Goal: Information Seeking & Learning: Learn about a topic

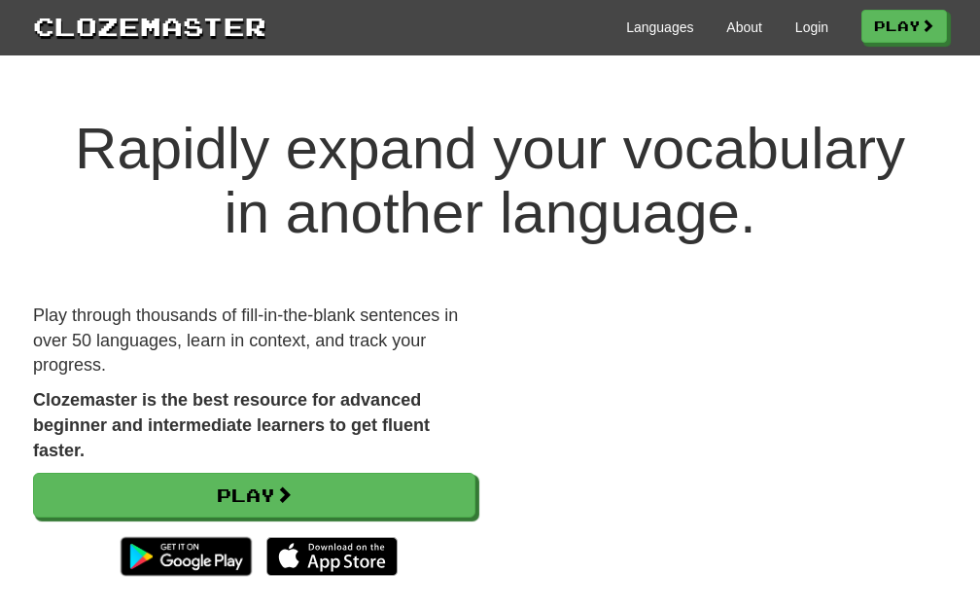
click at [783, 13] on div "Languages About Login Play" at bounding box center [606, 26] width 681 height 36
click at [789, 16] on div "Languages About Login Play" at bounding box center [606, 26] width 681 height 36
click at [795, 28] on link "Login" at bounding box center [811, 27] width 33 height 19
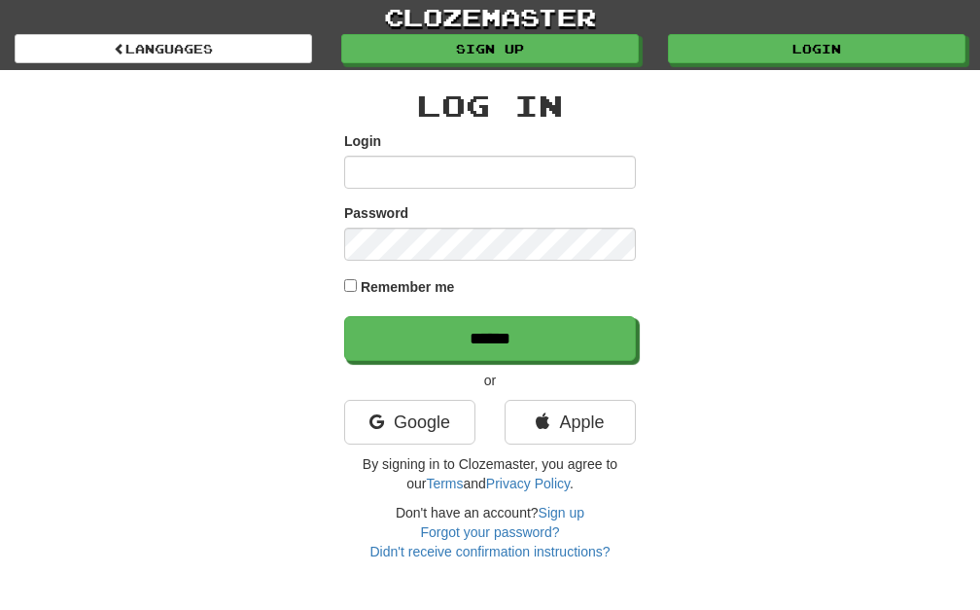
click at [466, 171] on input "Login" at bounding box center [490, 172] width 292 height 33
type input "******"
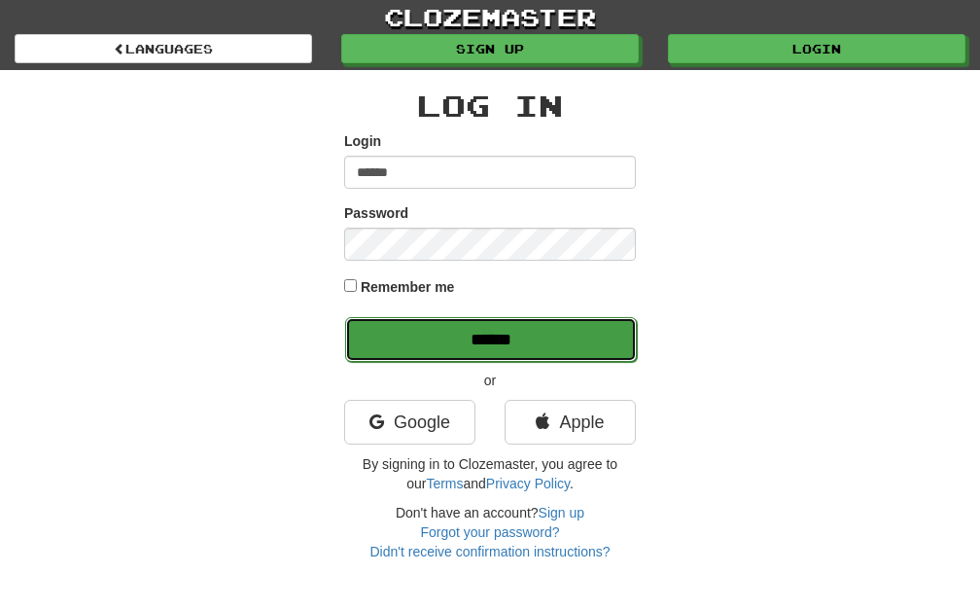
click at [457, 339] on input "******" at bounding box center [491, 339] width 292 height 45
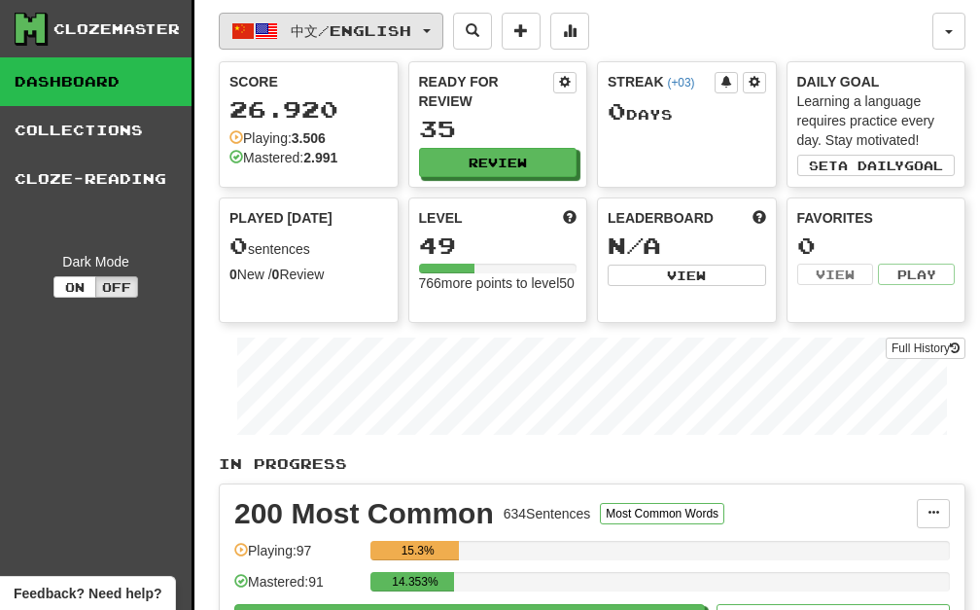
click at [431, 31] on span "button" at bounding box center [427, 31] width 8 height 4
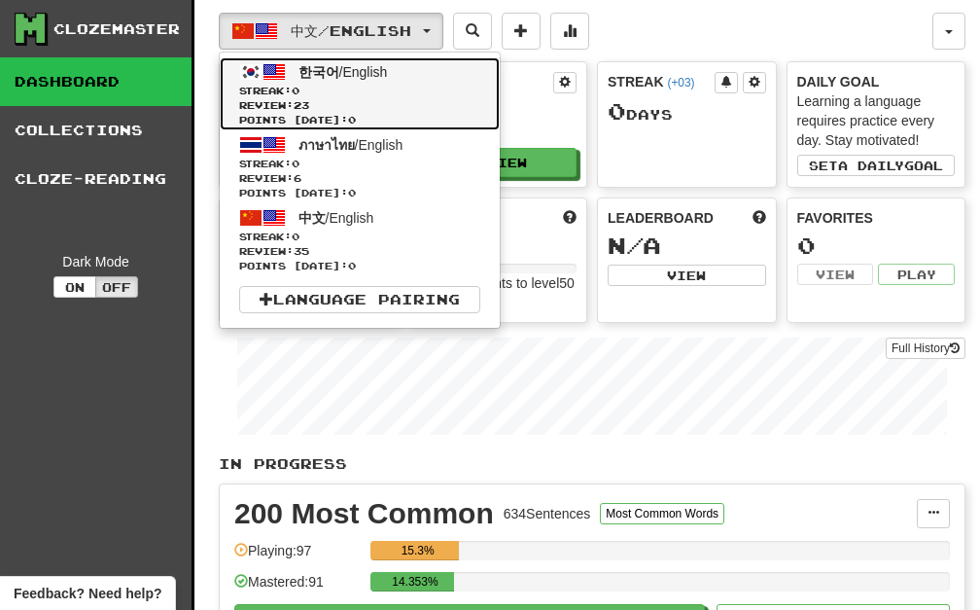
click at [328, 99] on span "Review: 23" at bounding box center [359, 105] width 241 height 15
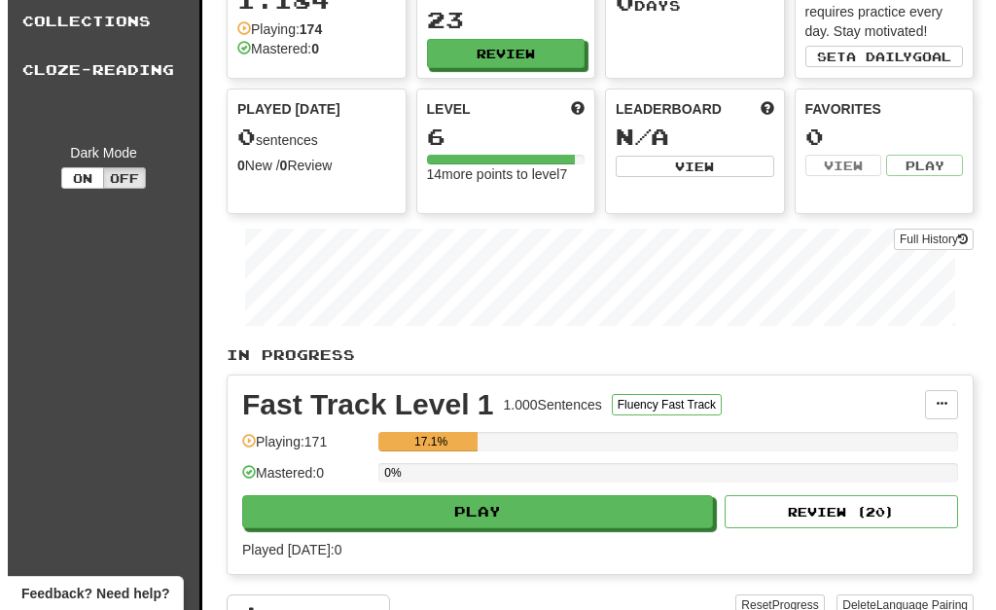
scroll to position [311, 0]
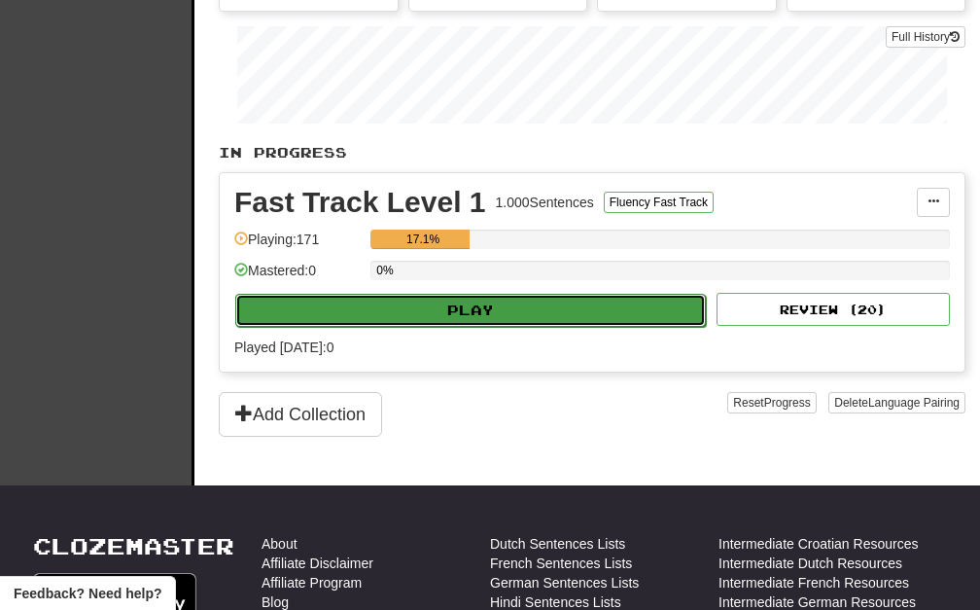
click at [571, 302] on button "Play" at bounding box center [470, 310] width 471 height 33
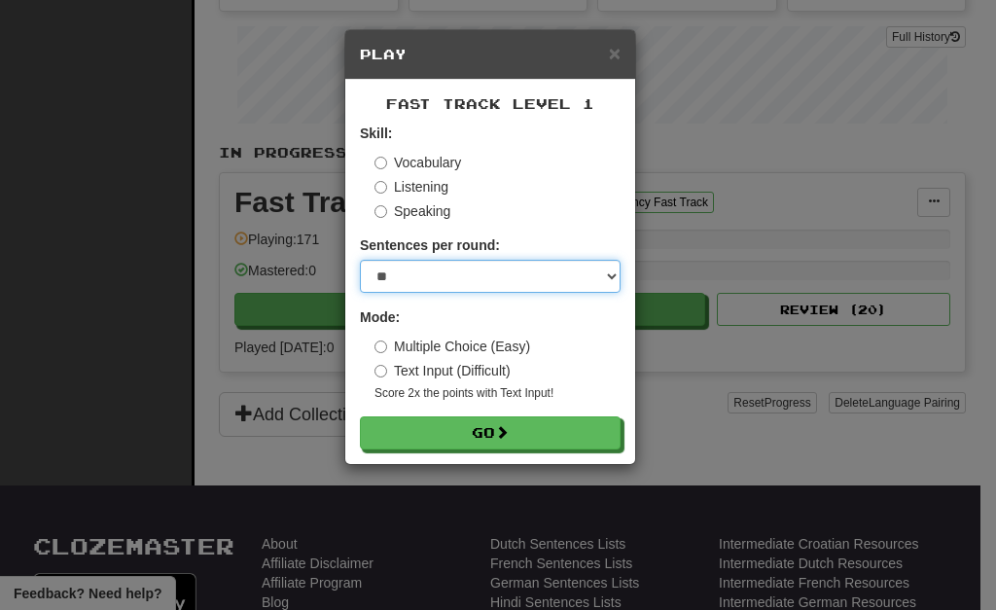
click at [597, 292] on select "* ** ** ** ** ** *** ********" at bounding box center [490, 276] width 261 height 33
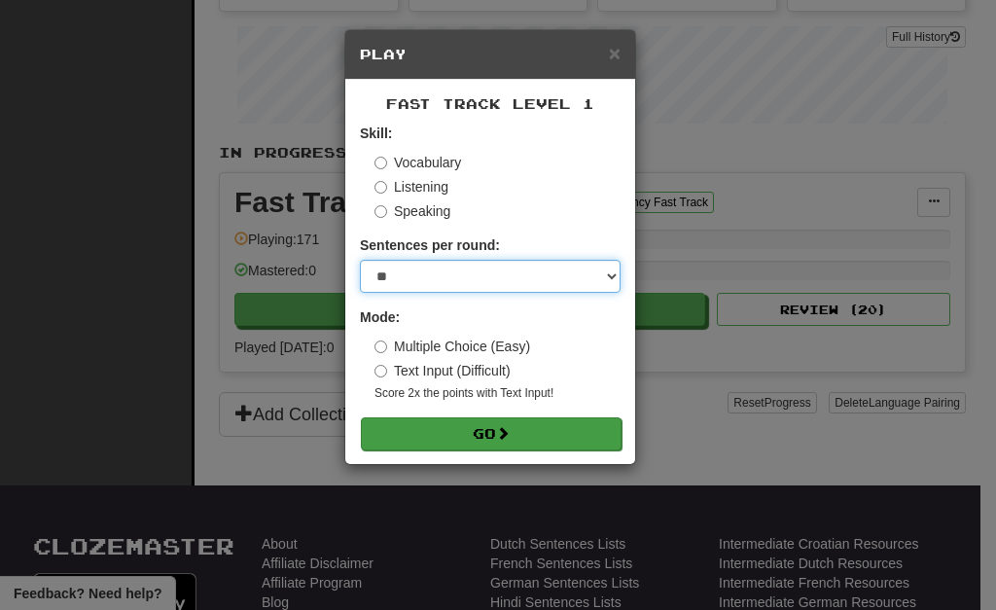
select select "********"
click at [360, 260] on select "* ** ** ** ** ** *** ********" at bounding box center [490, 276] width 261 height 33
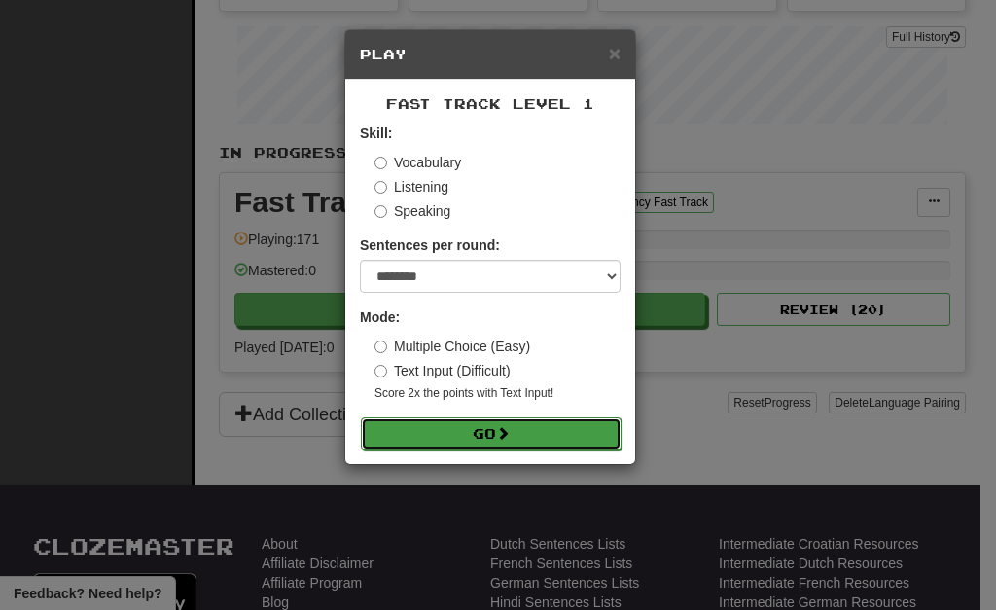
click at [433, 442] on button "Go" at bounding box center [491, 433] width 261 height 33
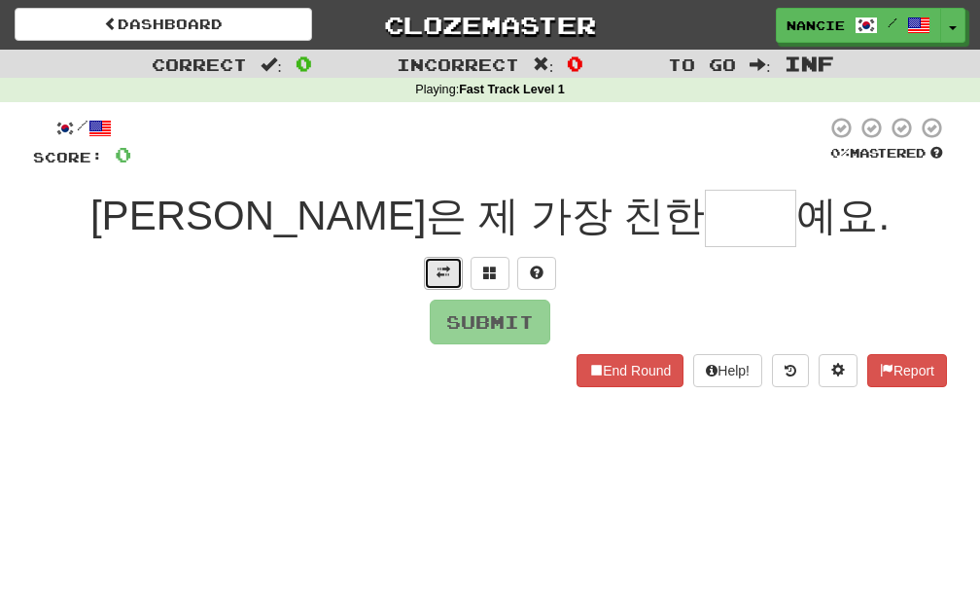
click at [442, 264] on button at bounding box center [443, 273] width 39 height 33
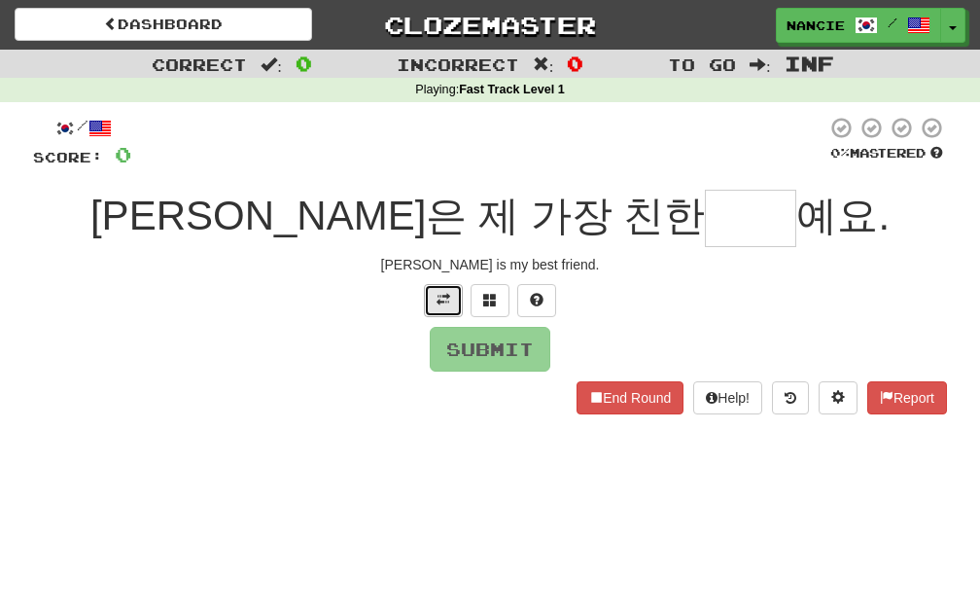
click at [444, 300] on span at bounding box center [444, 300] width 14 height 14
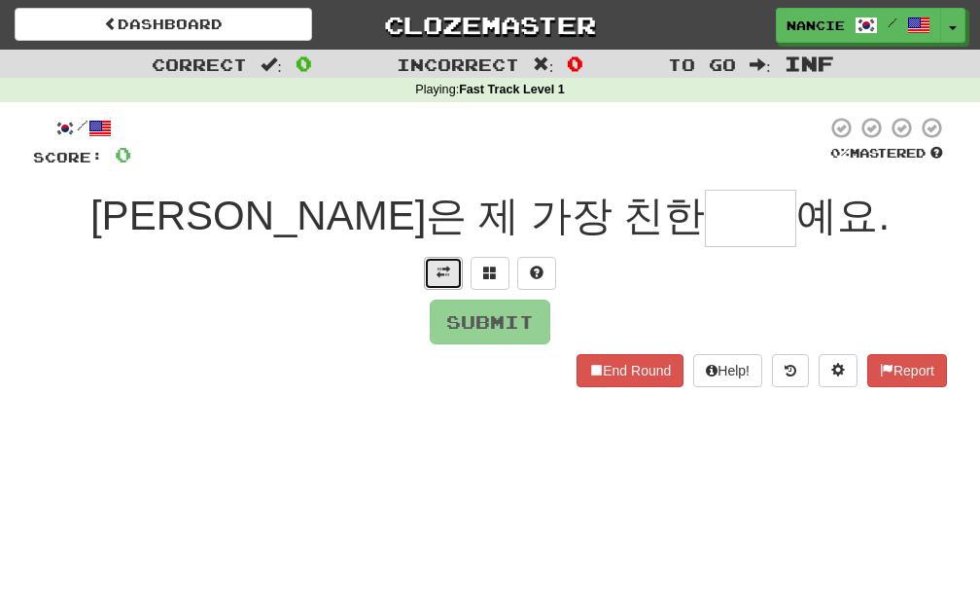
click at [445, 276] on span at bounding box center [444, 272] width 14 height 14
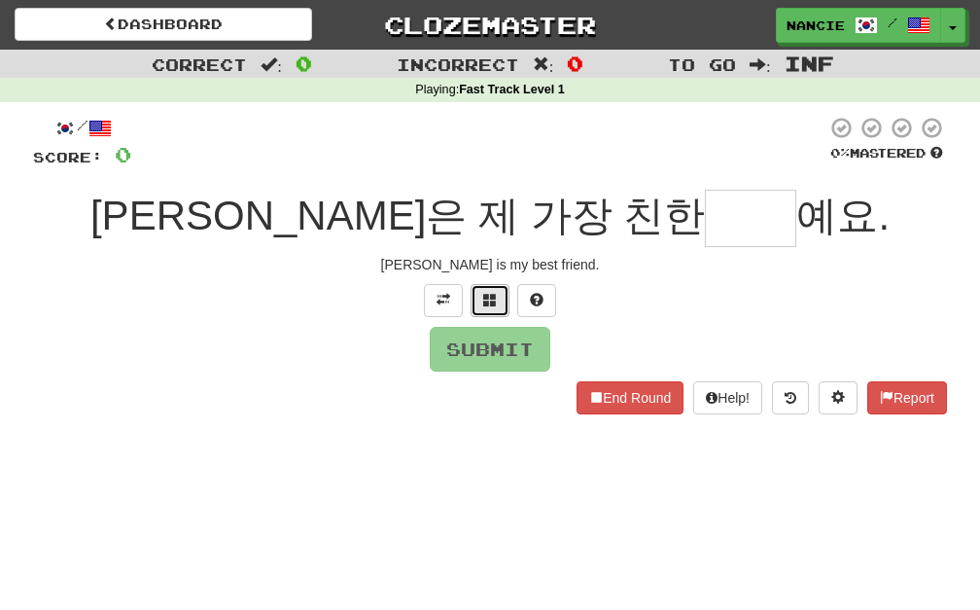
click at [490, 288] on button at bounding box center [490, 300] width 39 height 33
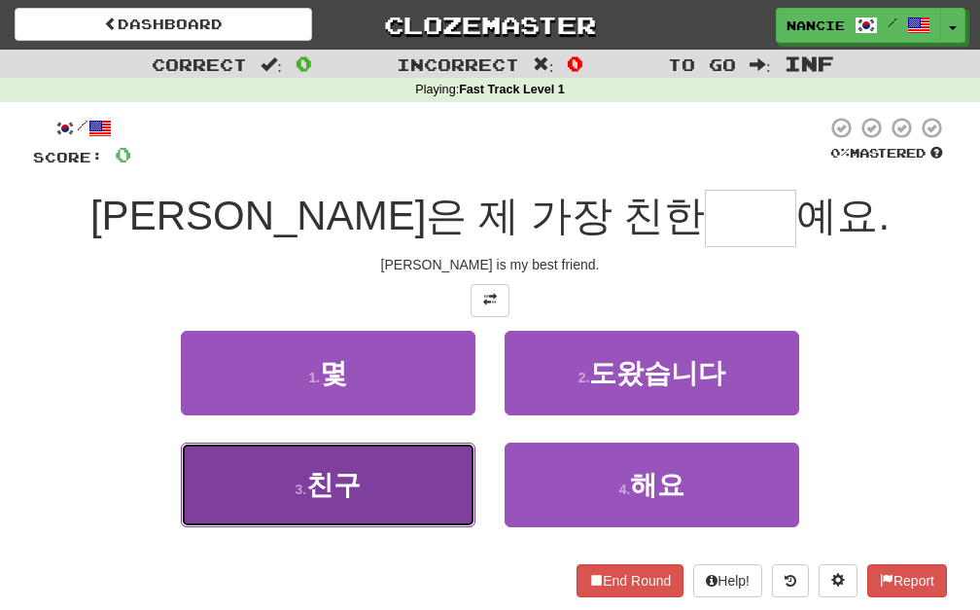
click at [382, 493] on button "3 . 친구" at bounding box center [328, 484] width 295 height 85
type input "**"
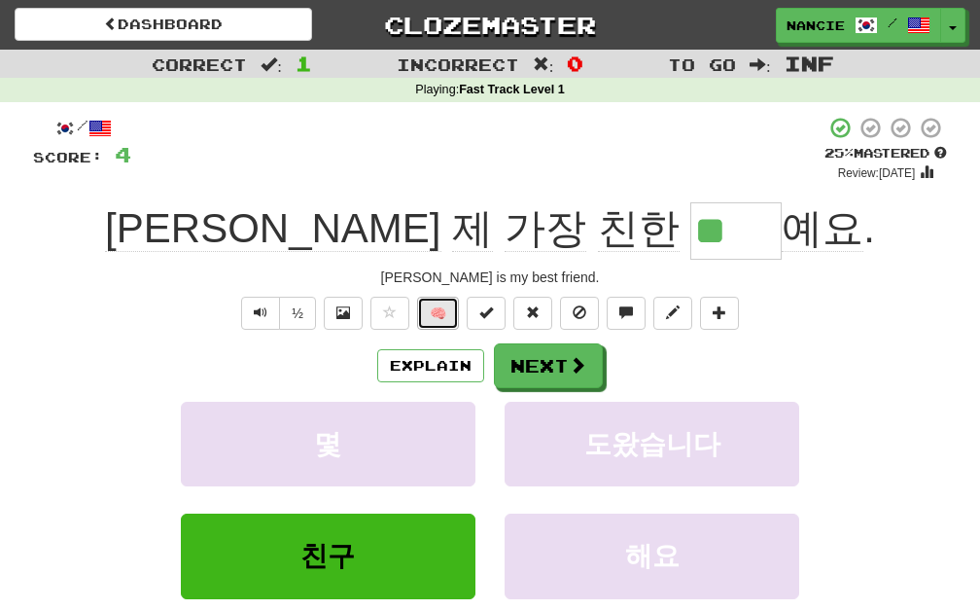
click at [429, 299] on button "🧠" at bounding box center [438, 313] width 42 height 33
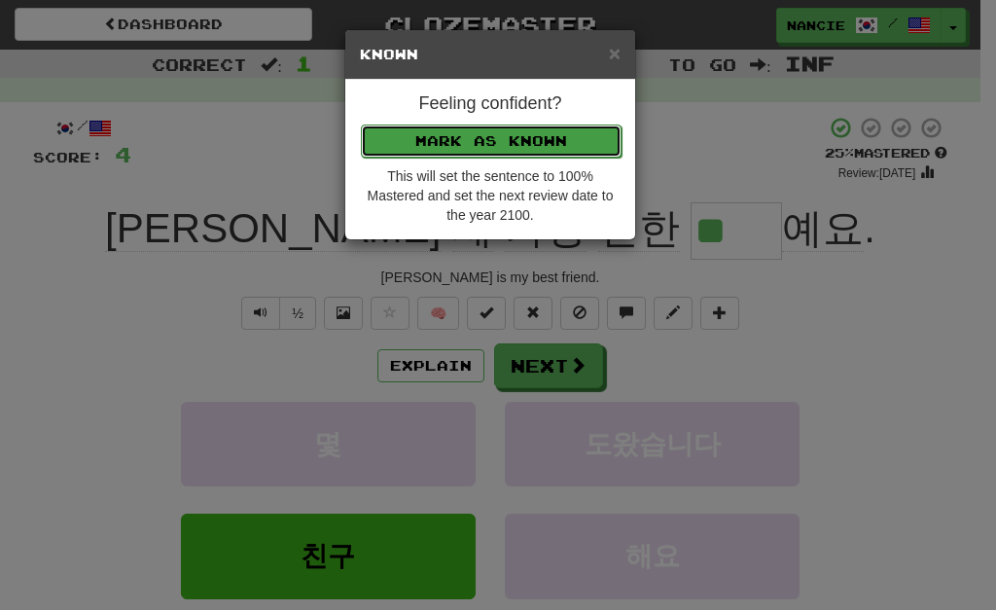
click at [491, 140] on button "Mark as Known" at bounding box center [491, 140] width 261 height 33
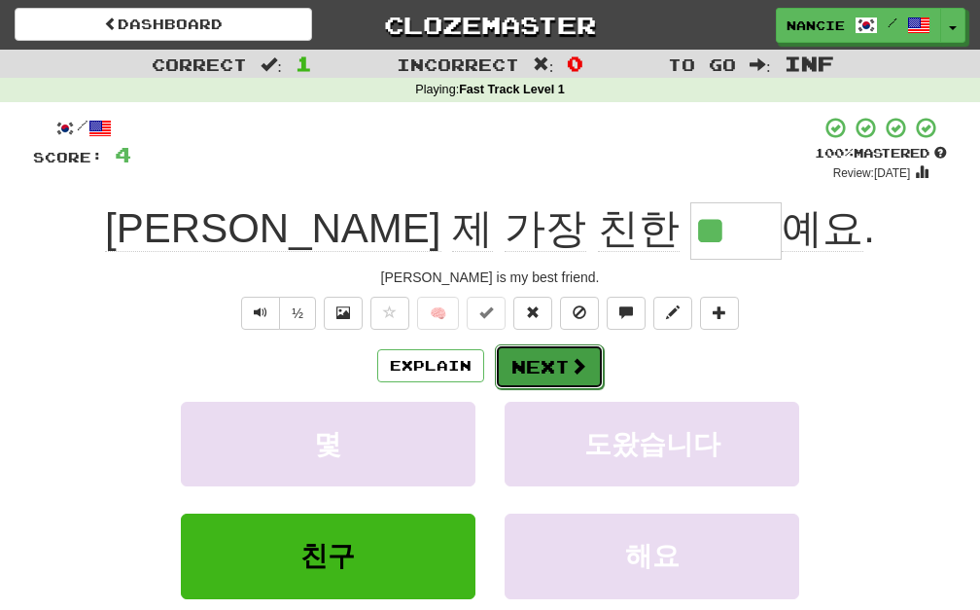
click at [522, 363] on button "Next" at bounding box center [549, 366] width 109 height 45
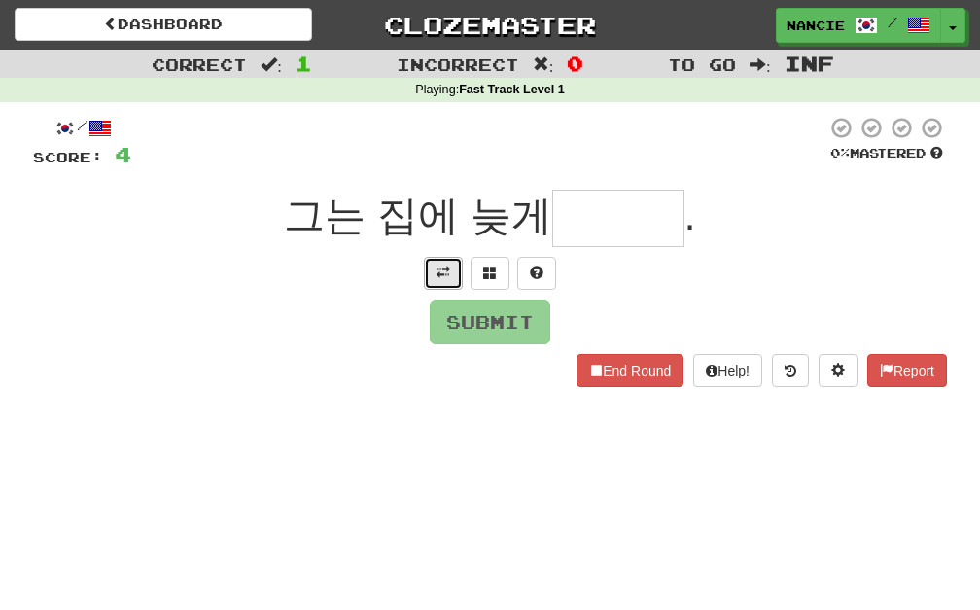
click at [438, 276] on span at bounding box center [444, 272] width 14 height 14
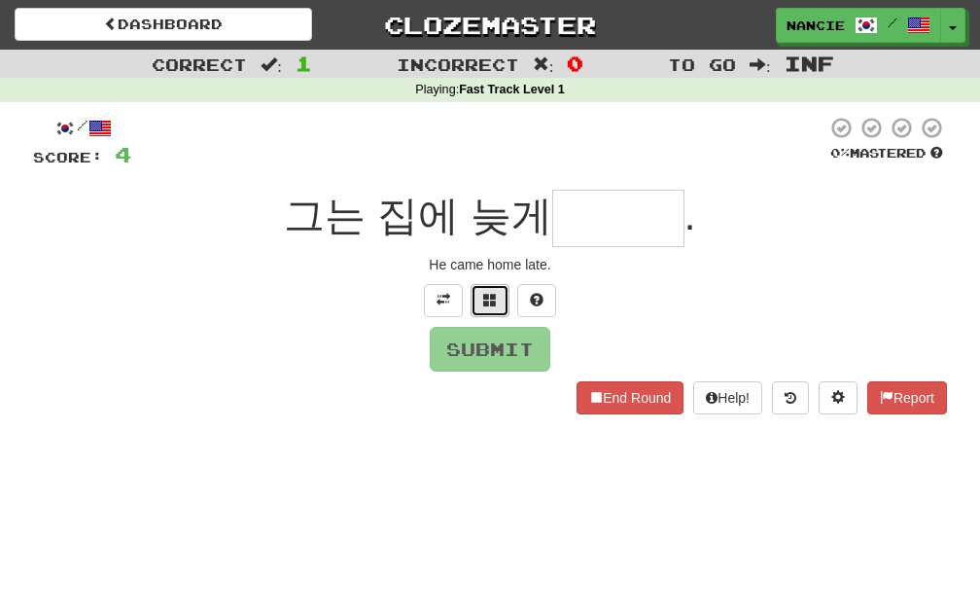
click at [493, 296] on span at bounding box center [490, 300] width 14 height 14
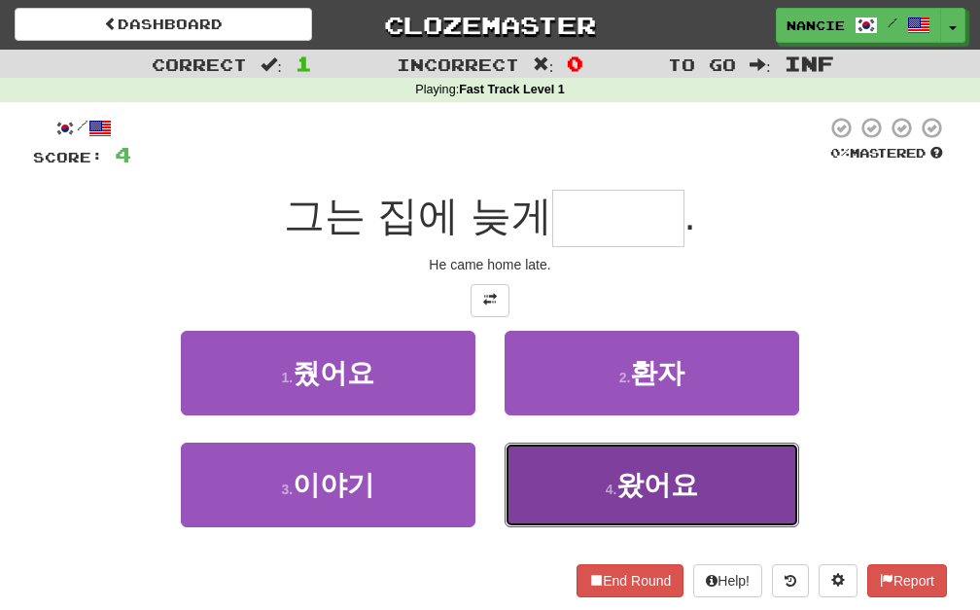
click at [542, 467] on button "4 . 왔어요" at bounding box center [652, 484] width 295 height 85
type input "***"
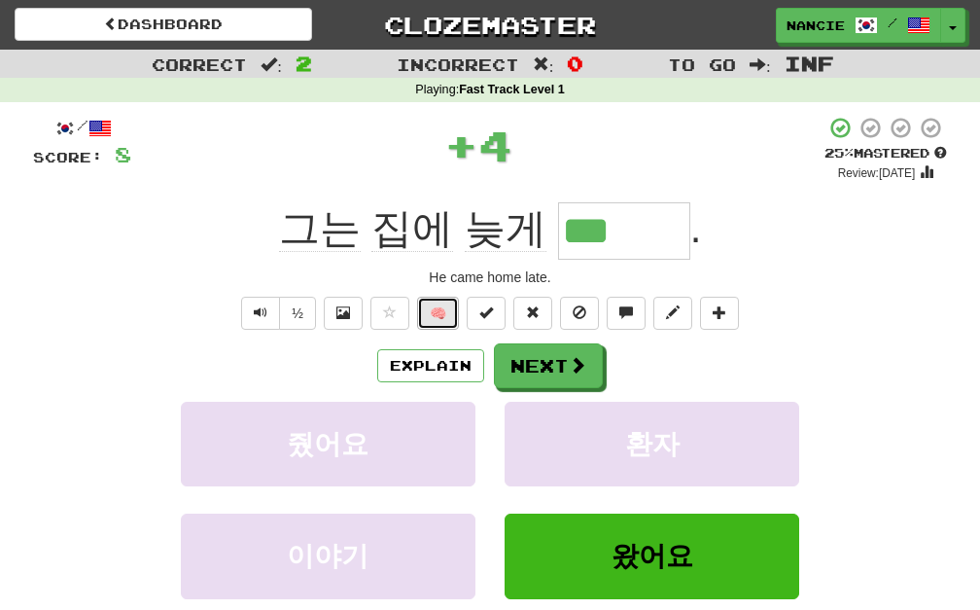
click at [440, 311] on button "🧠" at bounding box center [438, 313] width 42 height 33
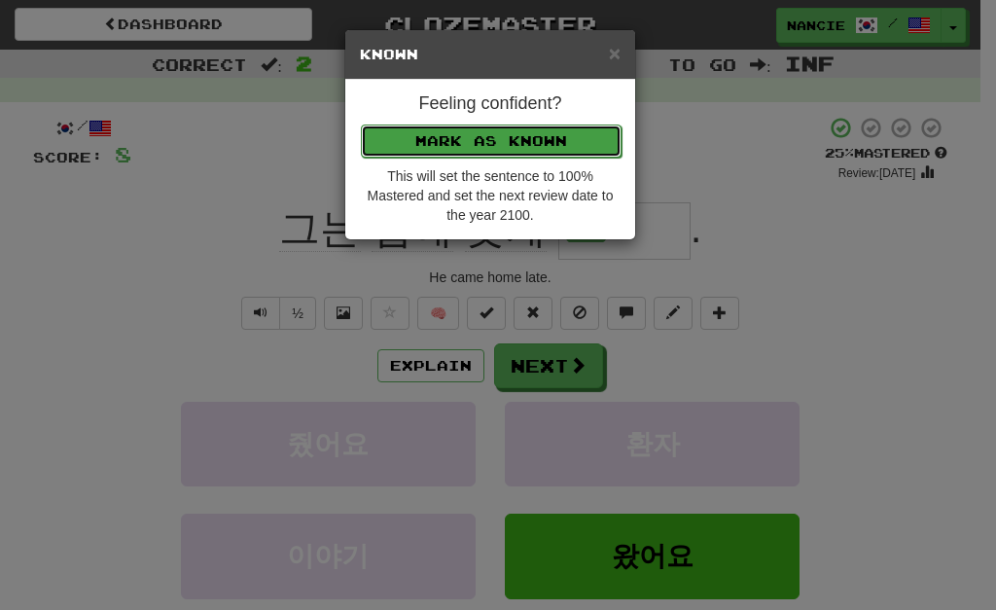
click at [480, 137] on button "Mark as Known" at bounding box center [491, 140] width 261 height 33
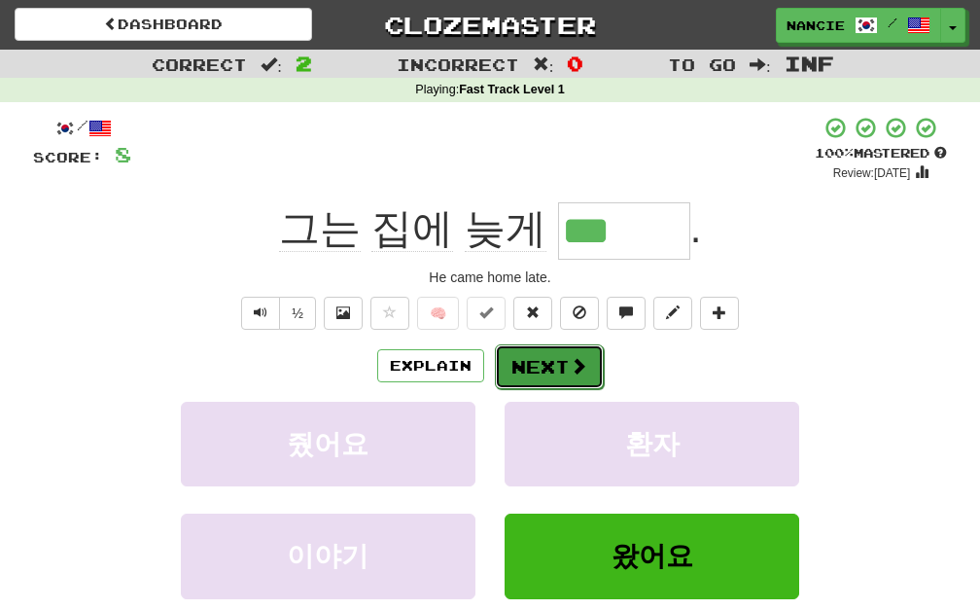
click at [533, 365] on button "Next" at bounding box center [549, 366] width 109 height 45
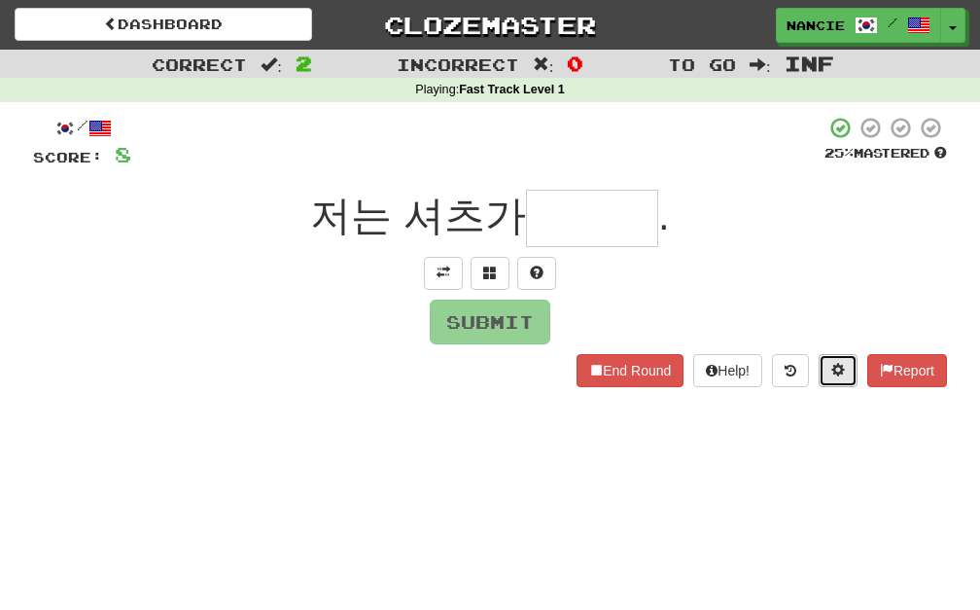
click at [831, 364] on span at bounding box center [838, 370] width 14 height 14
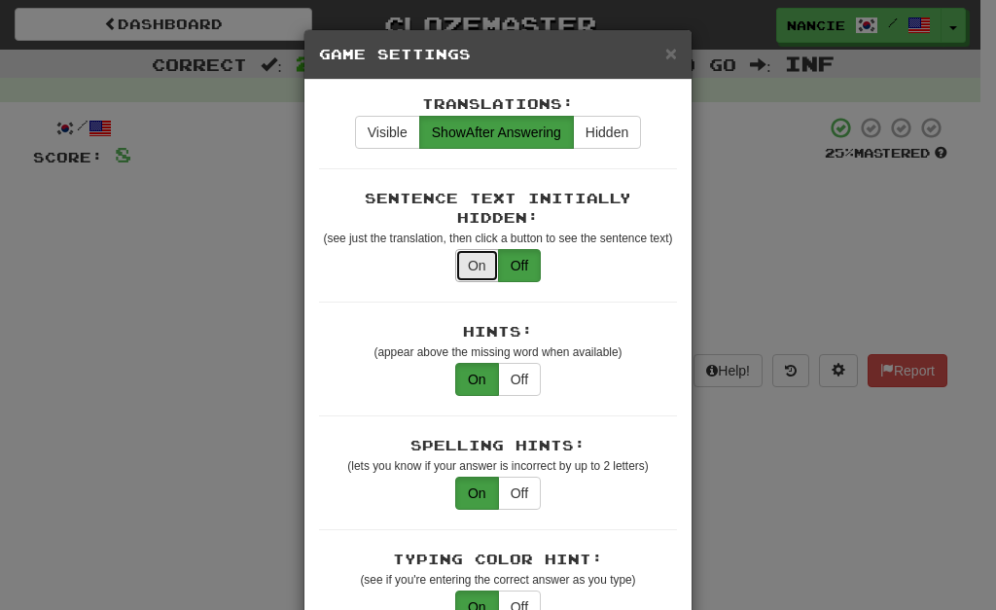
click at [478, 278] on button "On" at bounding box center [477, 265] width 44 height 33
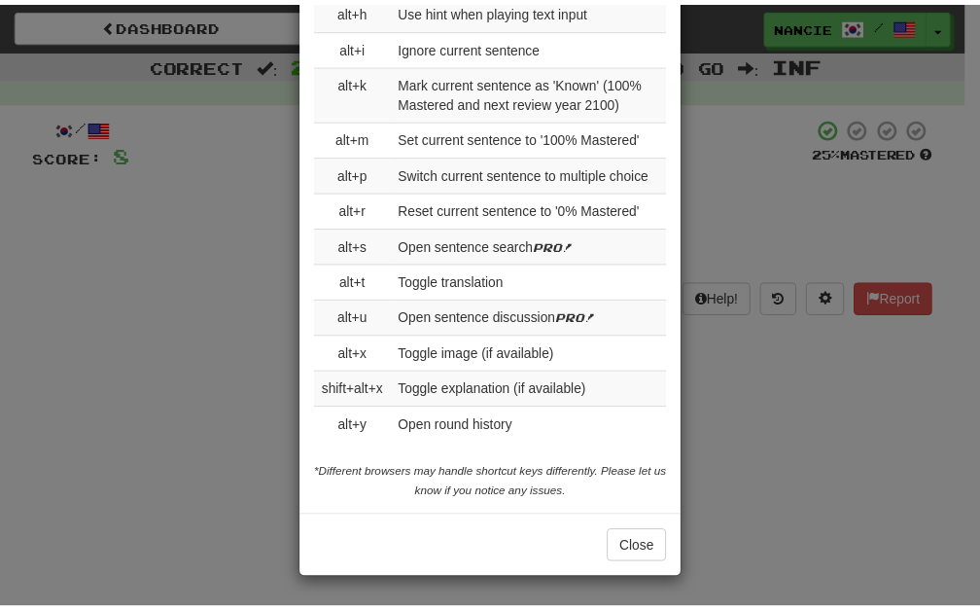
scroll to position [2986, 0]
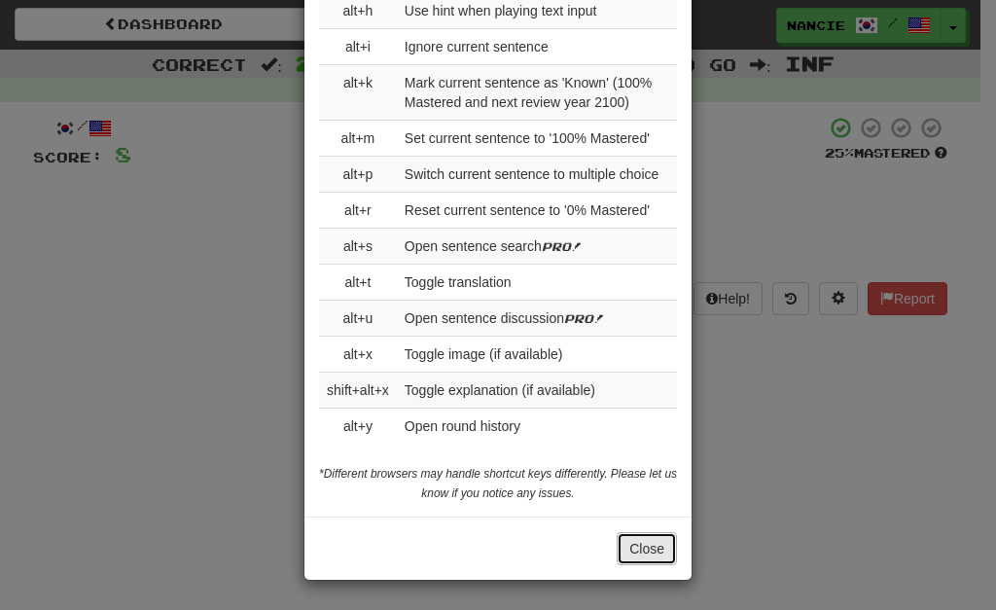
click at [625, 545] on button "Close" at bounding box center [646, 548] width 60 height 33
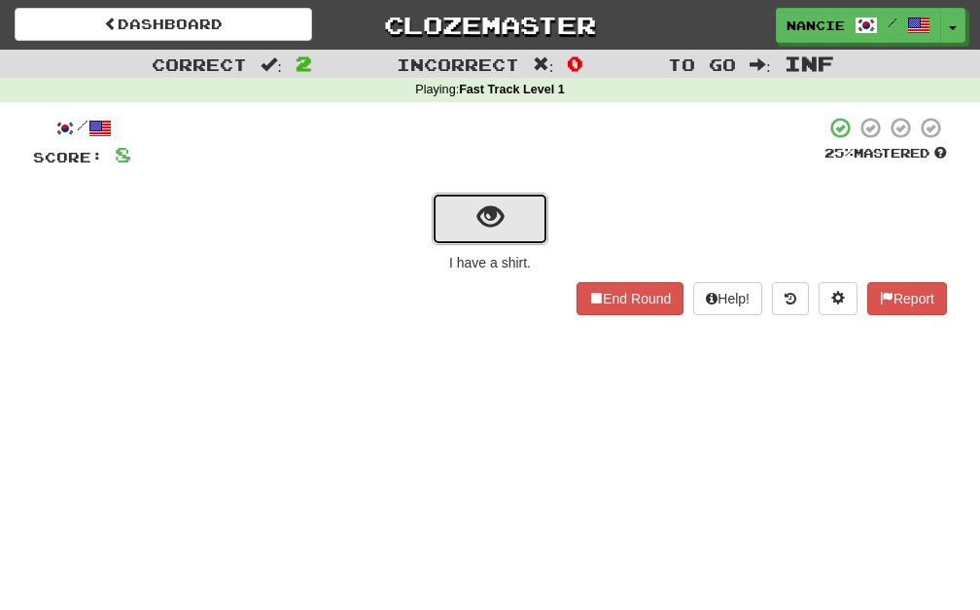
click at [474, 221] on button "show sentence" at bounding box center [490, 219] width 117 height 53
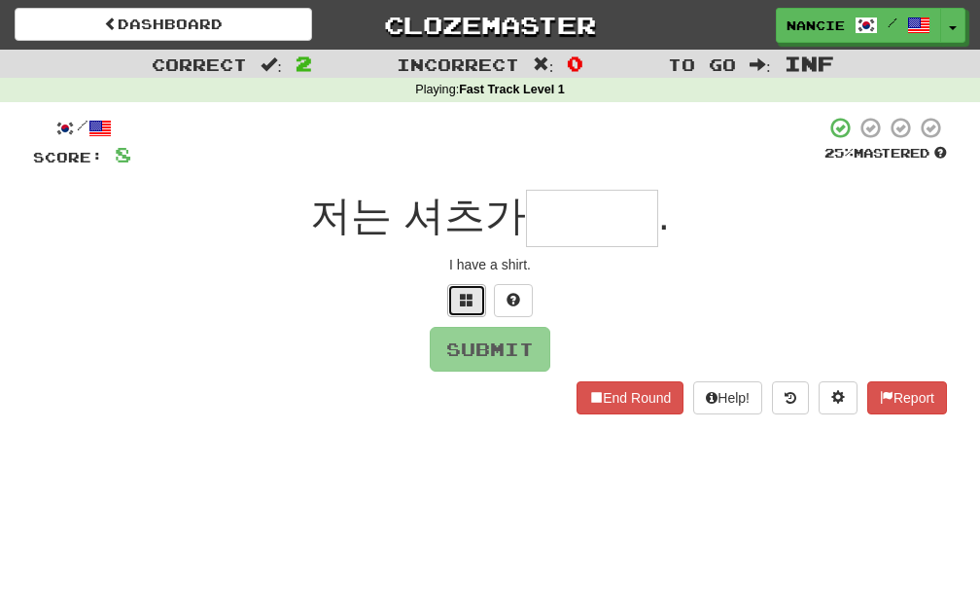
click at [463, 294] on span at bounding box center [467, 300] width 14 height 14
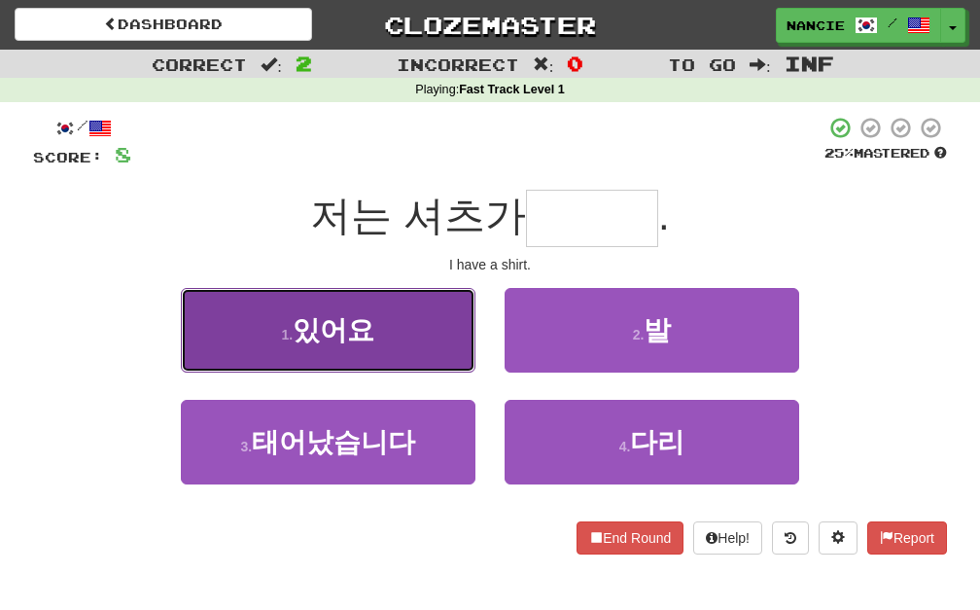
click at [436, 337] on button "1 . 있어요" at bounding box center [328, 330] width 295 height 85
type input "***"
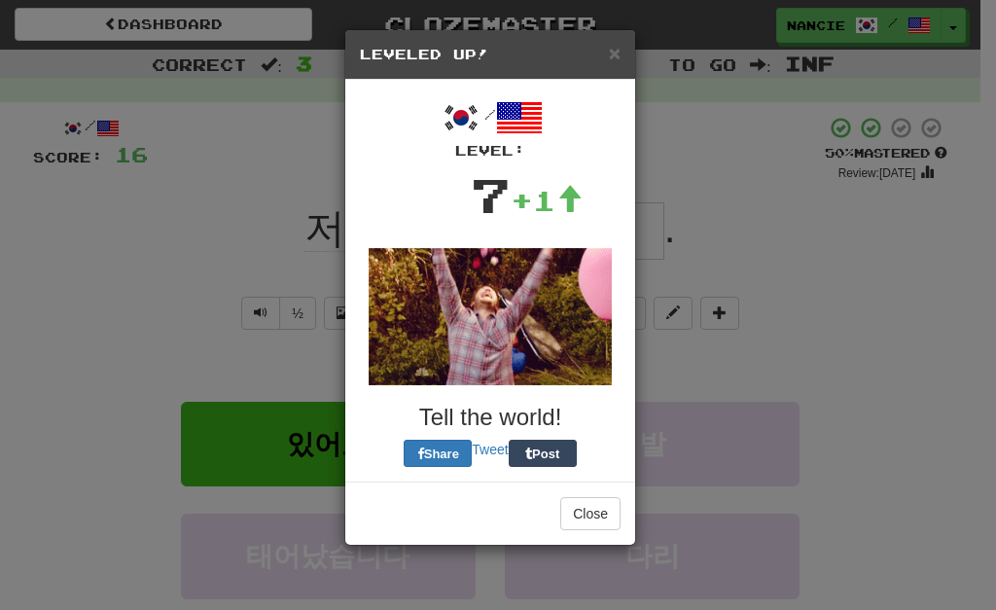
click at [436, 311] on img at bounding box center [490, 316] width 243 height 137
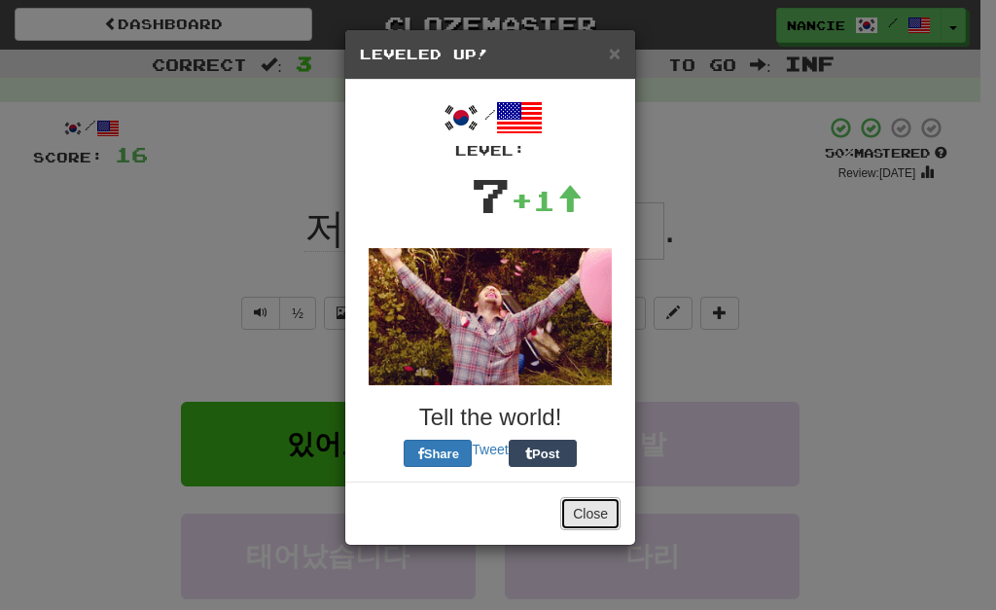
click at [577, 523] on button "Close" at bounding box center [590, 513] width 60 height 33
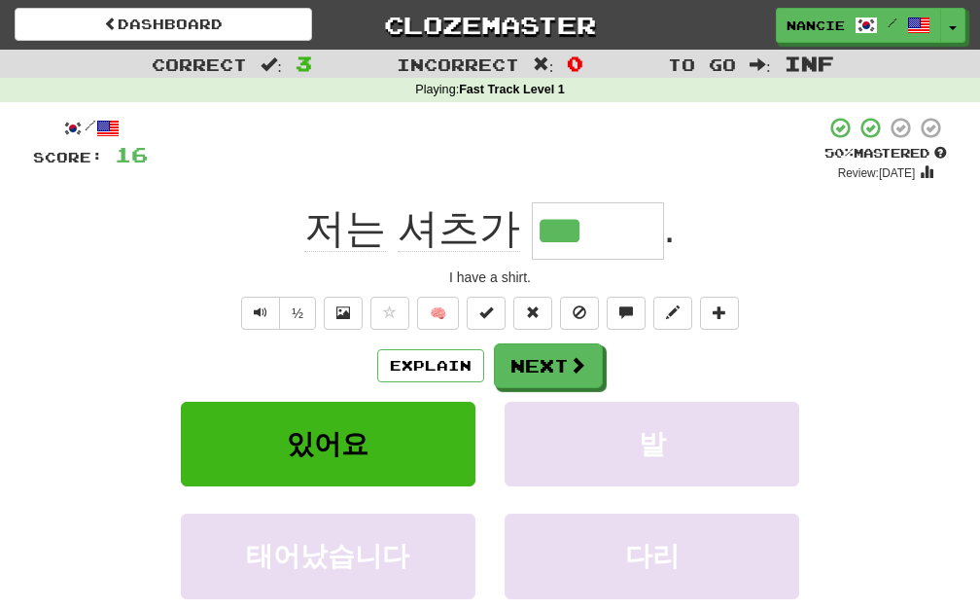
click at [430, 293] on div "/ Score: 16 + 8 50 % Mastered Review: 2025-10-25 저는 셔츠가 *** . I have a shirt. ½…" at bounding box center [490, 406] width 914 height 581
click at [430, 302] on button "🧠" at bounding box center [438, 313] width 42 height 33
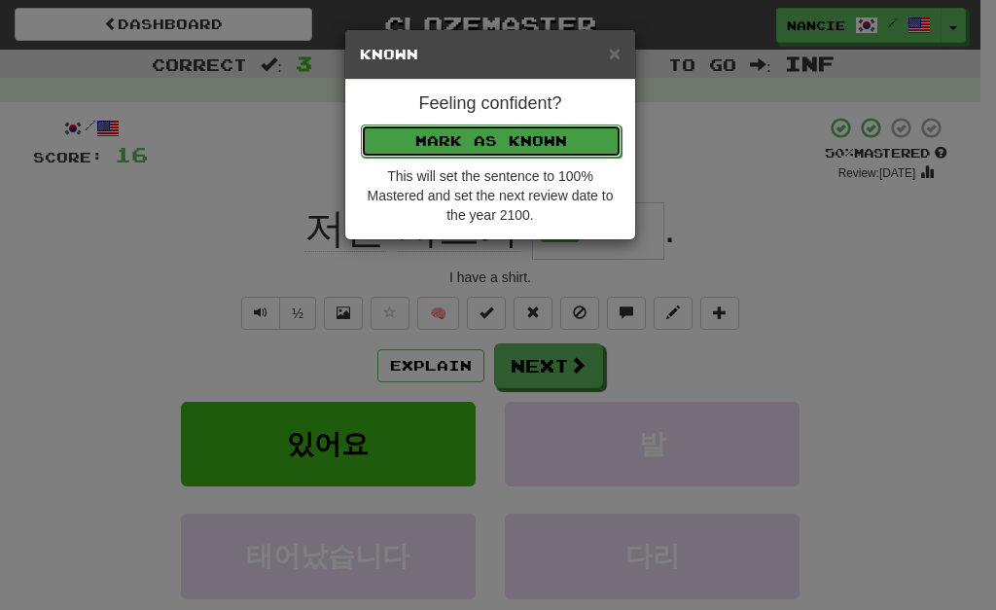
click at [534, 132] on button "Mark as Known" at bounding box center [491, 140] width 261 height 33
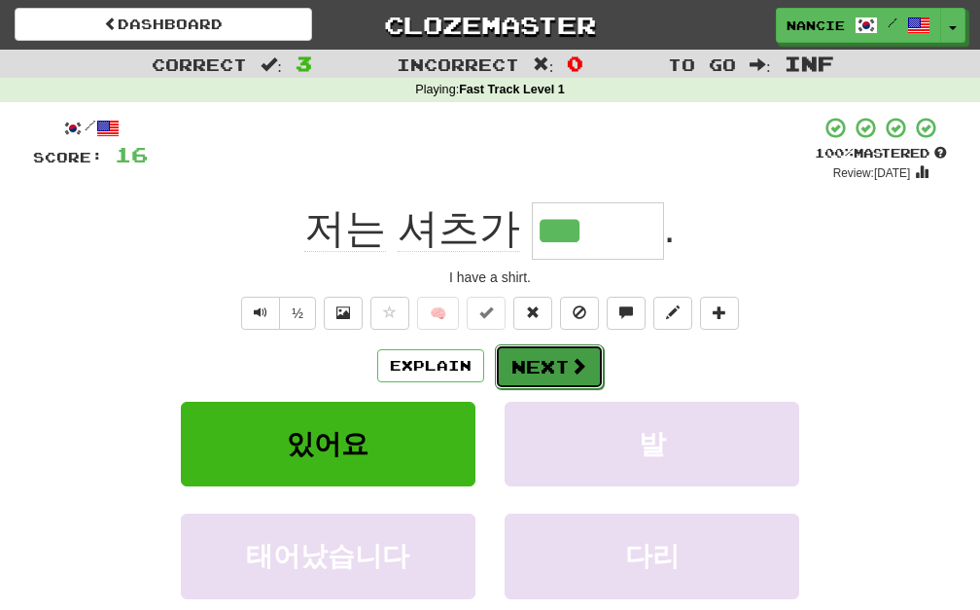
click at [523, 377] on button "Next" at bounding box center [549, 366] width 109 height 45
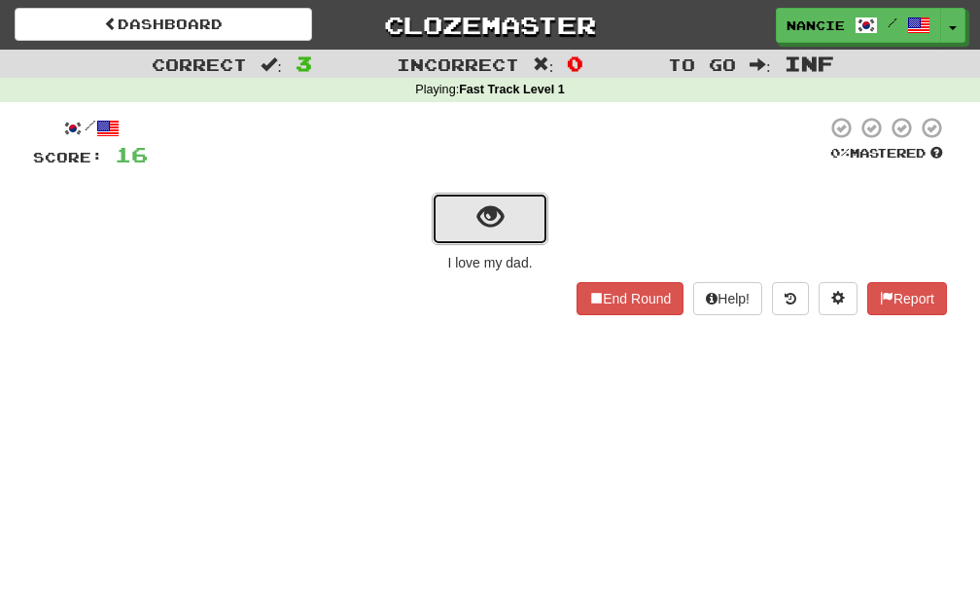
click at [468, 243] on button "show sentence" at bounding box center [490, 219] width 117 height 53
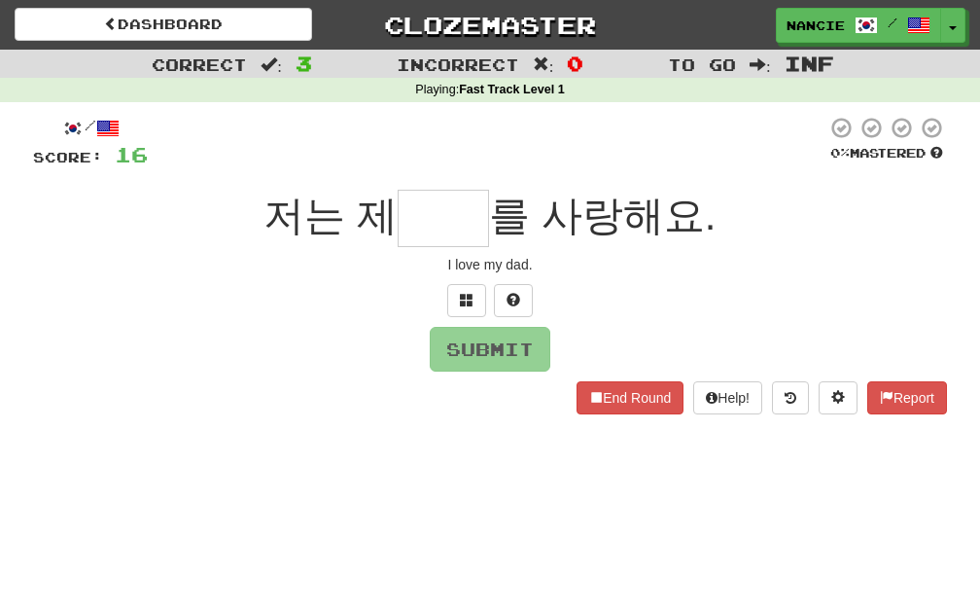
click at [469, 229] on input "text" at bounding box center [443, 218] width 91 height 57
click at [458, 297] on button at bounding box center [466, 300] width 39 height 33
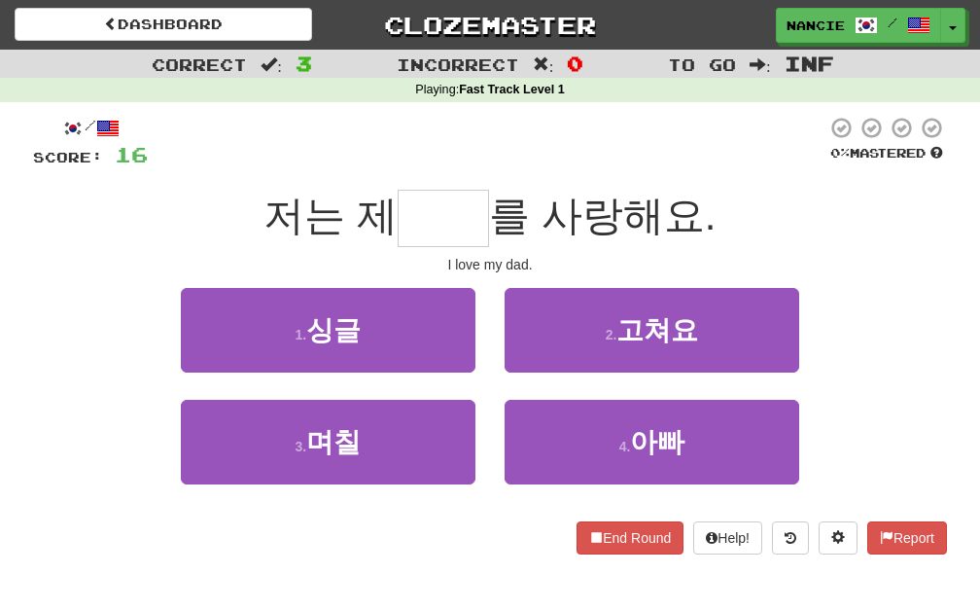
click at [635, 397] on div "2 . 고쳐요" at bounding box center [652, 344] width 324 height 112
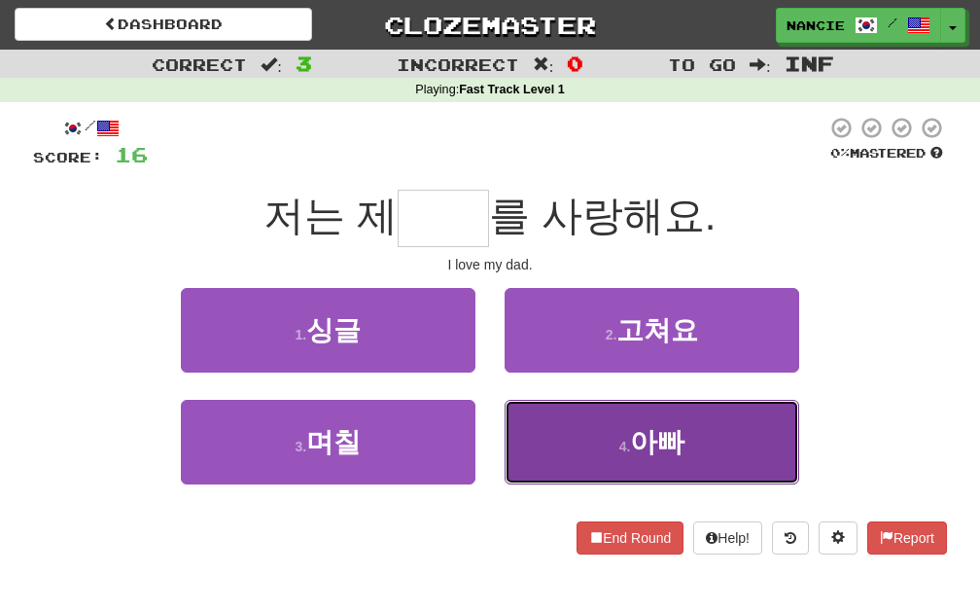
click at [630, 449] on small "4 ." at bounding box center [625, 447] width 12 height 16
type input "**"
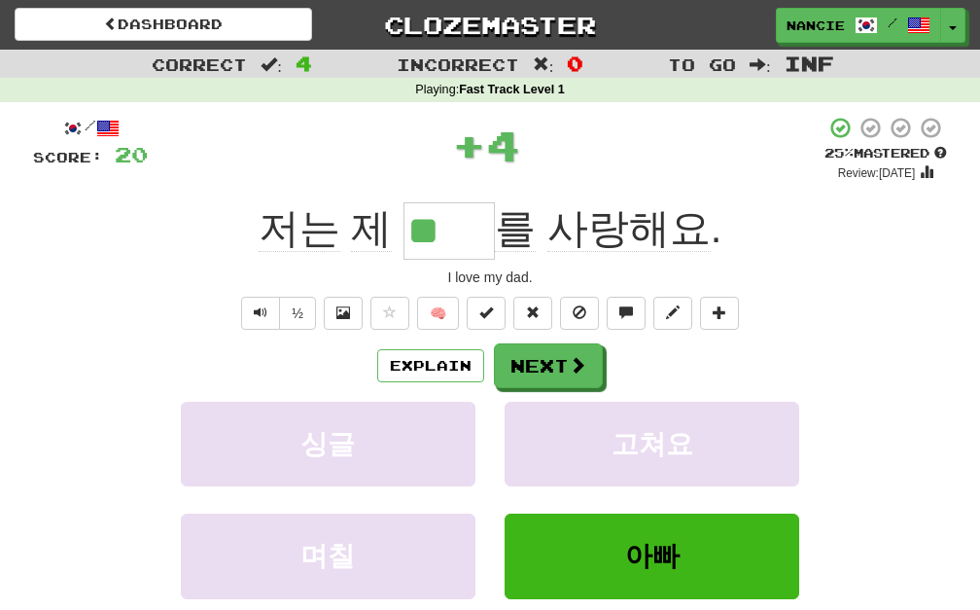
click at [462, 313] on span "🧠" at bounding box center [555, 312] width 376 height 16
click at [434, 315] on button "🧠" at bounding box center [438, 313] width 42 height 33
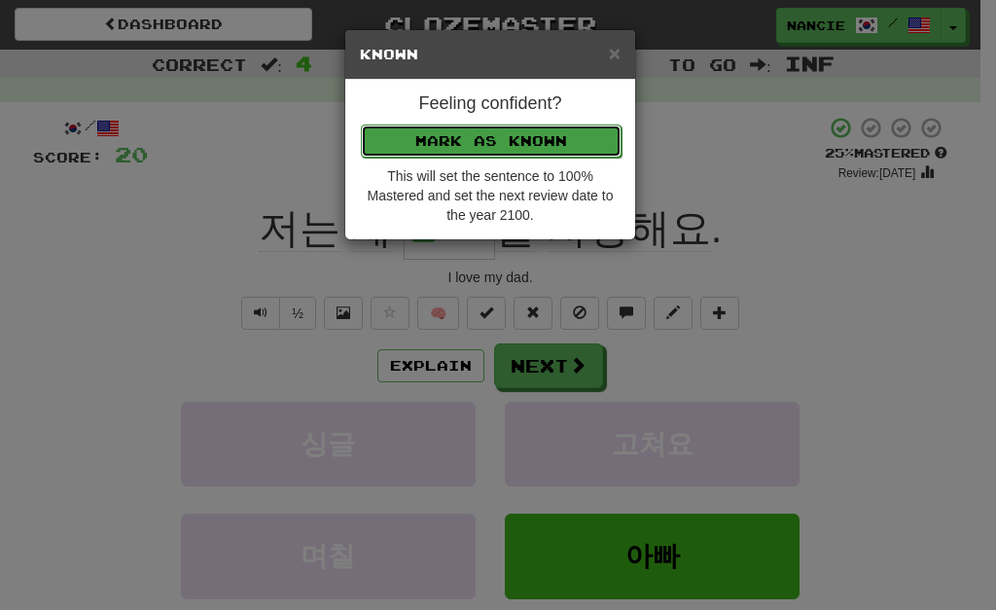
click at [511, 140] on button "Mark as Known" at bounding box center [491, 140] width 261 height 33
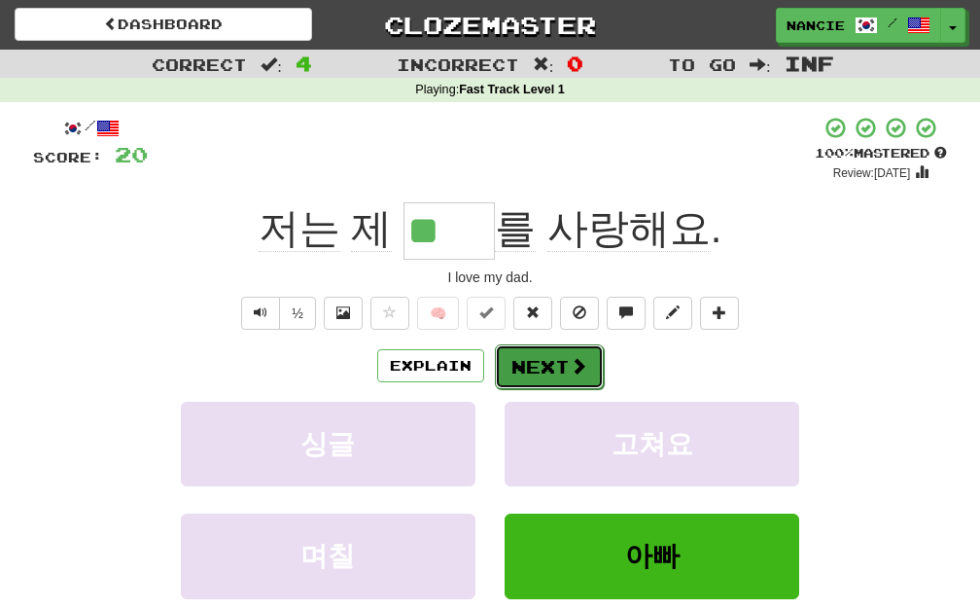
click at [544, 358] on button "Next" at bounding box center [549, 366] width 109 height 45
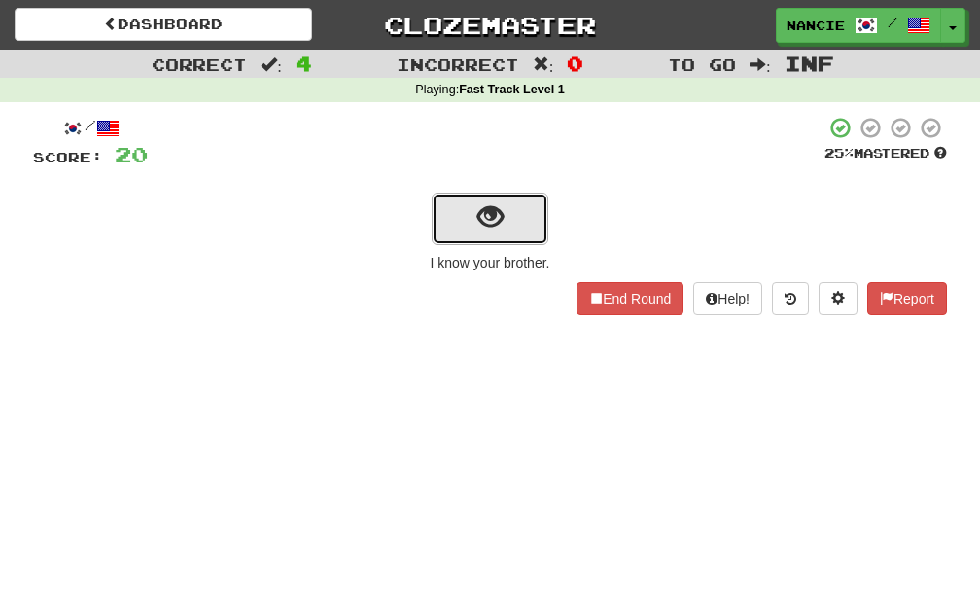
click at [461, 237] on button "show sentence" at bounding box center [490, 219] width 117 height 53
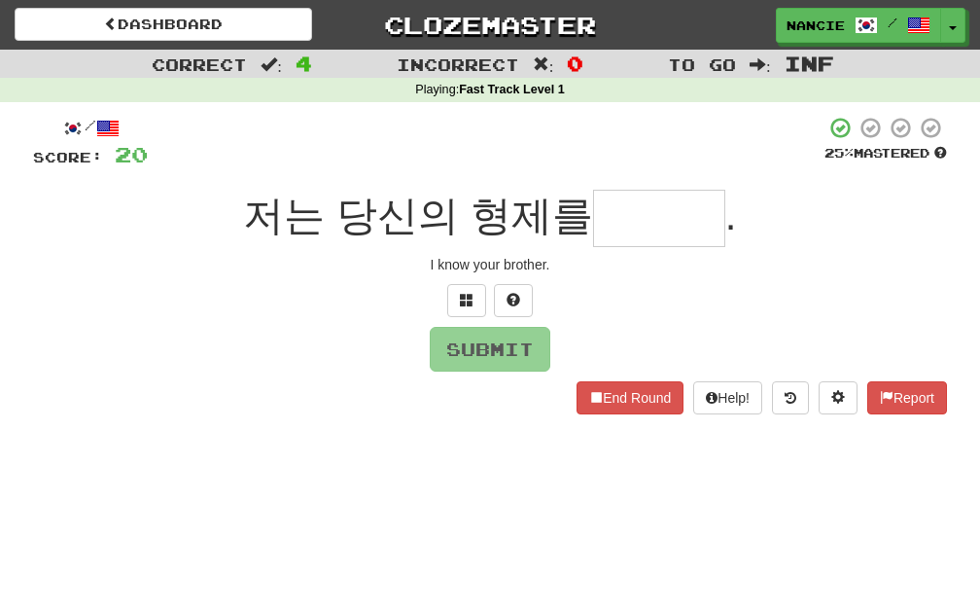
click at [445, 303] on div at bounding box center [490, 300] width 914 height 33
click at [456, 301] on button at bounding box center [466, 300] width 39 height 33
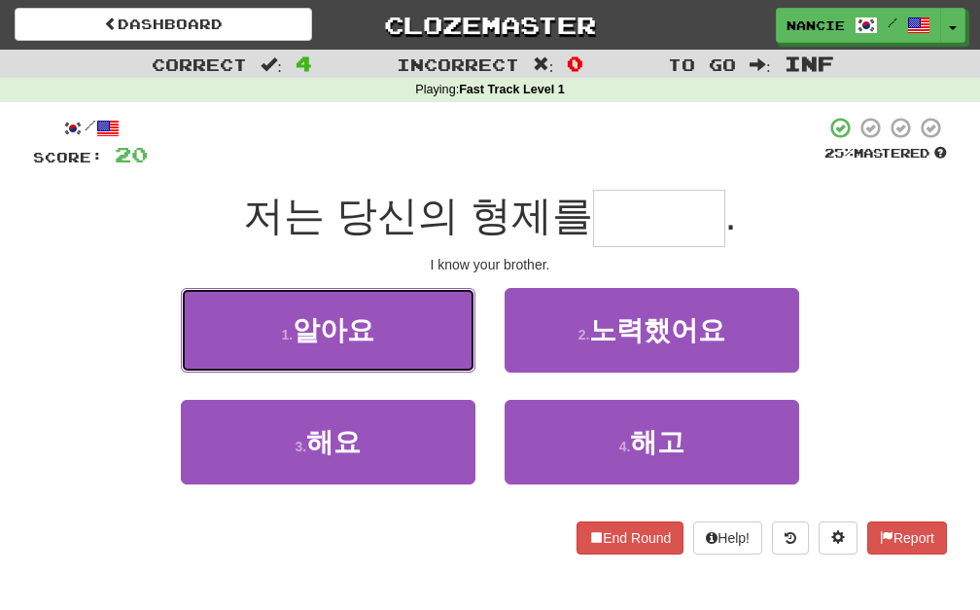
click at [456, 301] on button "1 . 알아요" at bounding box center [328, 330] width 295 height 85
type input "***"
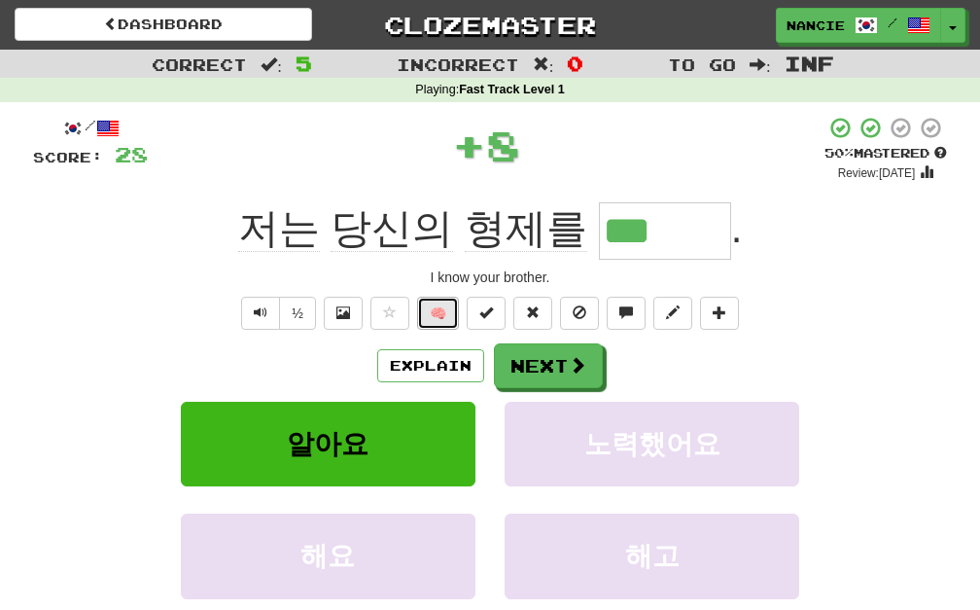
click at [456, 303] on button "🧠" at bounding box center [438, 313] width 42 height 33
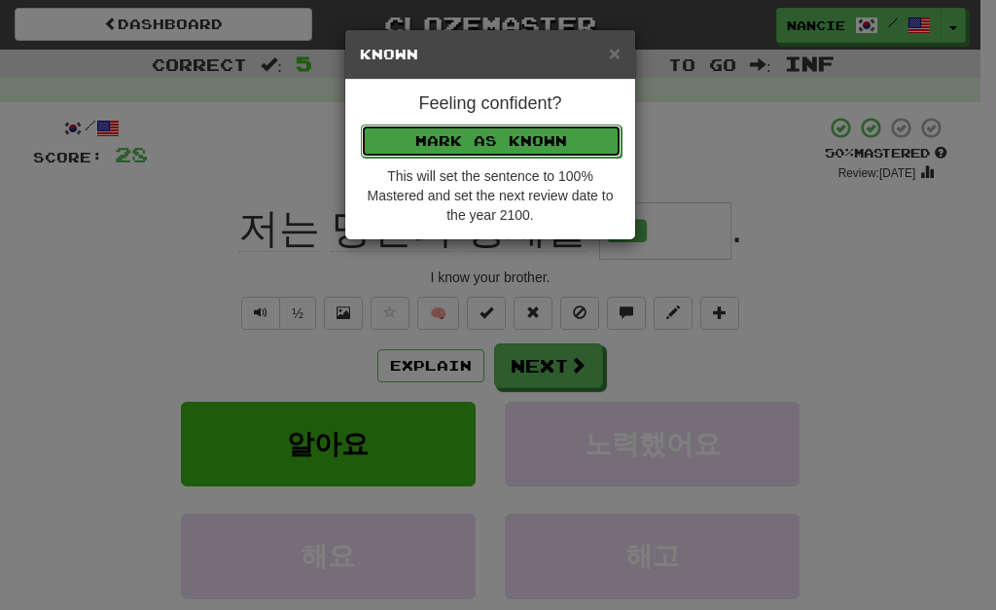
click at [494, 144] on button "Mark as Known" at bounding box center [491, 140] width 261 height 33
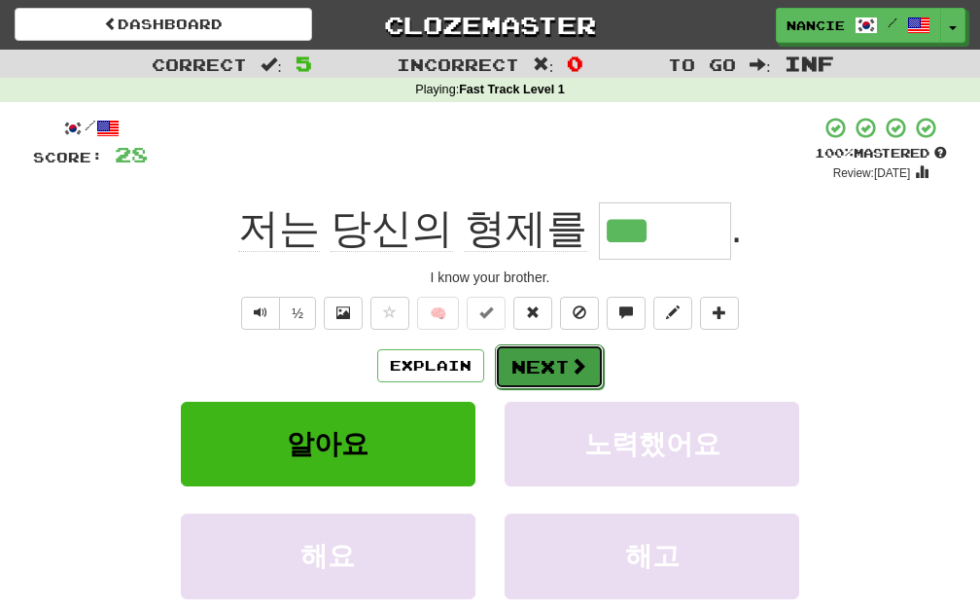
click at [539, 353] on button "Next" at bounding box center [549, 366] width 109 height 45
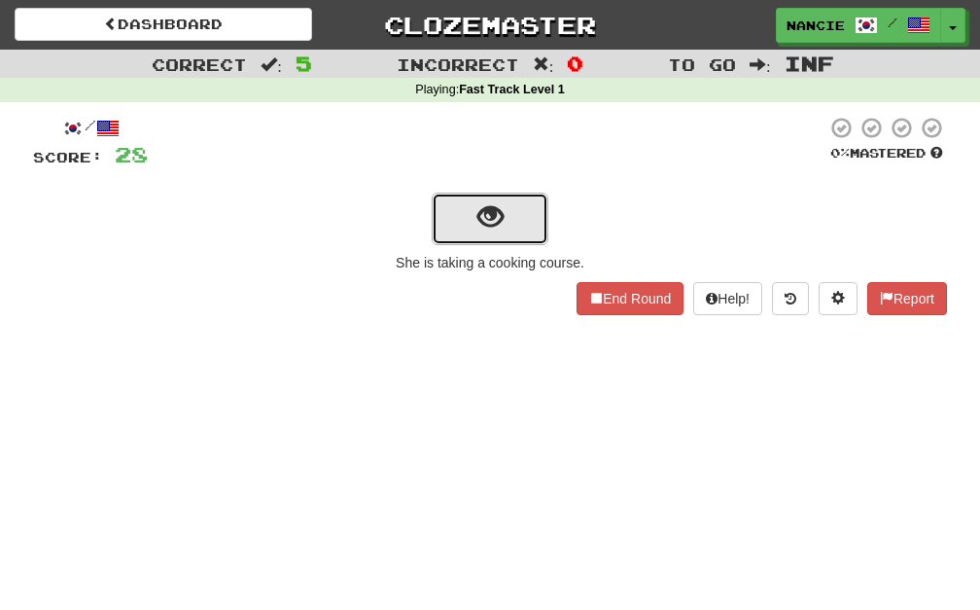
click at [499, 221] on span "show sentence" at bounding box center [490, 217] width 26 height 26
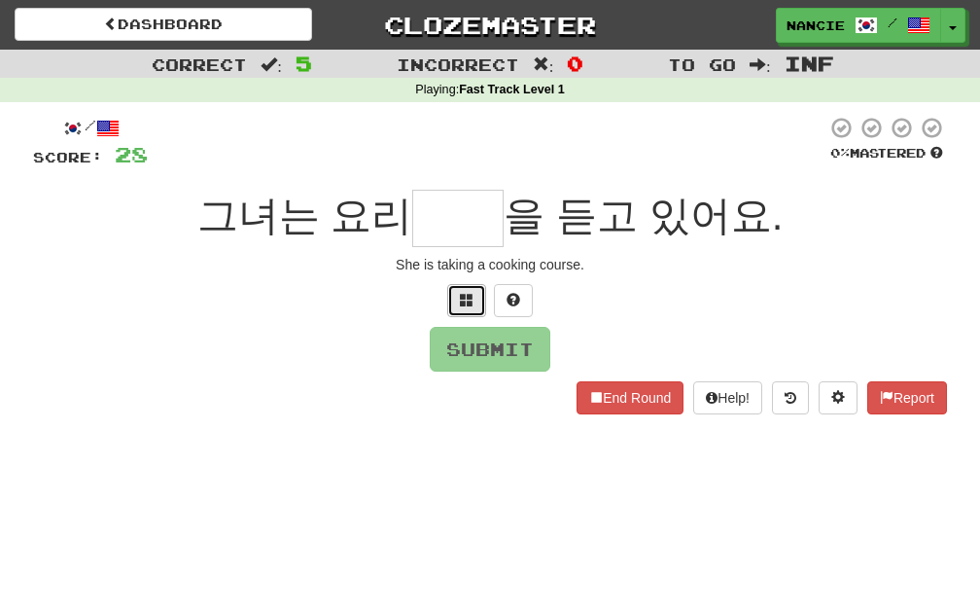
click at [451, 310] on button at bounding box center [466, 300] width 39 height 33
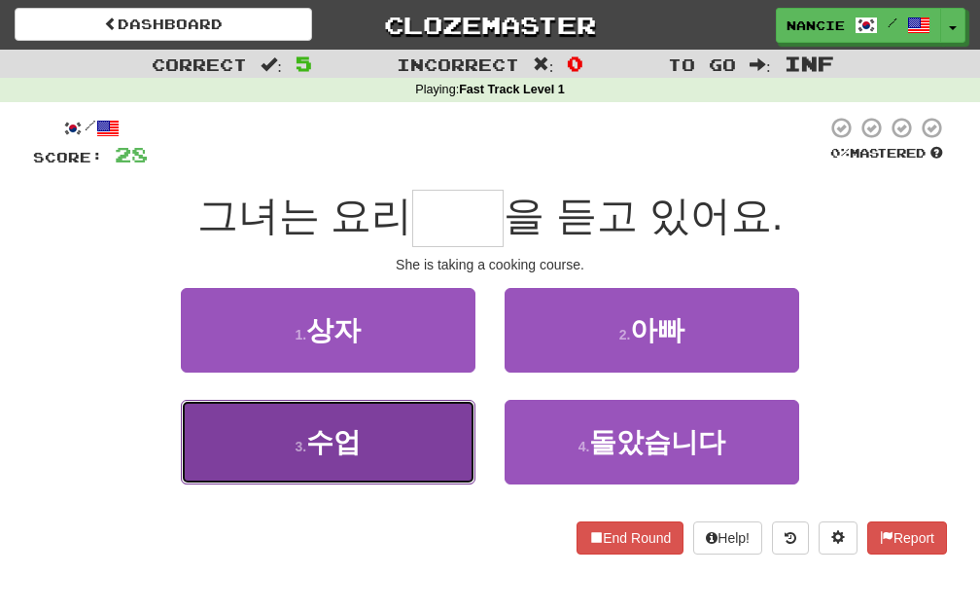
click at [424, 452] on button "3 . 수업" at bounding box center [328, 442] width 295 height 85
type input "**"
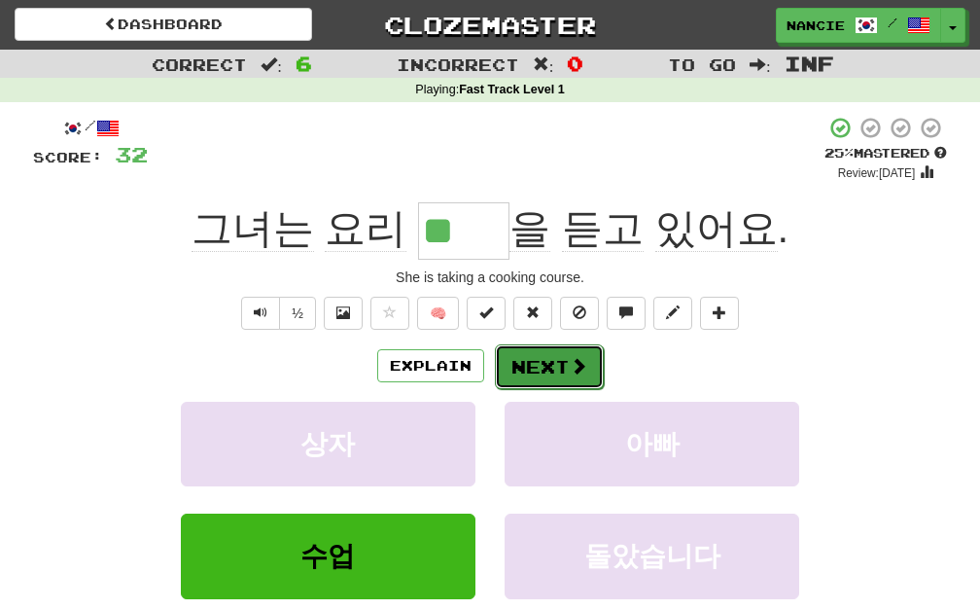
click at [522, 361] on button "Next" at bounding box center [549, 366] width 109 height 45
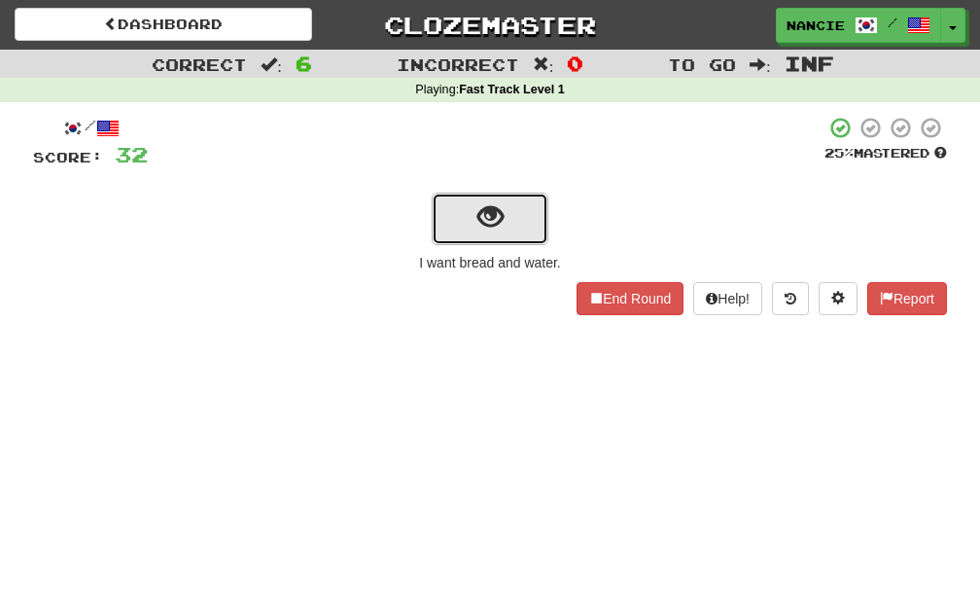
click at [500, 226] on span "show sentence" at bounding box center [490, 217] width 26 height 26
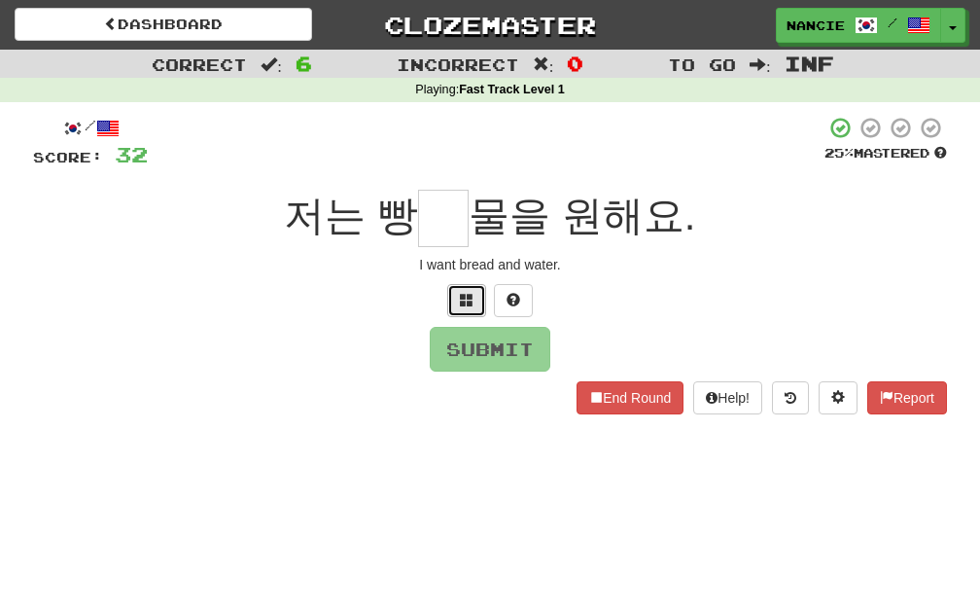
click at [451, 303] on button at bounding box center [466, 300] width 39 height 33
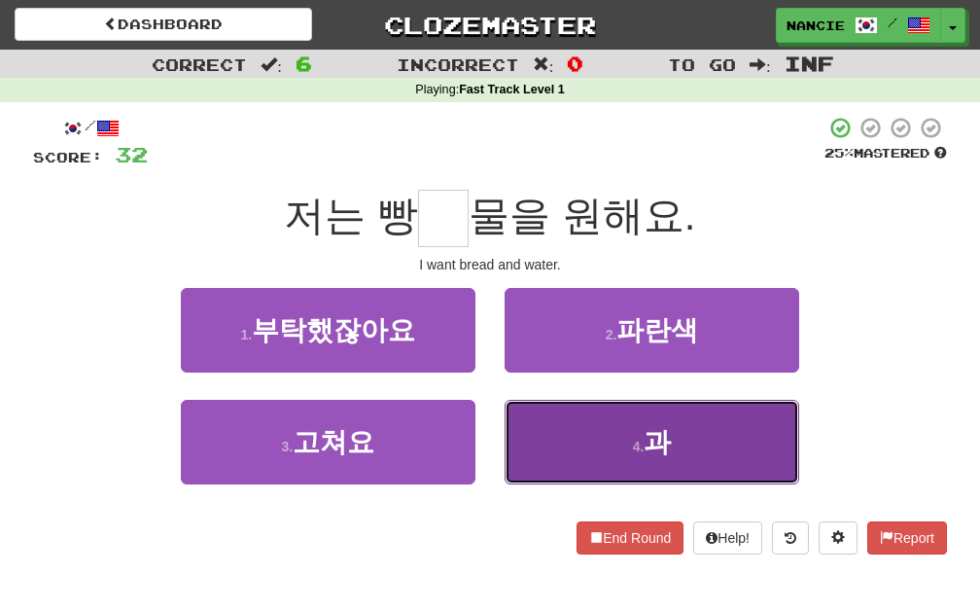
click at [669, 460] on button "4 . 과" at bounding box center [652, 442] width 295 height 85
type input "*"
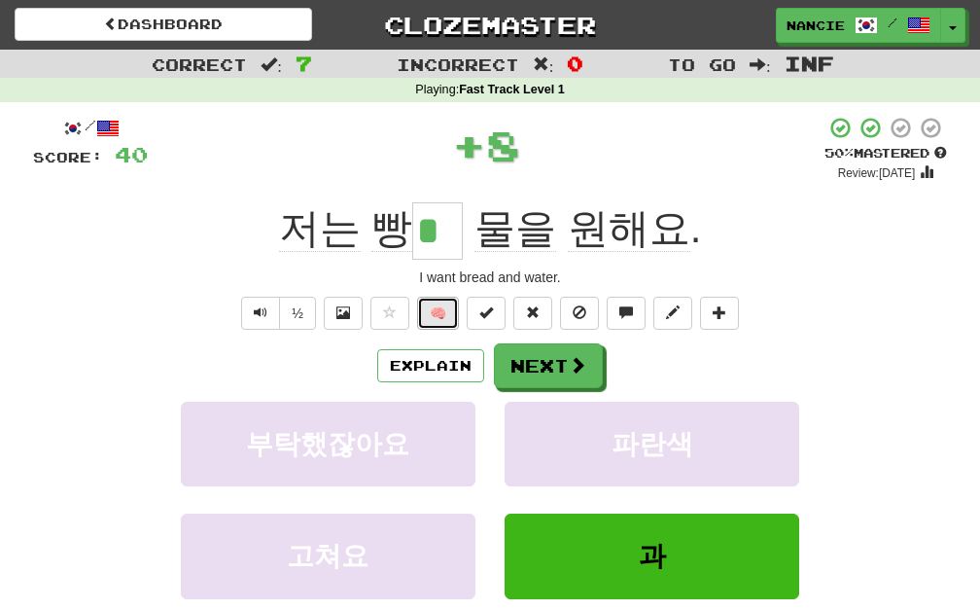
click at [426, 307] on button "🧠" at bounding box center [438, 313] width 42 height 33
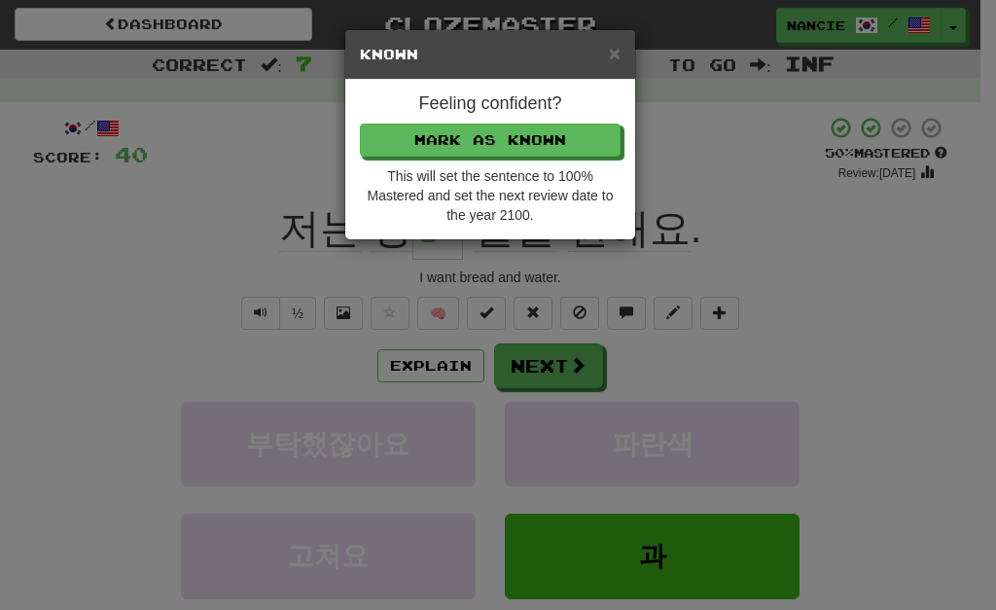
click at [494, 158] on div "Feeling confident? [PERSON_NAME] as Known This will set the sentence to 100% Ma…" at bounding box center [490, 159] width 290 height 159
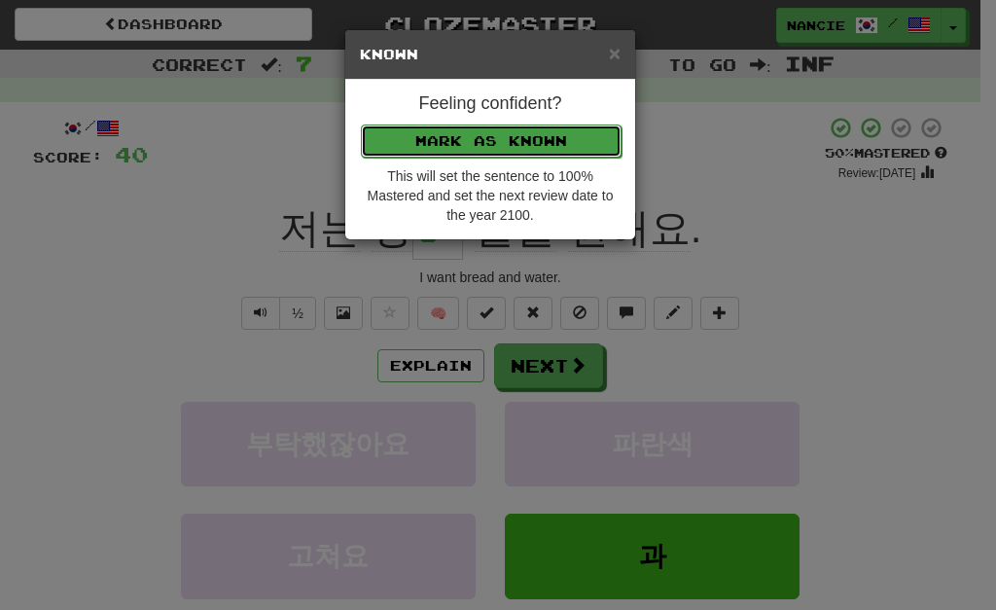
click at [498, 138] on button "Mark as Known" at bounding box center [491, 140] width 261 height 33
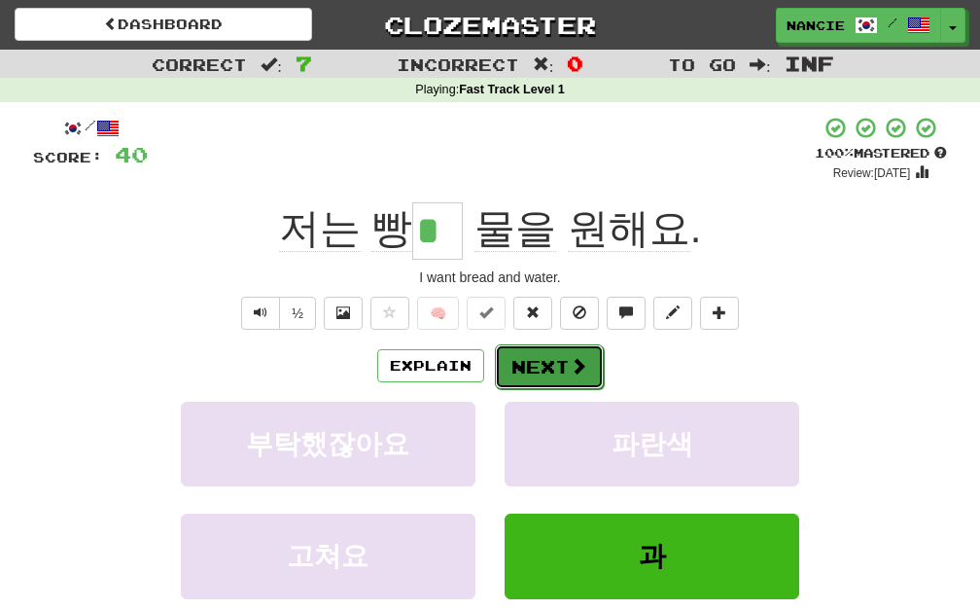
click at [550, 372] on button "Next" at bounding box center [549, 366] width 109 height 45
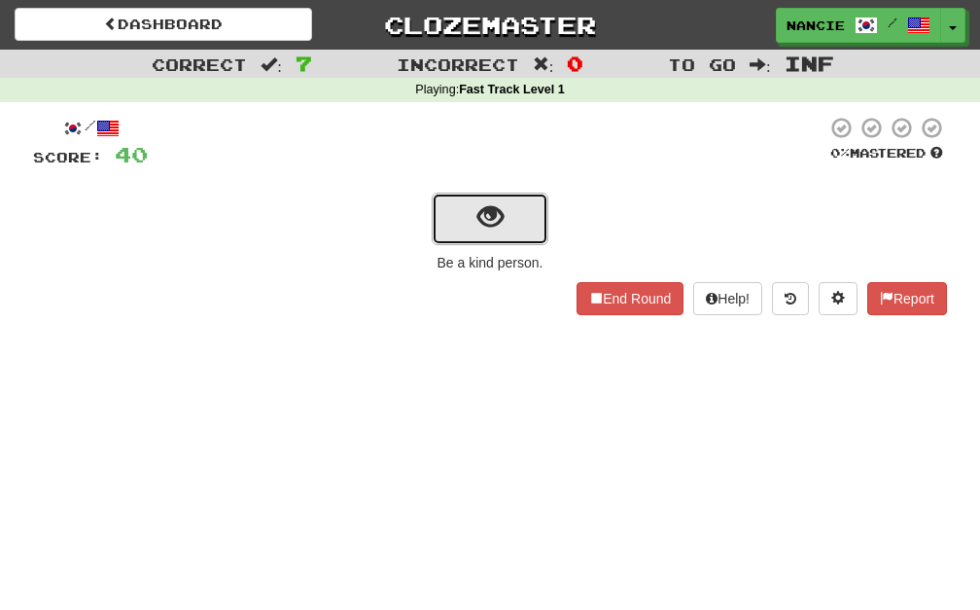
click at [510, 202] on button "show sentence" at bounding box center [490, 219] width 117 height 53
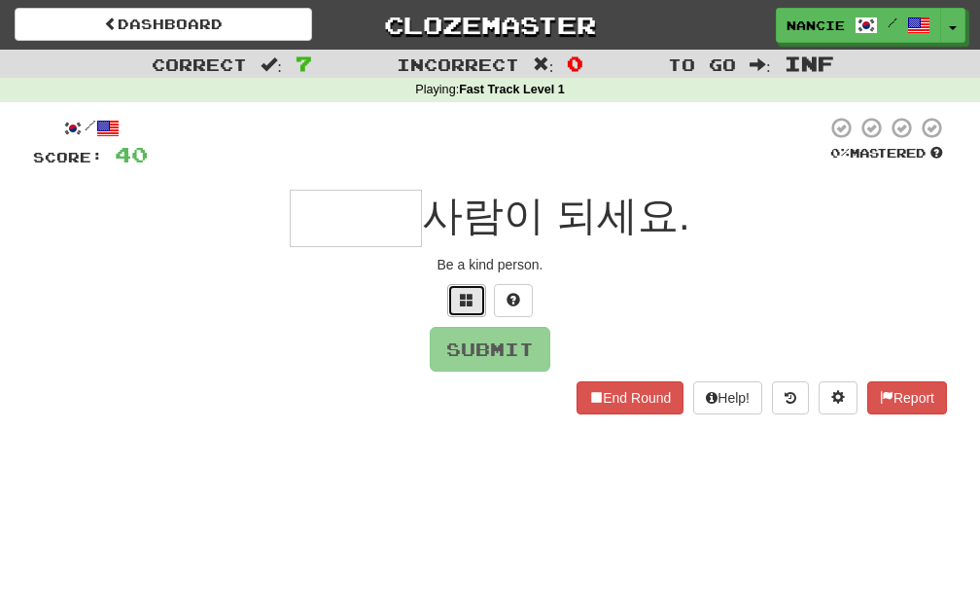
click at [450, 299] on button at bounding box center [466, 300] width 39 height 33
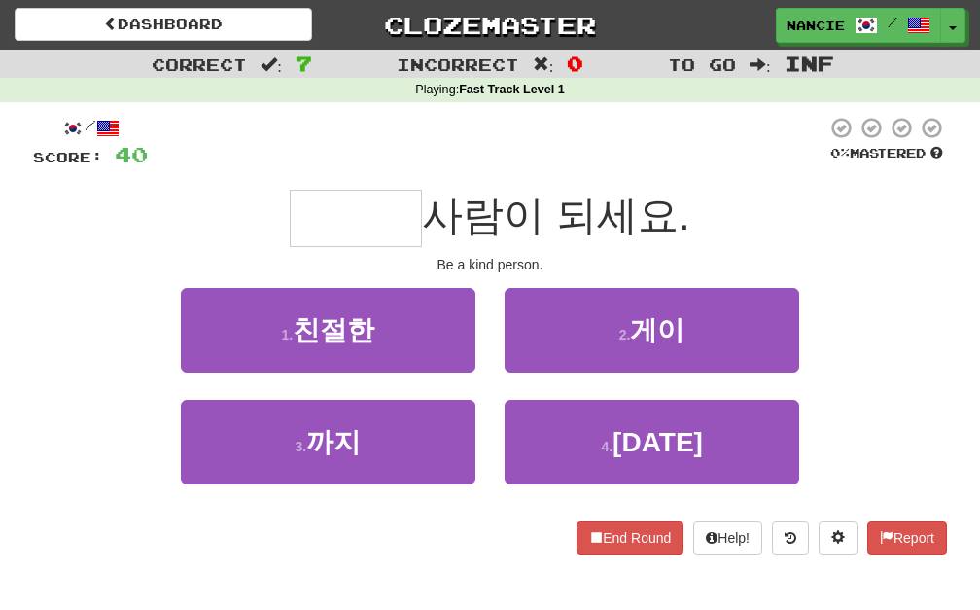
click at [453, 282] on div "/ Score: 40 0 % Mastered 사람이 되세요. Be a kind person. 1 . 친절한 2 . 게이 3 . 까지 4 . 어…" at bounding box center [490, 335] width 914 height 439
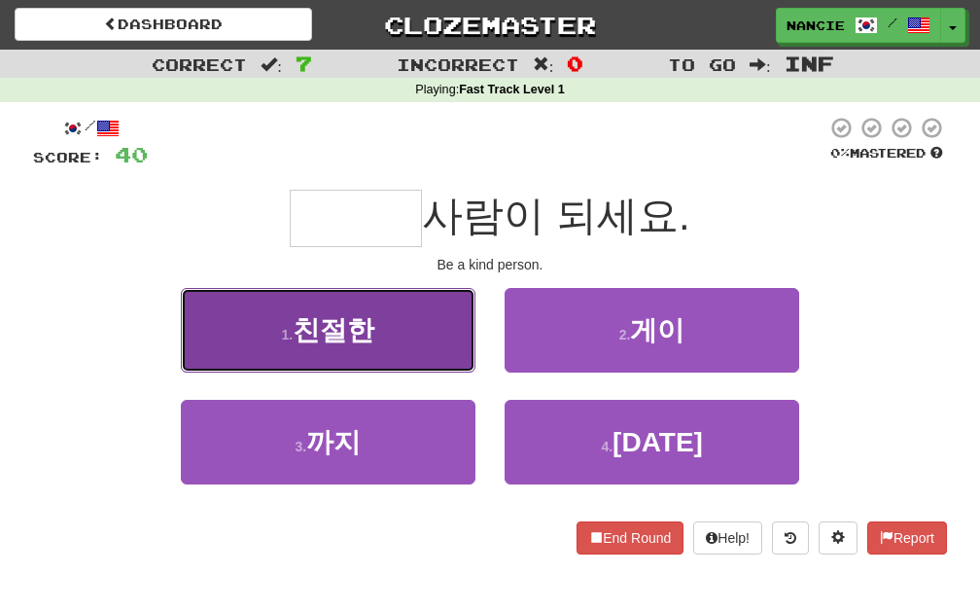
click at [442, 324] on button "1 . 친절한" at bounding box center [328, 330] width 295 height 85
type input "***"
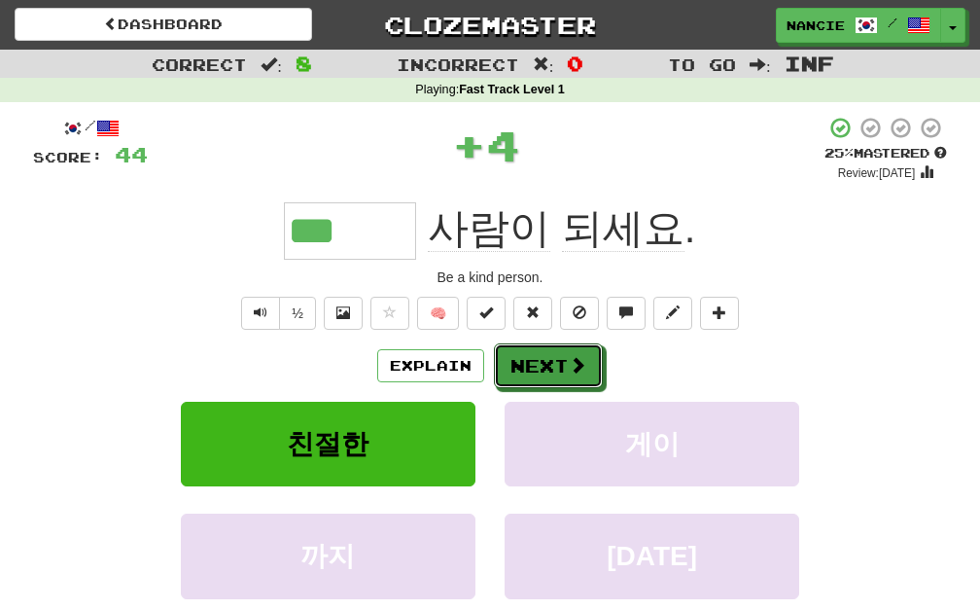
click at [538, 353] on button "Next" at bounding box center [548, 365] width 109 height 45
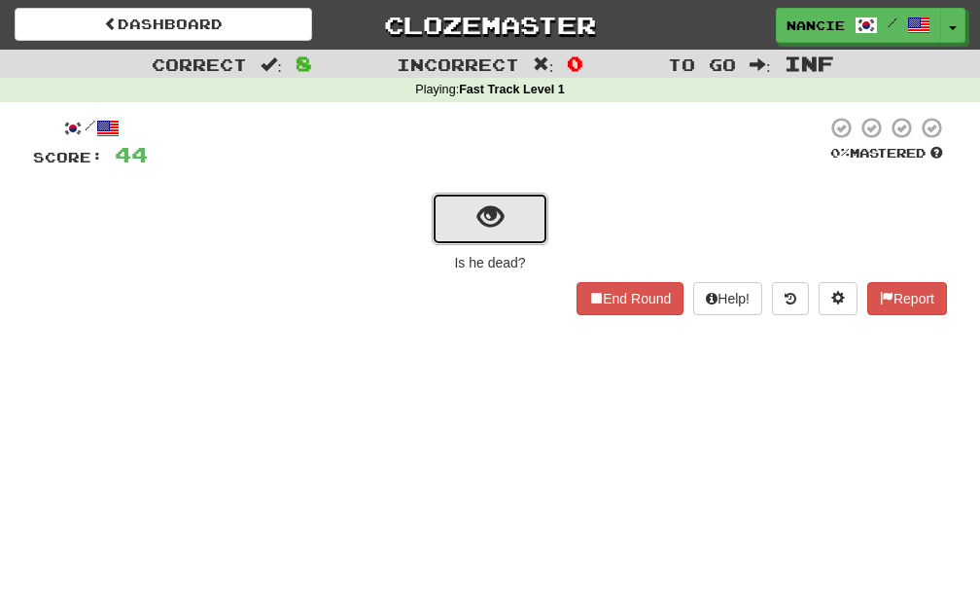
click at [520, 214] on button "show sentence" at bounding box center [490, 219] width 117 height 53
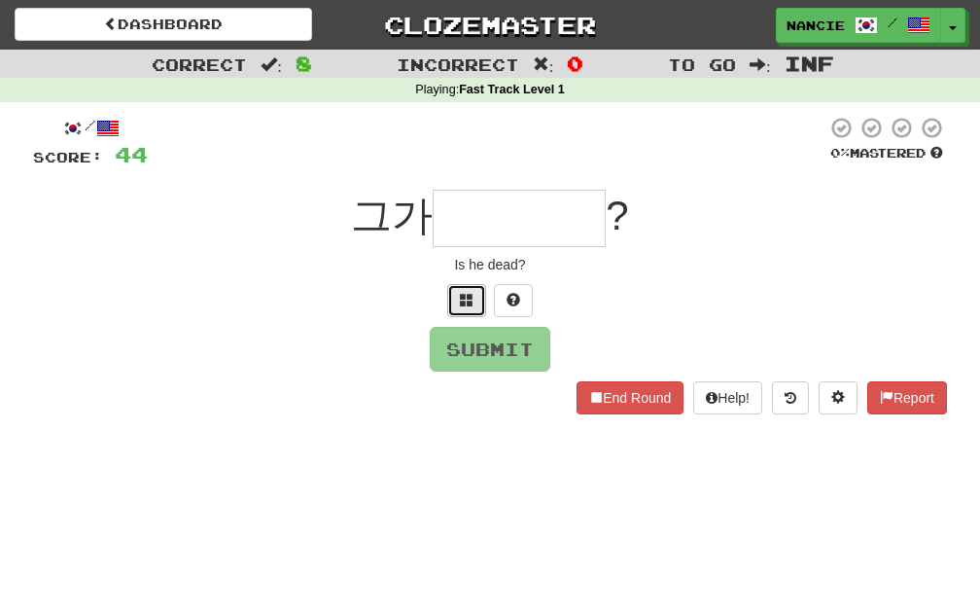
click at [455, 302] on button at bounding box center [466, 300] width 39 height 33
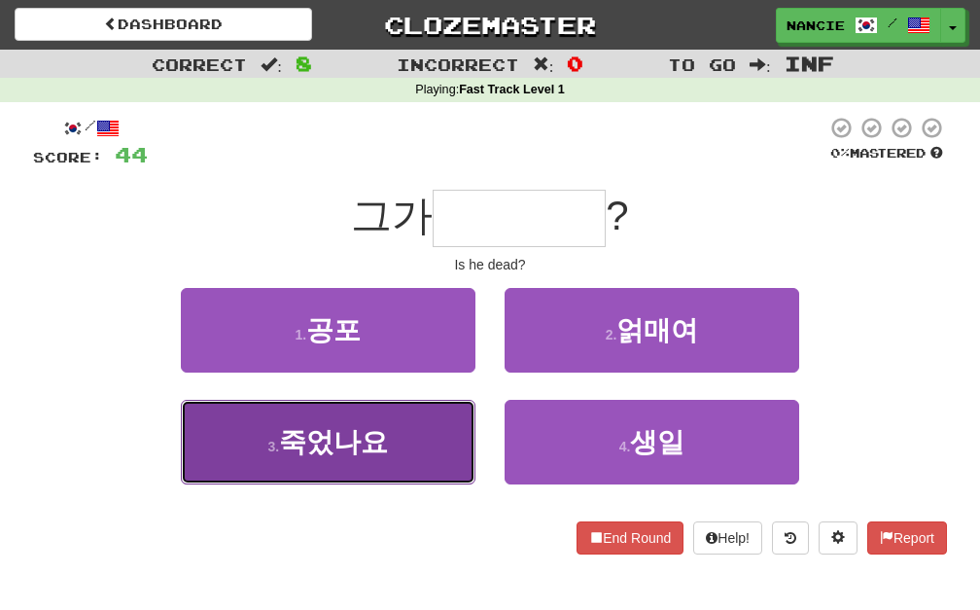
click at [411, 423] on button "3 . 죽었나요" at bounding box center [328, 442] width 295 height 85
type input "****"
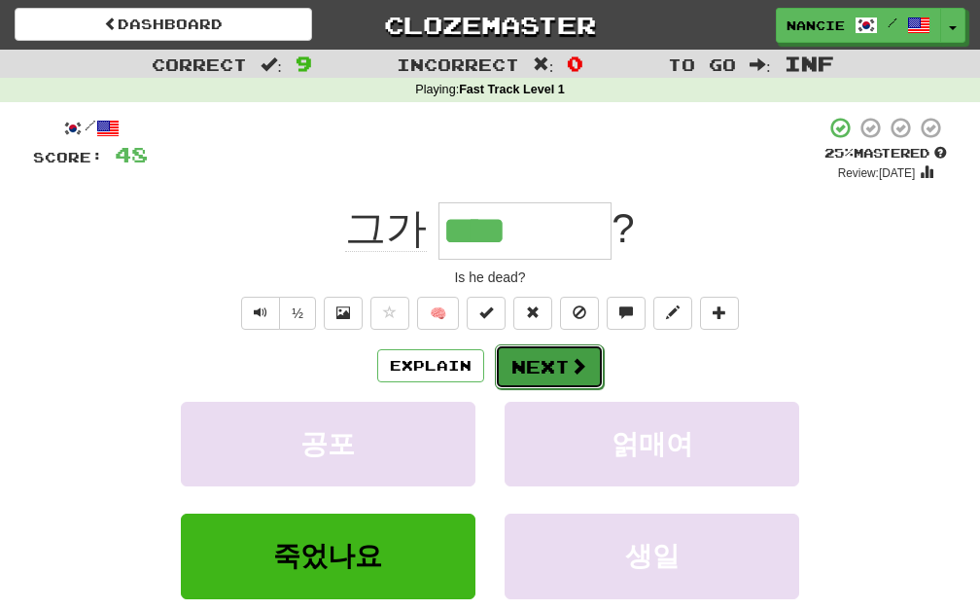
click at [522, 379] on button "Next" at bounding box center [549, 366] width 109 height 45
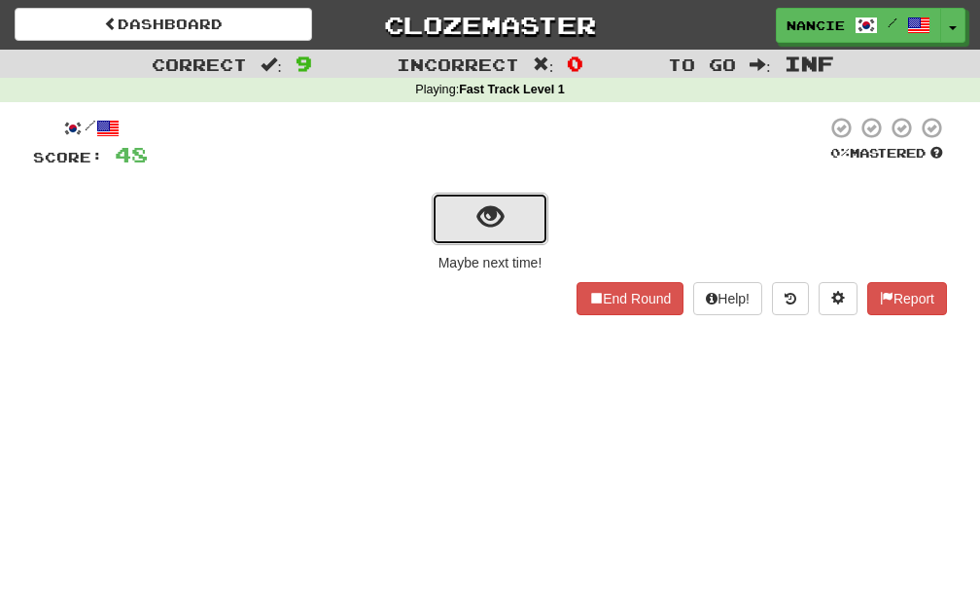
click at [476, 232] on button "show sentence" at bounding box center [490, 219] width 117 height 53
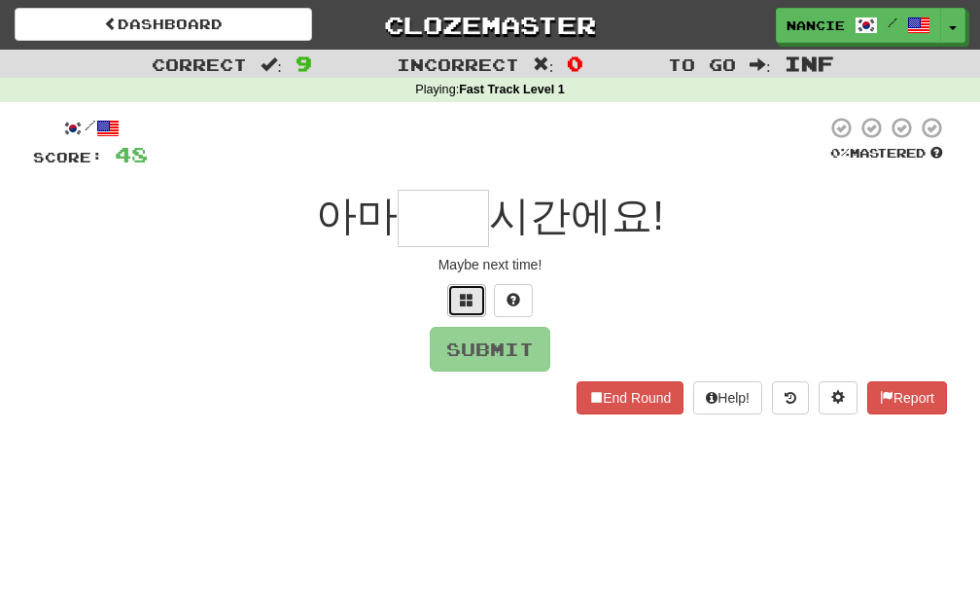
click at [465, 299] on span at bounding box center [467, 300] width 14 height 14
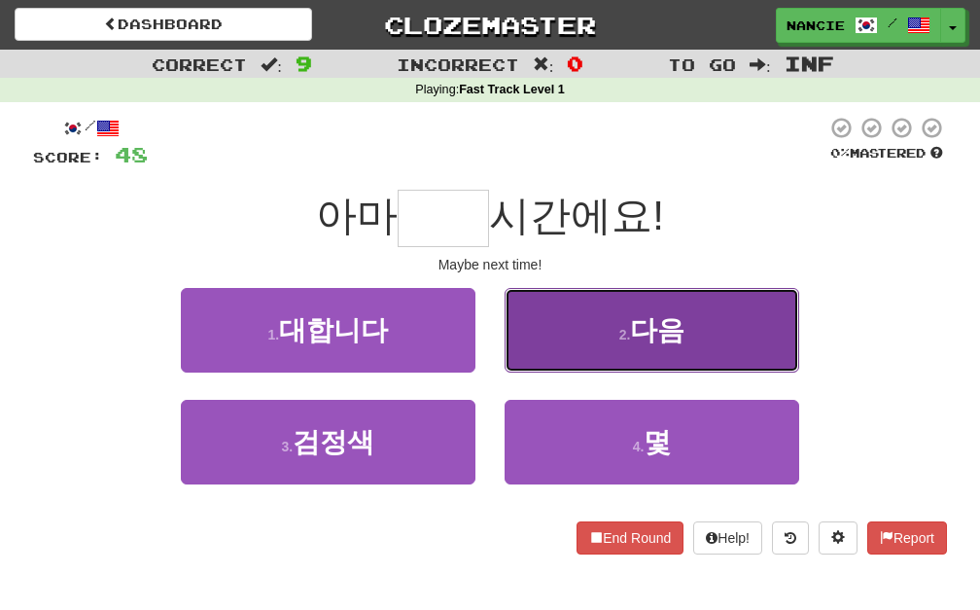
click at [555, 330] on button "2 . 다음" at bounding box center [652, 330] width 295 height 85
type input "**"
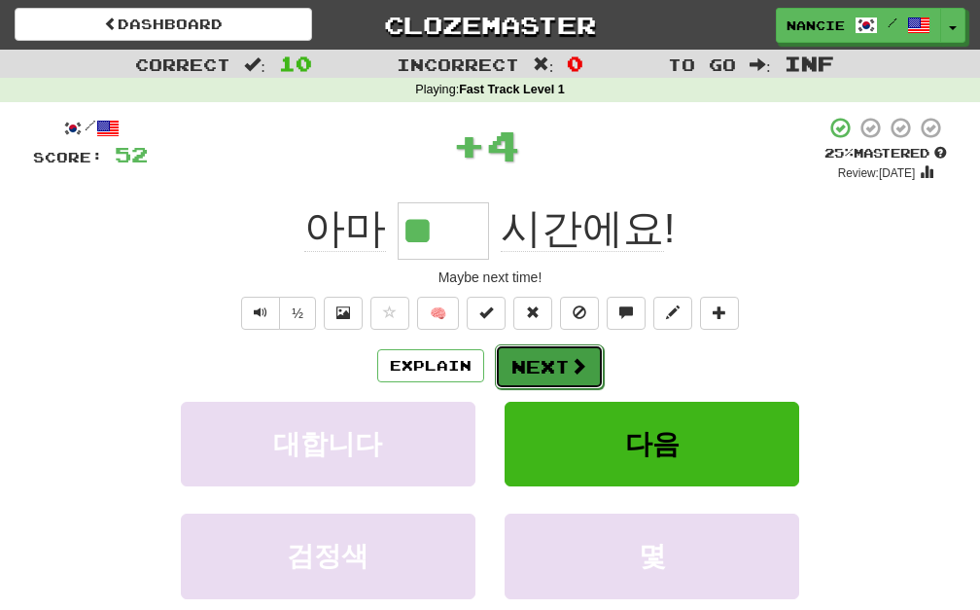
click at [544, 354] on button "Next" at bounding box center [549, 366] width 109 height 45
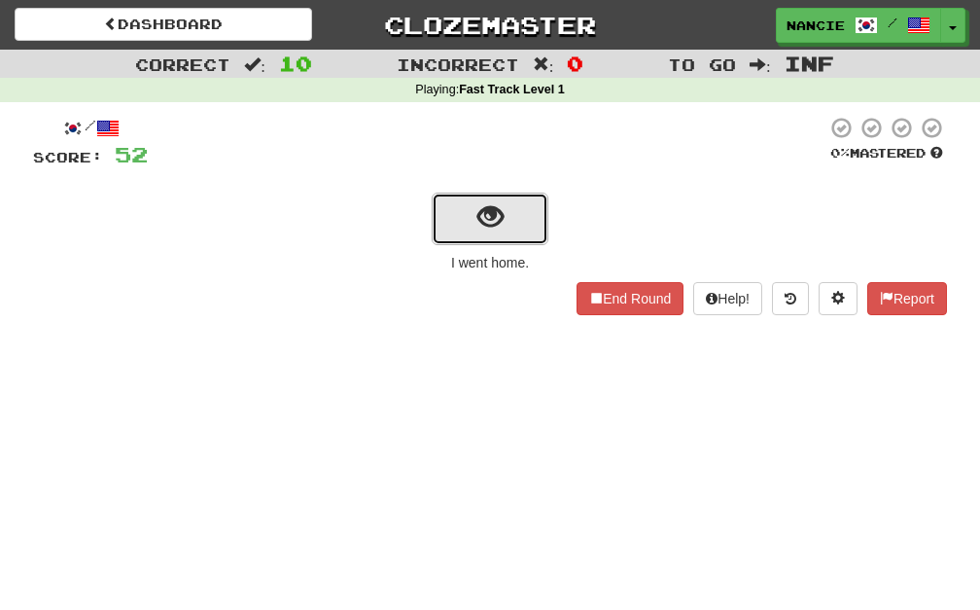
click at [462, 204] on button "show sentence" at bounding box center [490, 219] width 117 height 53
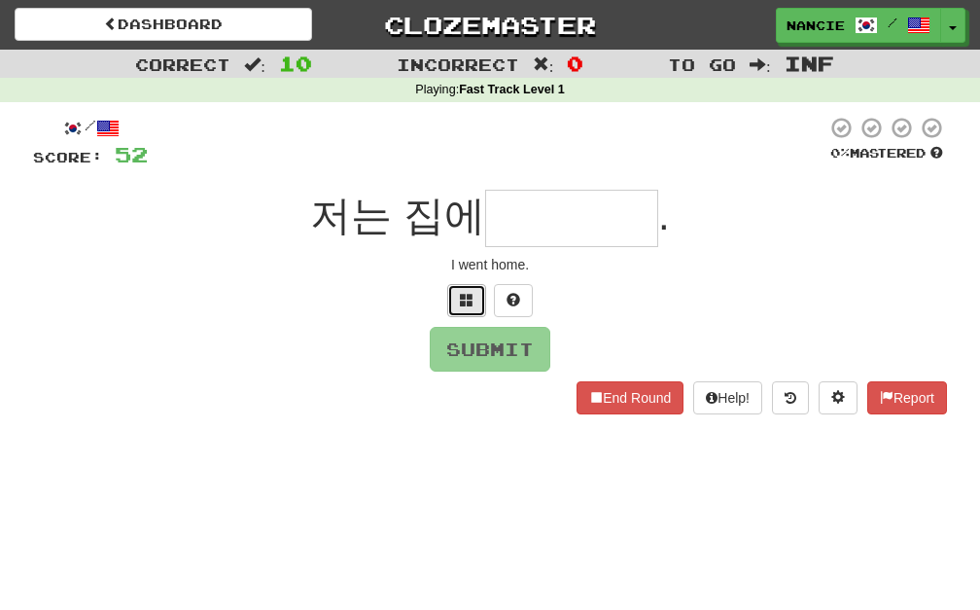
click at [460, 297] on span at bounding box center [467, 300] width 14 height 14
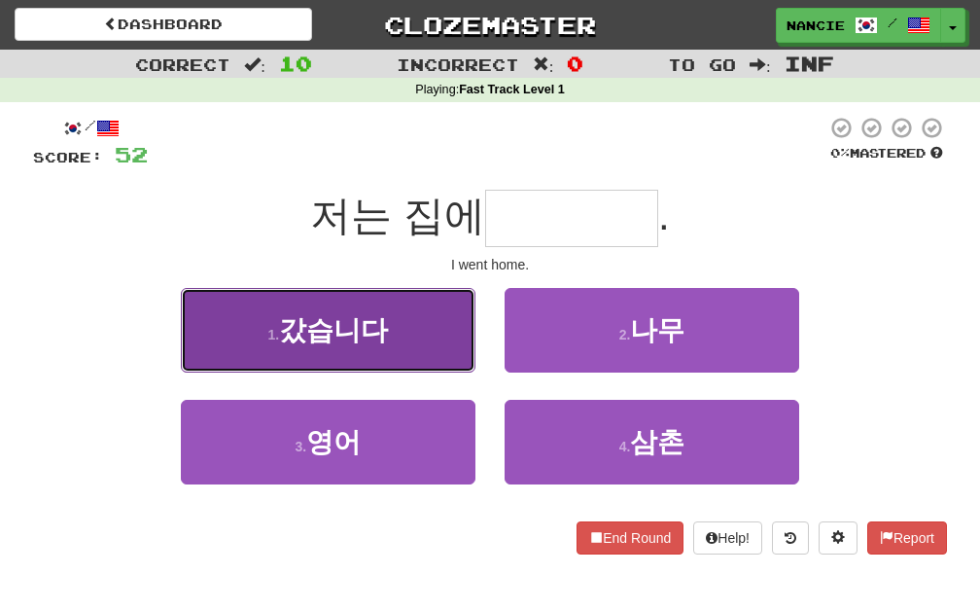
click at [424, 342] on button "1 . 갔습니다" at bounding box center [328, 330] width 295 height 85
type input "****"
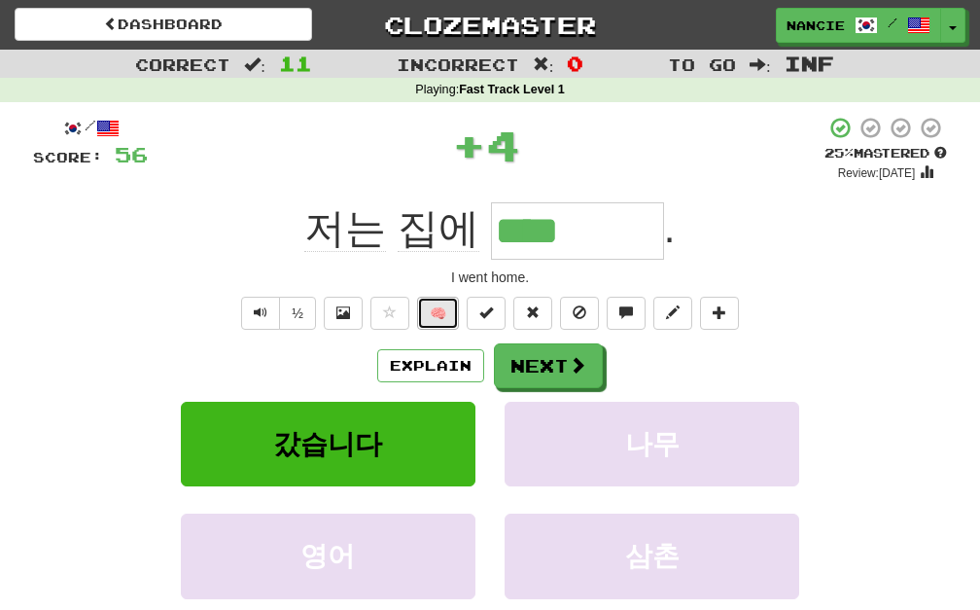
click at [439, 316] on button "🧠" at bounding box center [438, 313] width 42 height 33
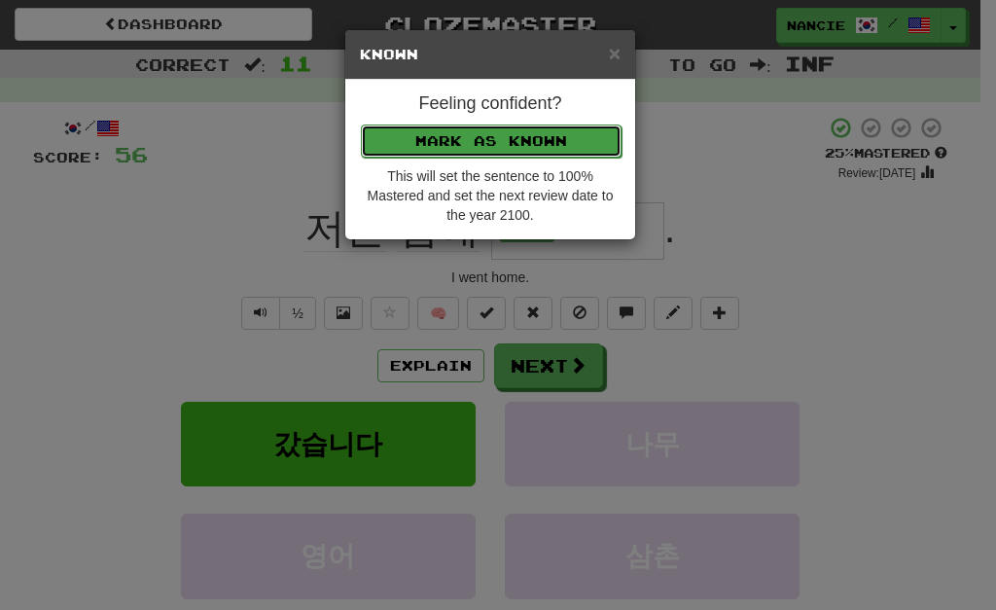
click at [561, 135] on button "Mark as Known" at bounding box center [491, 140] width 261 height 33
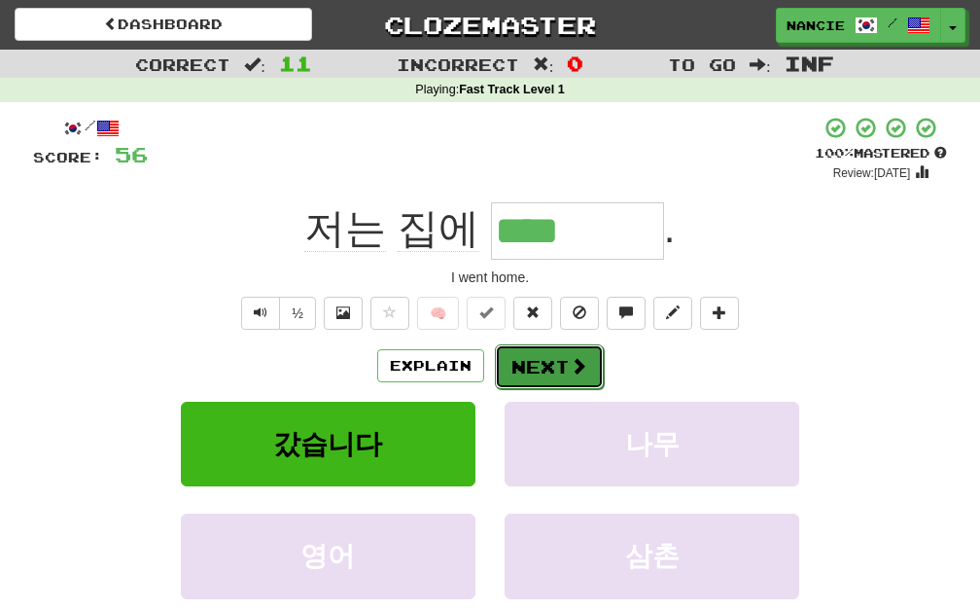
click at [561, 364] on button "Next" at bounding box center [549, 366] width 109 height 45
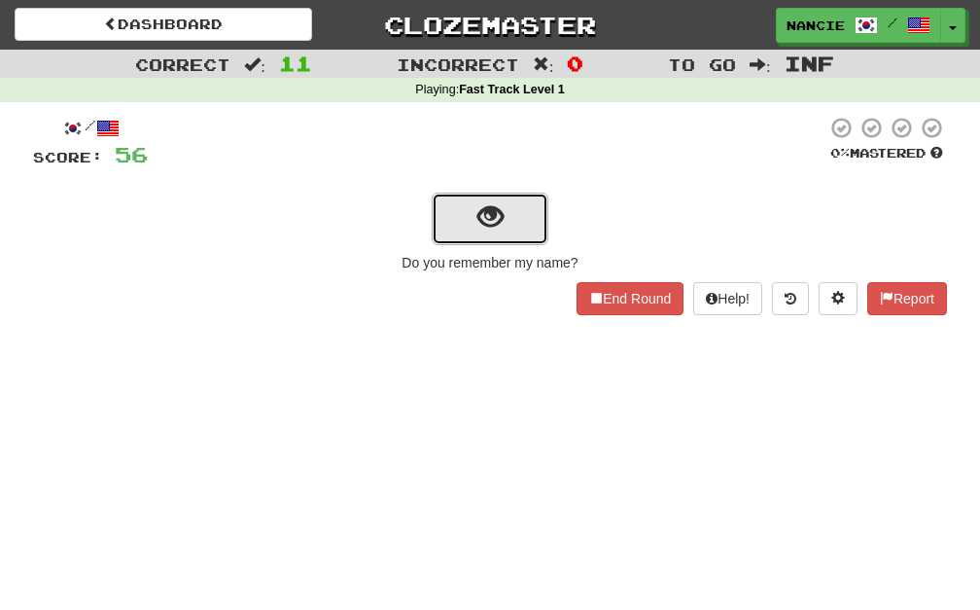
click at [483, 220] on span "show sentence" at bounding box center [490, 217] width 26 height 26
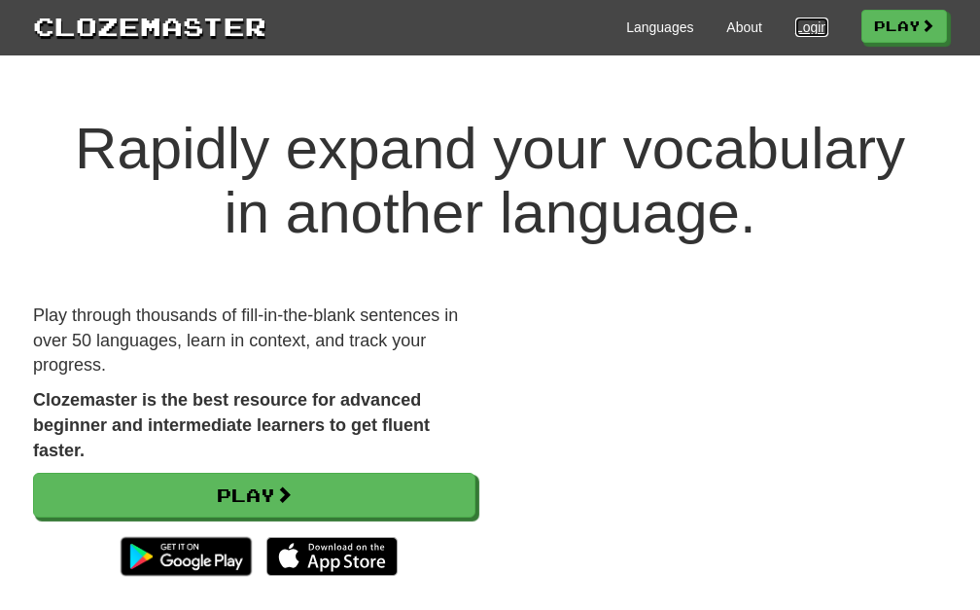
click at [795, 18] on link "Login" at bounding box center [811, 27] width 33 height 19
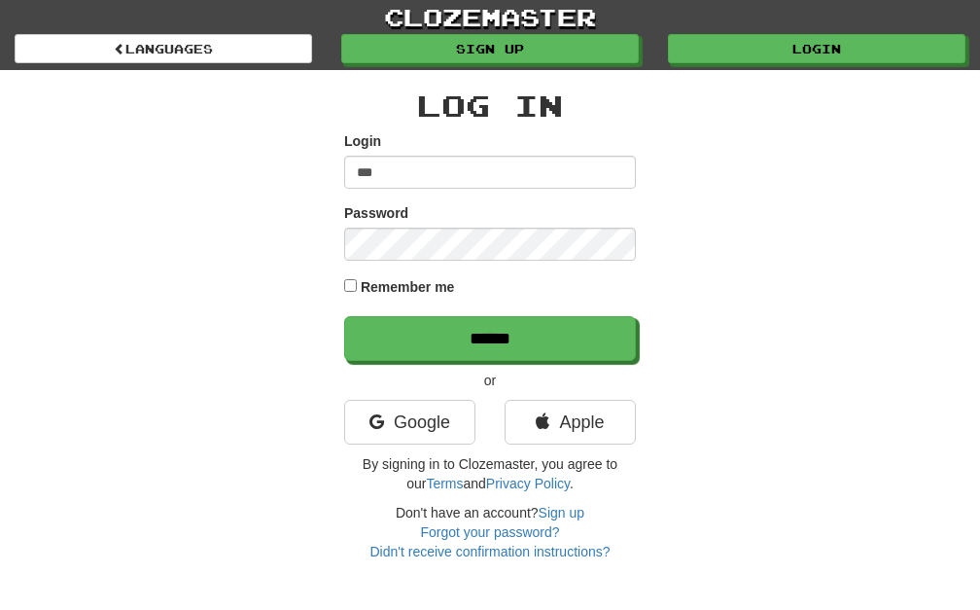
type input "******"
click at [344, 316] on input "******" at bounding box center [490, 338] width 292 height 45
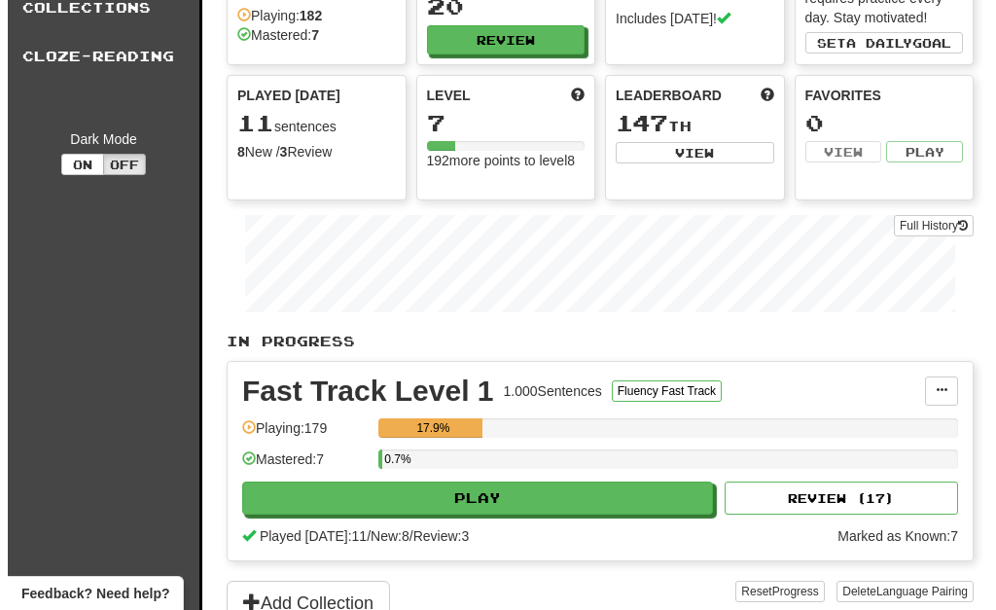
scroll to position [311, 0]
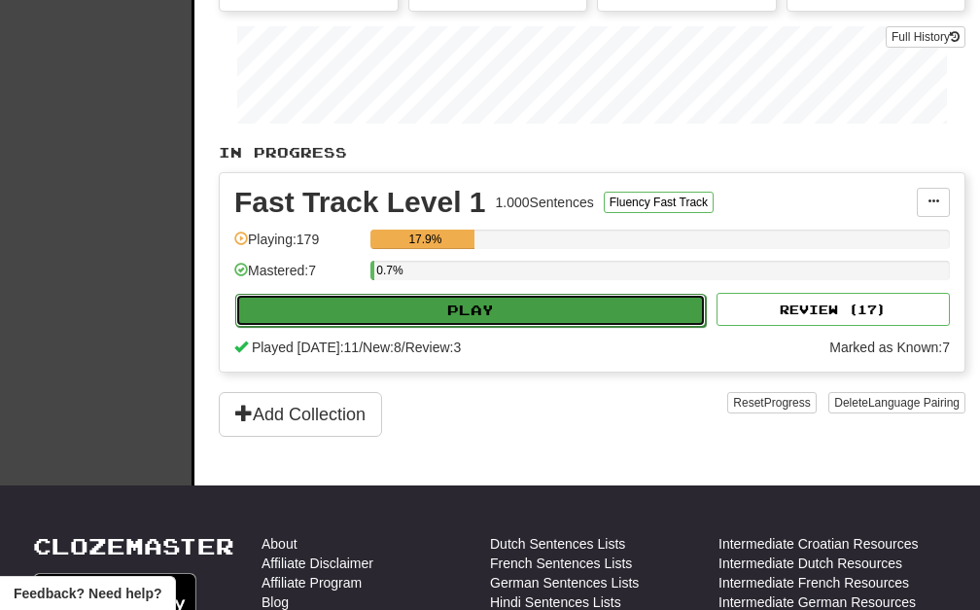
click at [574, 296] on button "Play" at bounding box center [470, 310] width 471 height 33
select select "********"
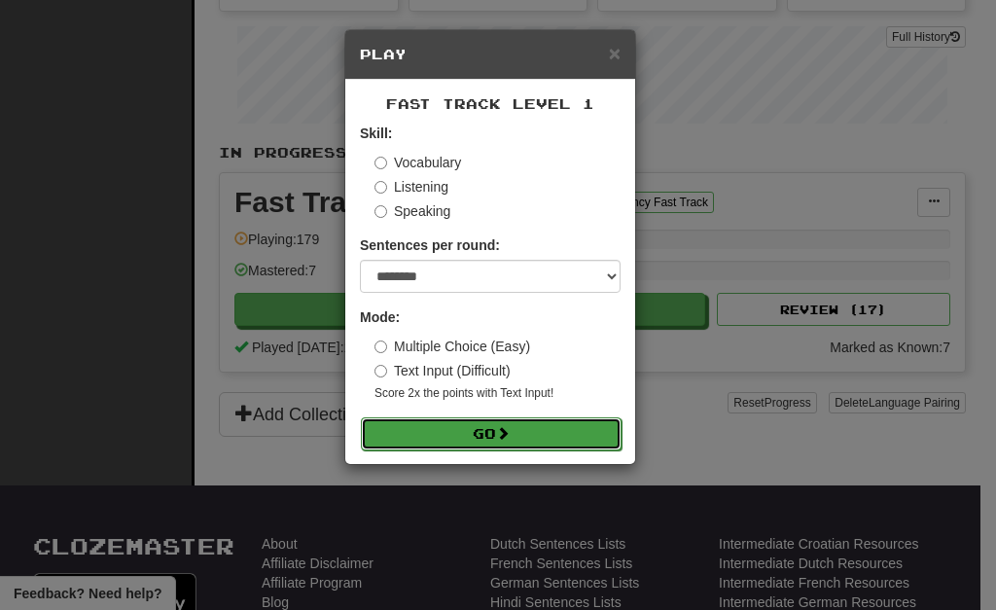
click at [476, 428] on button "Go" at bounding box center [491, 433] width 261 height 33
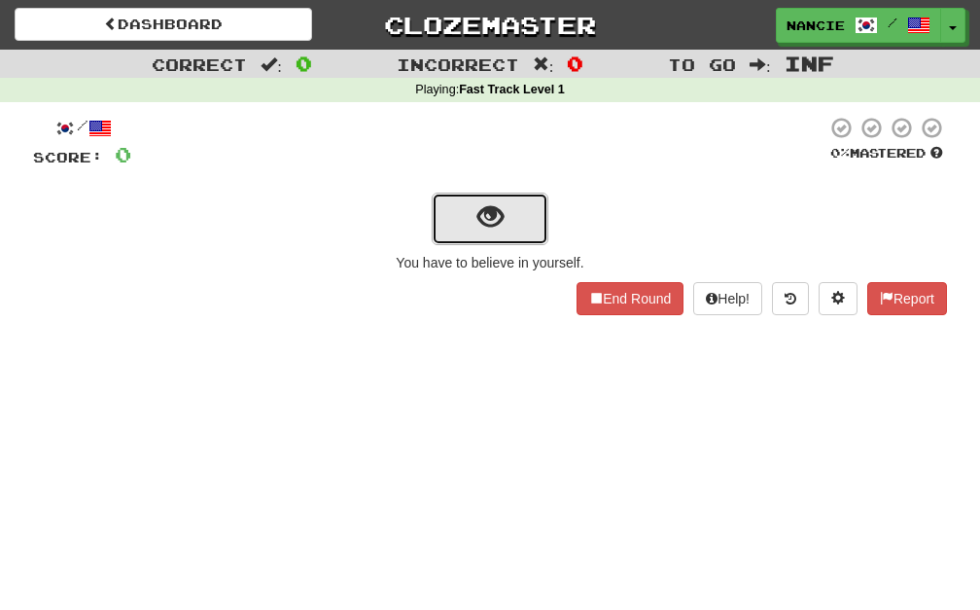
click at [455, 228] on button "show sentence" at bounding box center [490, 219] width 117 height 53
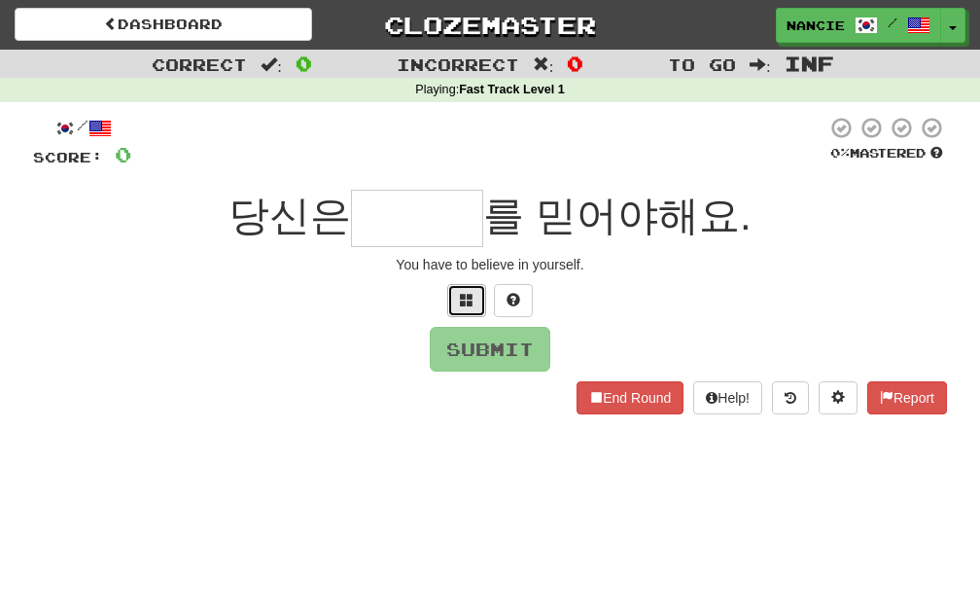
click at [455, 288] on button at bounding box center [466, 300] width 39 height 33
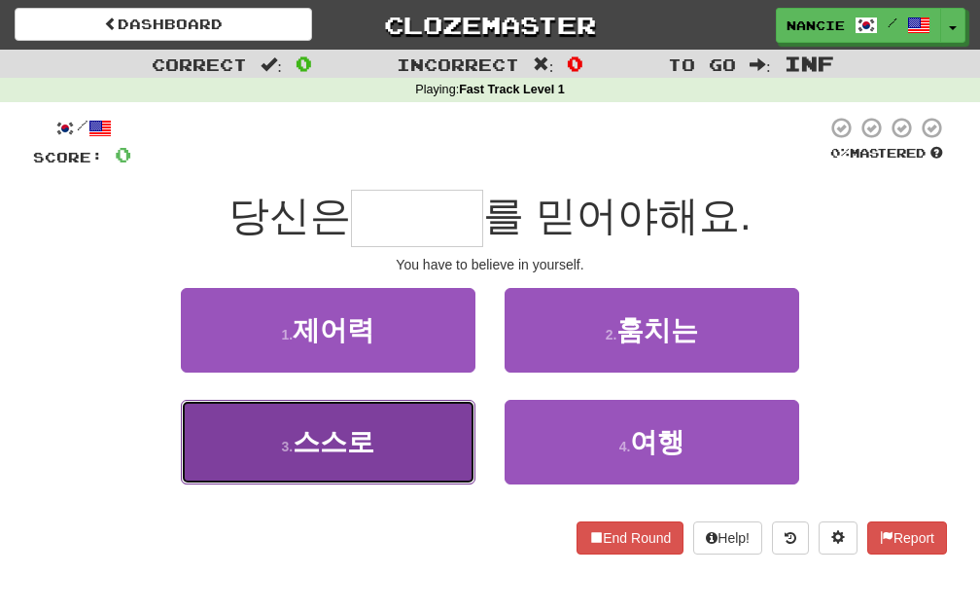
click at [438, 433] on button "3 . 스스로" at bounding box center [328, 442] width 295 height 85
type input "***"
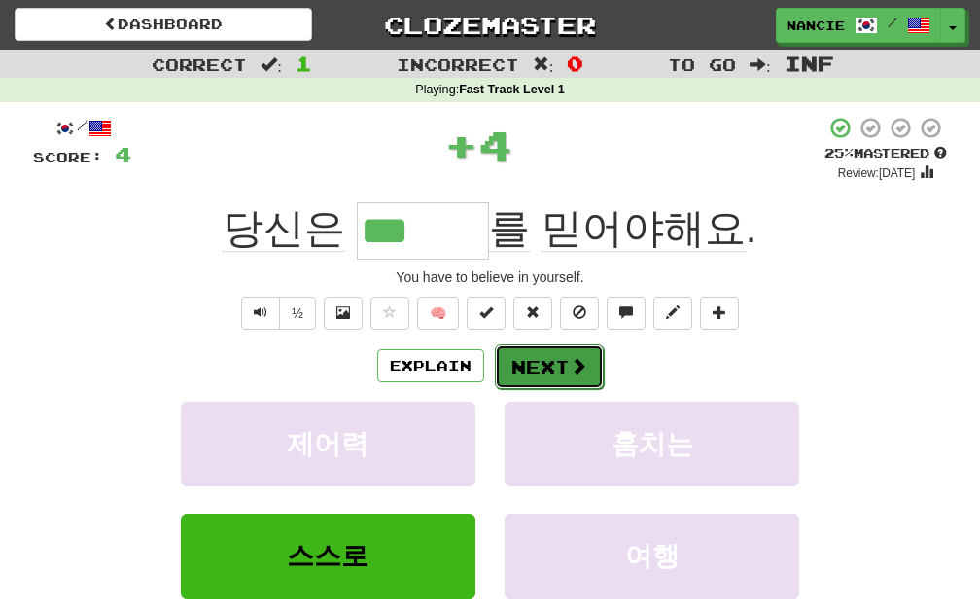
click at [563, 372] on button "Next" at bounding box center [549, 366] width 109 height 45
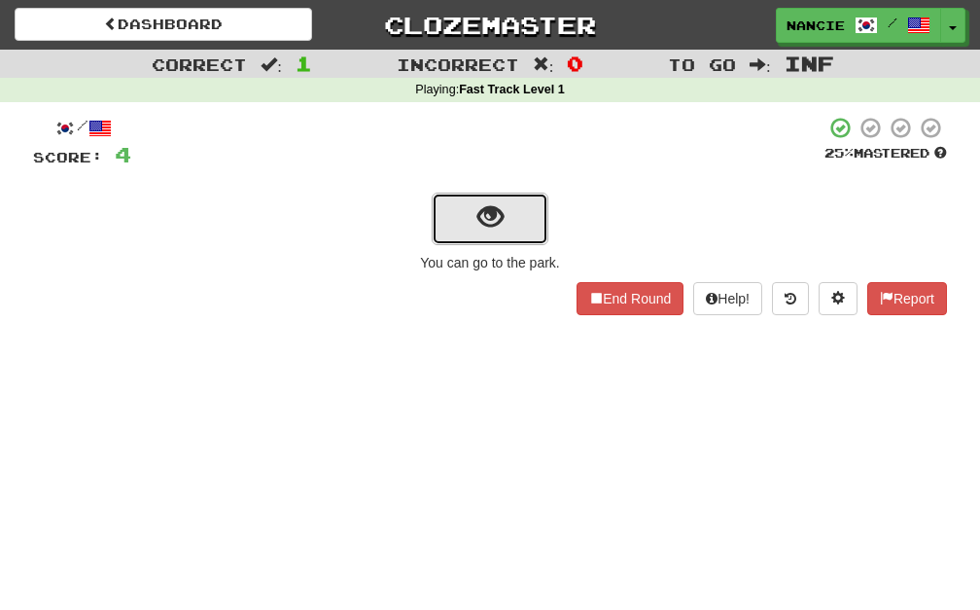
click at [484, 218] on span "show sentence" at bounding box center [490, 217] width 26 height 26
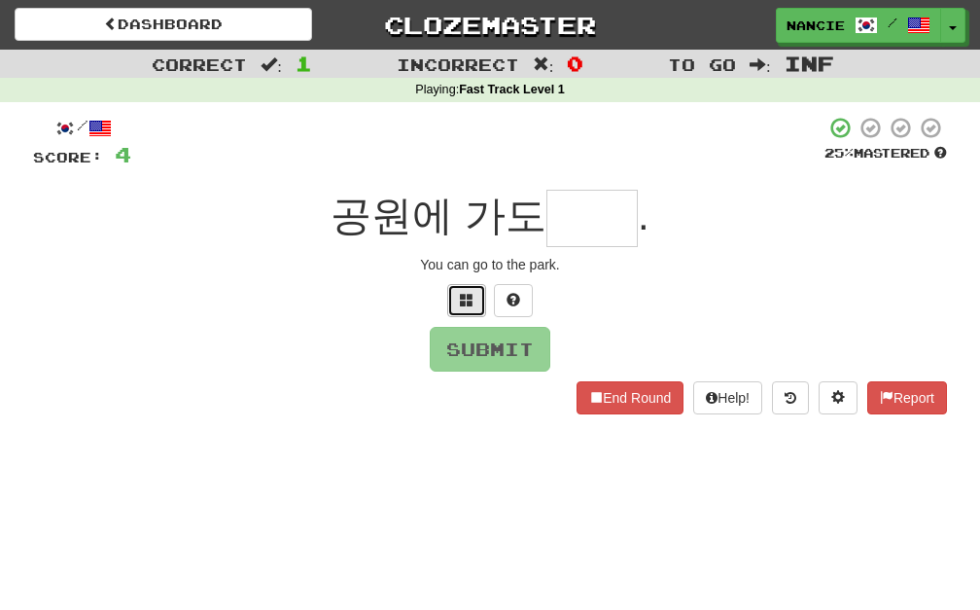
click at [476, 293] on button at bounding box center [466, 300] width 39 height 33
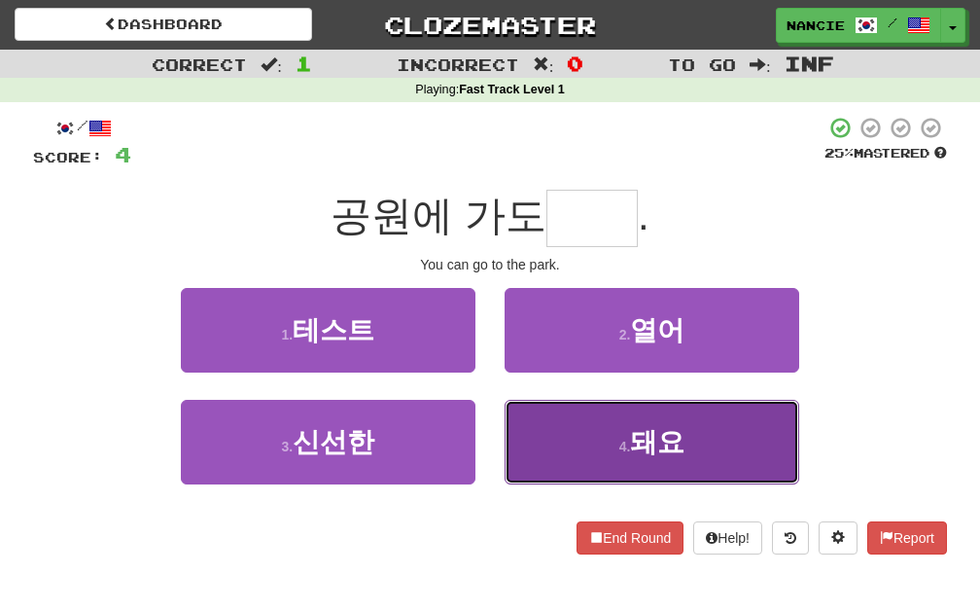
click at [615, 469] on button "4 . 돼요" at bounding box center [652, 442] width 295 height 85
type input "**"
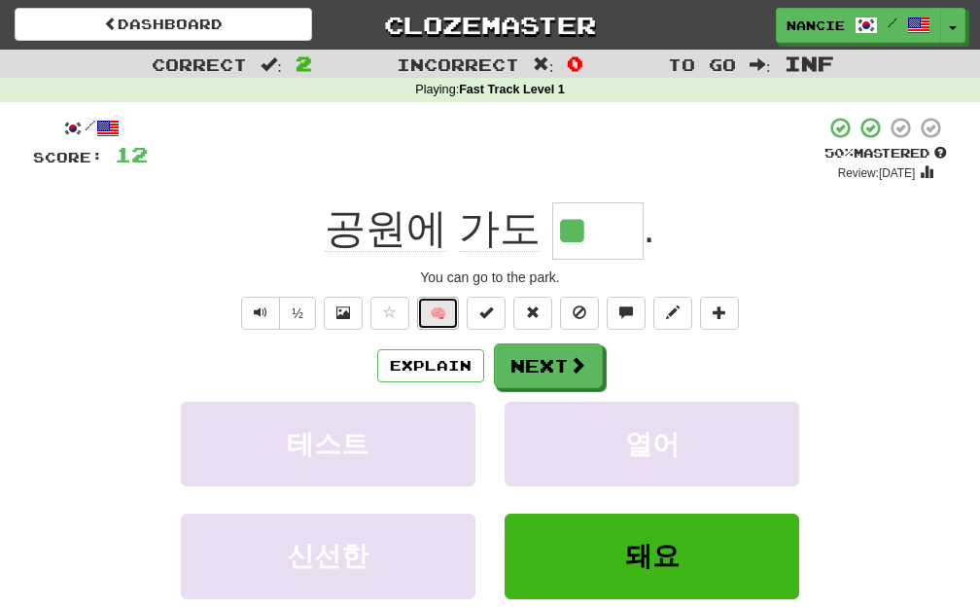
click at [432, 319] on button "🧠" at bounding box center [438, 313] width 42 height 33
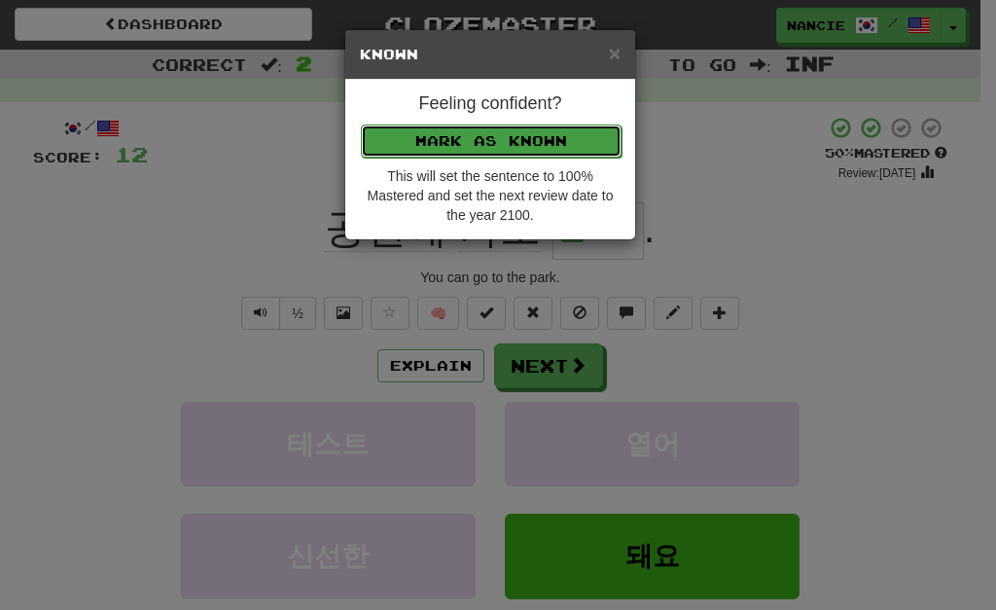
click at [466, 152] on button "Mark as Known" at bounding box center [491, 140] width 261 height 33
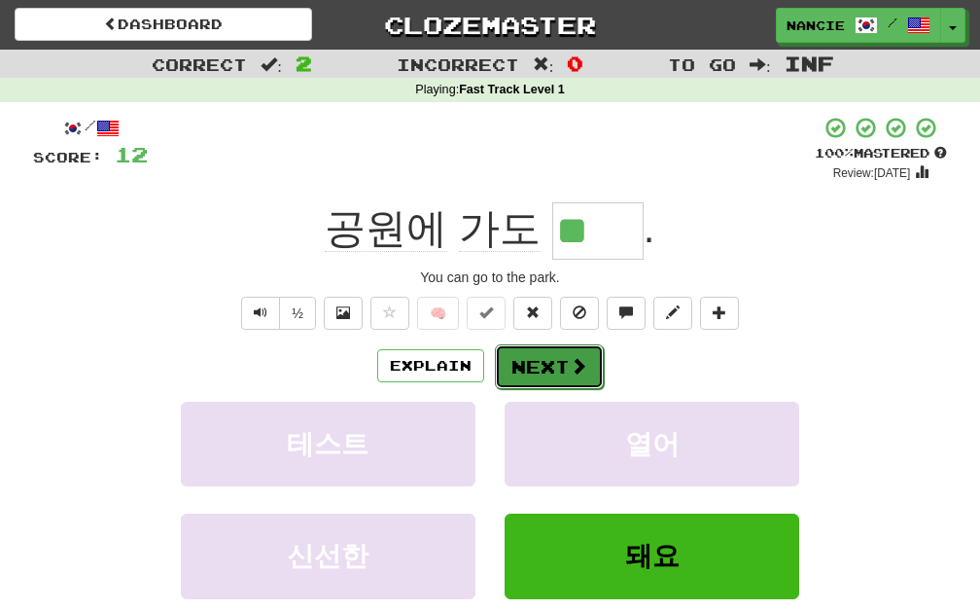
click at [530, 353] on button "Next" at bounding box center [549, 366] width 109 height 45
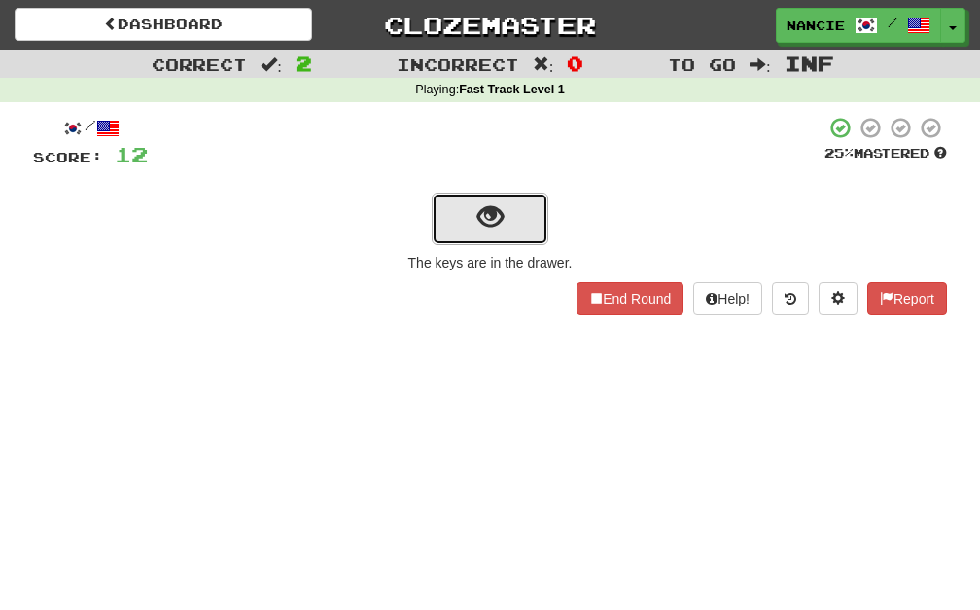
click at [457, 199] on button "show sentence" at bounding box center [490, 219] width 117 height 53
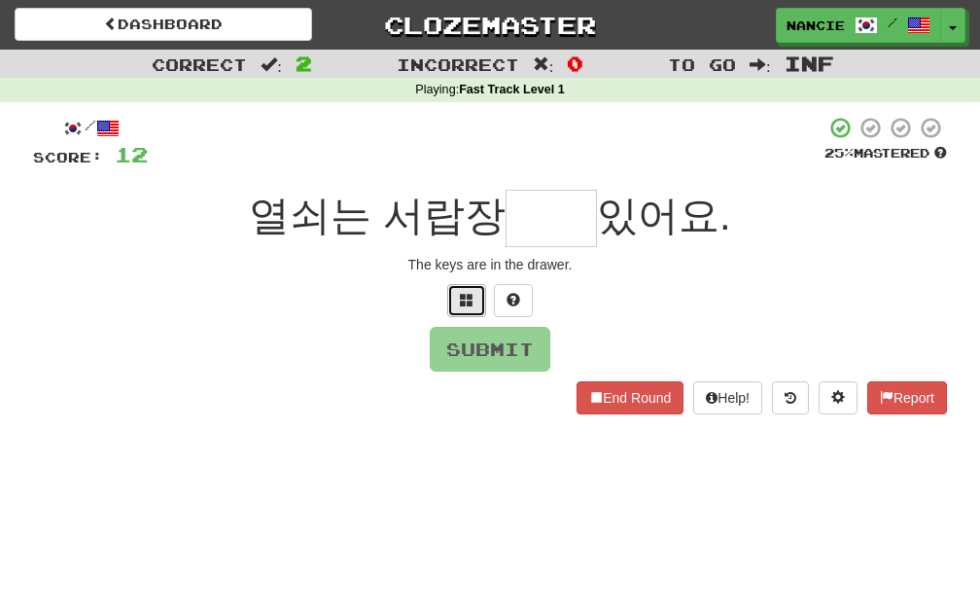
click at [470, 307] on button at bounding box center [466, 300] width 39 height 33
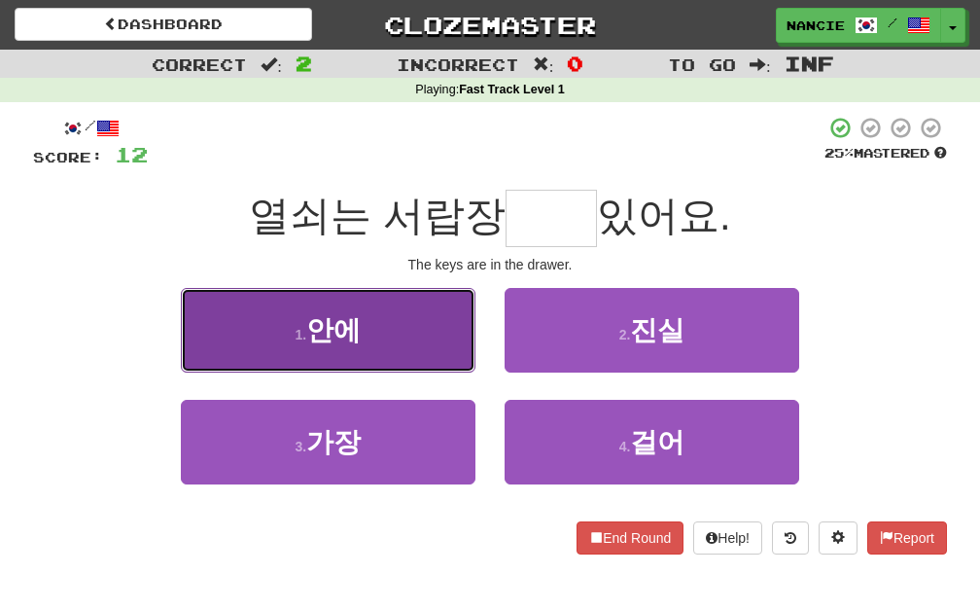
click at [415, 325] on button "1 . 안에" at bounding box center [328, 330] width 295 height 85
type input "**"
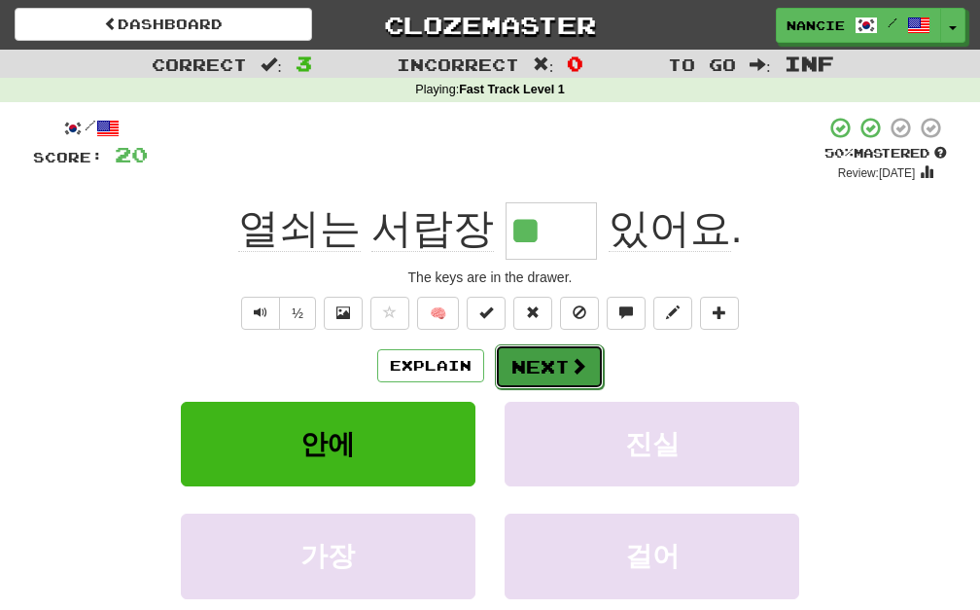
click at [518, 356] on button "Next" at bounding box center [549, 366] width 109 height 45
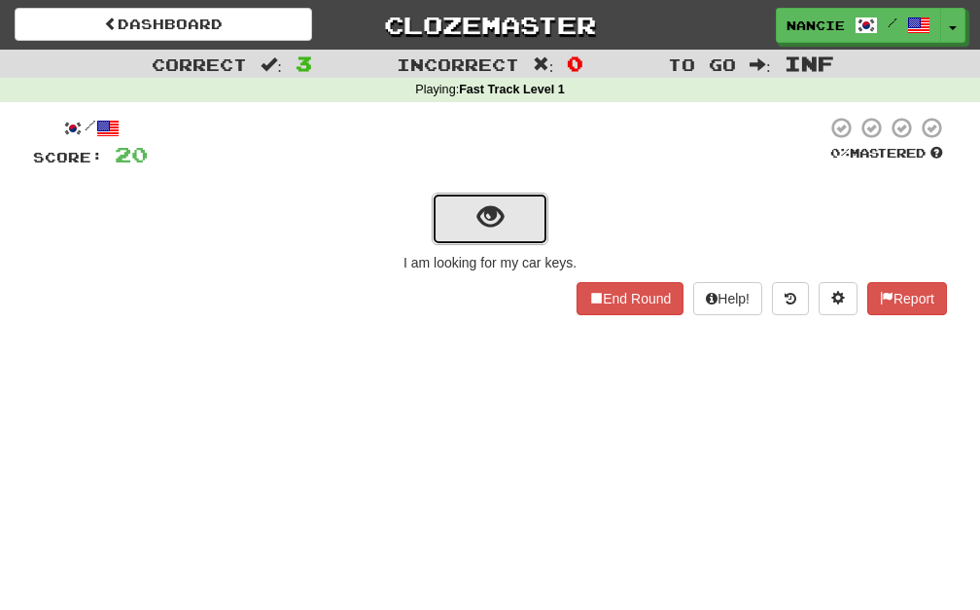
click at [539, 218] on button "show sentence" at bounding box center [490, 219] width 117 height 53
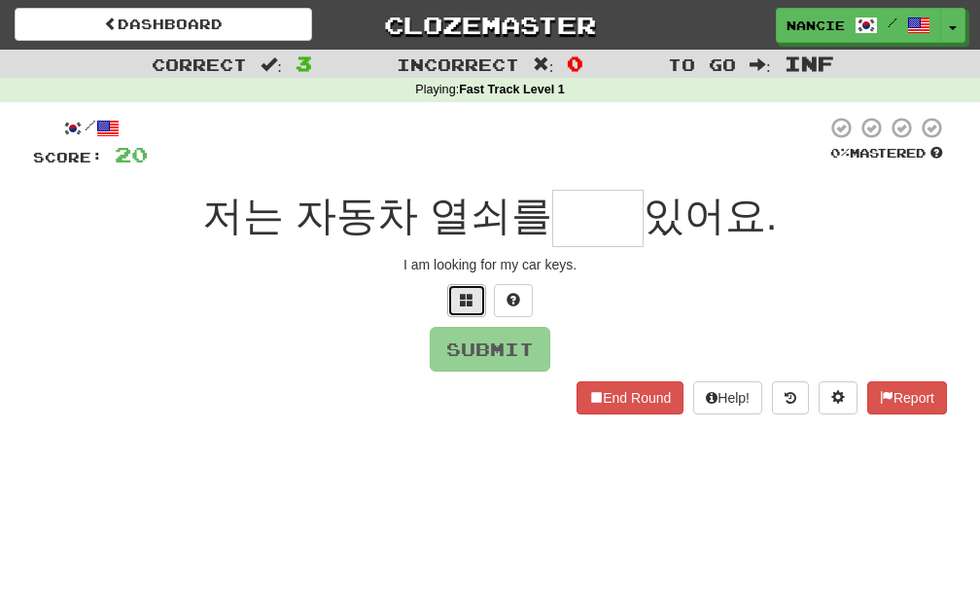
click at [460, 298] on span at bounding box center [467, 300] width 14 height 14
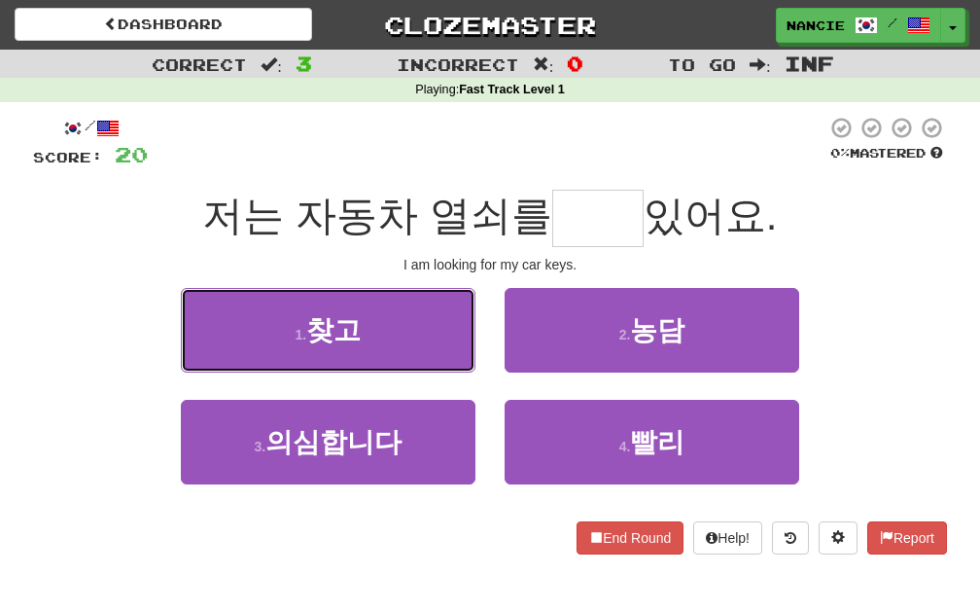
click at [460, 298] on button "1 . 찾고" at bounding box center [328, 330] width 295 height 85
type input "**"
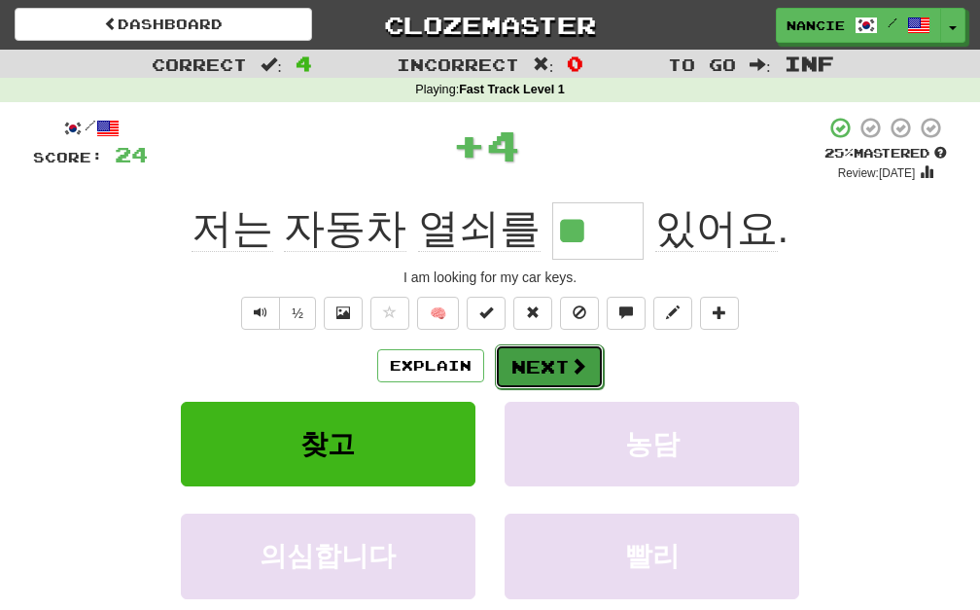
click at [533, 374] on button "Next" at bounding box center [549, 366] width 109 height 45
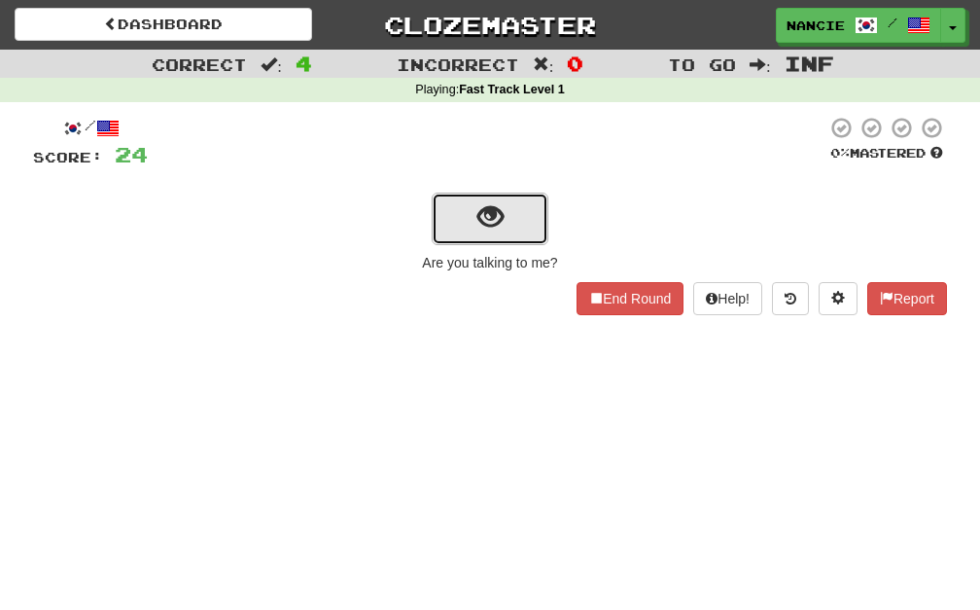
click at [515, 228] on button "show sentence" at bounding box center [490, 219] width 117 height 53
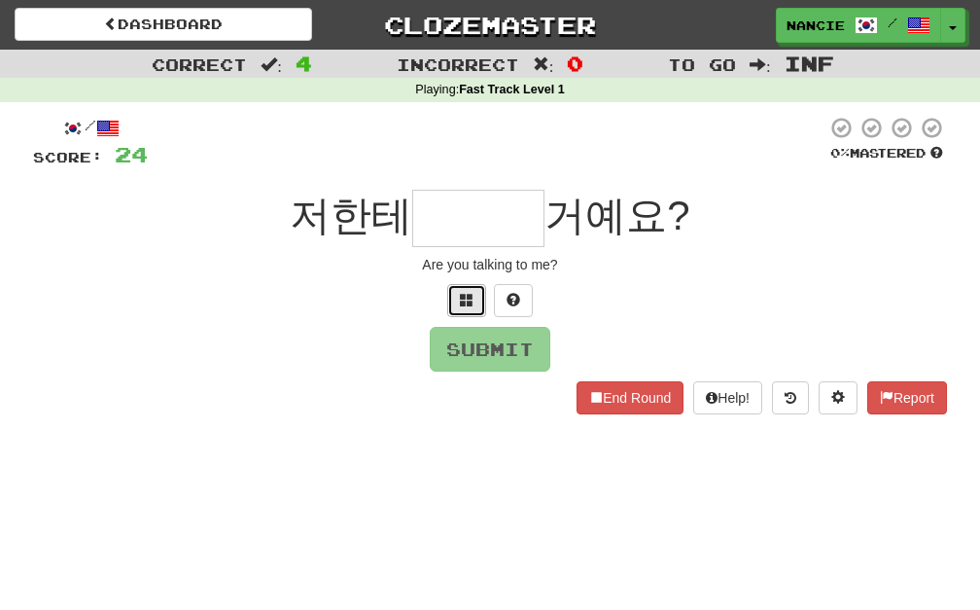
click at [463, 309] on button at bounding box center [466, 300] width 39 height 33
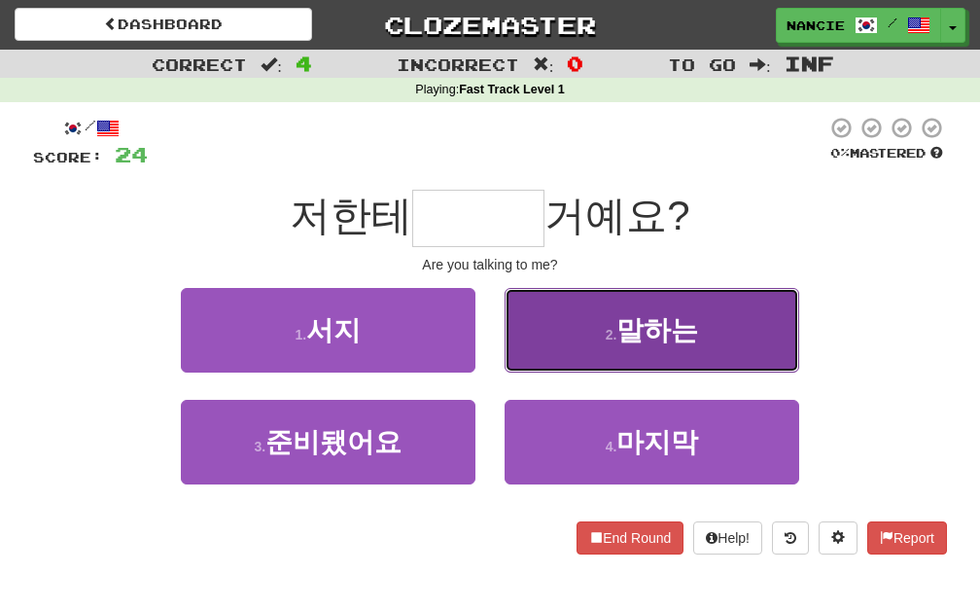
click at [619, 324] on span "말하는" at bounding box center [657, 330] width 82 height 30
type input "***"
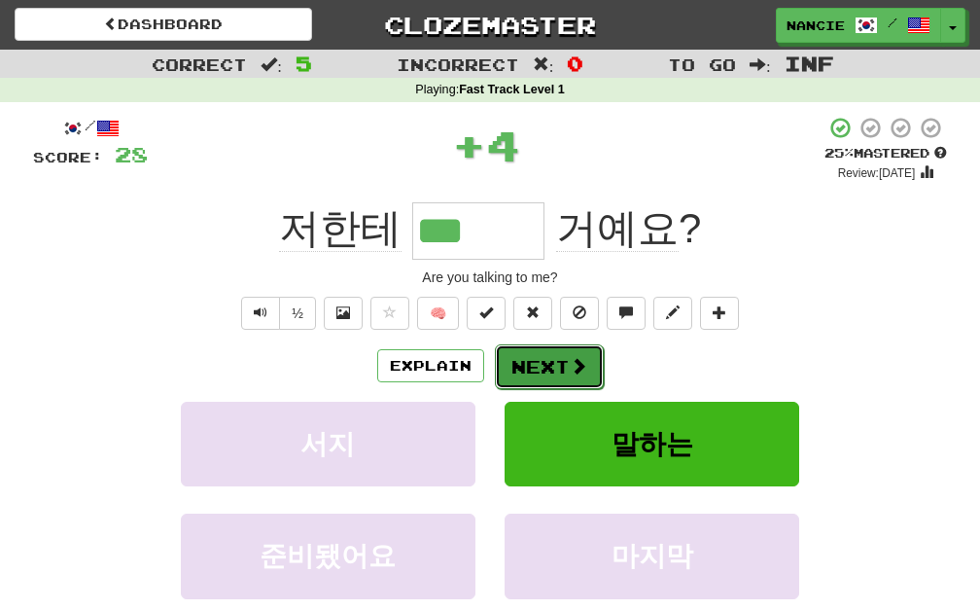
click at [533, 359] on button "Next" at bounding box center [549, 366] width 109 height 45
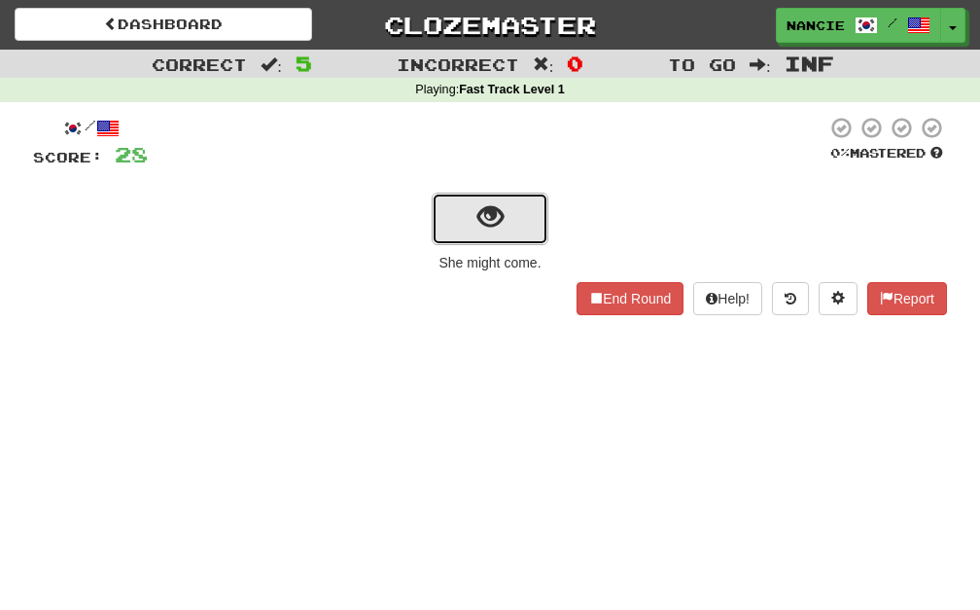
click at [440, 208] on button "show sentence" at bounding box center [490, 219] width 117 height 53
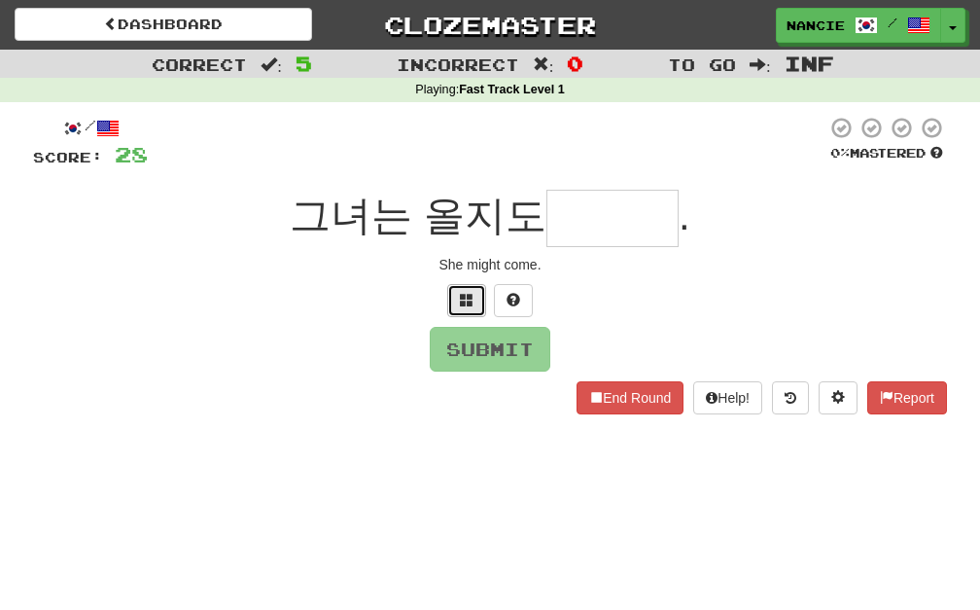
click at [472, 297] on span at bounding box center [467, 300] width 14 height 14
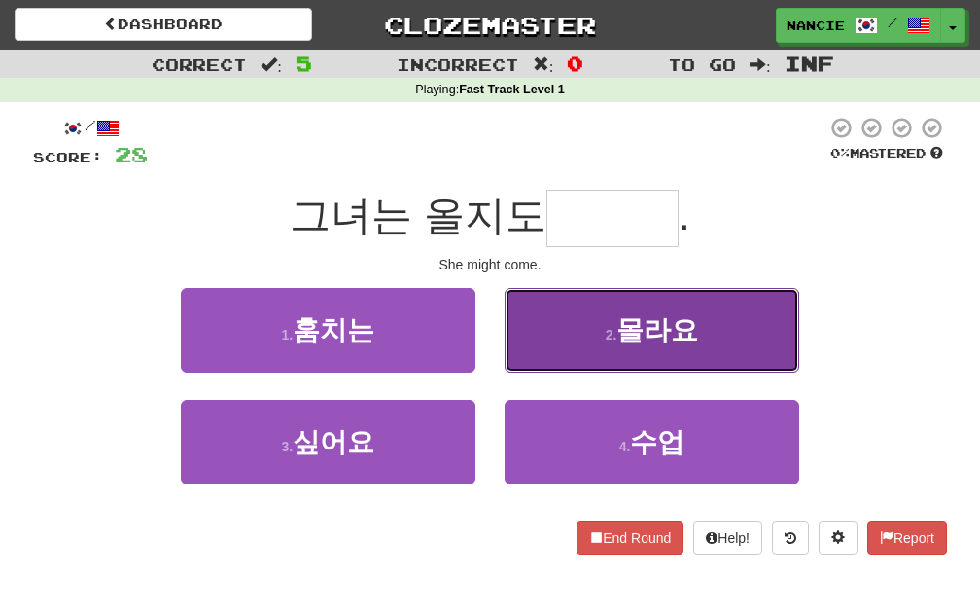
click at [666, 315] on span "몰라요" at bounding box center [657, 330] width 82 height 30
type input "***"
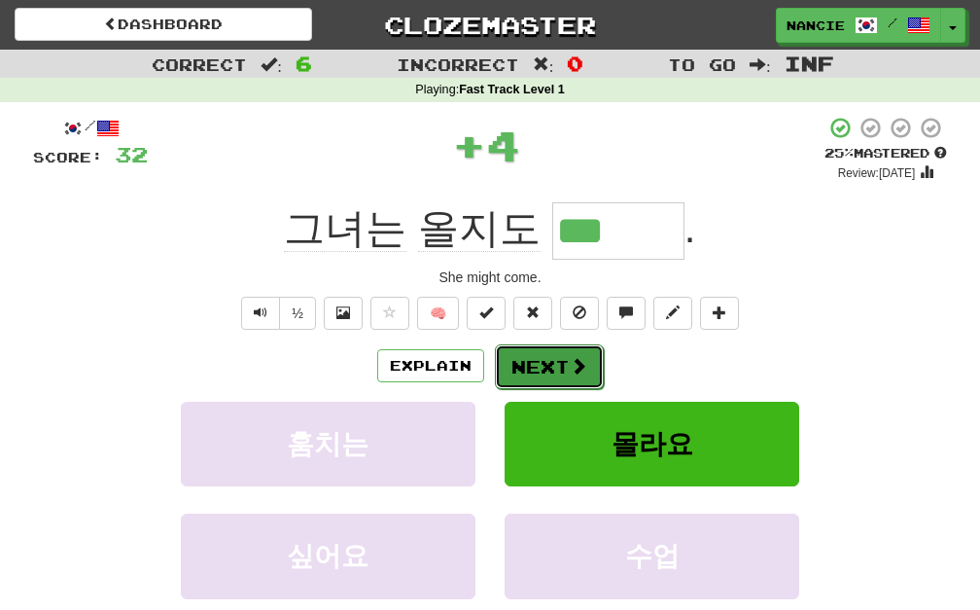
click at [555, 351] on button "Next" at bounding box center [549, 366] width 109 height 45
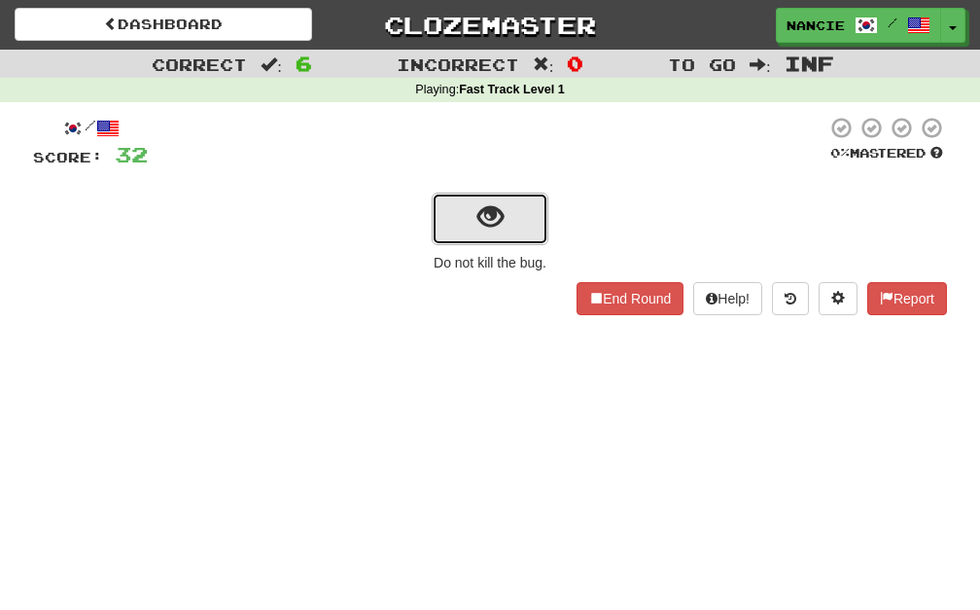
click at [466, 218] on button "show sentence" at bounding box center [490, 219] width 117 height 53
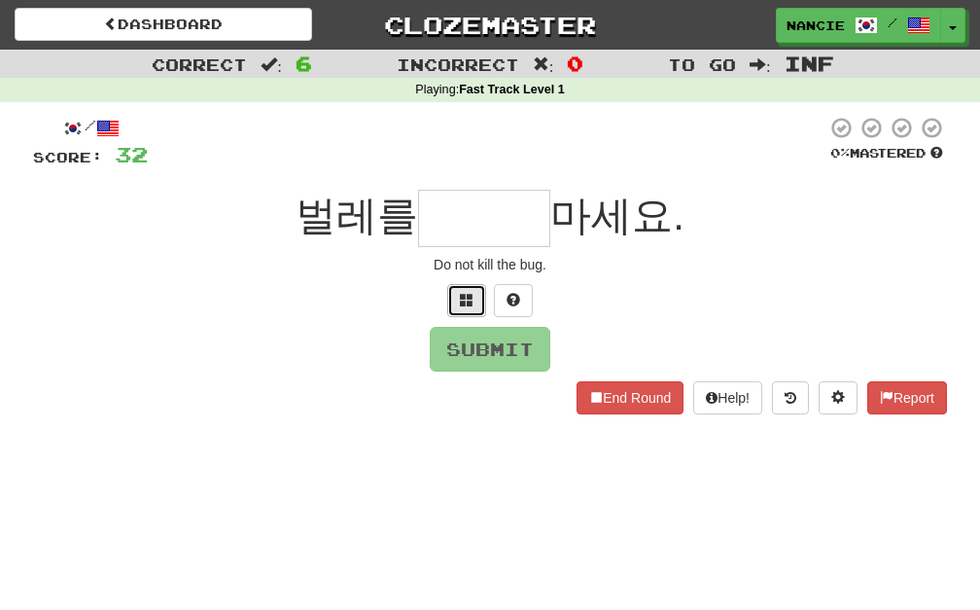
click at [458, 284] on button at bounding box center [466, 300] width 39 height 33
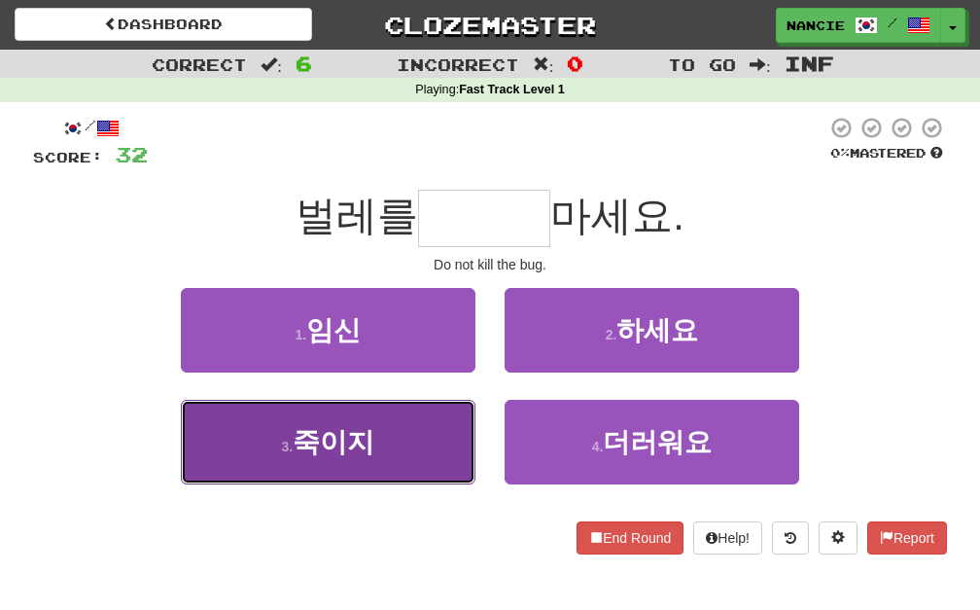
click at [405, 430] on button "3 . 죽이지" at bounding box center [328, 442] width 295 height 85
type input "***"
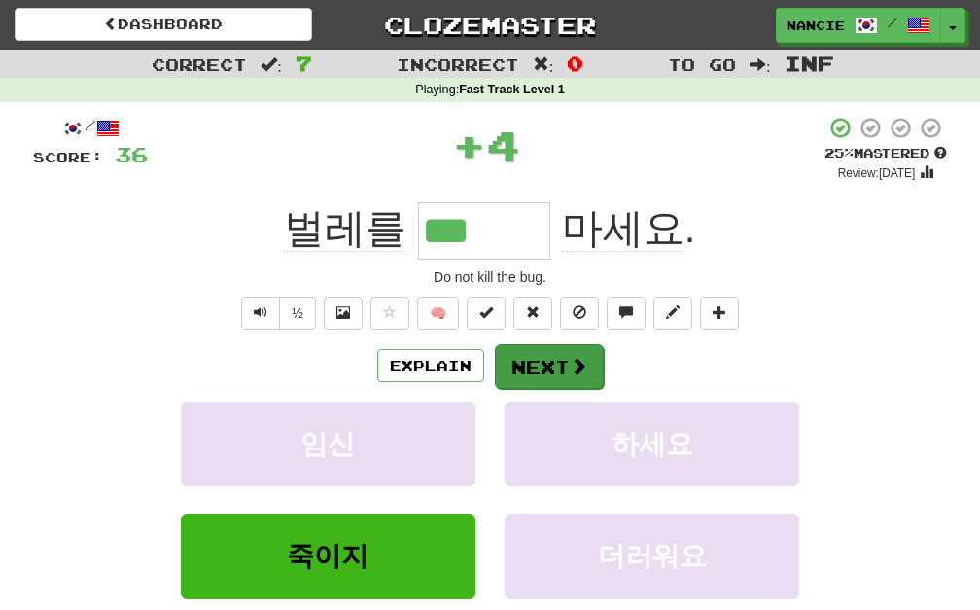
click at [526, 343] on div "Explain Next" at bounding box center [490, 365] width 914 height 45
click at [530, 365] on button "Next" at bounding box center [549, 366] width 109 height 45
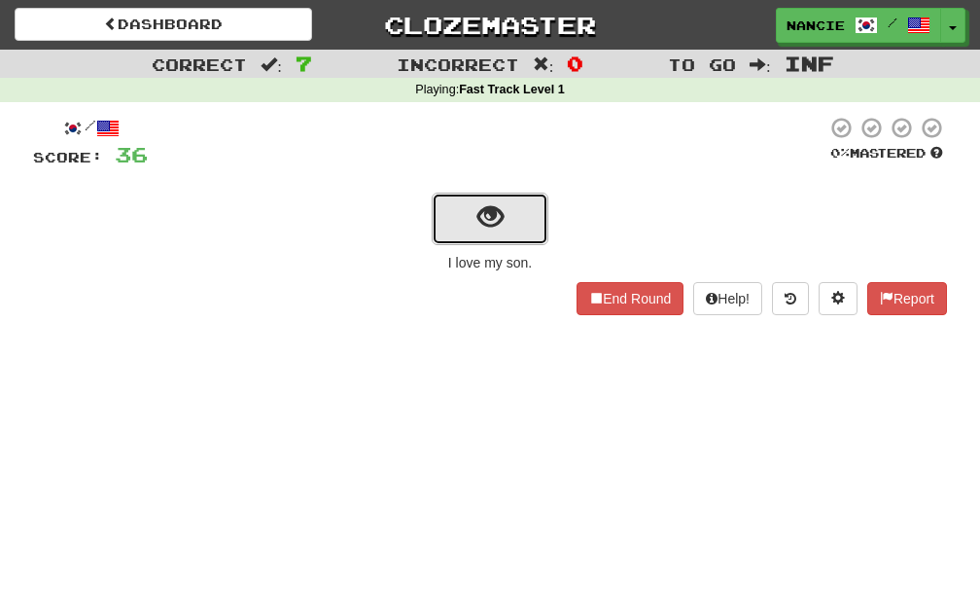
click at [517, 212] on button "show sentence" at bounding box center [490, 219] width 117 height 53
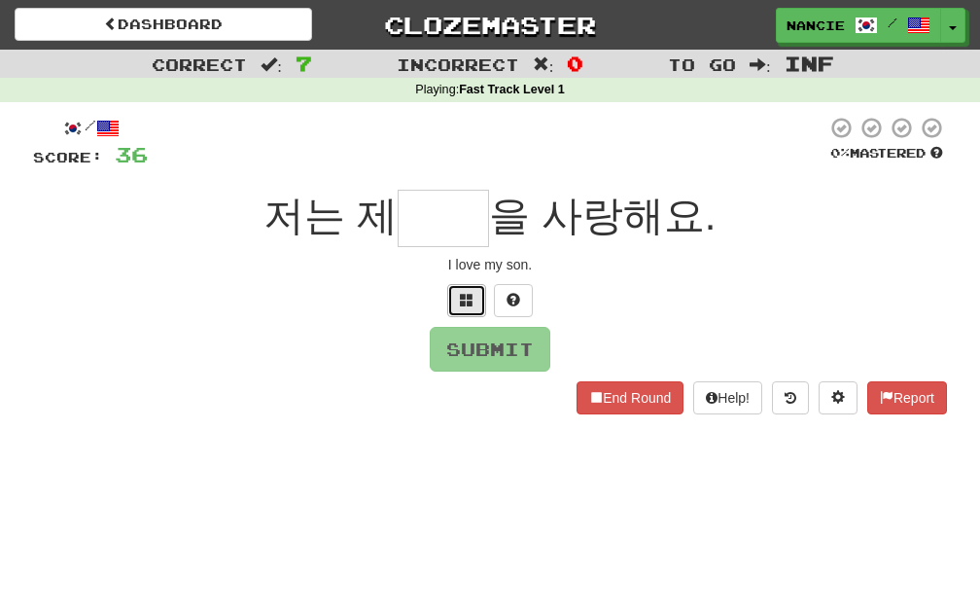
click at [468, 287] on button at bounding box center [466, 300] width 39 height 33
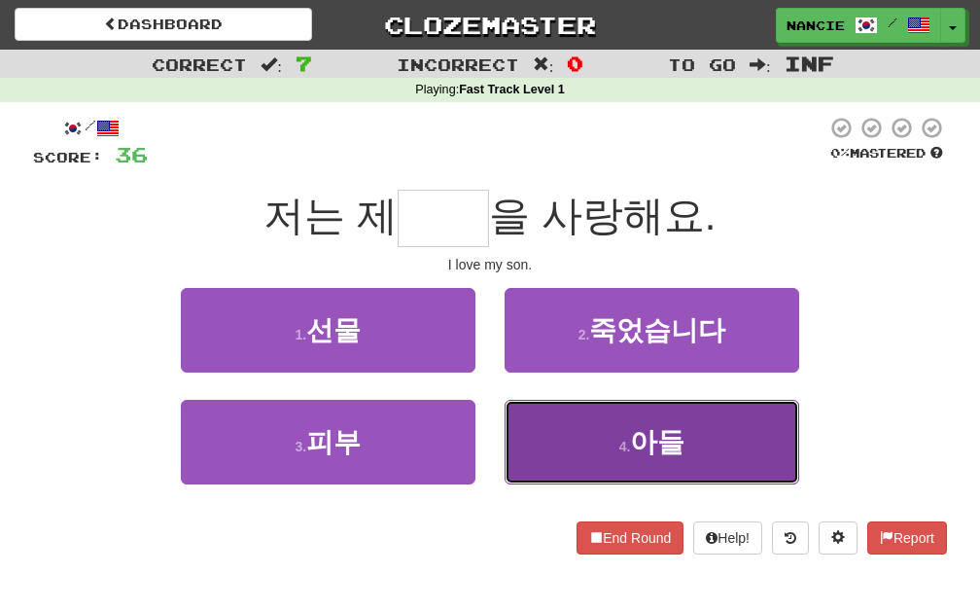
click at [678, 441] on span "아들" at bounding box center [657, 442] width 54 height 30
type input "**"
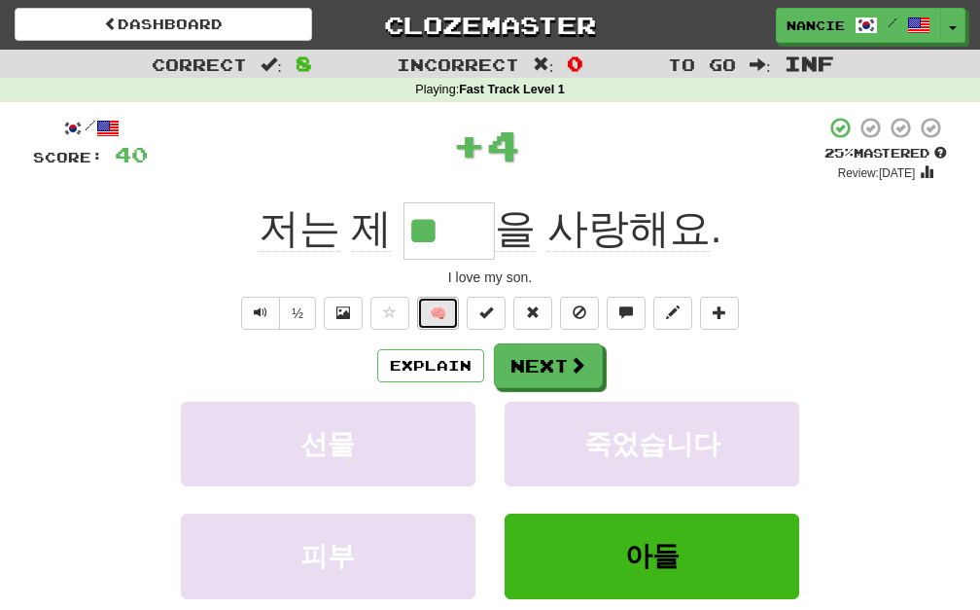
click at [433, 311] on button "🧠" at bounding box center [438, 313] width 42 height 33
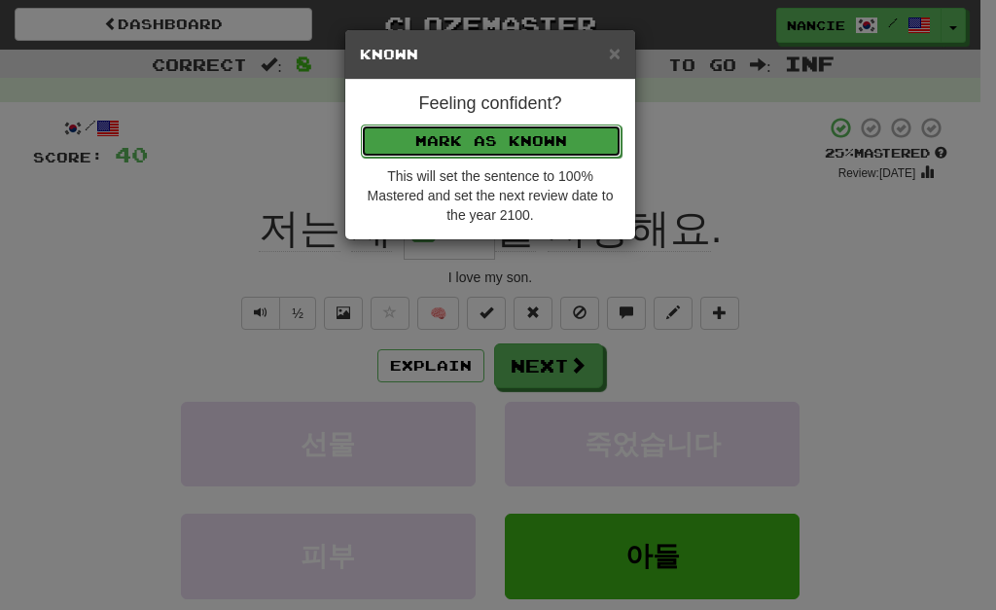
click at [499, 128] on button "Mark as Known" at bounding box center [491, 140] width 261 height 33
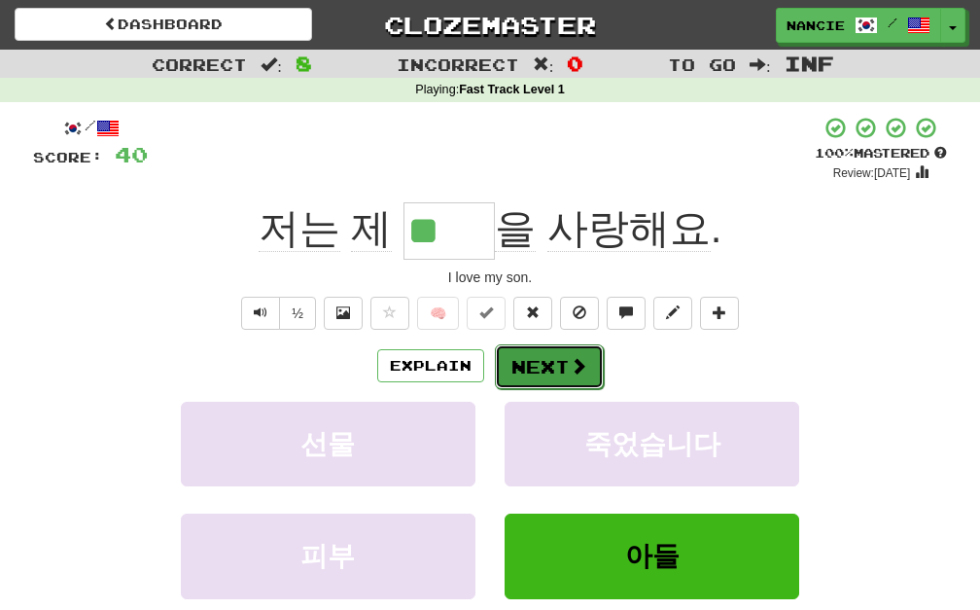
click at [554, 374] on button "Next" at bounding box center [549, 366] width 109 height 45
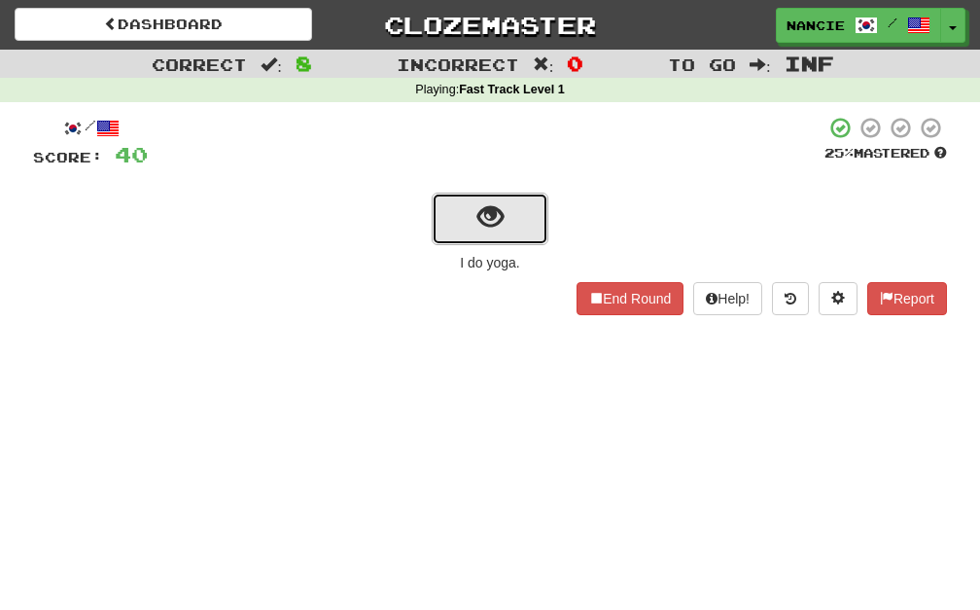
click at [531, 241] on button "show sentence" at bounding box center [490, 219] width 117 height 53
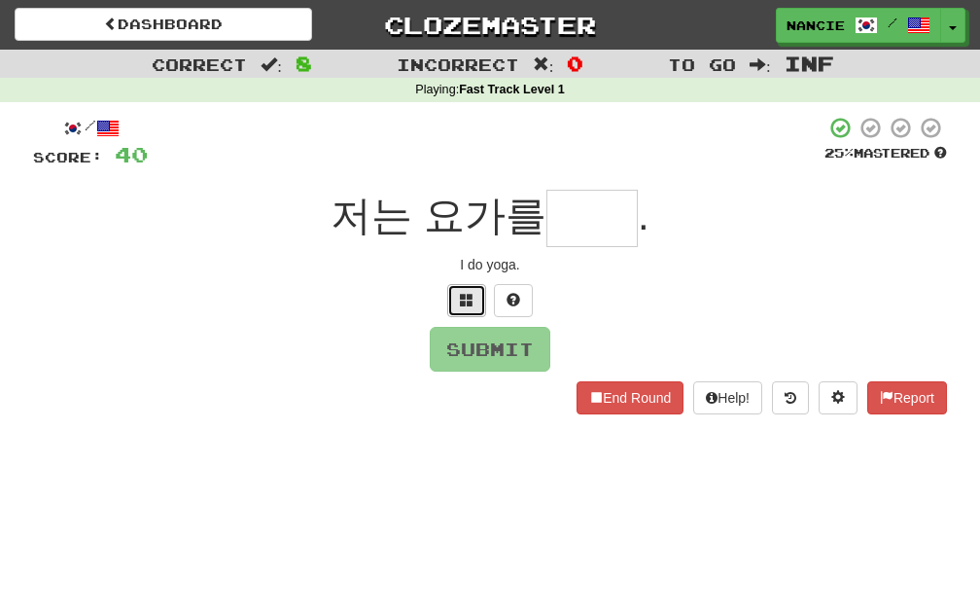
click at [467, 297] on span at bounding box center [467, 300] width 14 height 14
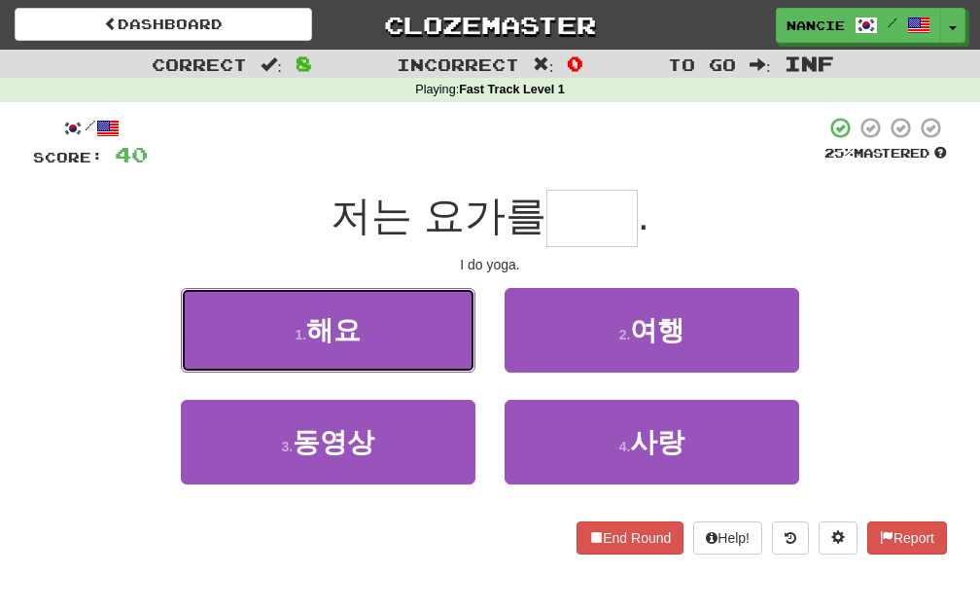
click at [467, 297] on button "1 . 해요" at bounding box center [328, 330] width 295 height 85
type input "**"
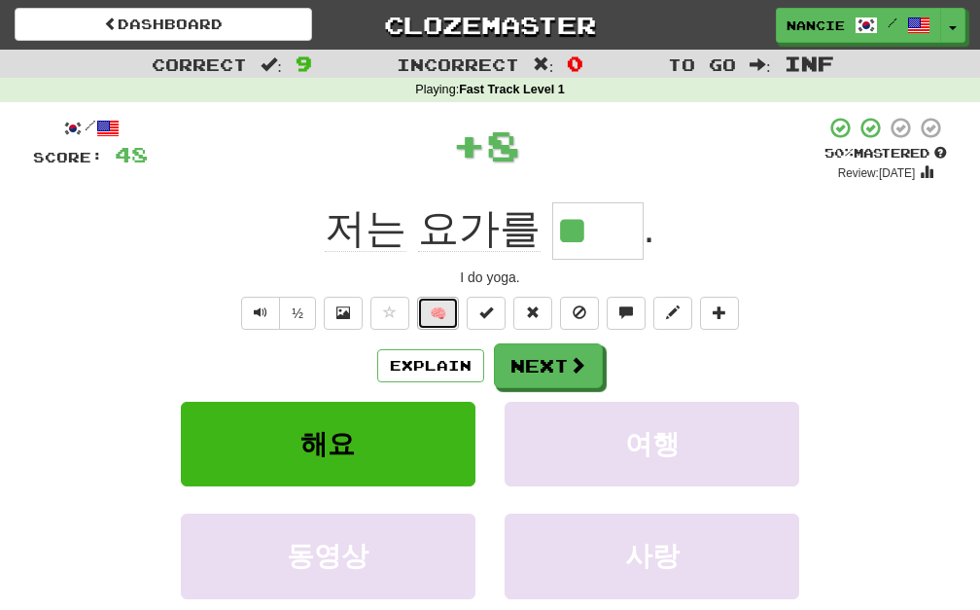
click at [442, 321] on button "🧠" at bounding box center [438, 313] width 42 height 33
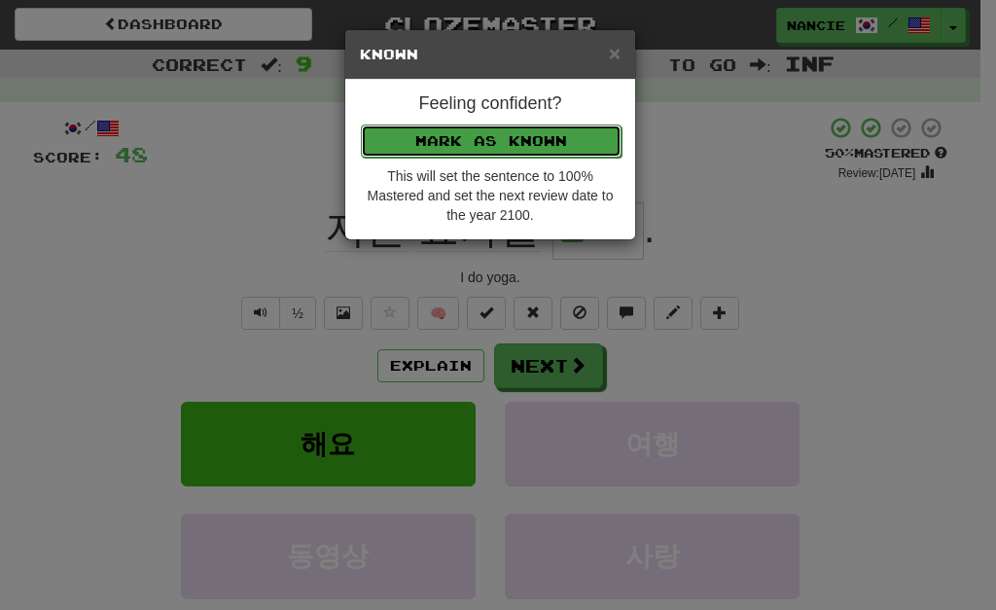
click at [504, 135] on button "Mark as Known" at bounding box center [491, 140] width 261 height 33
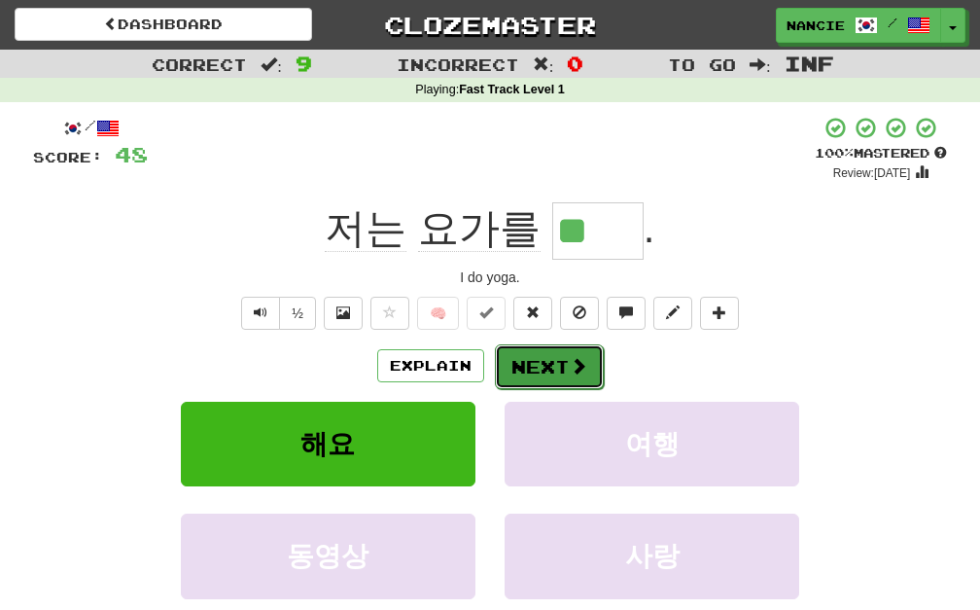
click at [522, 366] on button "Next" at bounding box center [549, 366] width 109 height 45
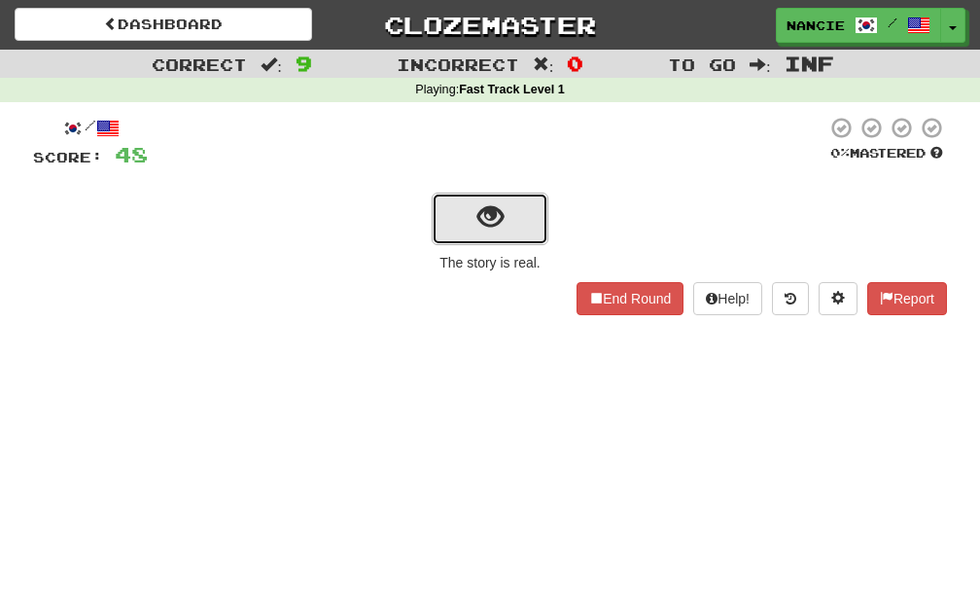
click at [510, 224] on button "show sentence" at bounding box center [490, 219] width 117 height 53
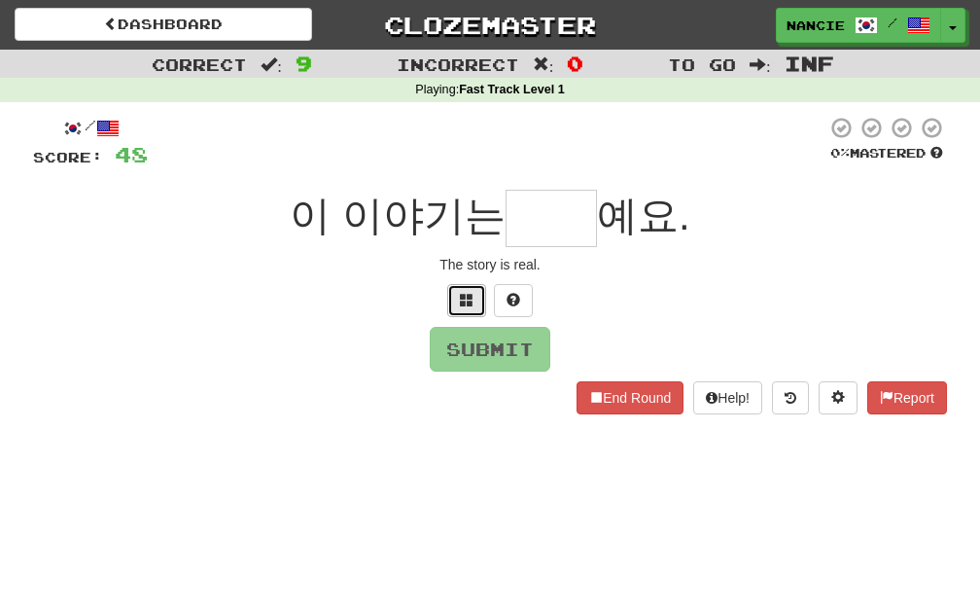
click at [478, 293] on button at bounding box center [466, 300] width 39 height 33
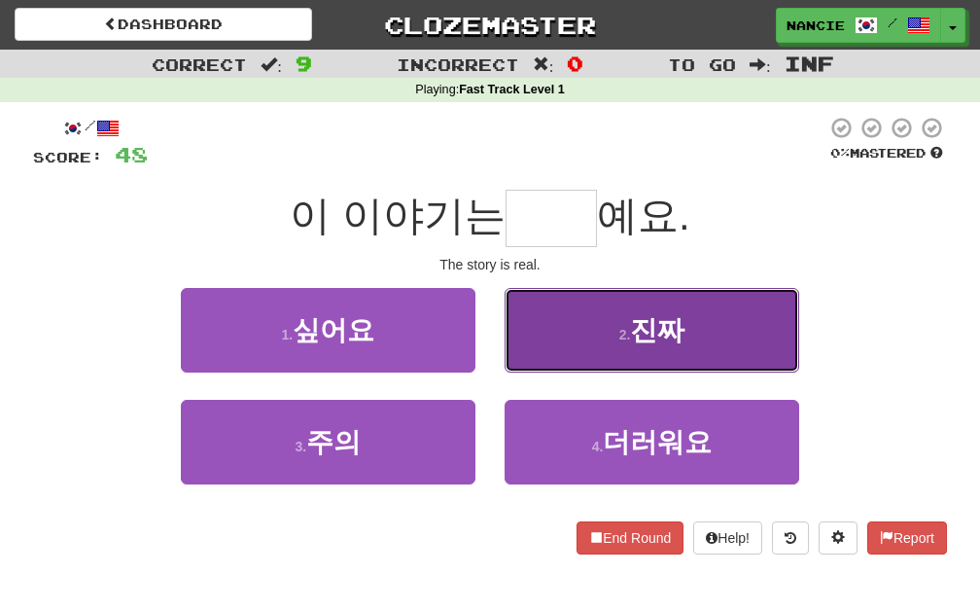
click at [620, 340] on small "2 ." at bounding box center [625, 335] width 12 height 16
type input "**"
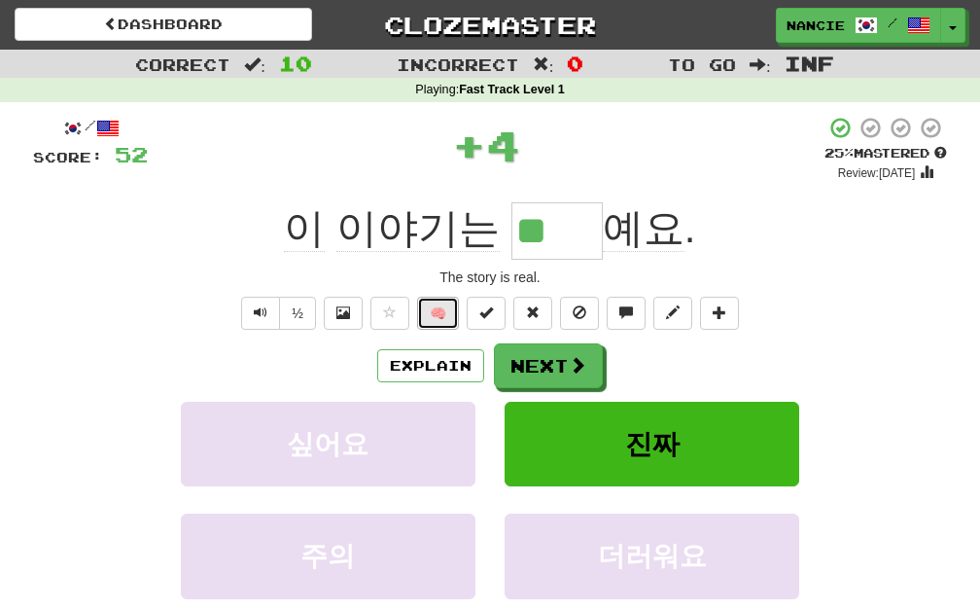
click at [430, 322] on button "🧠" at bounding box center [438, 313] width 42 height 33
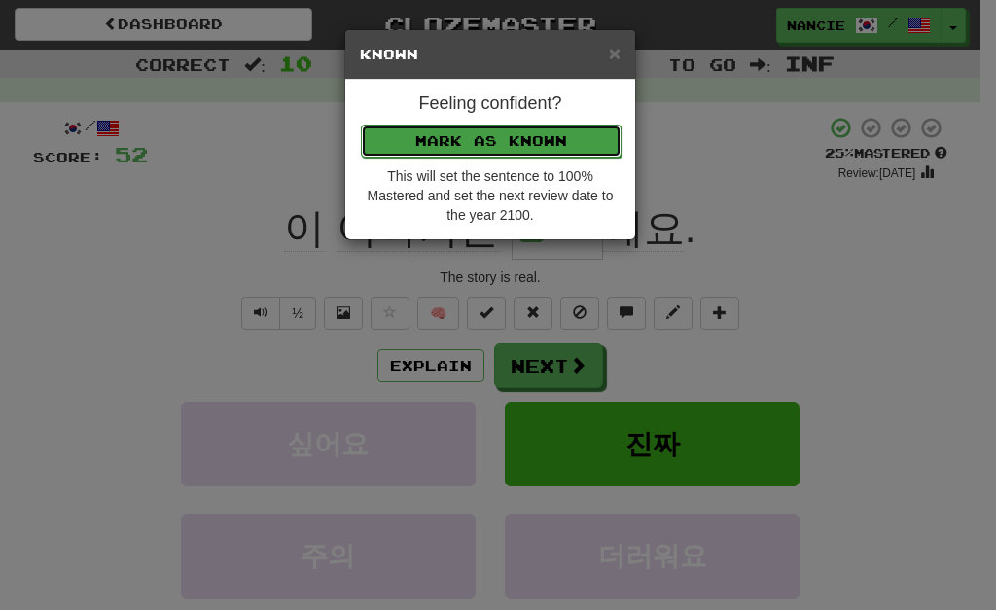
click at [555, 136] on button "Mark as Known" at bounding box center [491, 140] width 261 height 33
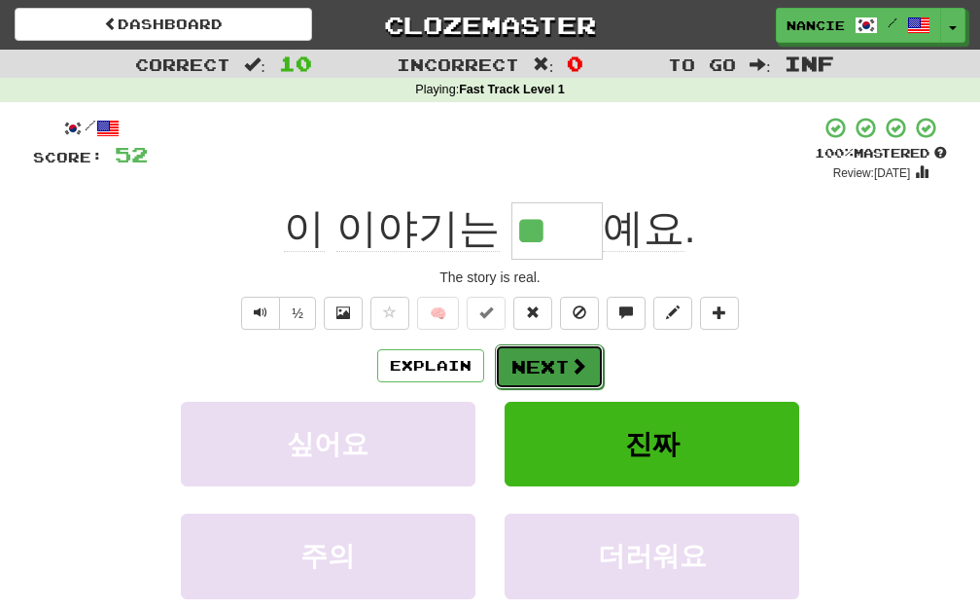
click at [581, 370] on span at bounding box center [579, 366] width 18 height 18
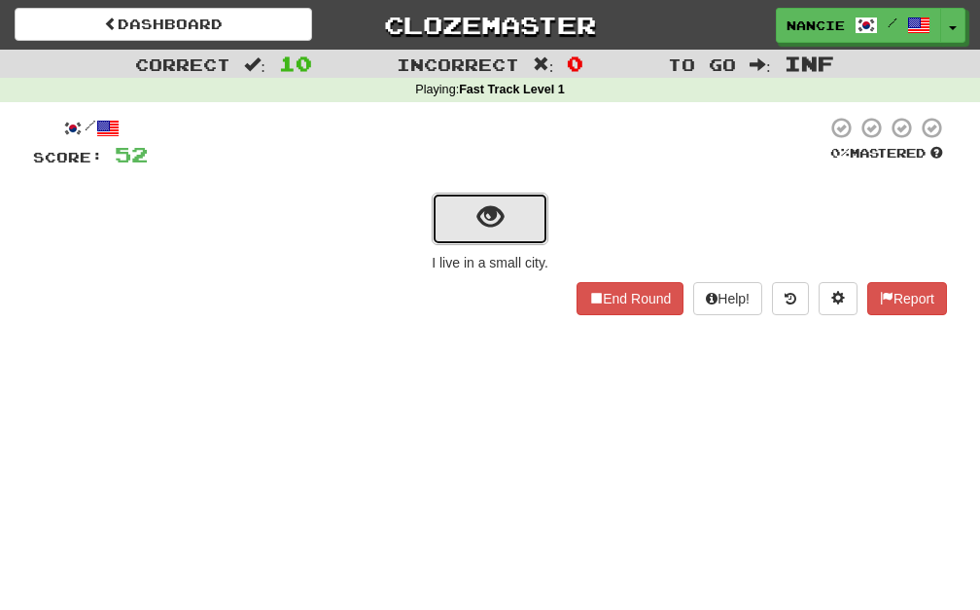
click at [493, 232] on button "show sentence" at bounding box center [490, 219] width 117 height 53
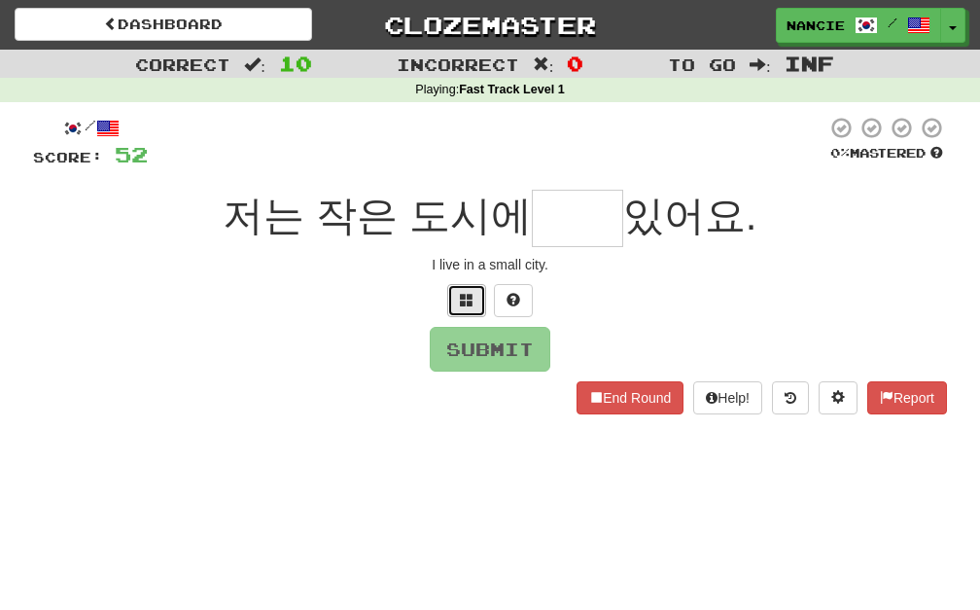
click at [460, 305] on span at bounding box center [467, 300] width 14 height 14
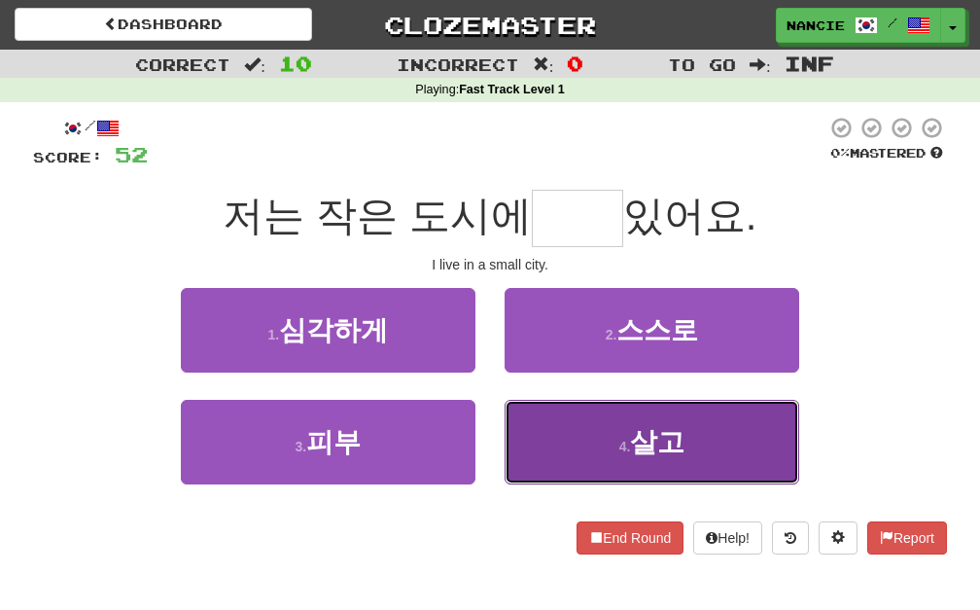
click at [634, 441] on span "살고" at bounding box center [657, 442] width 54 height 30
type input "**"
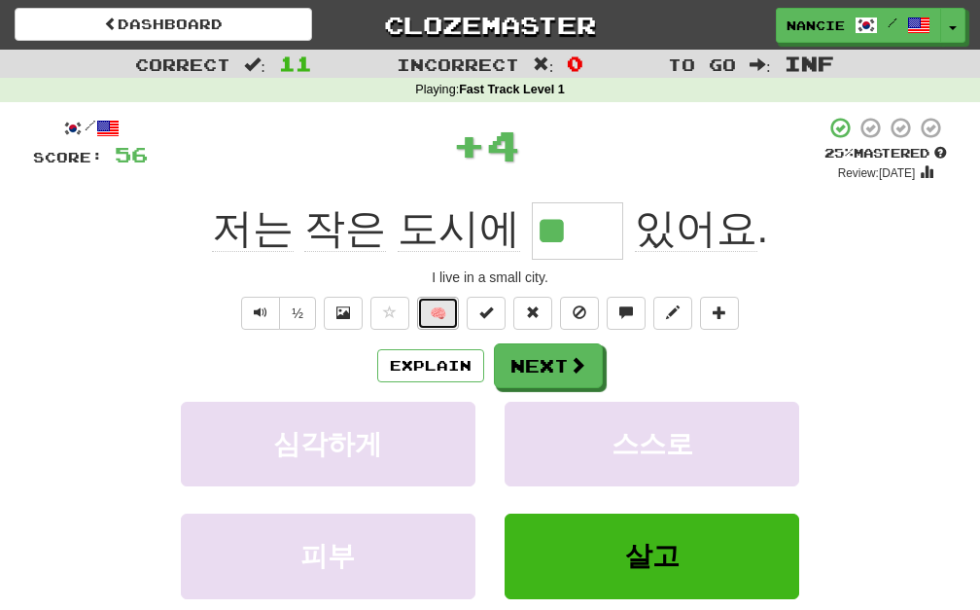
click at [425, 316] on button "🧠" at bounding box center [438, 313] width 42 height 33
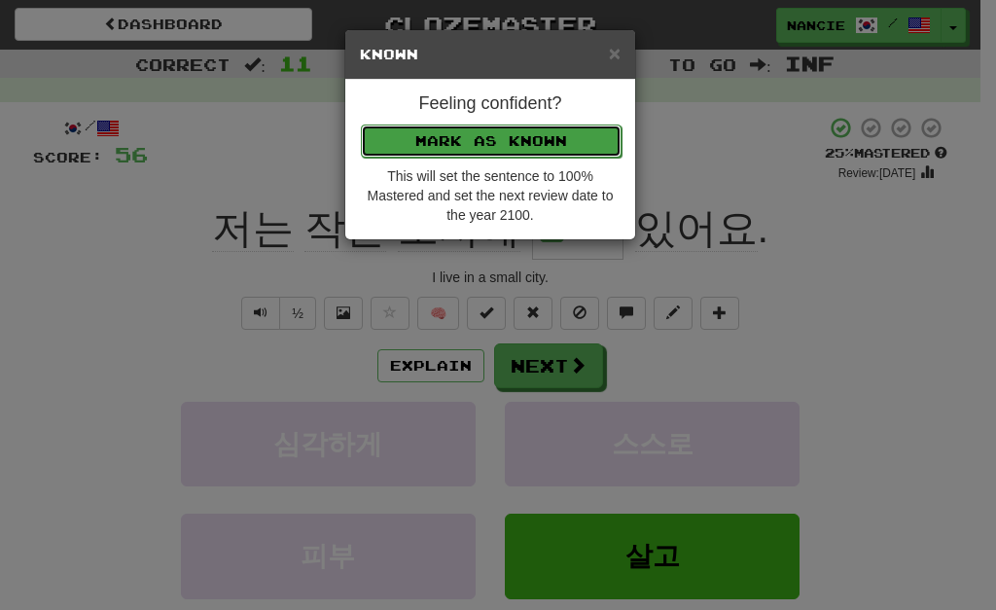
click at [510, 133] on button "Mark as Known" at bounding box center [491, 140] width 261 height 33
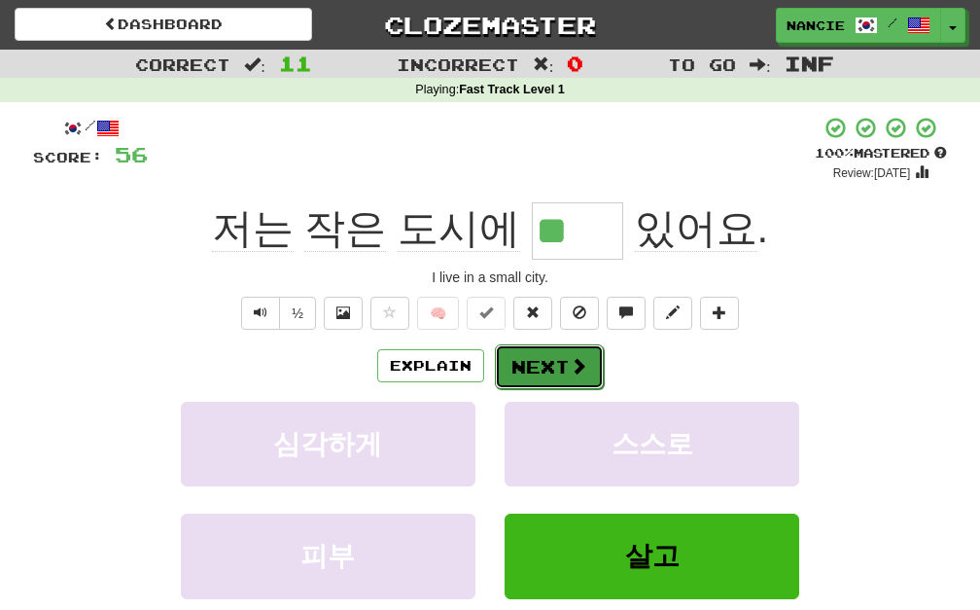
click at [541, 364] on button "Next" at bounding box center [549, 366] width 109 height 45
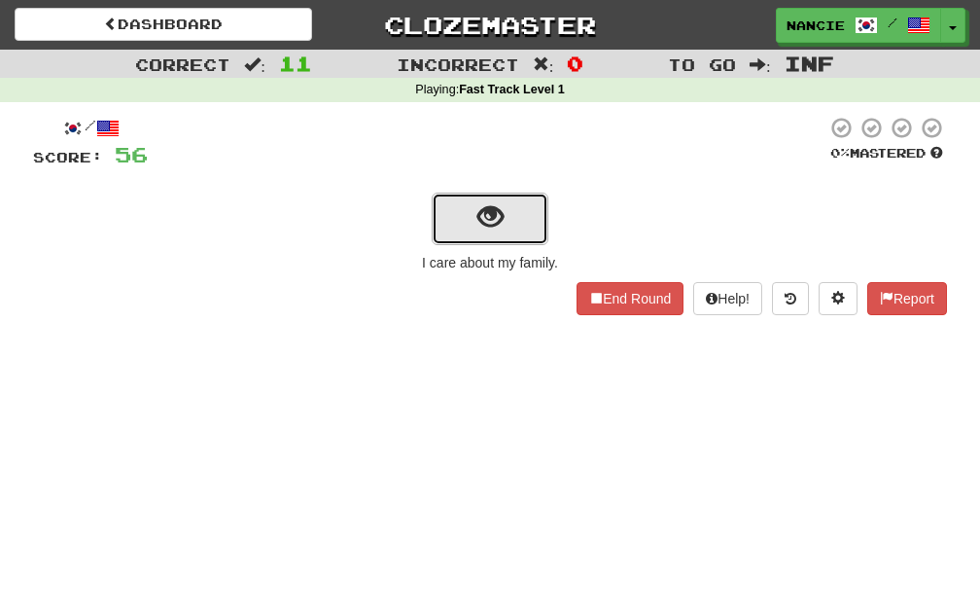
click at [507, 210] on button "show sentence" at bounding box center [490, 219] width 117 height 53
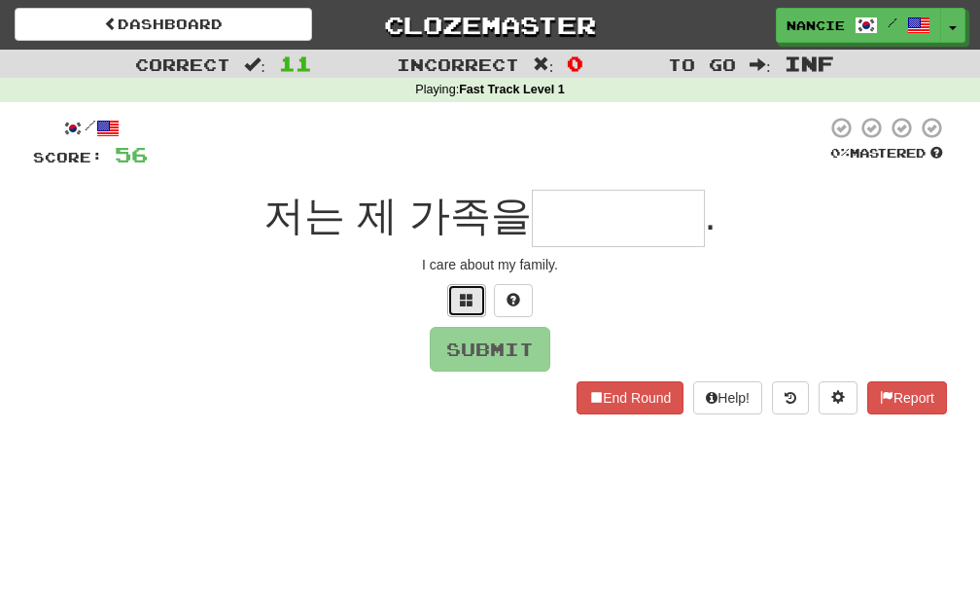
click at [464, 307] on button at bounding box center [466, 300] width 39 height 33
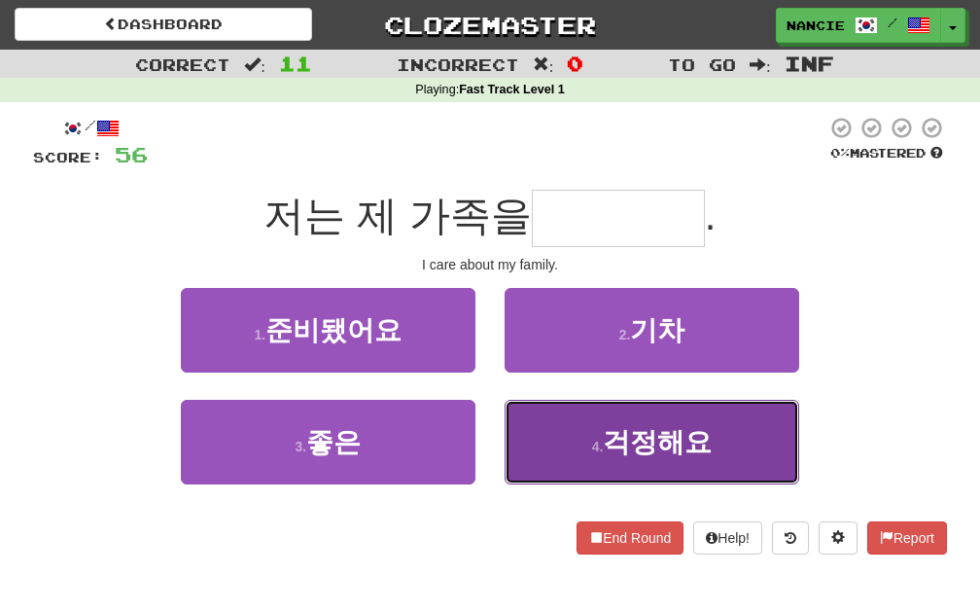
click at [663, 461] on button "4 . 걱정해요" at bounding box center [652, 442] width 295 height 85
type input "****"
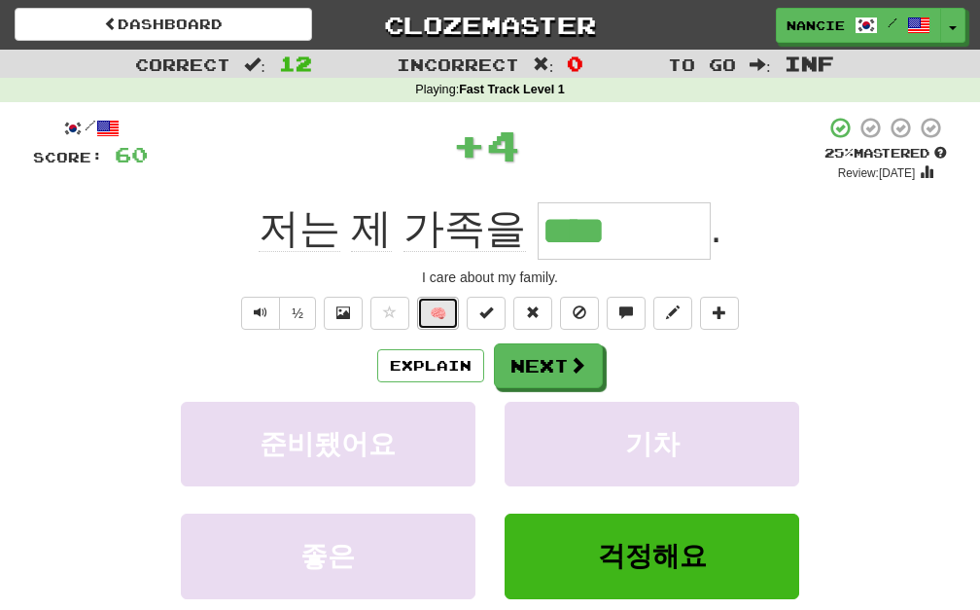
click at [436, 297] on button "🧠" at bounding box center [438, 313] width 42 height 33
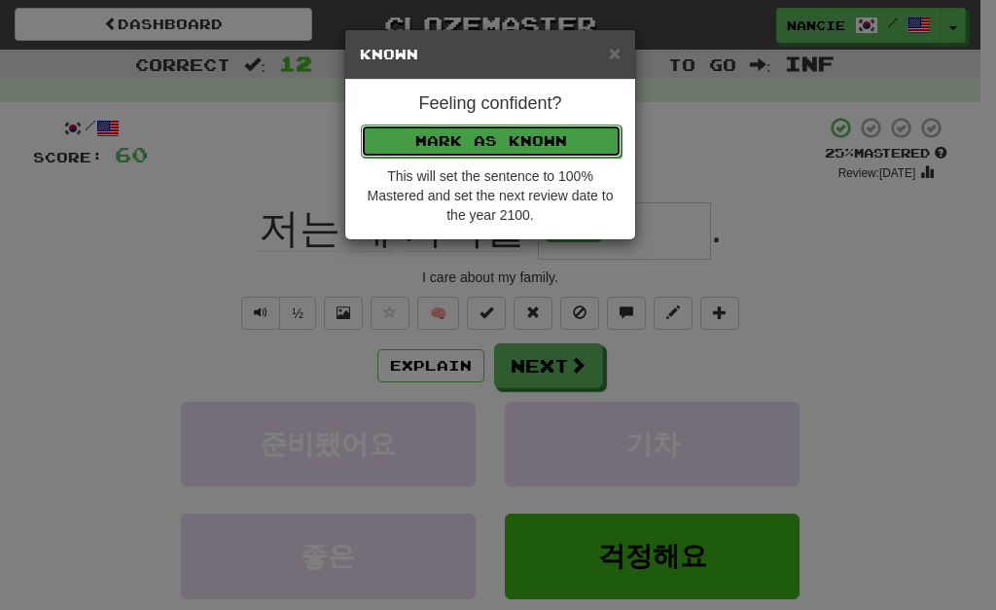
click at [556, 126] on button "Mark as Known" at bounding box center [491, 140] width 261 height 33
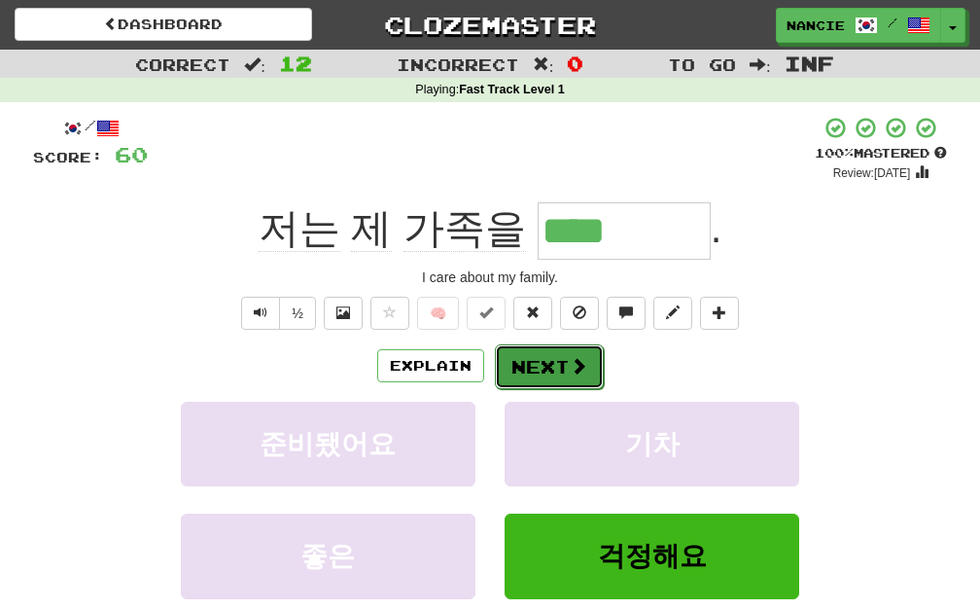
click at [525, 360] on button "Next" at bounding box center [549, 366] width 109 height 45
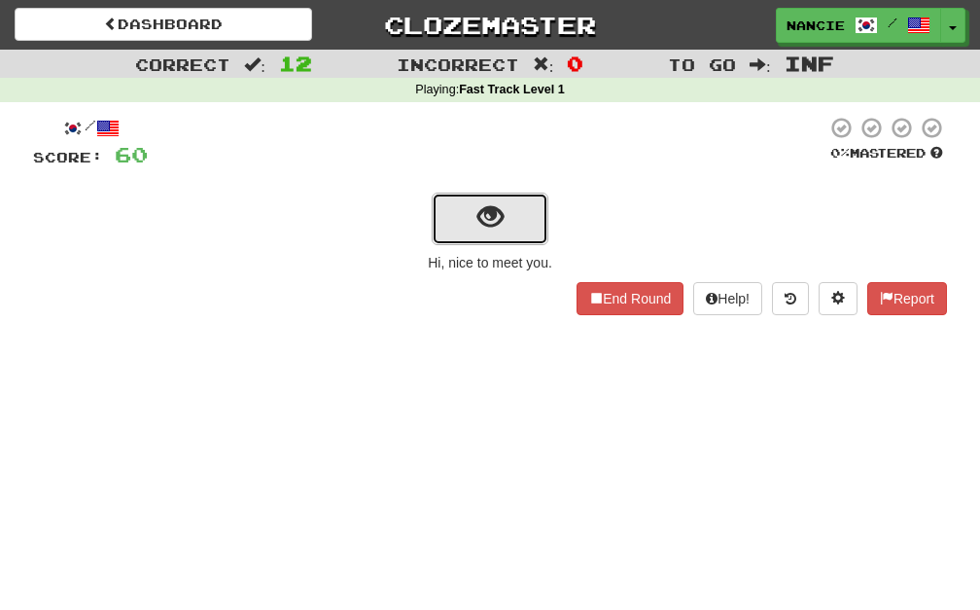
click at [493, 219] on span "show sentence" at bounding box center [490, 217] width 26 height 26
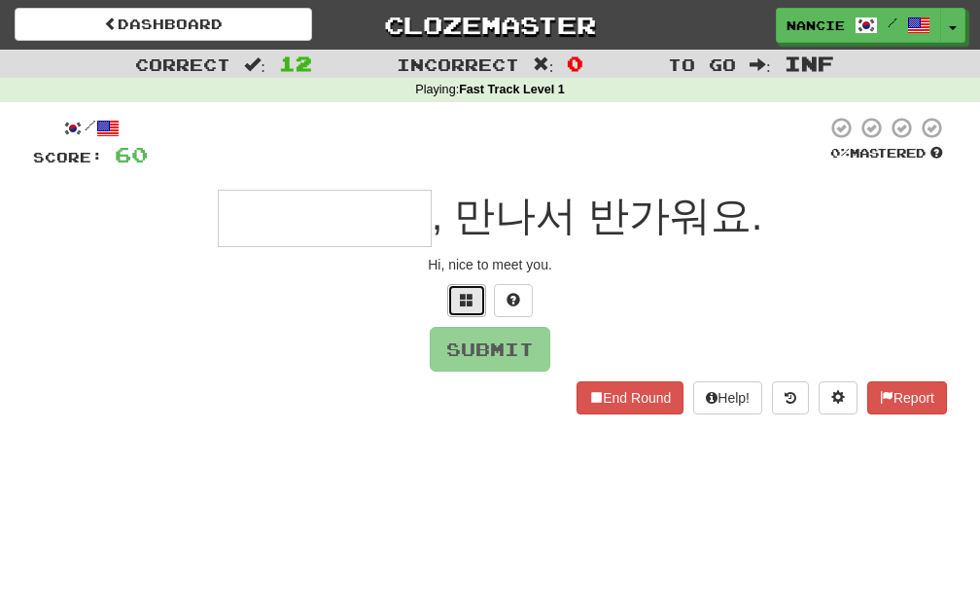
click at [467, 300] on span at bounding box center [467, 300] width 14 height 14
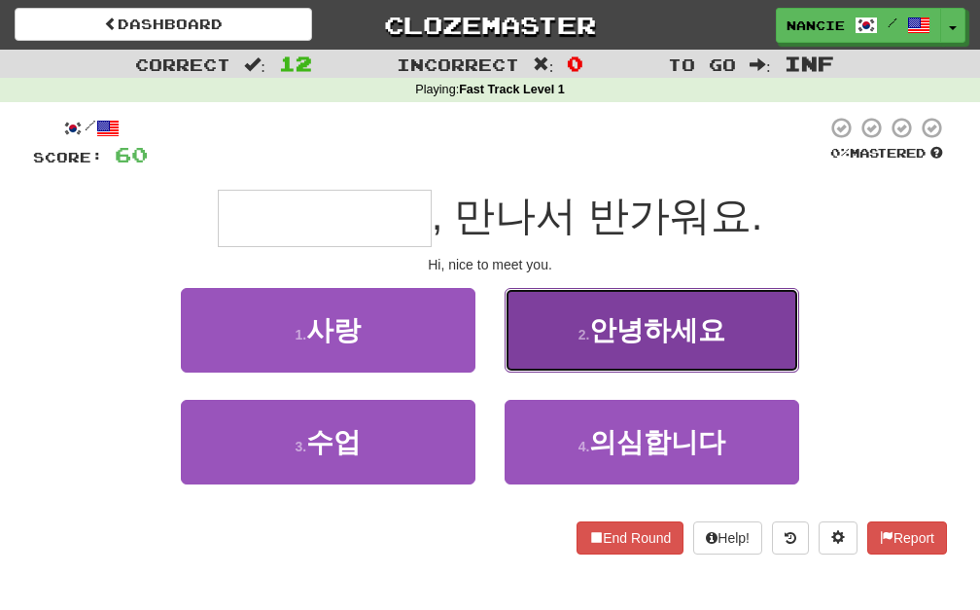
click at [602, 348] on button "2 . 안녕하세요" at bounding box center [652, 330] width 295 height 85
type input "*****"
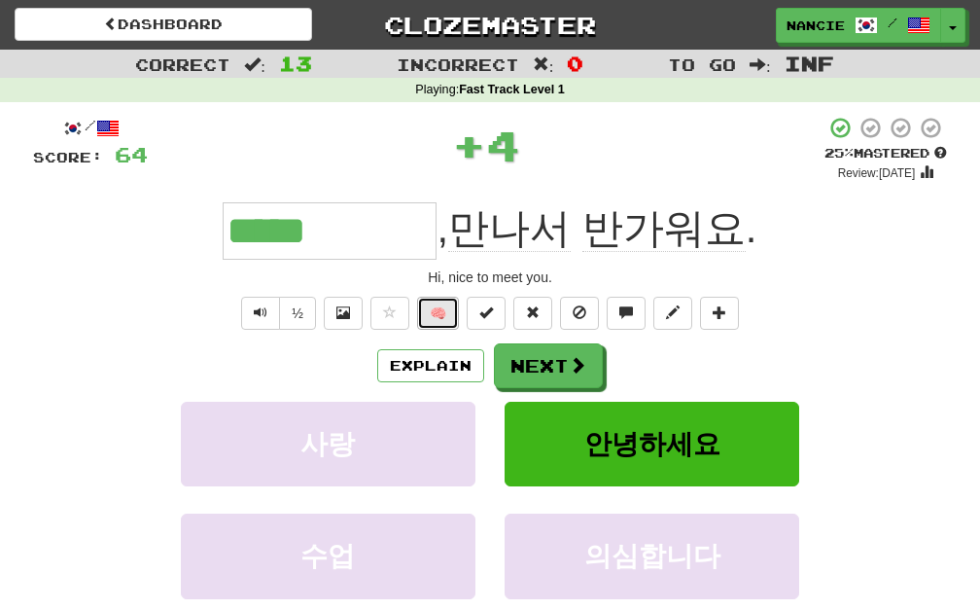
click at [436, 315] on button "🧠" at bounding box center [438, 313] width 42 height 33
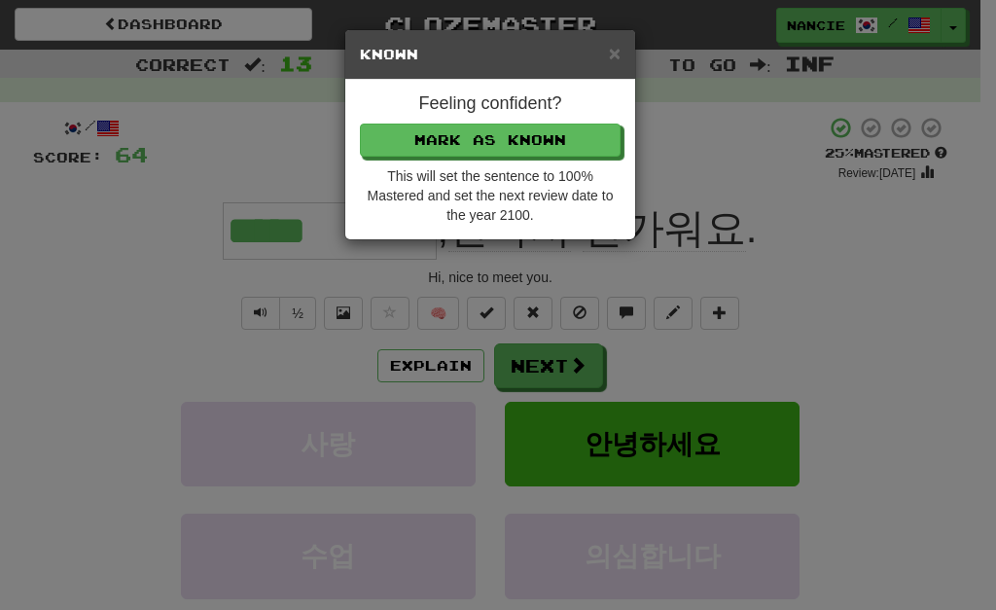
click at [490, 164] on div "Feeling confident? [PERSON_NAME] as Known This will set the sentence to 100% Ma…" at bounding box center [490, 159] width 290 height 159
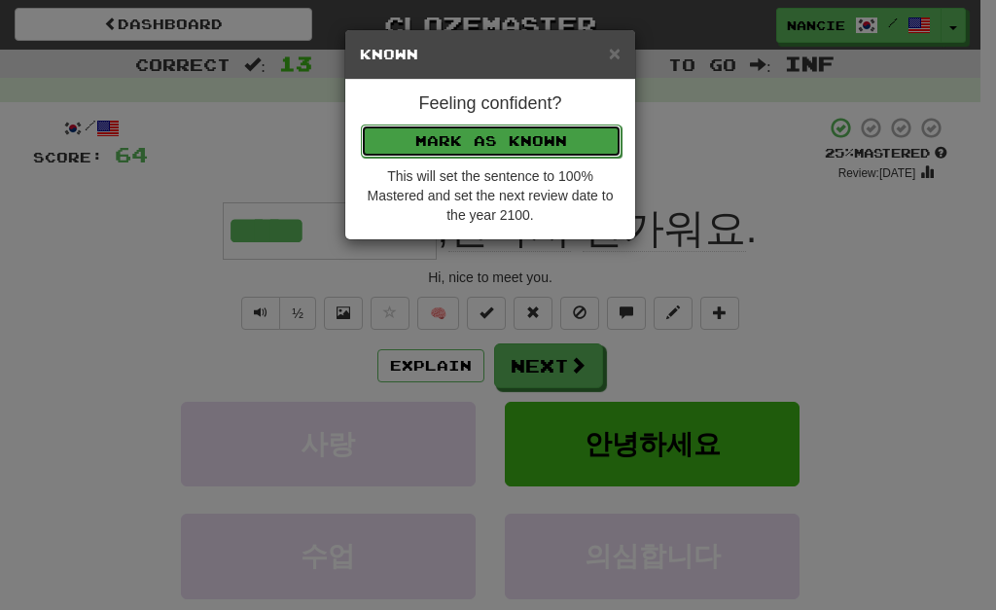
click at [493, 145] on button "Mark as Known" at bounding box center [491, 140] width 261 height 33
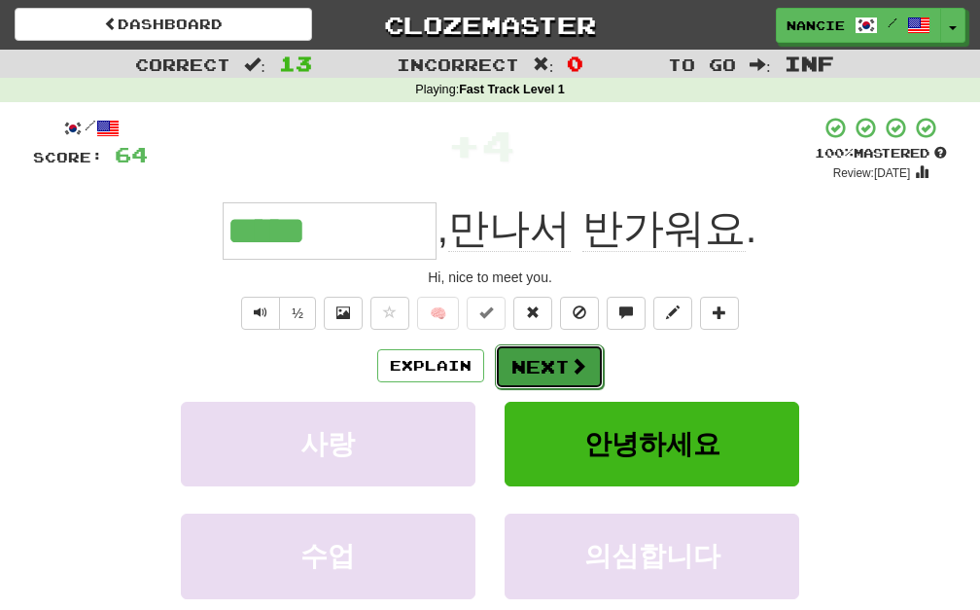
click at [526, 369] on button "Next" at bounding box center [549, 366] width 109 height 45
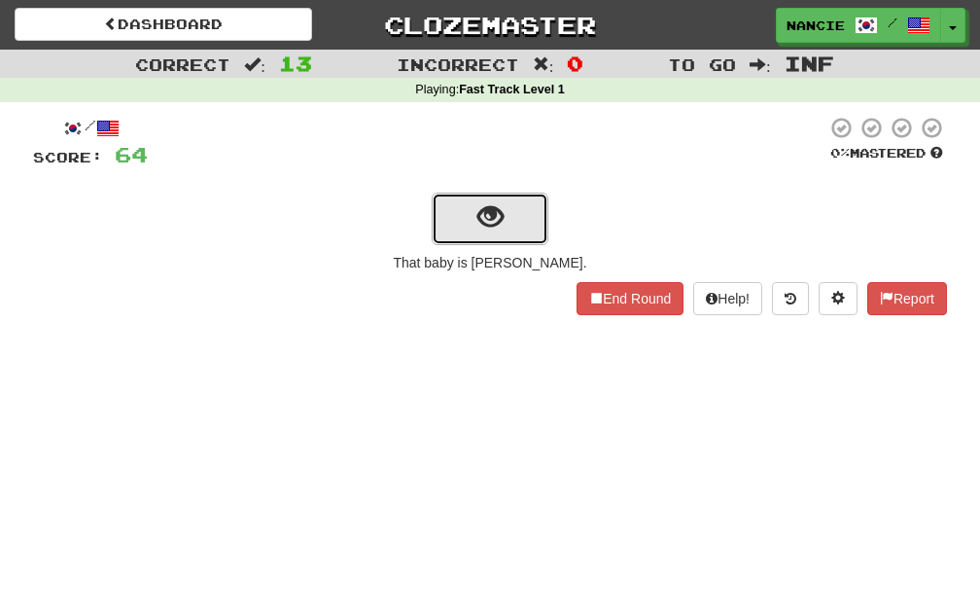
click at [492, 230] on span "show sentence" at bounding box center [490, 217] width 26 height 26
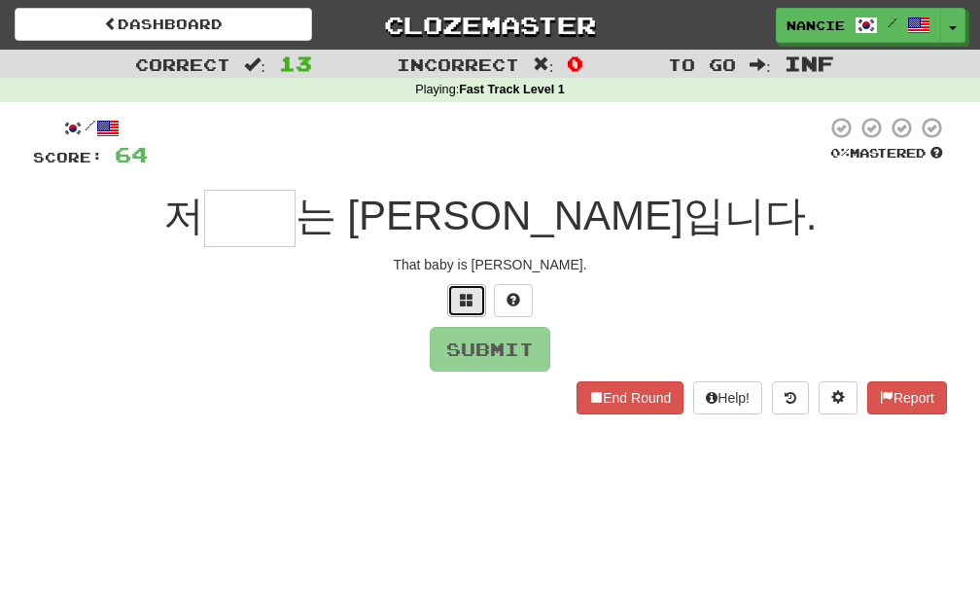
click at [451, 300] on button at bounding box center [466, 300] width 39 height 33
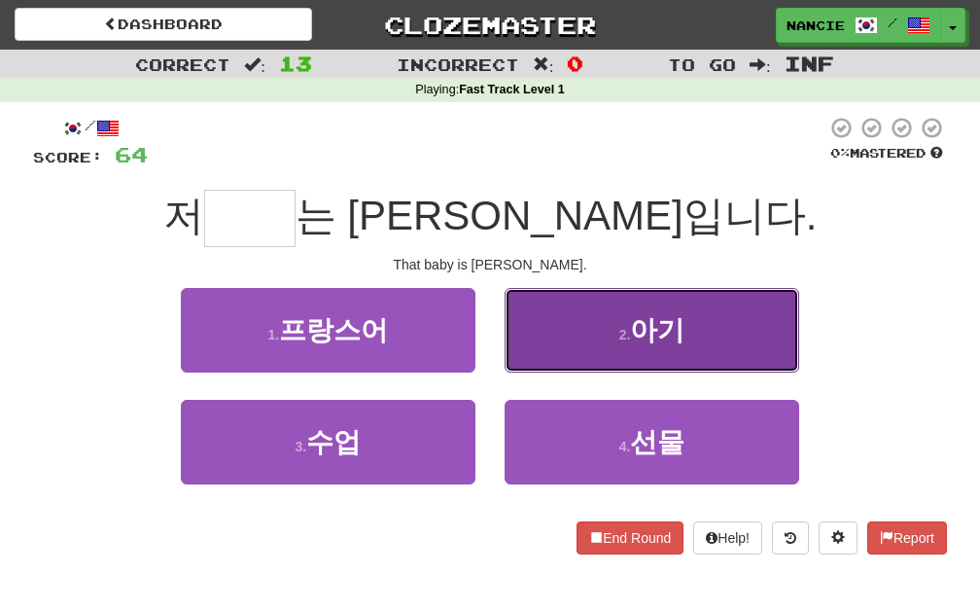
click at [676, 337] on span "아기" at bounding box center [657, 330] width 54 height 30
type input "**"
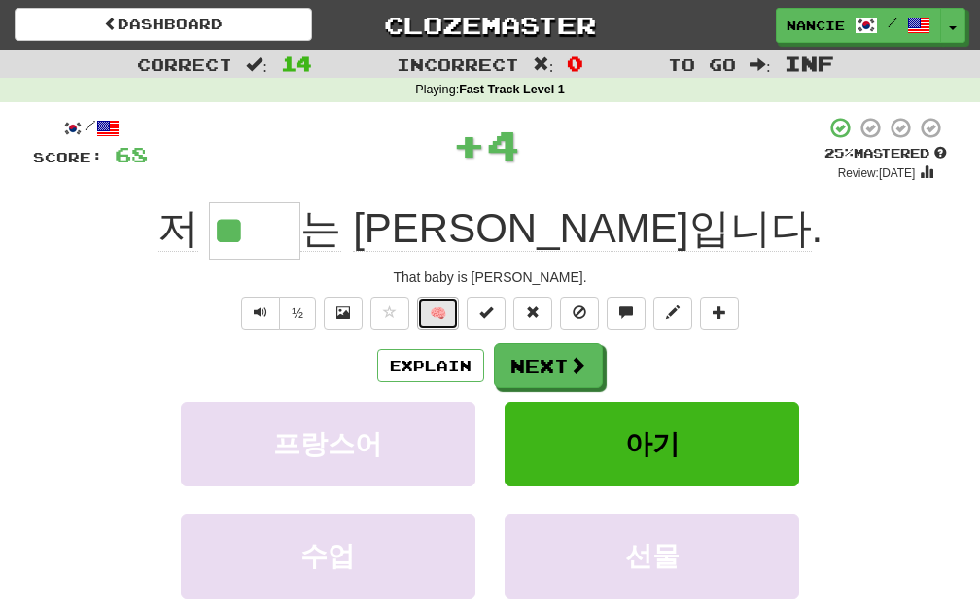
click at [451, 321] on button "🧠" at bounding box center [438, 313] width 42 height 33
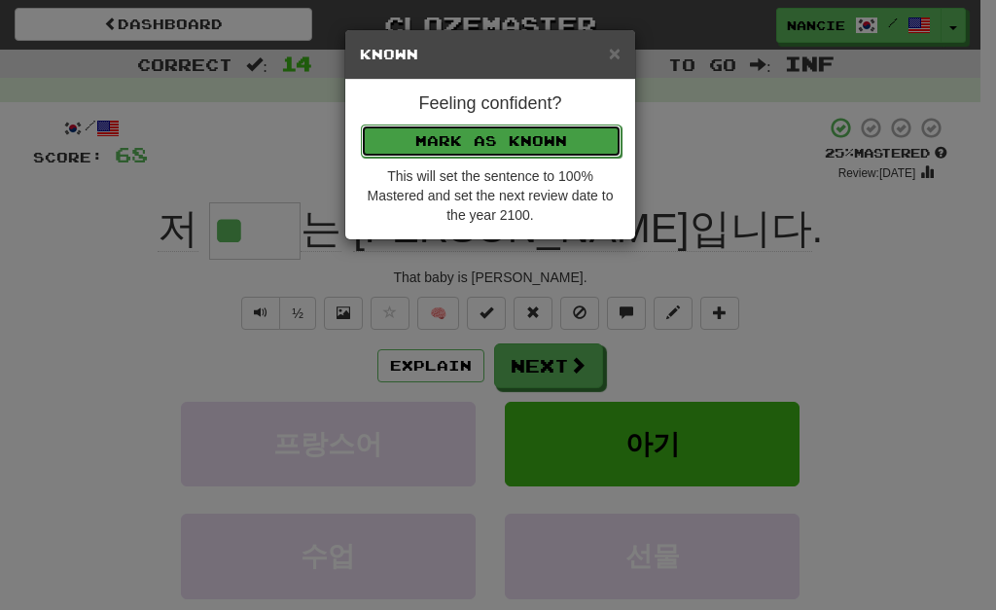
click at [516, 146] on button "Mark as Known" at bounding box center [491, 140] width 261 height 33
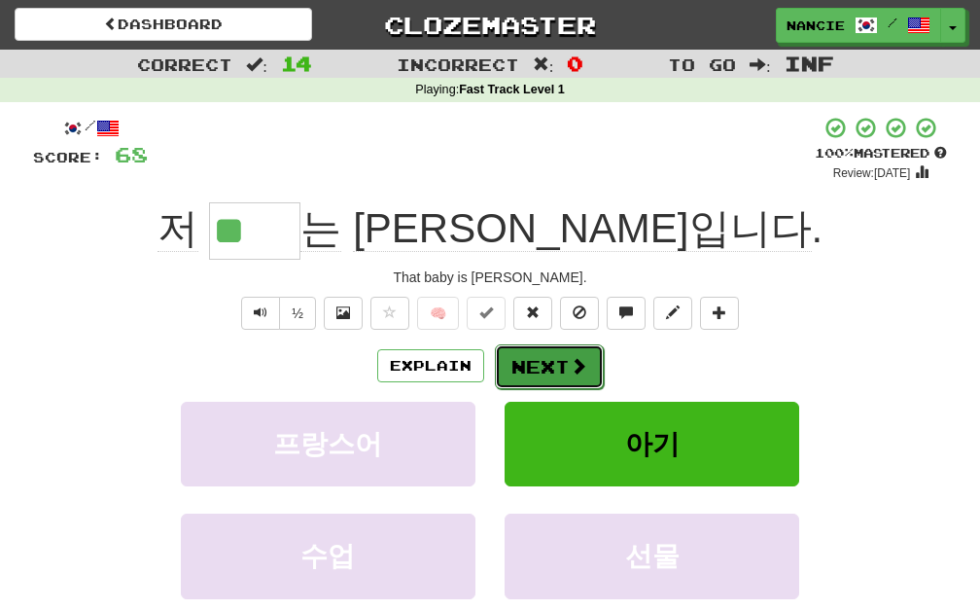
click at [519, 367] on button "Next" at bounding box center [549, 366] width 109 height 45
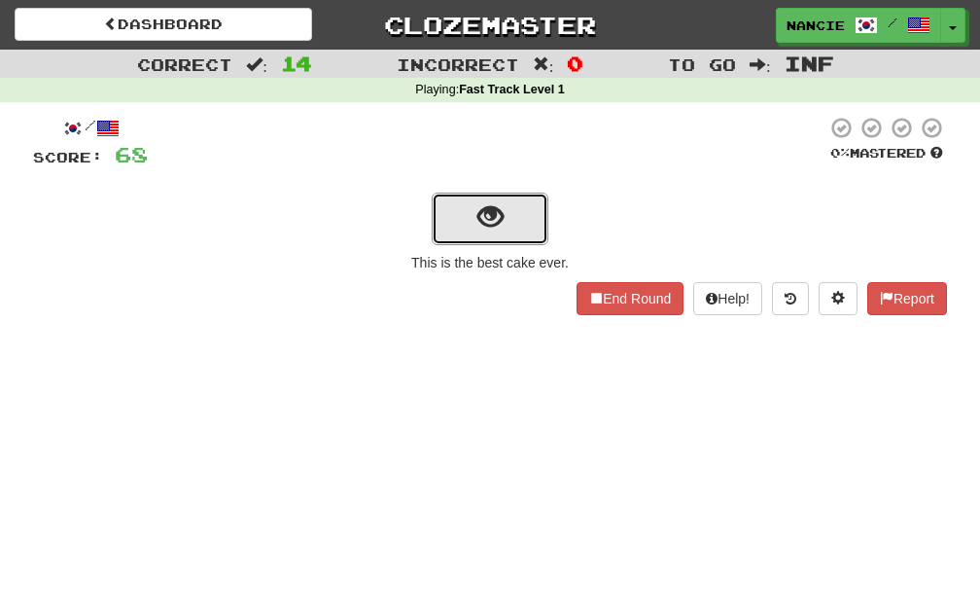
drag, startPoint x: 476, startPoint y: 228, endPoint x: 458, endPoint y: 288, distance: 62.1
click at [458, 288] on div "/ Score: 68 0 % Mastered This is the best cake ever. End Round Help! Report" at bounding box center [490, 215] width 914 height 199
click at [511, 225] on button "show sentence" at bounding box center [490, 219] width 117 height 53
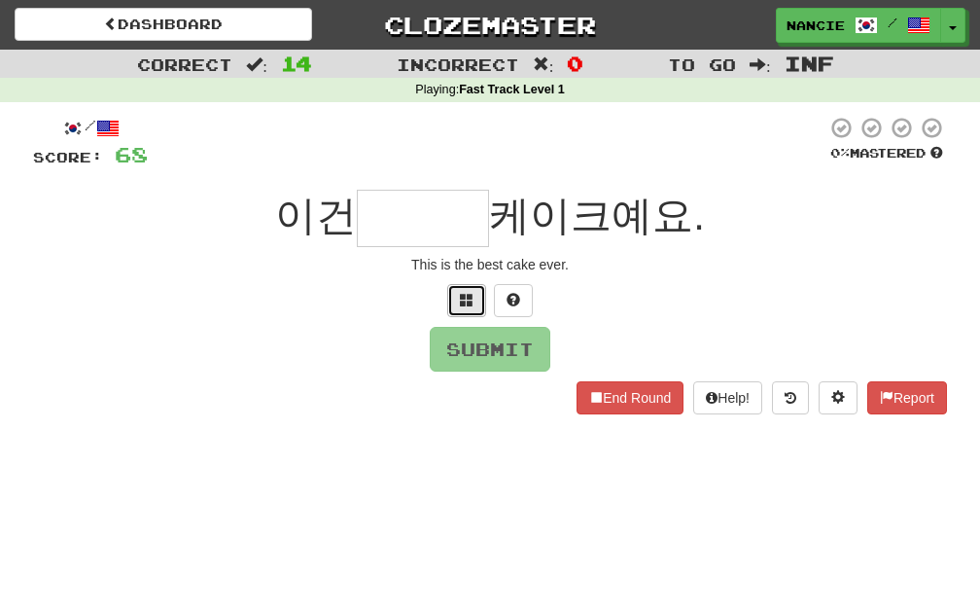
click at [458, 298] on button at bounding box center [466, 300] width 39 height 33
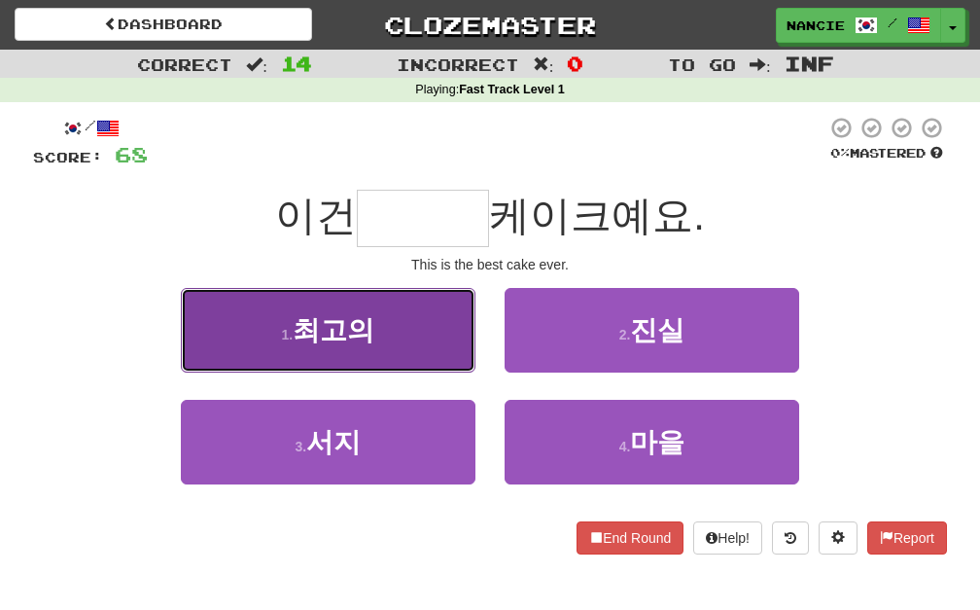
click at [457, 318] on button "1 . 최고의" at bounding box center [328, 330] width 295 height 85
type input "***"
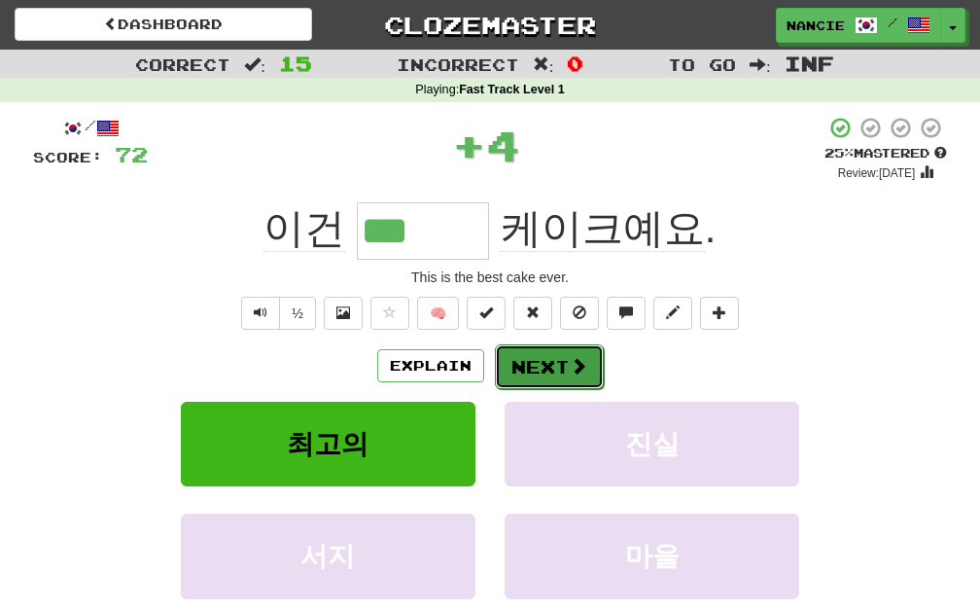
click at [562, 367] on button "Next" at bounding box center [549, 366] width 109 height 45
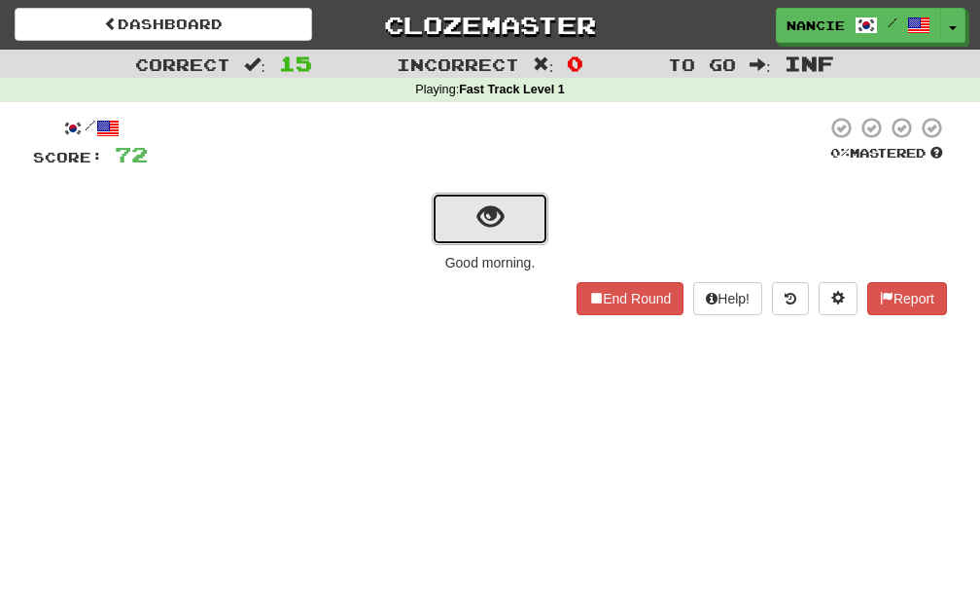
click at [458, 231] on button "show sentence" at bounding box center [490, 219] width 117 height 53
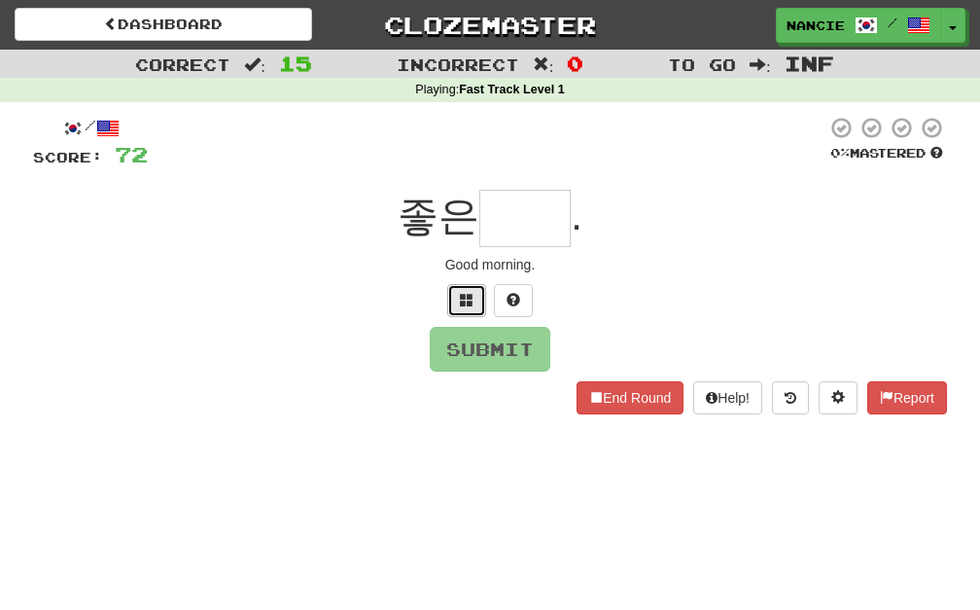
click at [462, 313] on button at bounding box center [466, 300] width 39 height 33
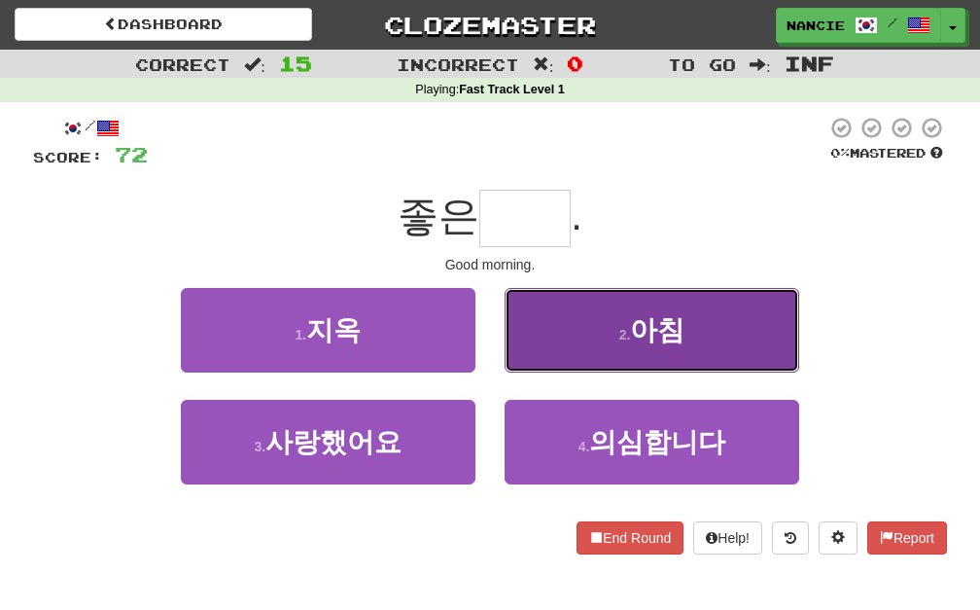
click at [644, 369] on button "2 . 아침" at bounding box center [652, 330] width 295 height 85
type input "**"
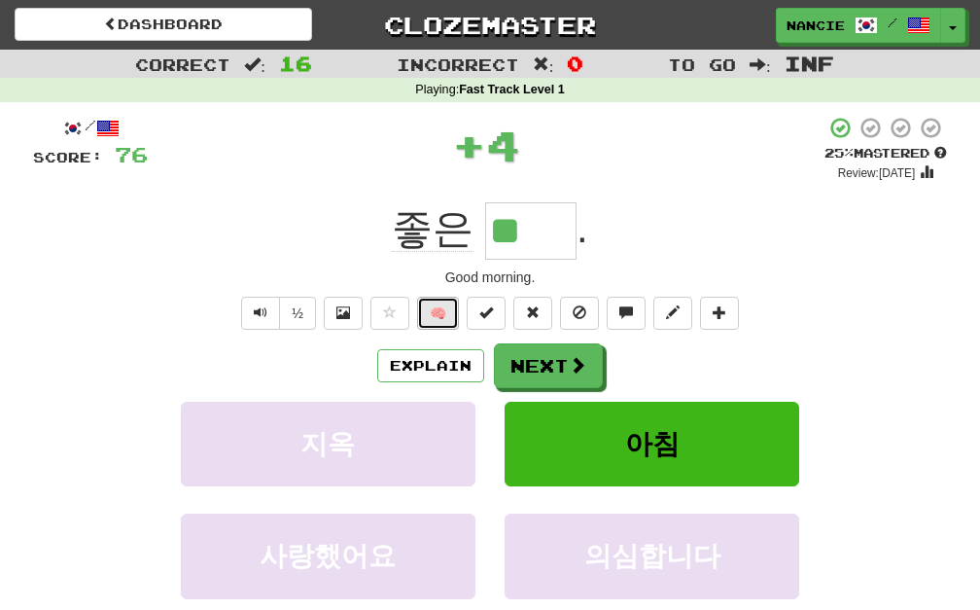
click at [434, 303] on button "🧠" at bounding box center [438, 313] width 42 height 33
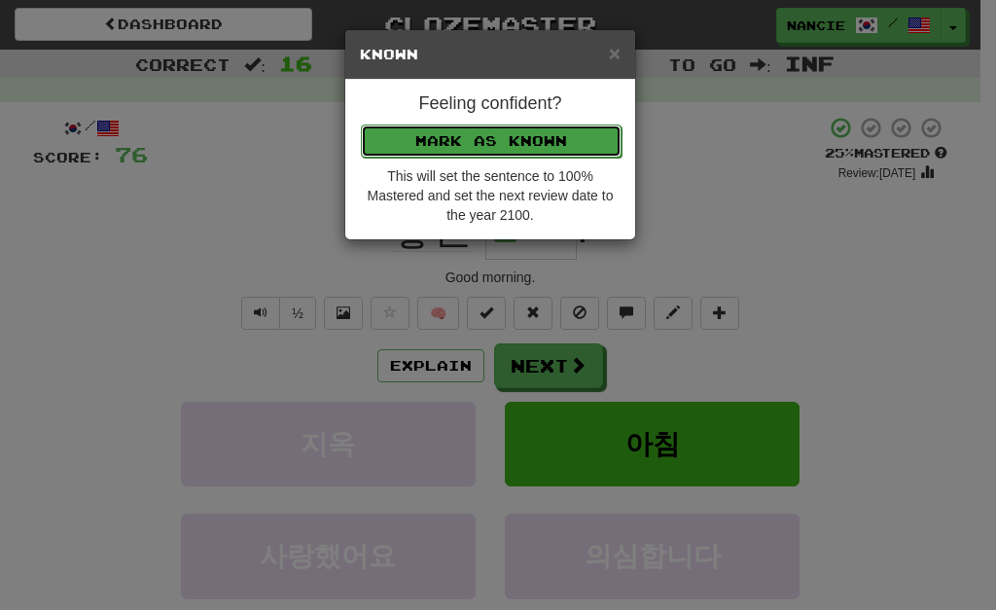
click at [518, 137] on button "Mark as Known" at bounding box center [491, 140] width 261 height 33
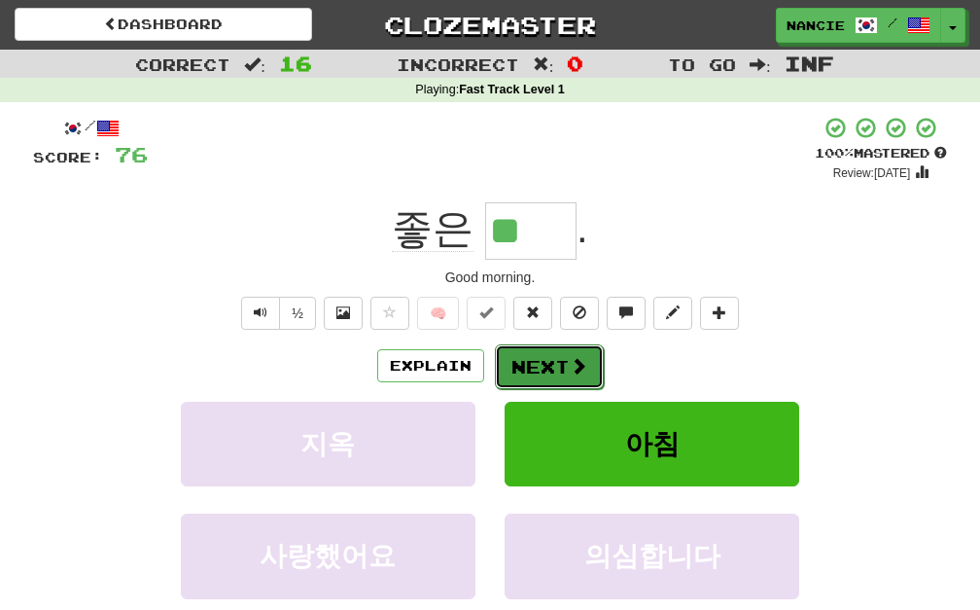
click at [553, 369] on button "Next" at bounding box center [549, 366] width 109 height 45
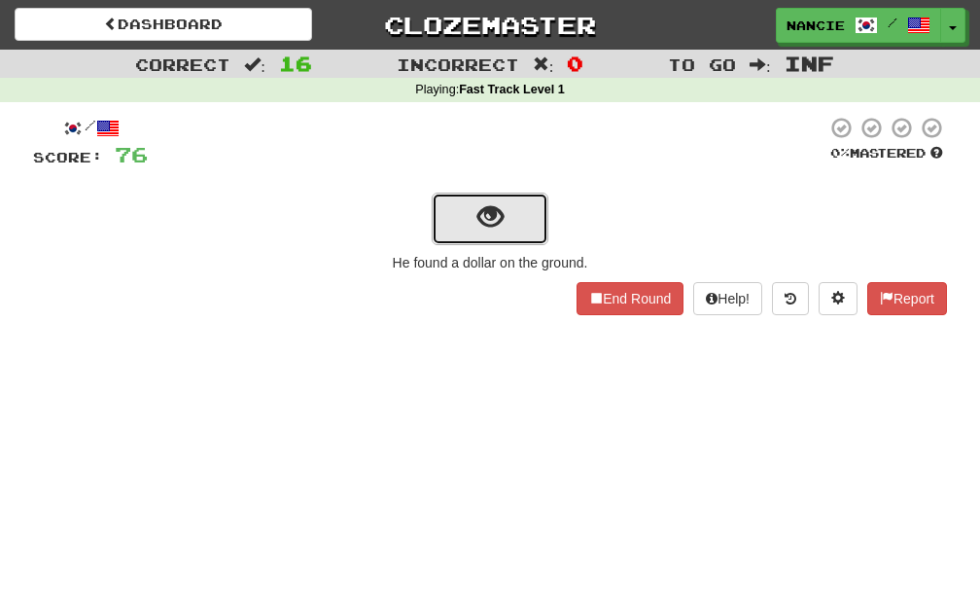
click at [484, 215] on span "show sentence" at bounding box center [490, 217] width 26 height 26
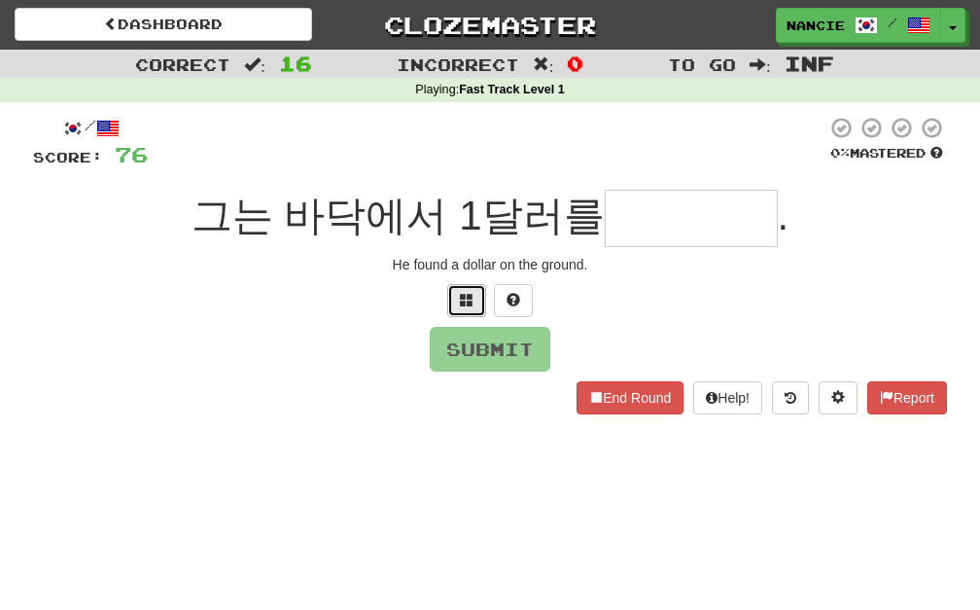
click at [453, 302] on button at bounding box center [466, 300] width 39 height 33
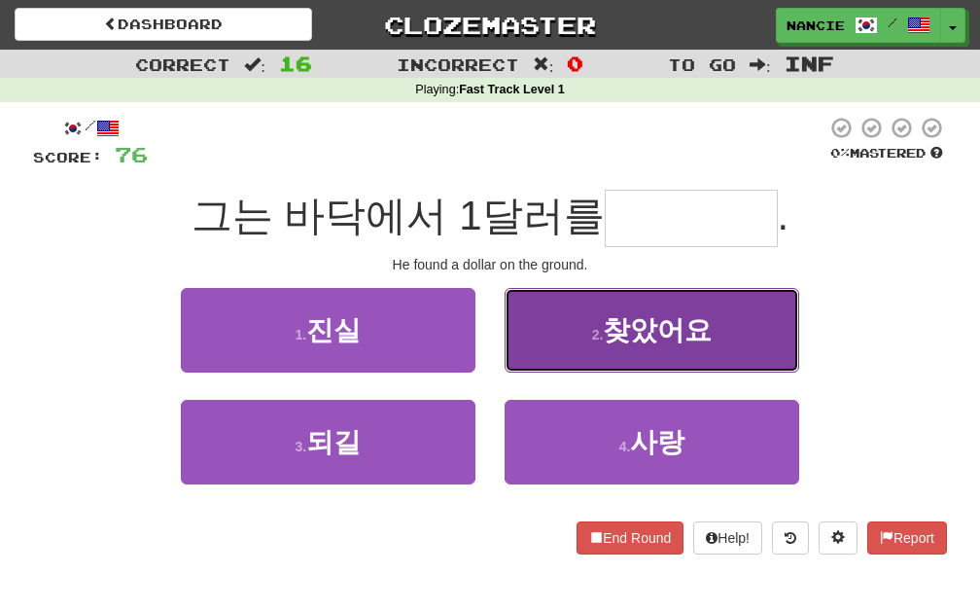
click at [560, 329] on button "2 . 찾았어요" at bounding box center [652, 330] width 295 height 85
type input "****"
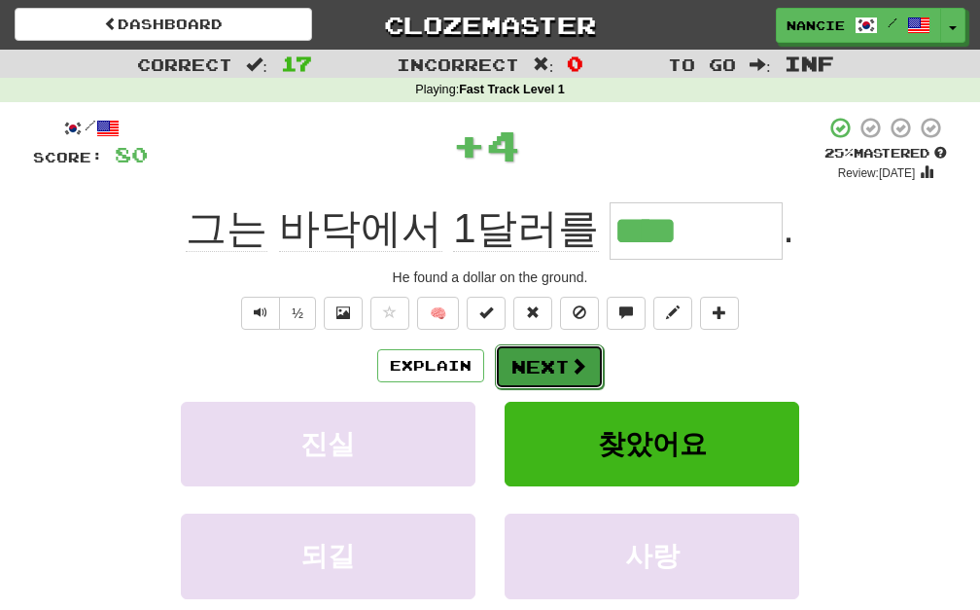
click at [542, 369] on button "Next" at bounding box center [549, 366] width 109 height 45
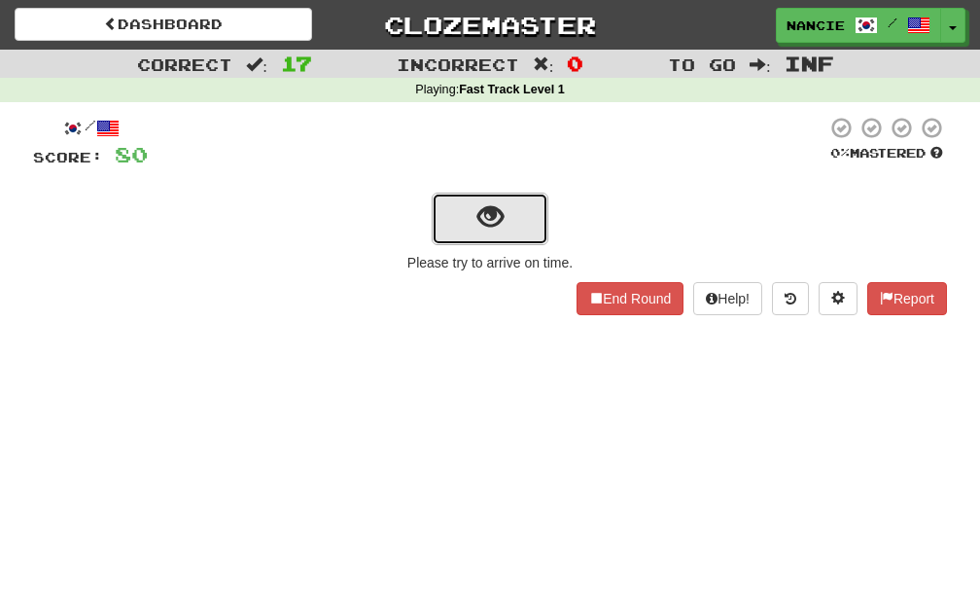
click at [499, 204] on span "show sentence" at bounding box center [490, 217] width 26 height 26
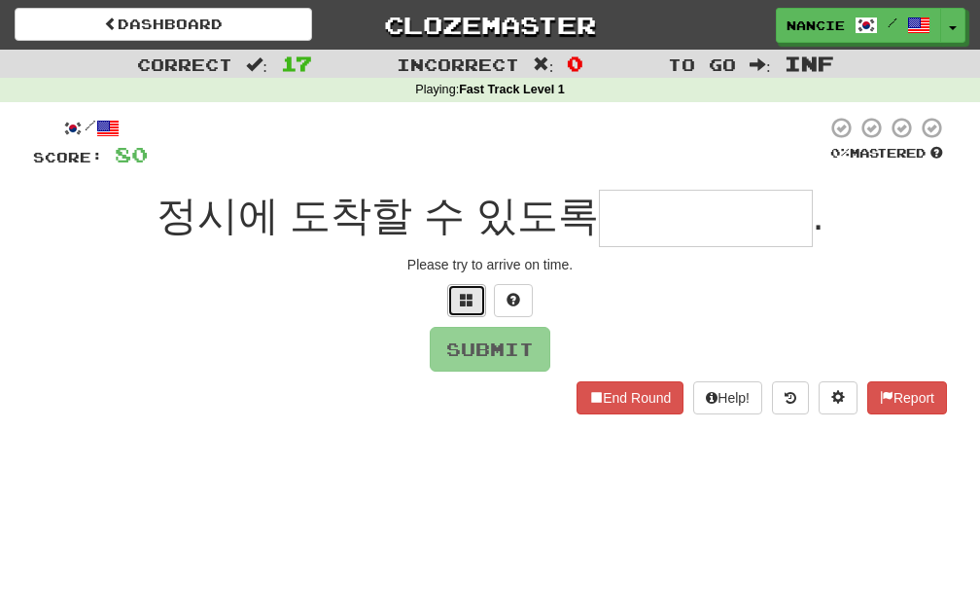
click at [468, 304] on span at bounding box center [467, 300] width 14 height 14
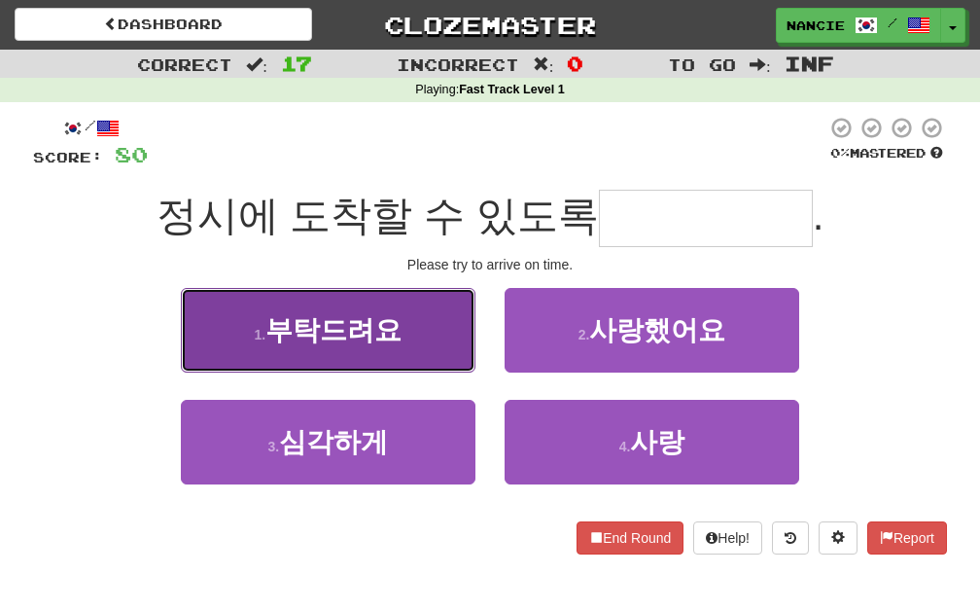
click at [457, 343] on button "1 . 부탁드려요" at bounding box center [328, 330] width 295 height 85
type input "*****"
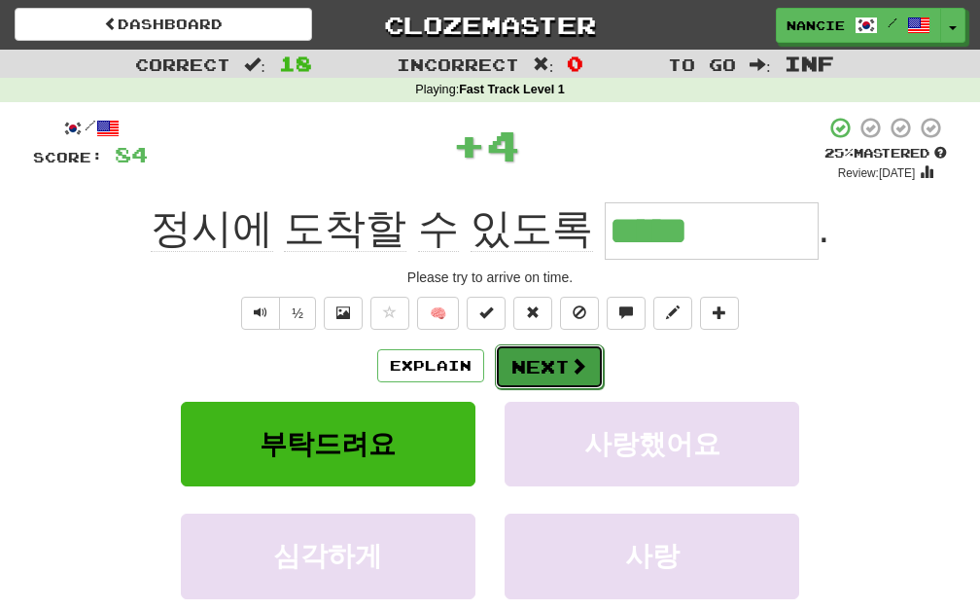
click at [554, 363] on button "Next" at bounding box center [549, 366] width 109 height 45
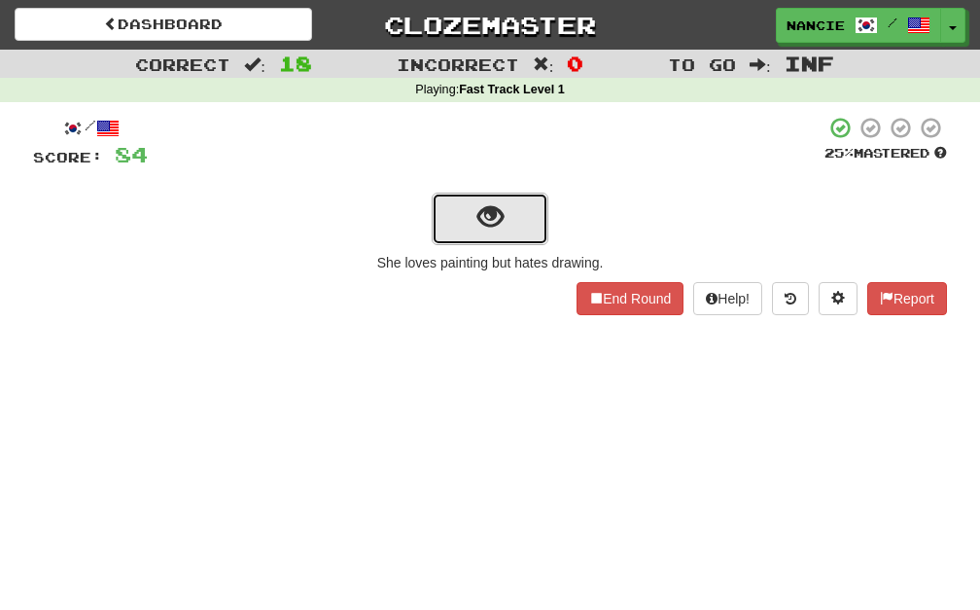
click at [489, 233] on button "show sentence" at bounding box center [490, 219] width 117 height 53
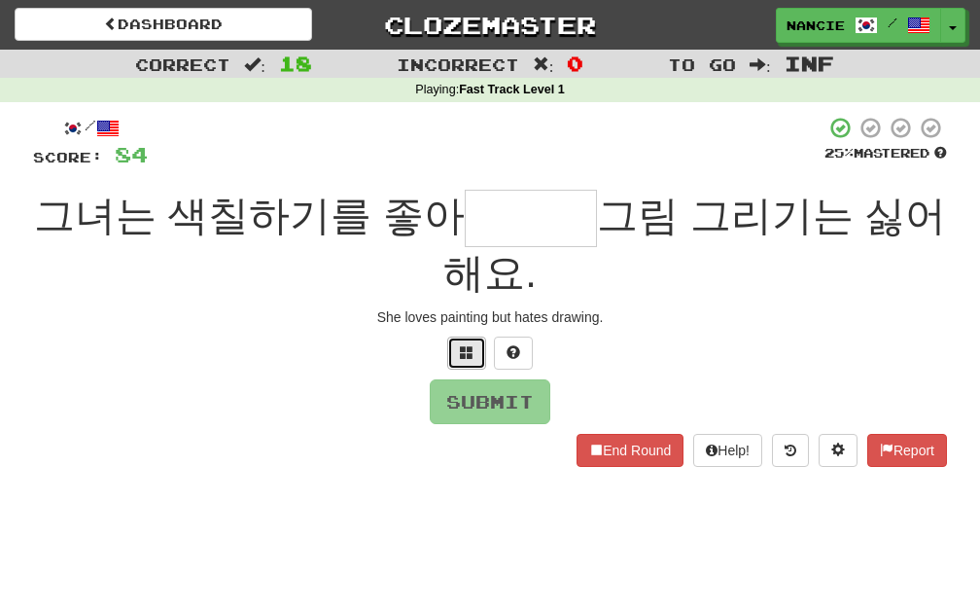
click at [461, 350] on span at bounding box center [467, 352] width 14 height 14
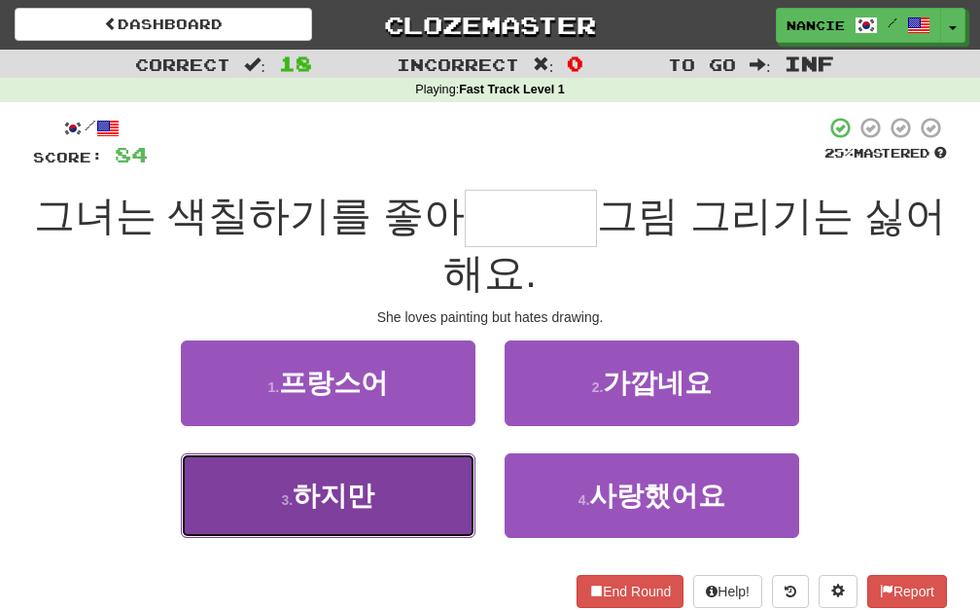
click at [414, 506] on button "3 . 하지만" at bounding box center [328, 495] width 295 height 85
type input "***"
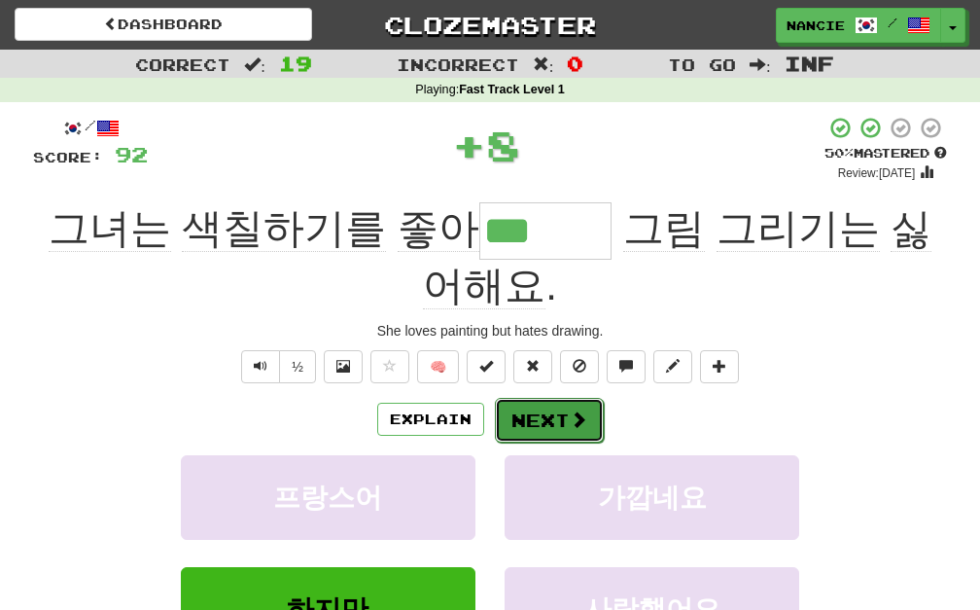
click at [558, 423] on button "Next" at bounding box center [549, 420] width 109 height 45
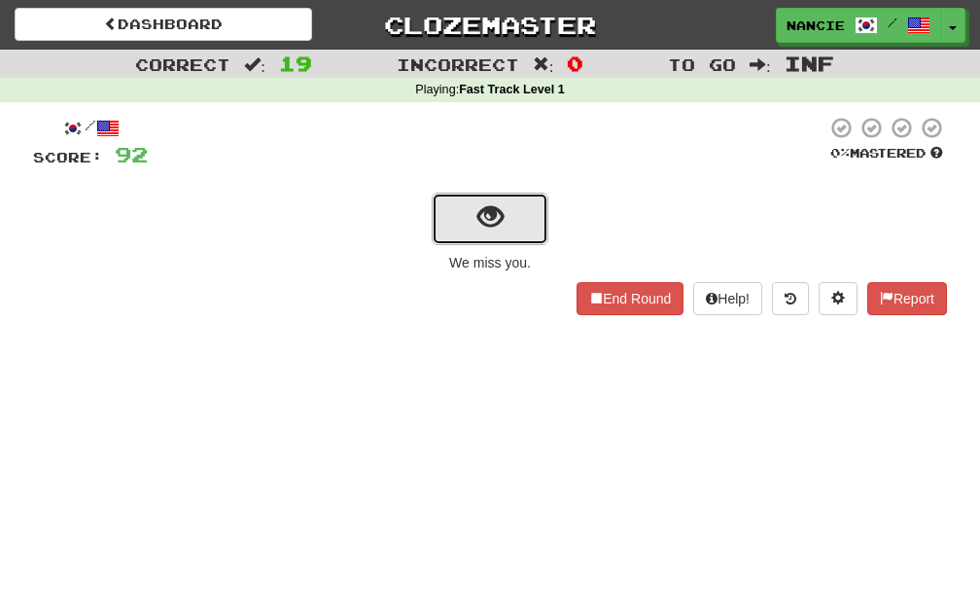
click at [484, 204] on span "show sentence" at bounding box center [490, 217] width 26 height 26
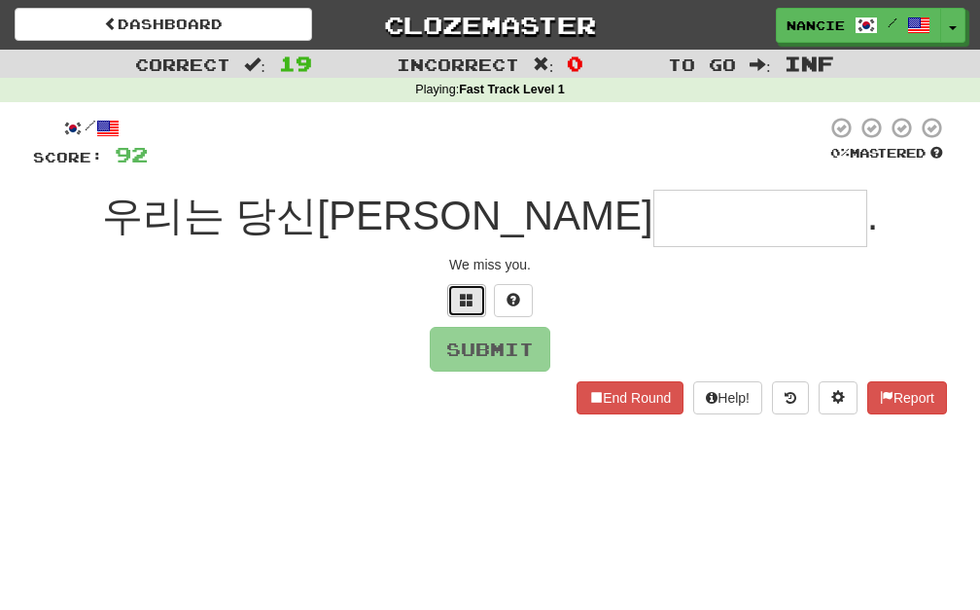
click at [476, 307] on button at bounding box center [466, 300] width 39 height 33
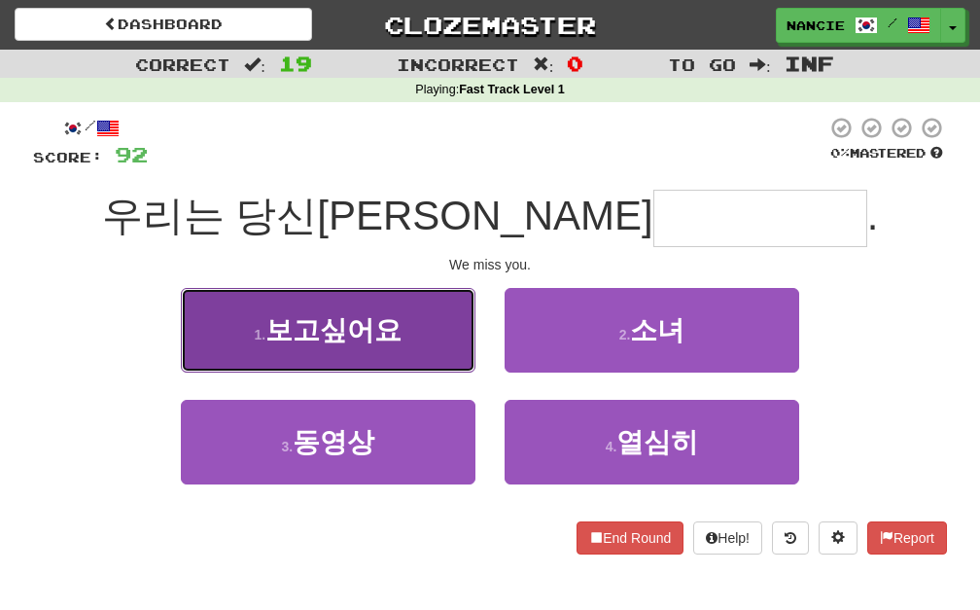
click at [442, 333] on button "1 . 보고싶어요" at bounding box center [328, 330] width 295 height 85
type input "*****"
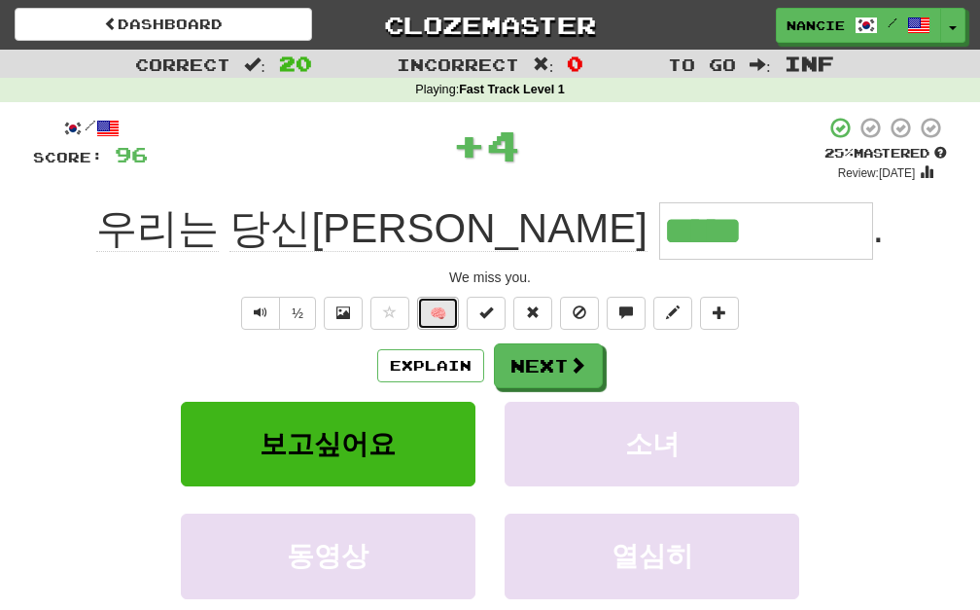
click at [437, 324] on button "🧠" at bounding box center [438, 313] width 42 height 33
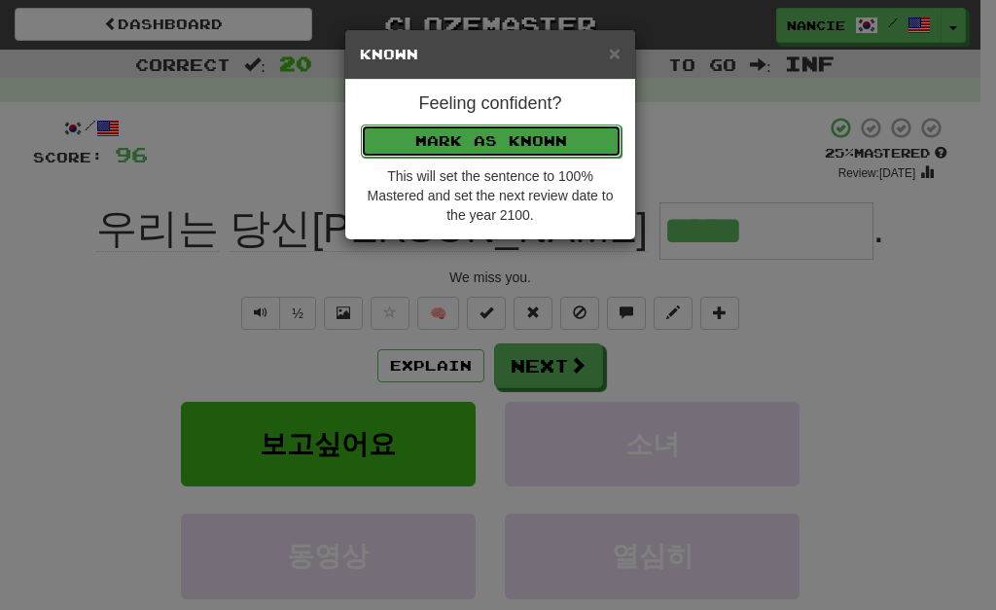
click at [526, 127] on button "Mark as Known" at bounding box center [491, 140] width 261 height 33
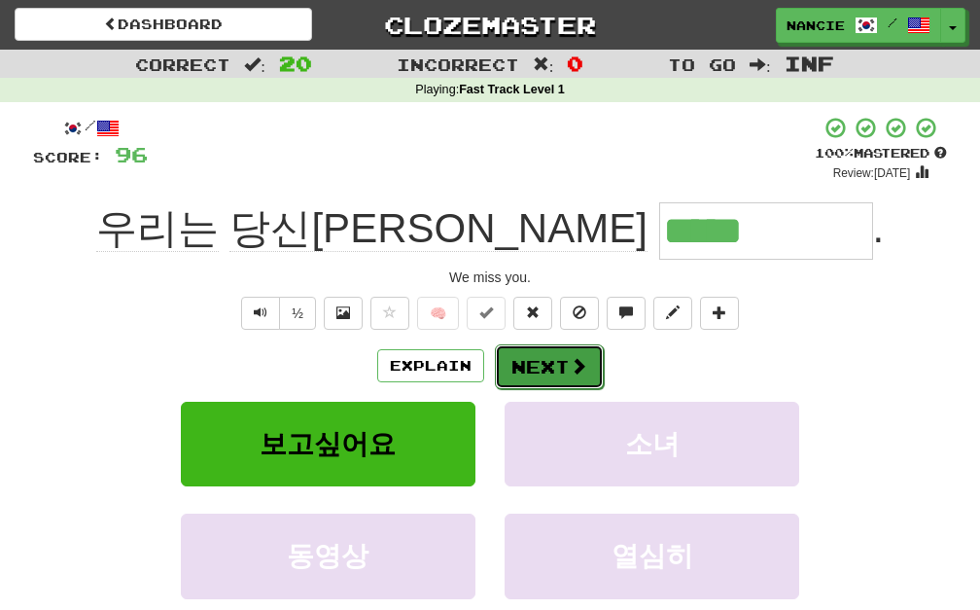
click at [513, 370] on button "Next" at bounding box center [549, 366] width 109 height 45
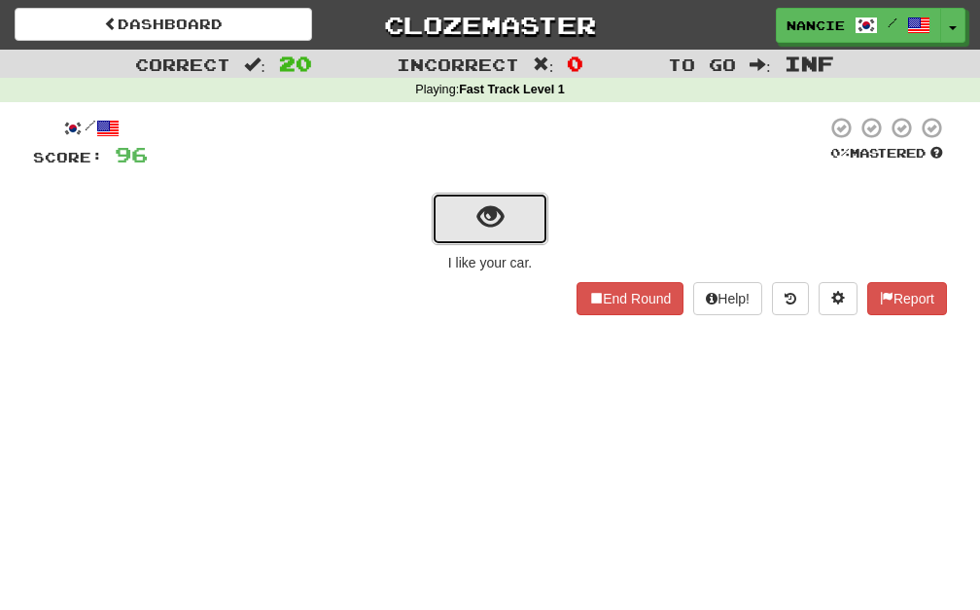
click at [478, 217] on span "show sentence" at bounding box center [490, 217] width 26 height 26
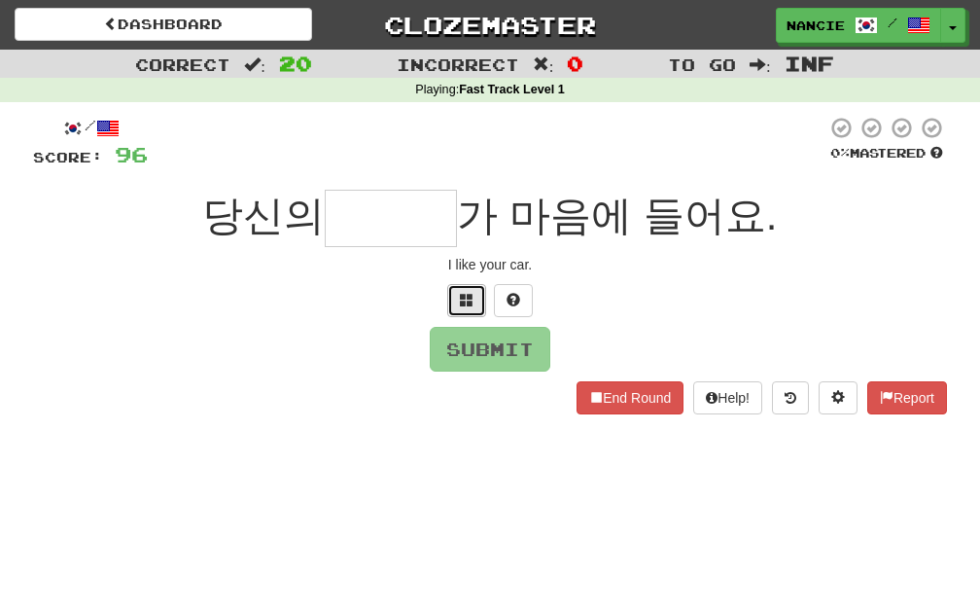
click at [475, 295] on button at bounding box center [466, 300] width 39 height 33
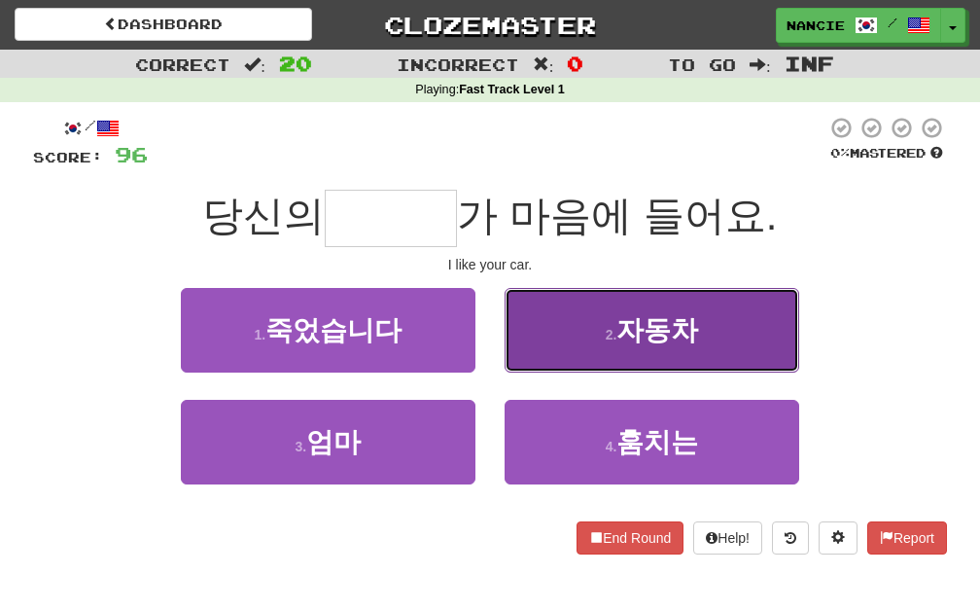
click at [763, 355] on button "2 . 자동차" at bounding box center [652, 330] width 295 height 85
type input "***"
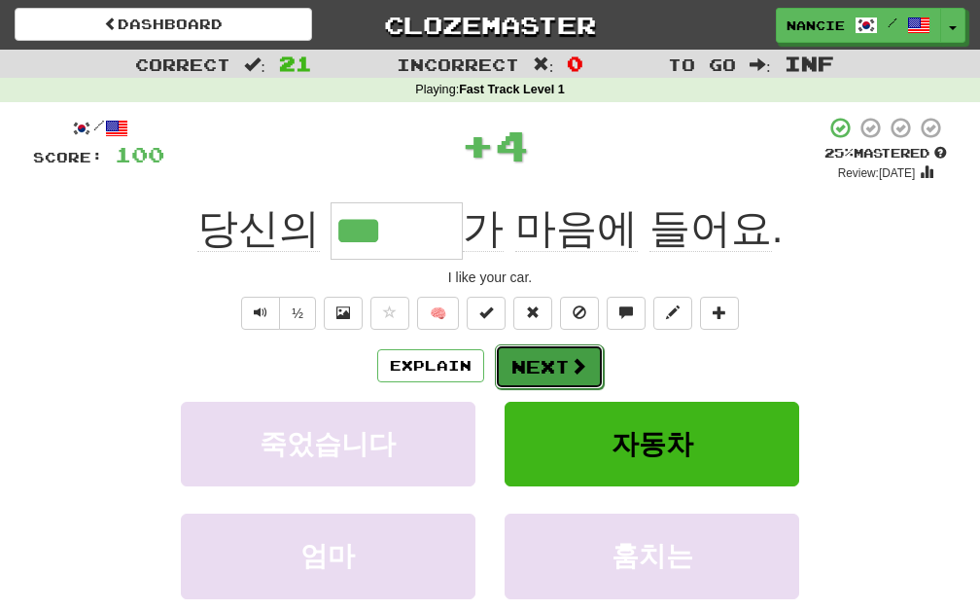
click at [495, 361] on button "Next" at bounding box center [549, 366] width 109 height 45
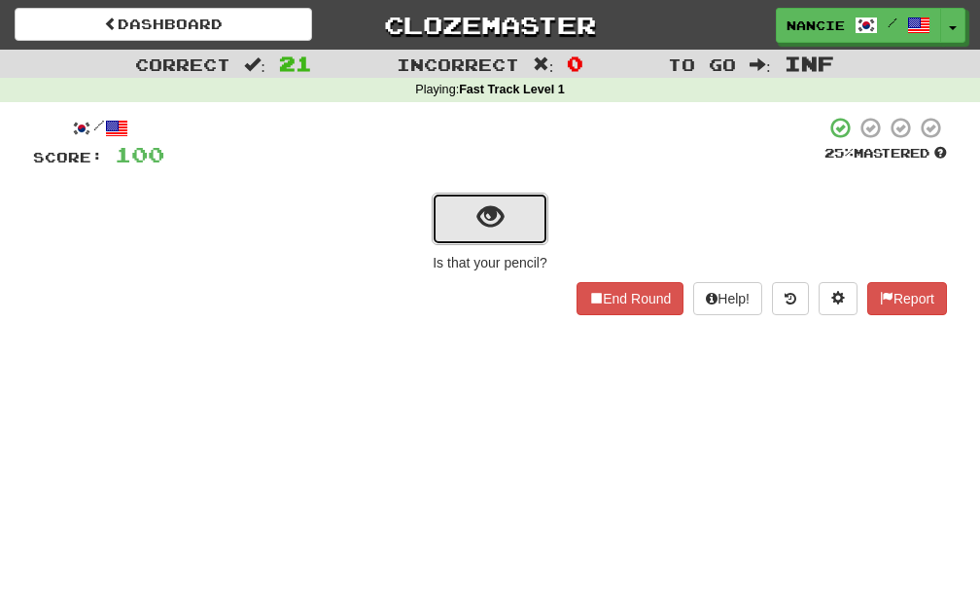
click at [540, 240] on button "show sentence" at bounding box center [490, 219] width 117 height 53
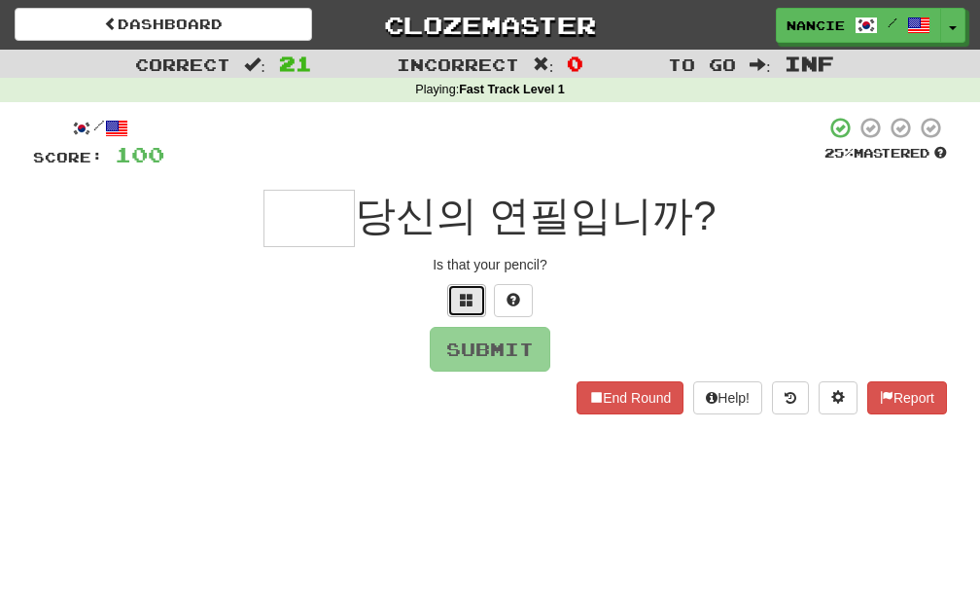
click at [464, 297] on span at bounding box center [467, 300] width 14 height 14
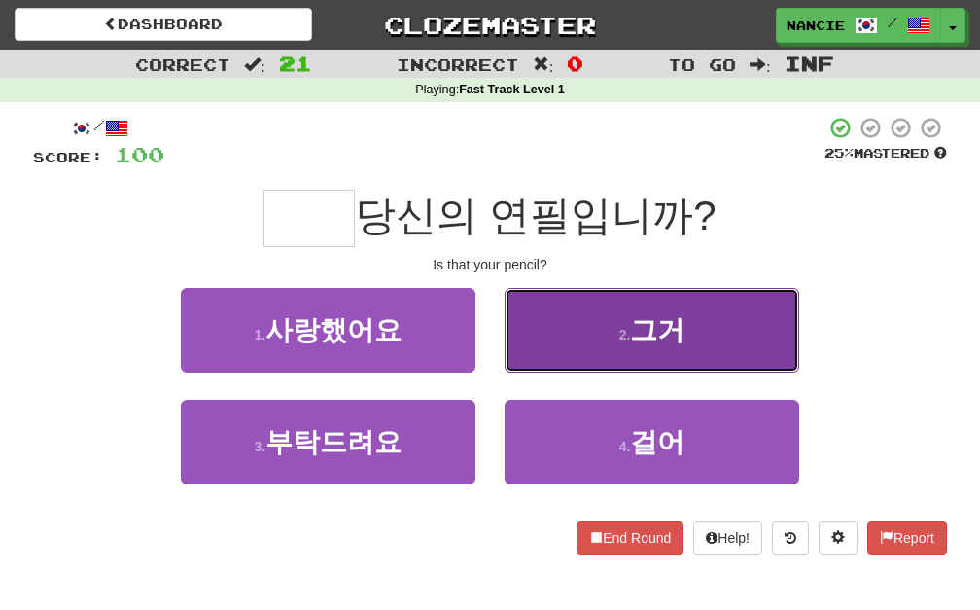
click at [566, 313] on button "2 . 그거" at bounding box center [652, 330] width 295 height 85
type input "**"
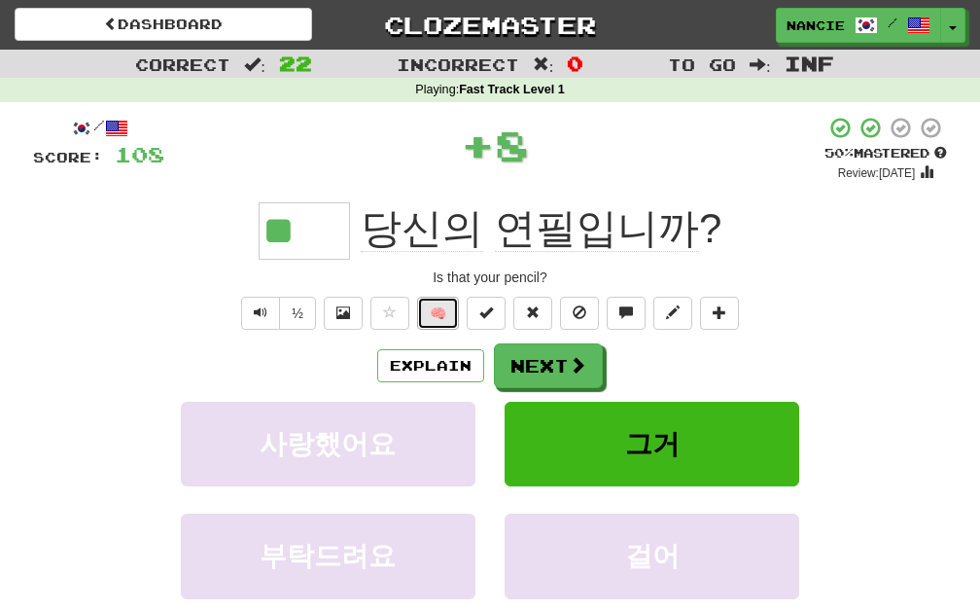
click at [422, 318] on button "🧠" at bounding box center [438, 313] width 42 height 33
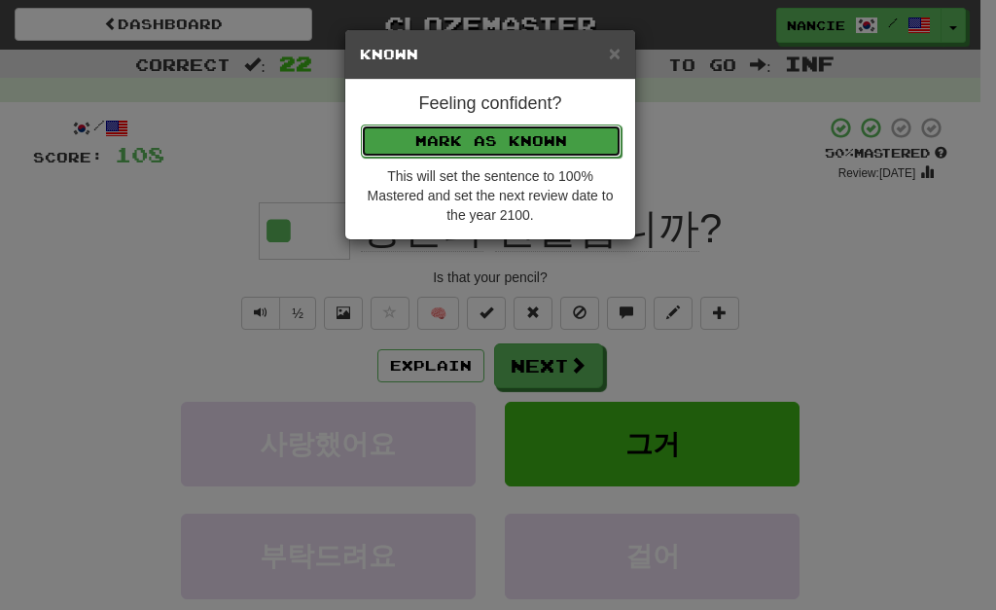
click at [556, 152] on button "Mark as Known" at bounding box center [491, 140] width 261 height 33
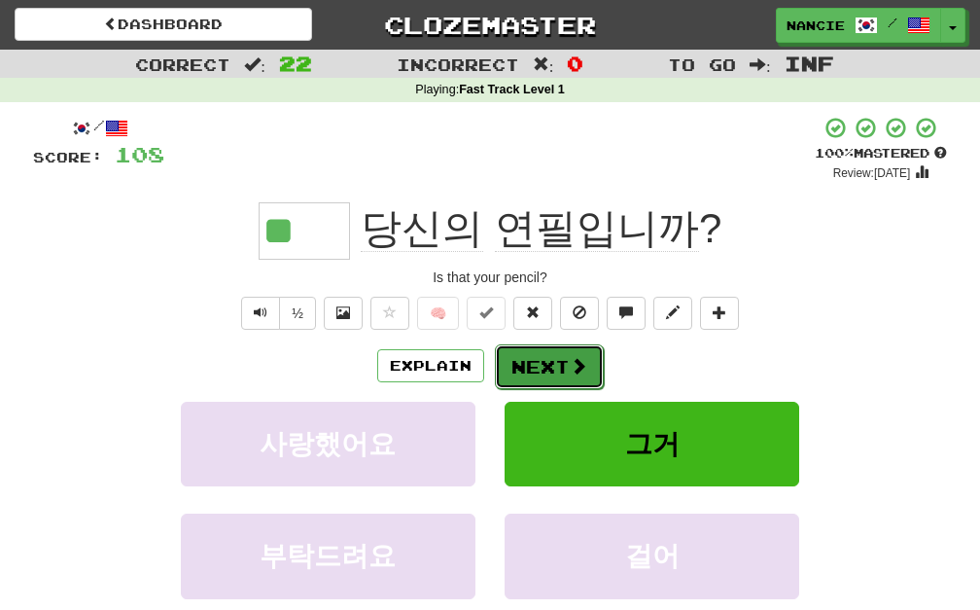
click at [541, 357] on button "Next" at bounding box center [549, 366] width 109 height 45
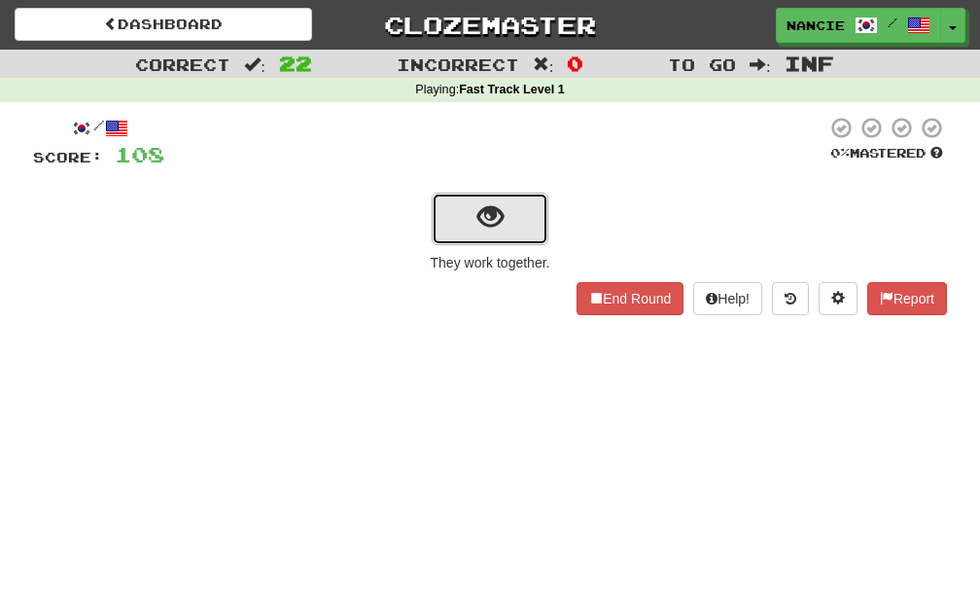
click at [482, 212] on span "show sentence" at bounding box center [490, 217] width 26 height 26
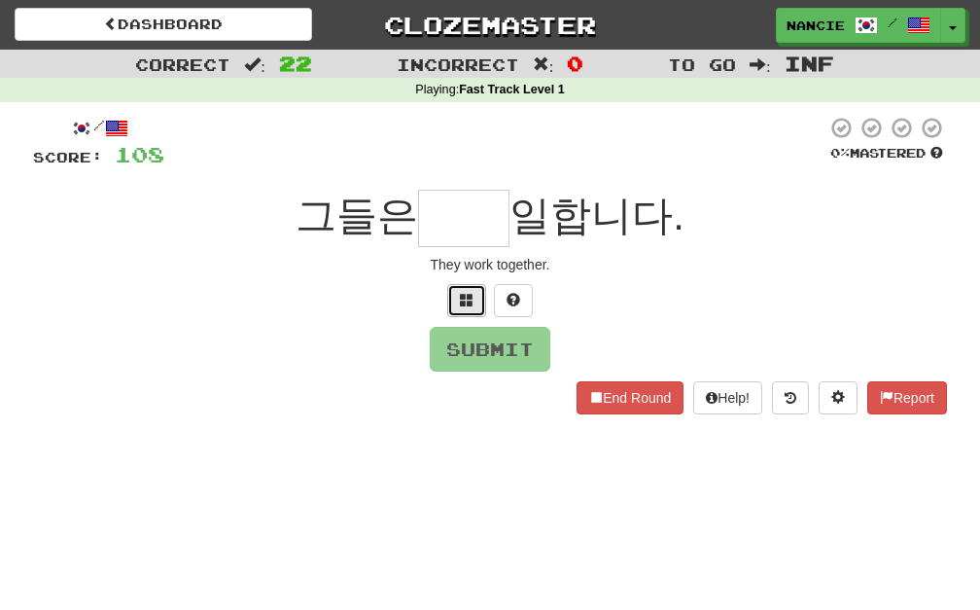
click at [474, 312] on button at bounding box center [466, 300] width 39 height 33
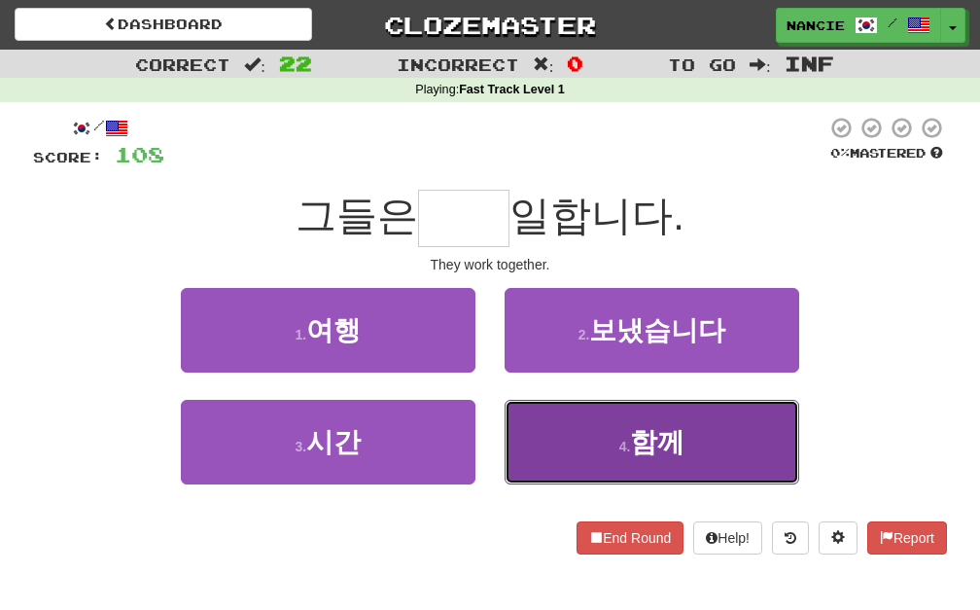
click at [611, 457] on button "4 . 함께" at bounding box center [652, 442] width 295 height 85
type input "**"
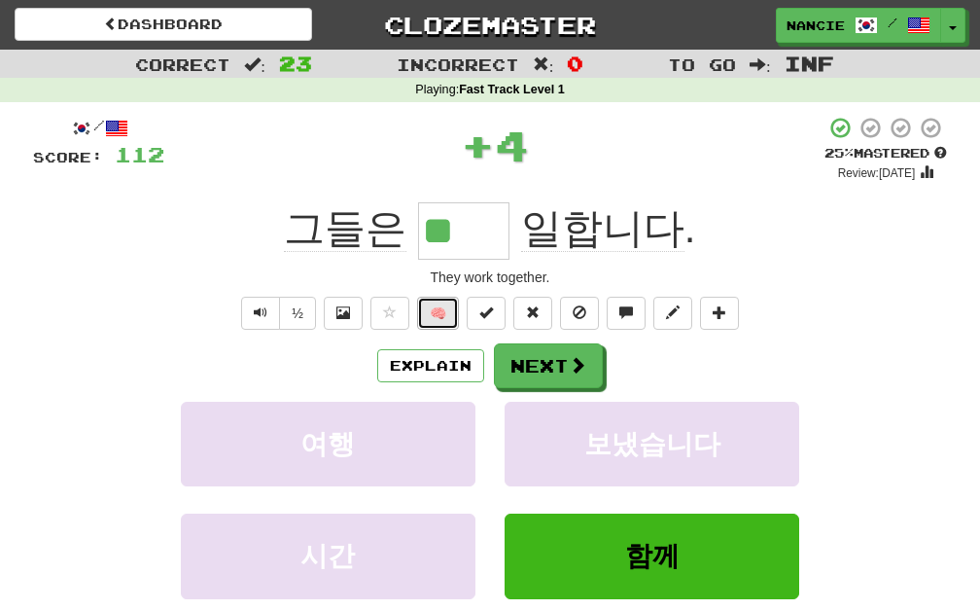
click at [445, 324] on button "🧠" at bounding box center [438, 313] width 42 height 33
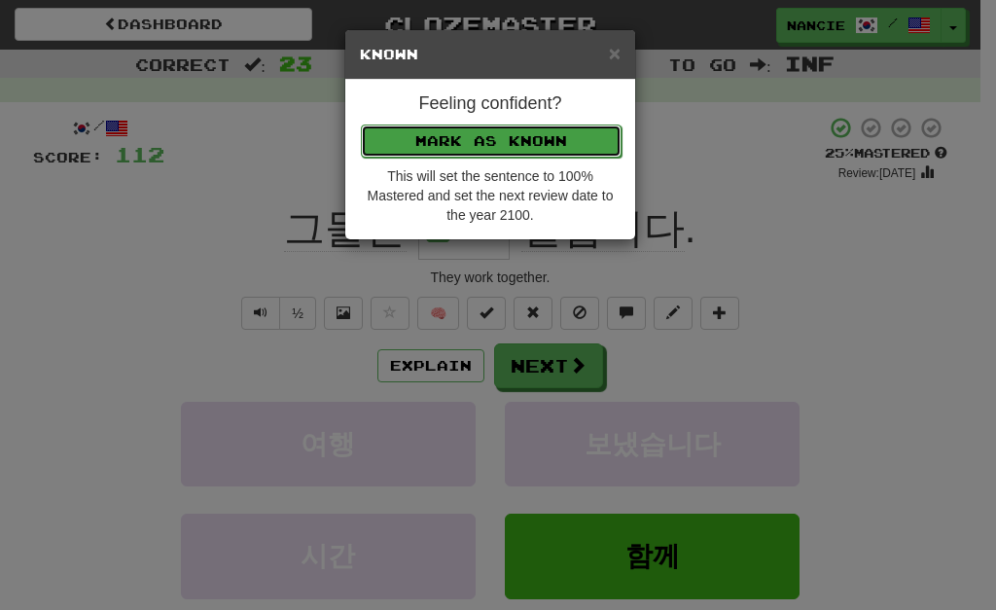
click at [504, 131] on button "Mark as Known" at bounding box center [491, 140] width 261 height 33
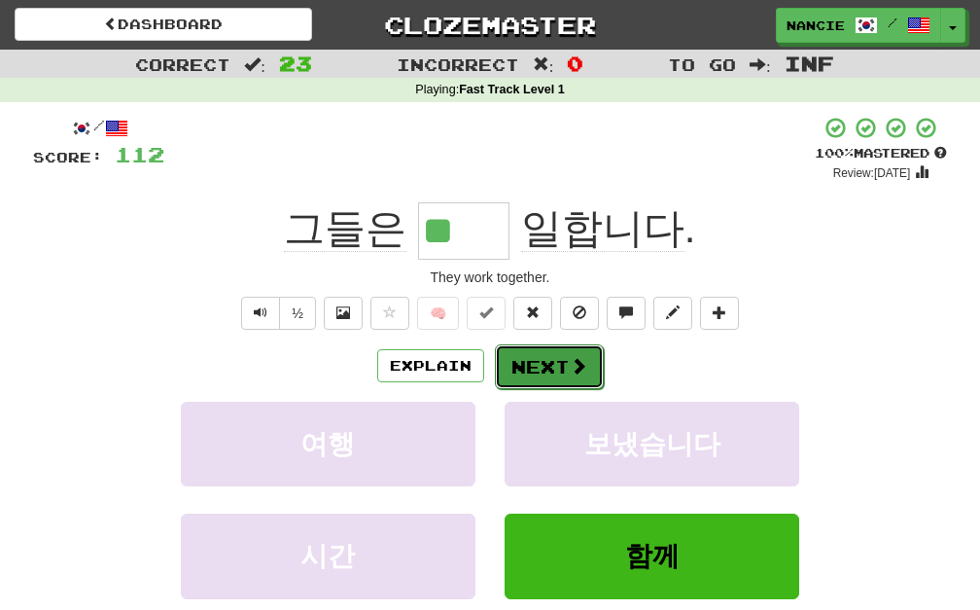
click at [545, 369] on button "Next" at bounding box center [549, 366] width 109 height 45
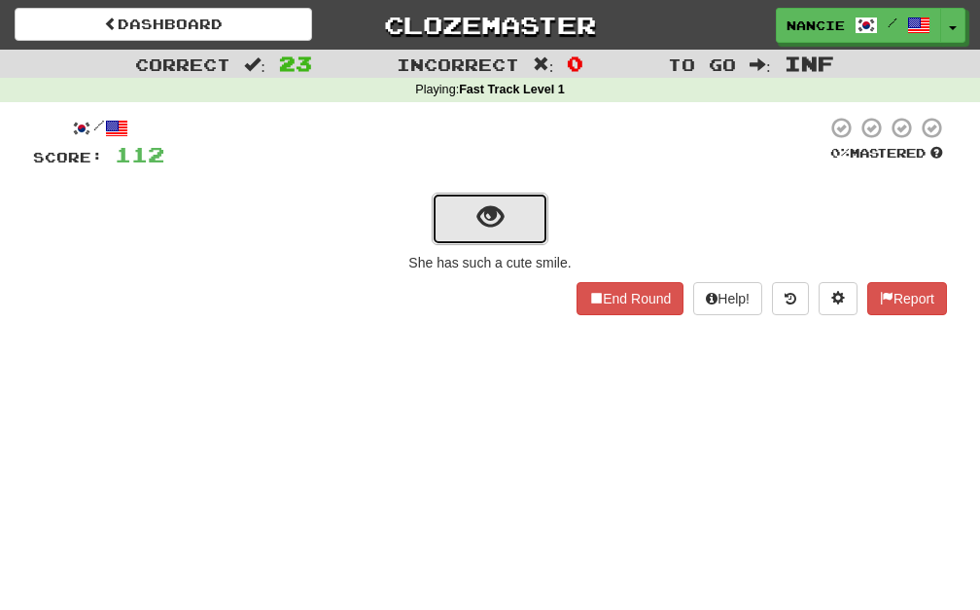
click at [514, 222] on button "show sentence" at bounding box center [490, 219] width 117 height 53
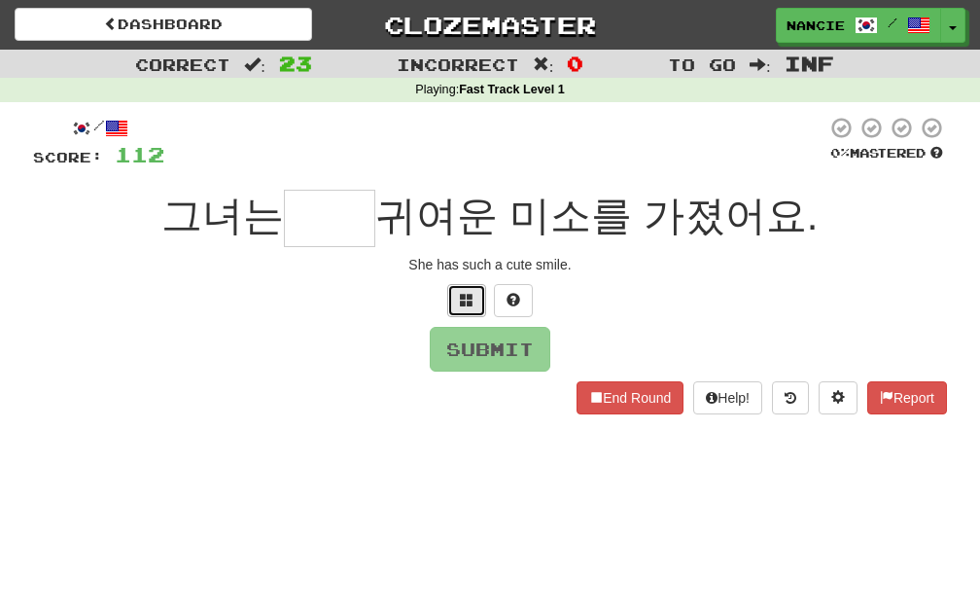
click at [454, 310] on button at bounding box center [466, 300] width 39 height 33
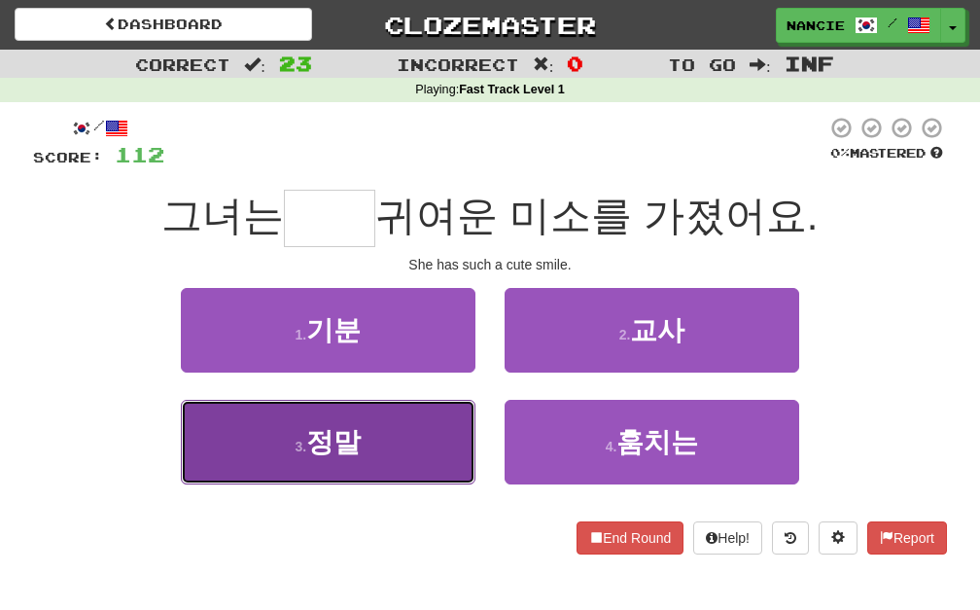
click at [434, 435] on button "3 . 정말" at bounding box center [328, 442] width 295 height 85
type input "**"
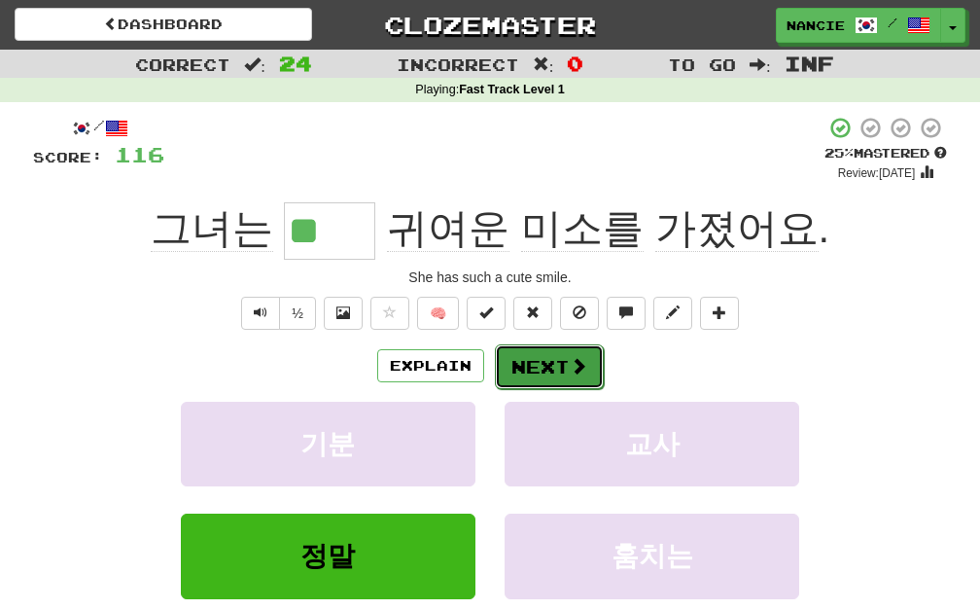
click at [531, 371] on button "Next" at bounding box center [549, 366] width 109 height 45
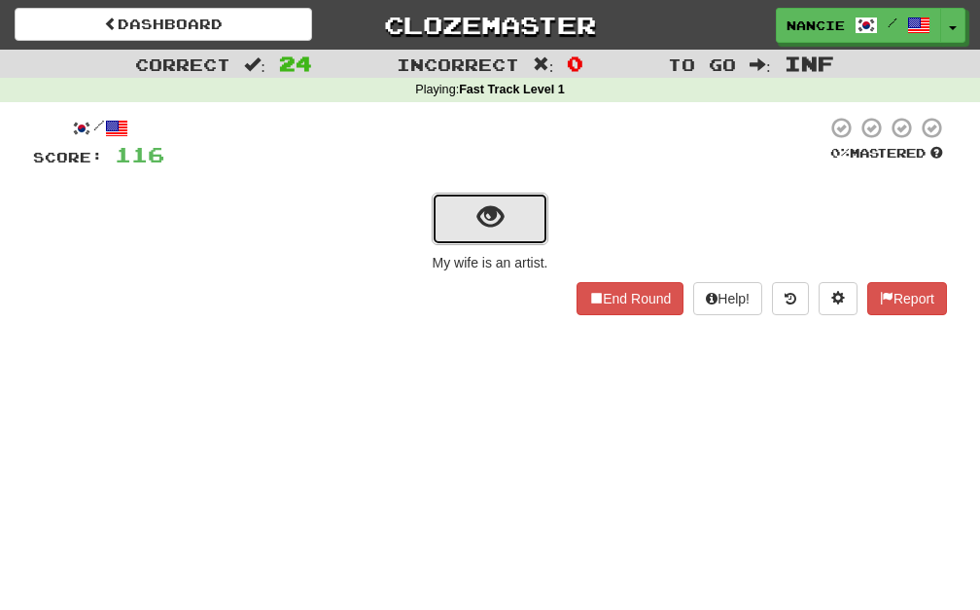
click at [500, 219] on span "show sentence" at bounding box center [490, 217] width 26 height 26
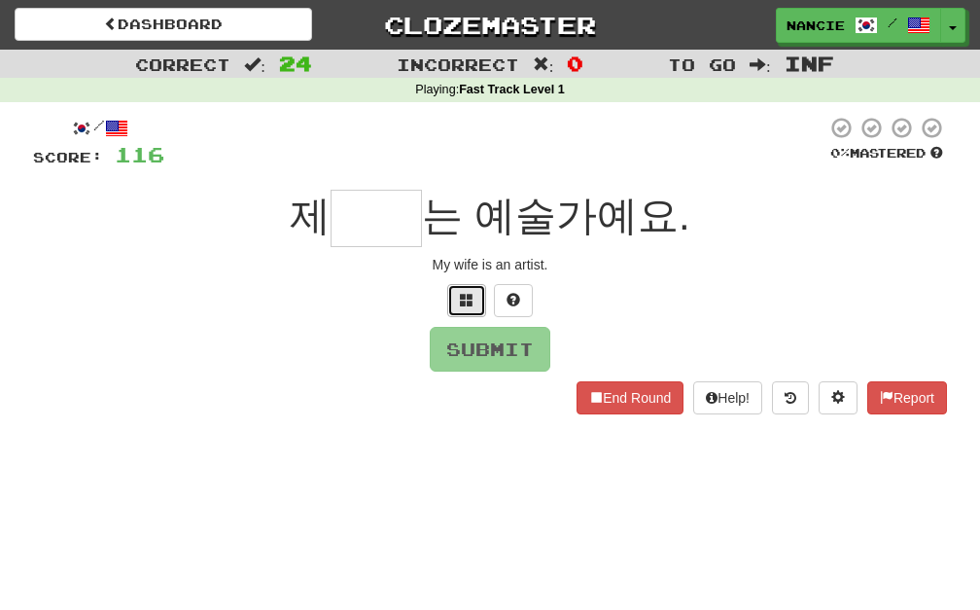
click at [470, 301] on span at bounding box center [467, 300] width 14 height 14
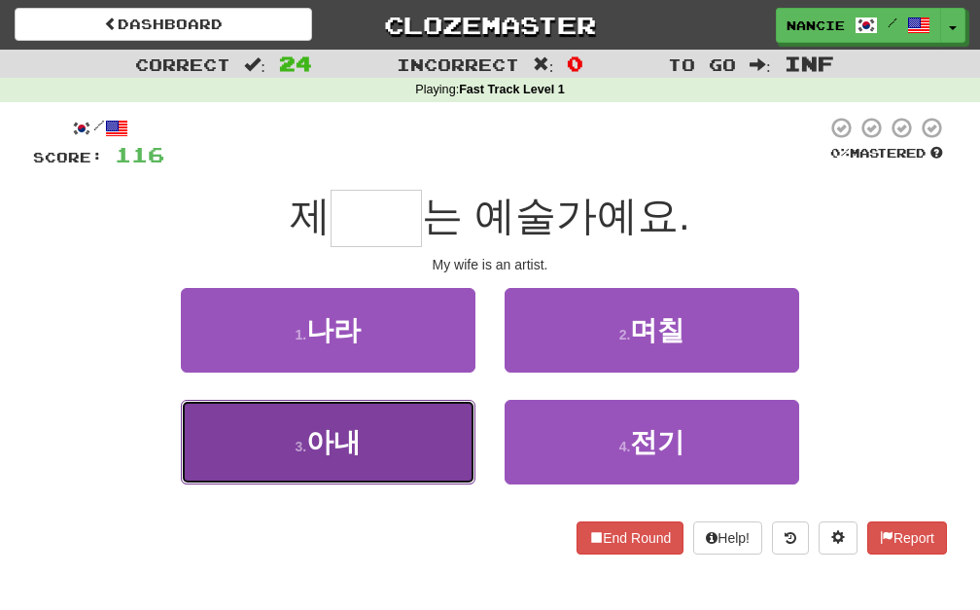
click at [420, 411] on button "3 . 아내" at bounding box center [328, 442] width 295 height 85
type input "**"
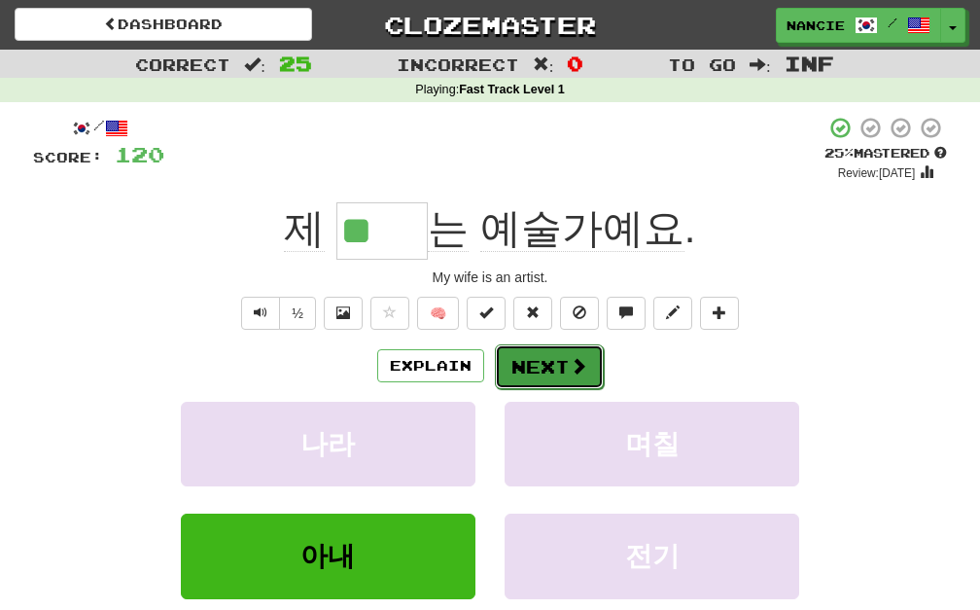
click at [542, 386] on button "Next" at bounding box center [549, 366] width 109 height 45
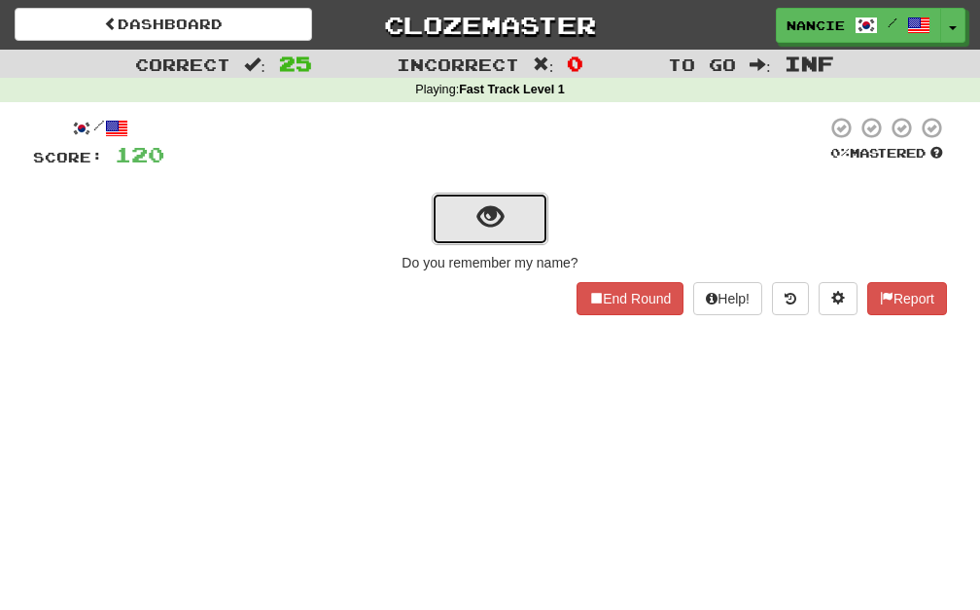
click at [517, 229] on button "show sentence" at bounding box center [490, 219] width 117 height 53
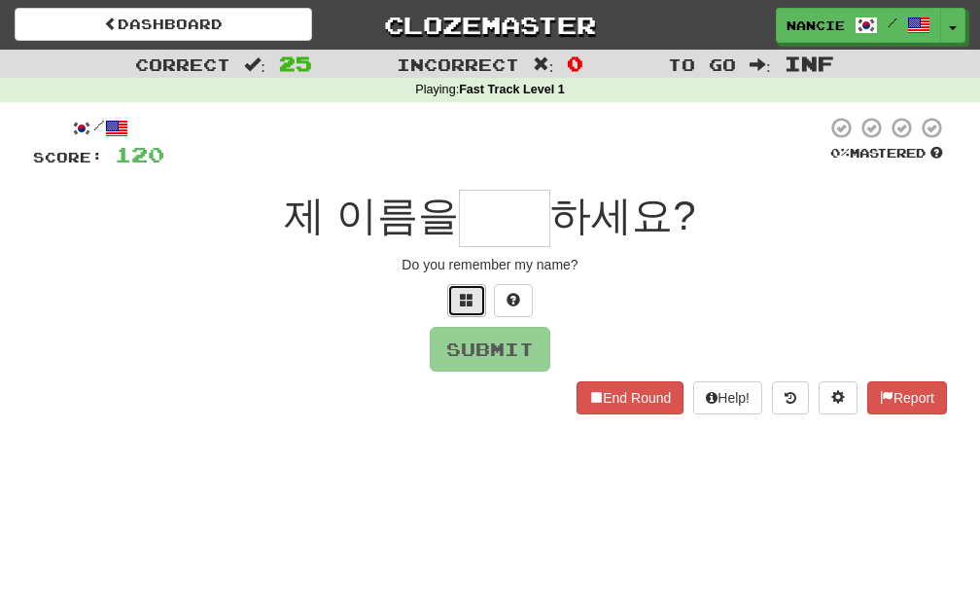
click at [465, 299] on span at bounding box center [467, 300] width 14 height 14
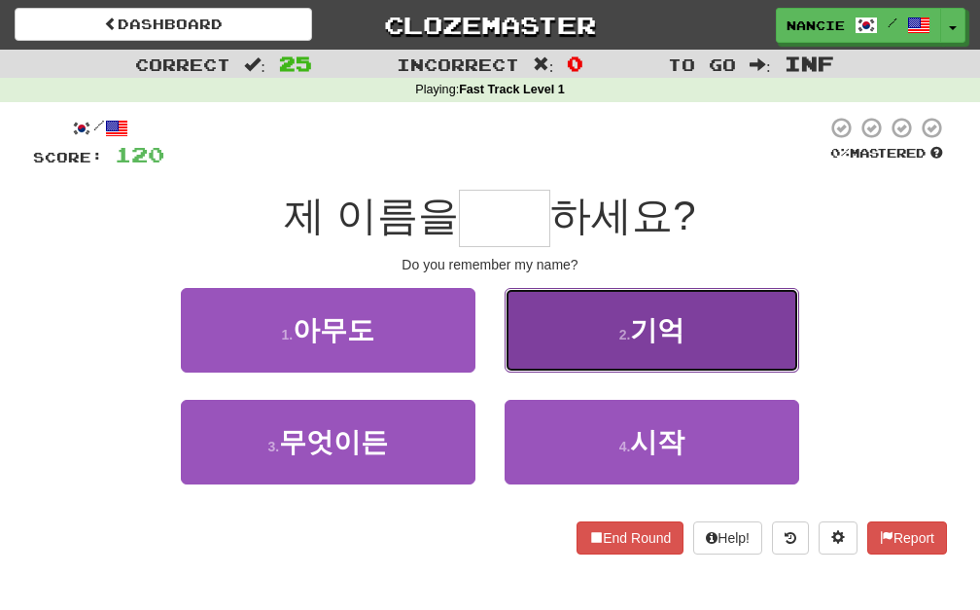
click at [526, 308] on button "2 . 기억" at bounding box center [652, 330] width 295 height 85
type input "**"
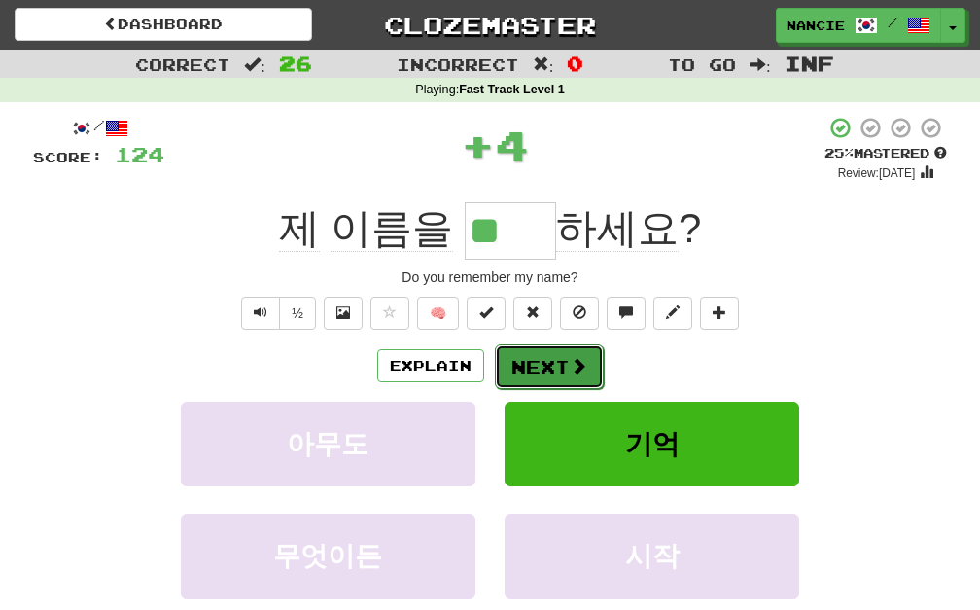
click at [530, 345] on button "Next" at bounding box center [549, 366] width 109 height 45
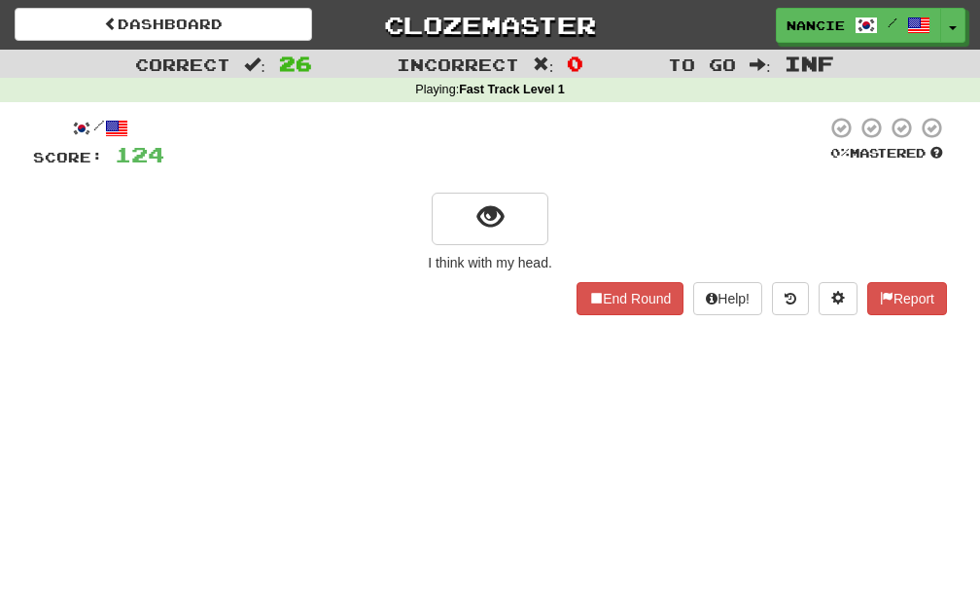
click at [493, 249] on div "/ Score: 124 0 % Mastered I think with my head. End Round Help! Report" at bounding box center [490, 215] width 914 height 199
click at [490, 233] on button "show sentence" at bounding box center [490, 219] width 117 height 53
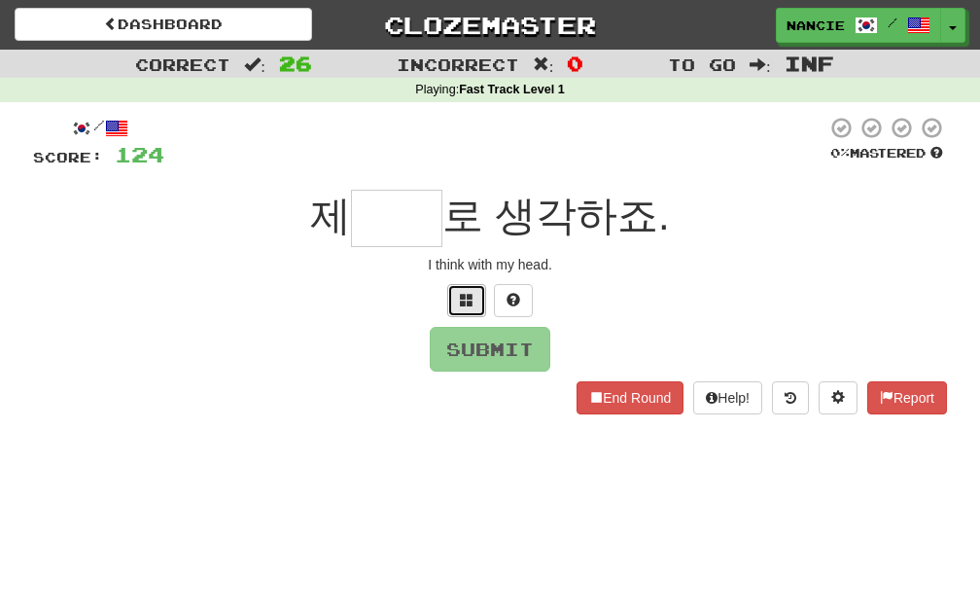
click at [474, 304] on button at bounding box center [466, 300] width 39 height 33
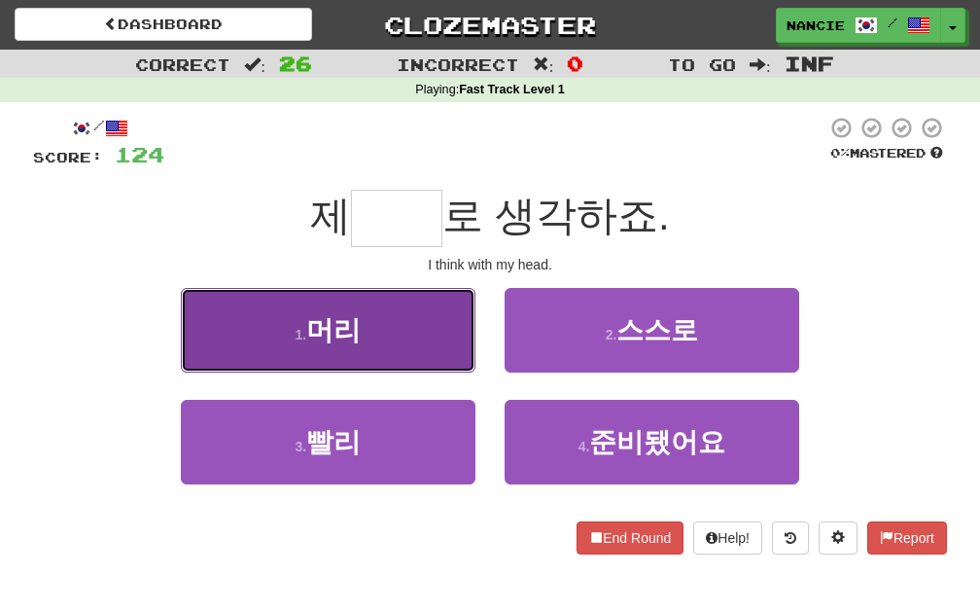
click at [439, 315] on button "1 . 머리" at bounding box center [328, 330] width 295 height 85
type input "**"
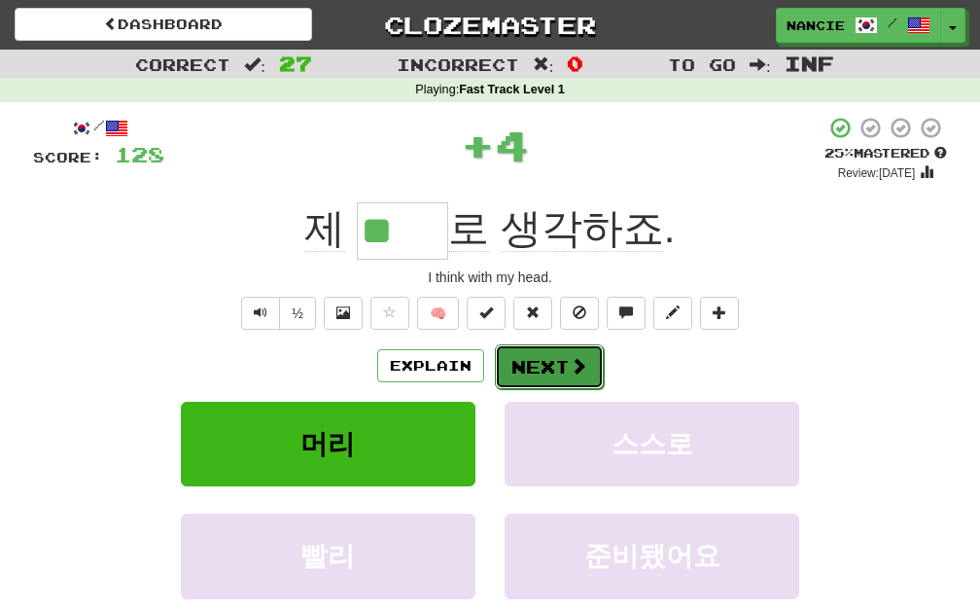
click at [542, 366] on button "Next" at bounding box center [549, 366] width 109 height 45
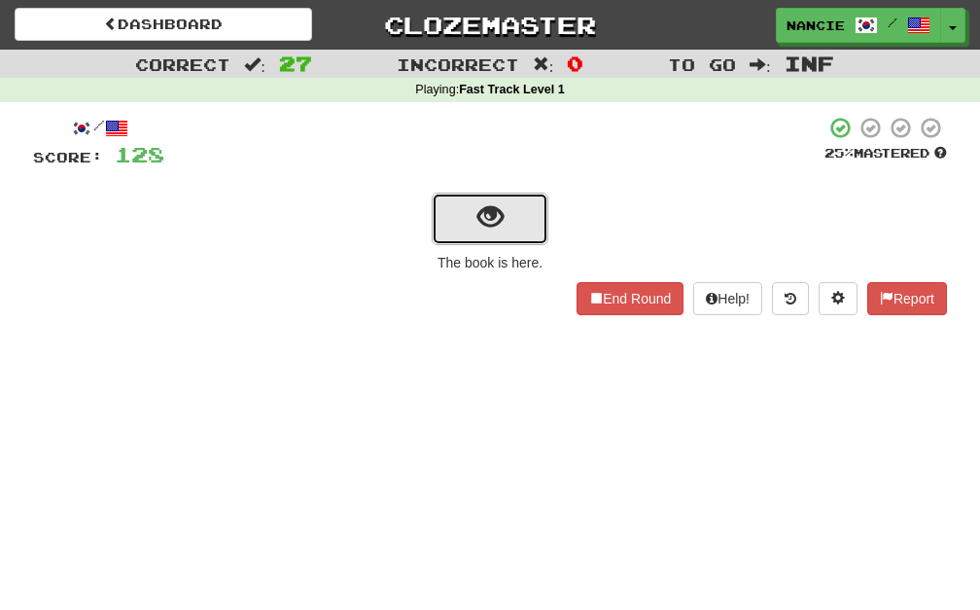
click at [472, 227] on button "show sentence" at bounding box center [490, 219] width 117 height 53
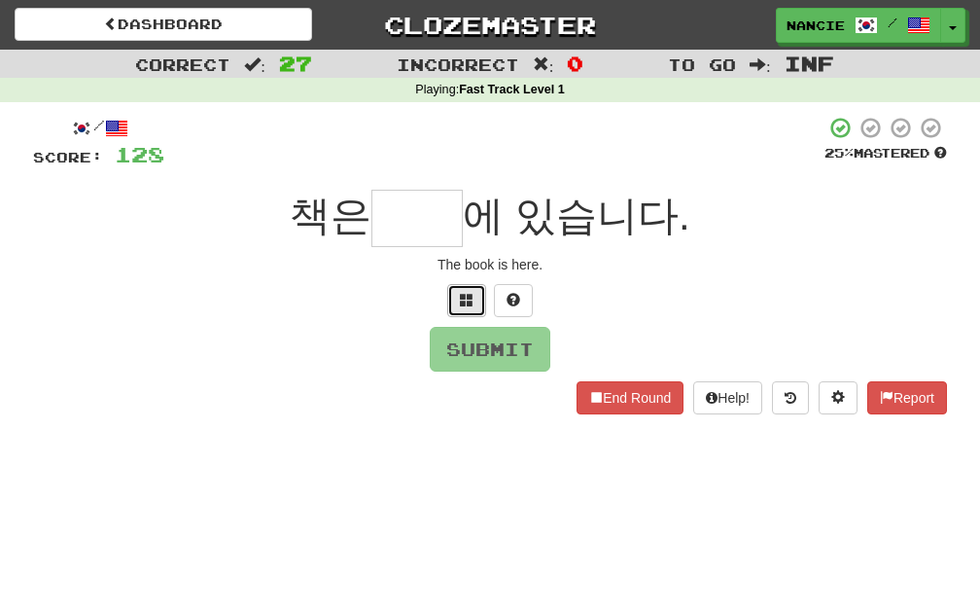
click at [461, 309] on button at bounding box center [466, 300] width 39 height 33
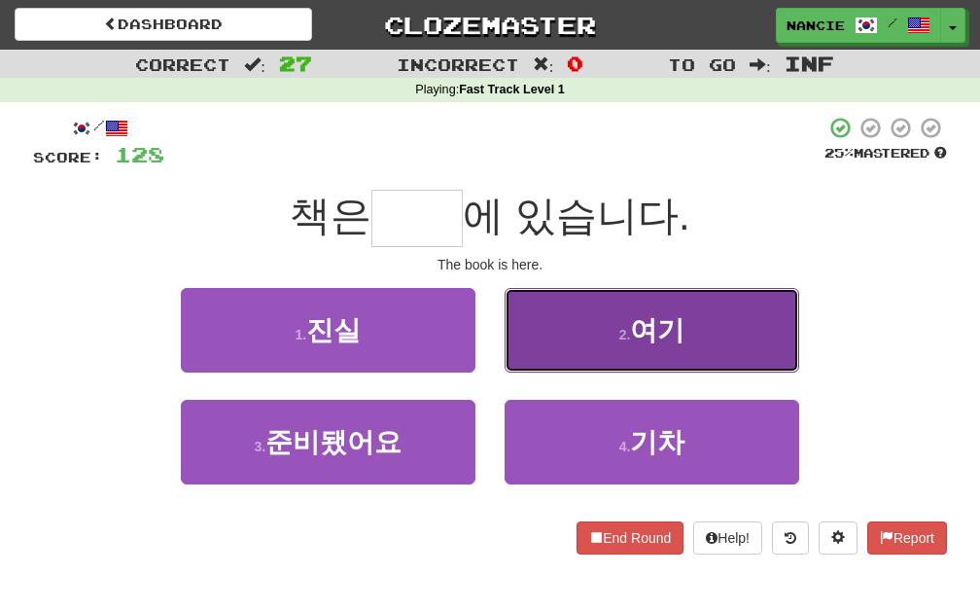
click at [626, 338] on small "2 ." at bounding box center [625, 335] width 12 height 16
type input "**"
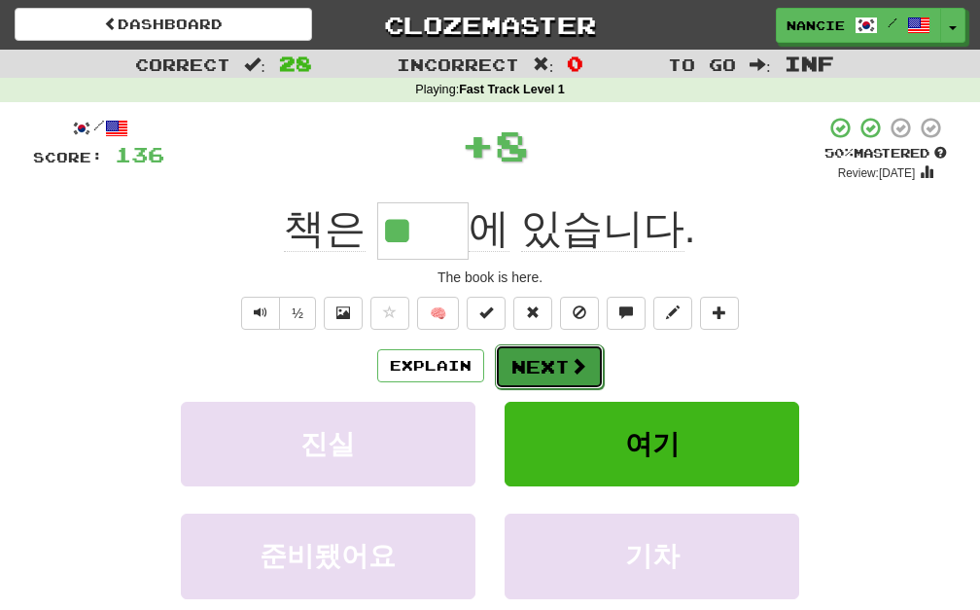
click at [524, 348] on button "Next" at bounding box center [549, 366] width 109 height 45
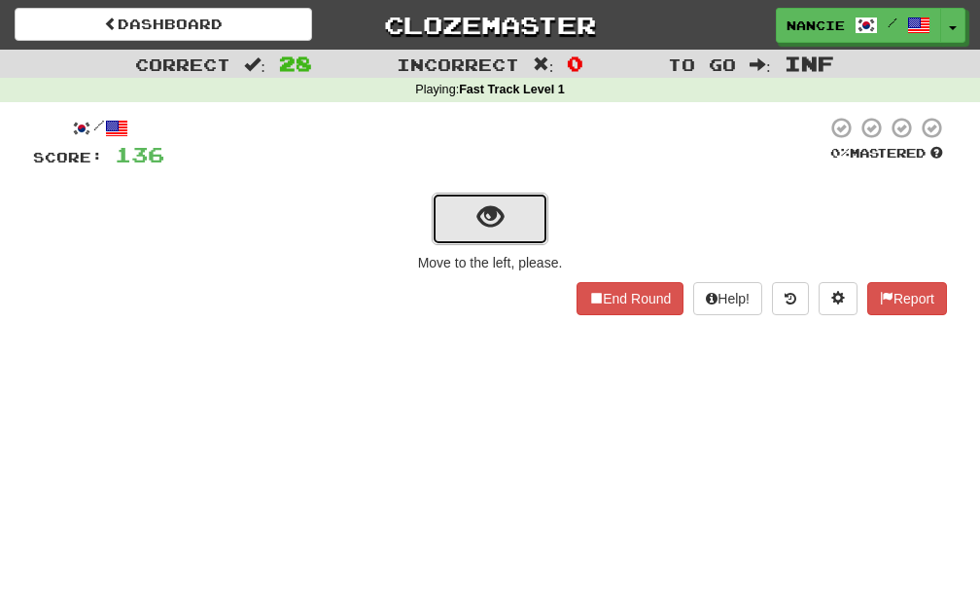
click at [502, 216] on span "show sentence" at bounding box center [490, 217] width 26 height 26
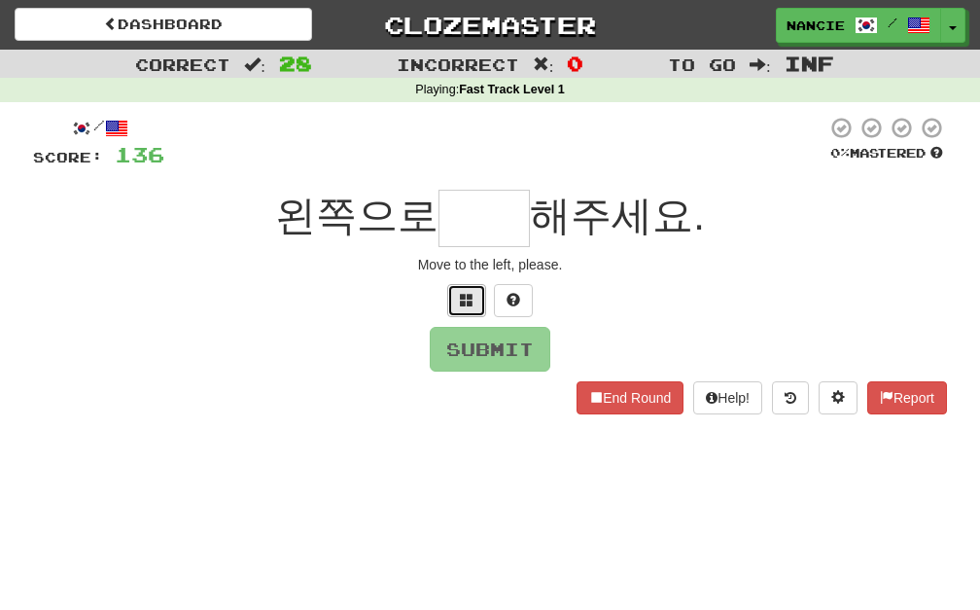
click at [453, 301] on button at bounding box center [466, 300] width 39 height 33
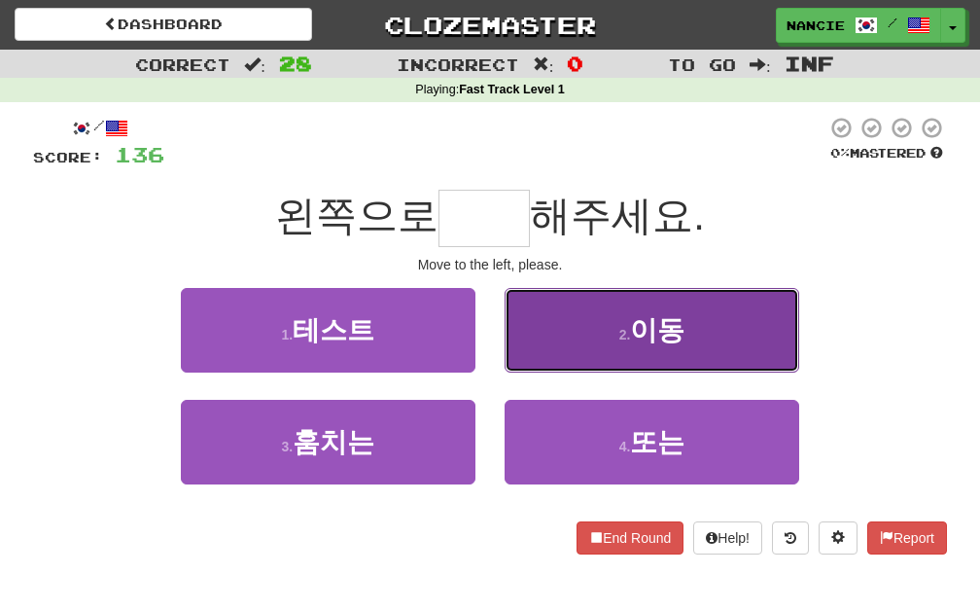
click at [591, 301] on button "2 . [GEOGRAPHIC_DATA]" at bounding box center [652, 330] width 295 height 85
type input "**"
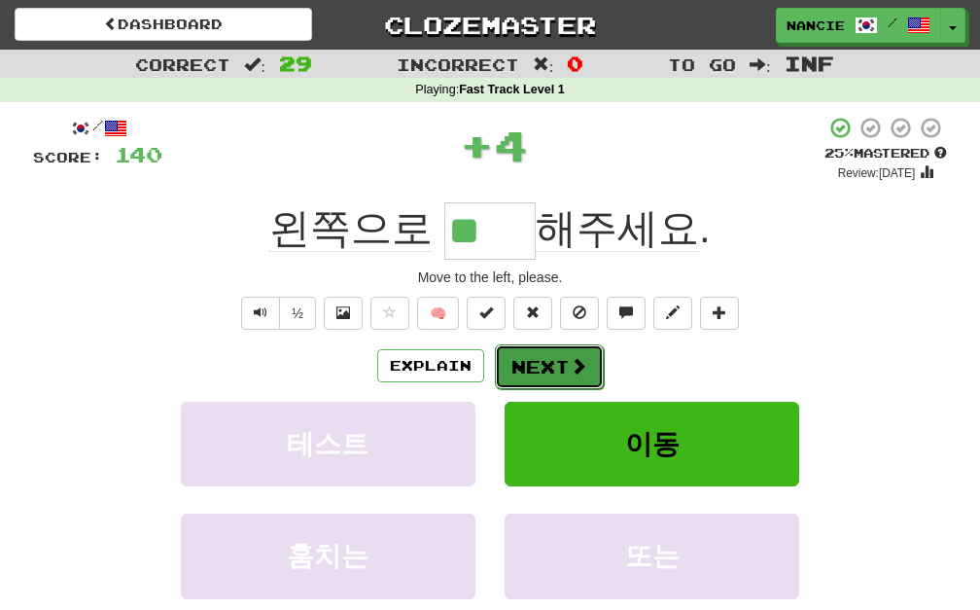
click at [503, 356] on button "Next" at bounding box center [549, 366] width 109 height 45
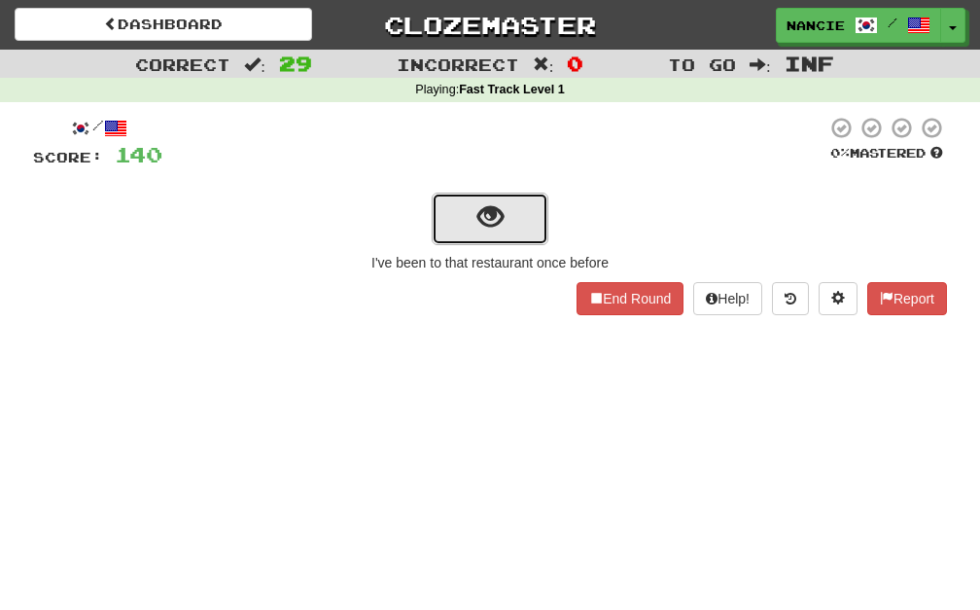
click at [545, 207] on button "show sentence" at bounding box center [490, 219] width 117 height 53
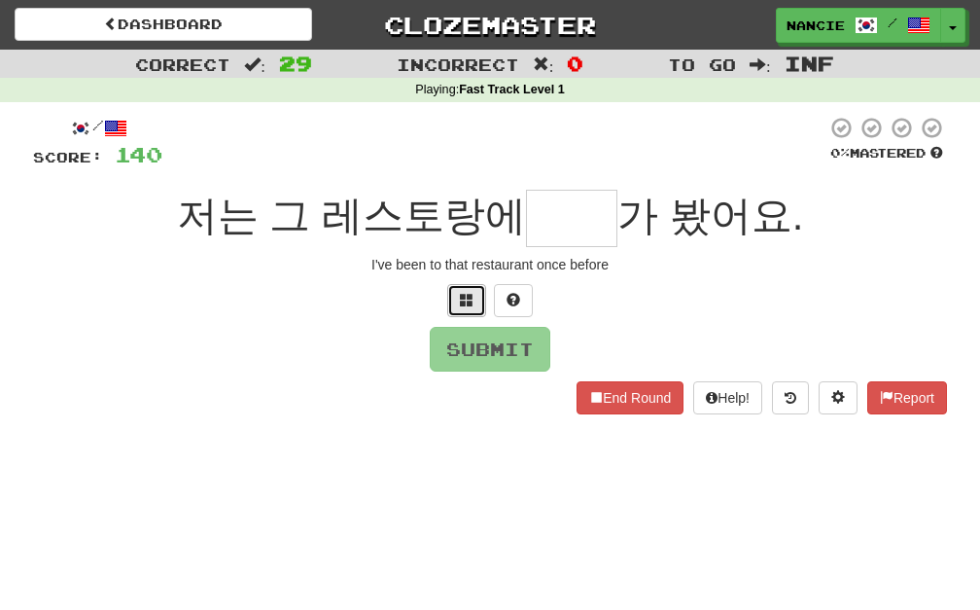
click at [475, 295] on button at bounding box center [466, 300] width 39 height 33
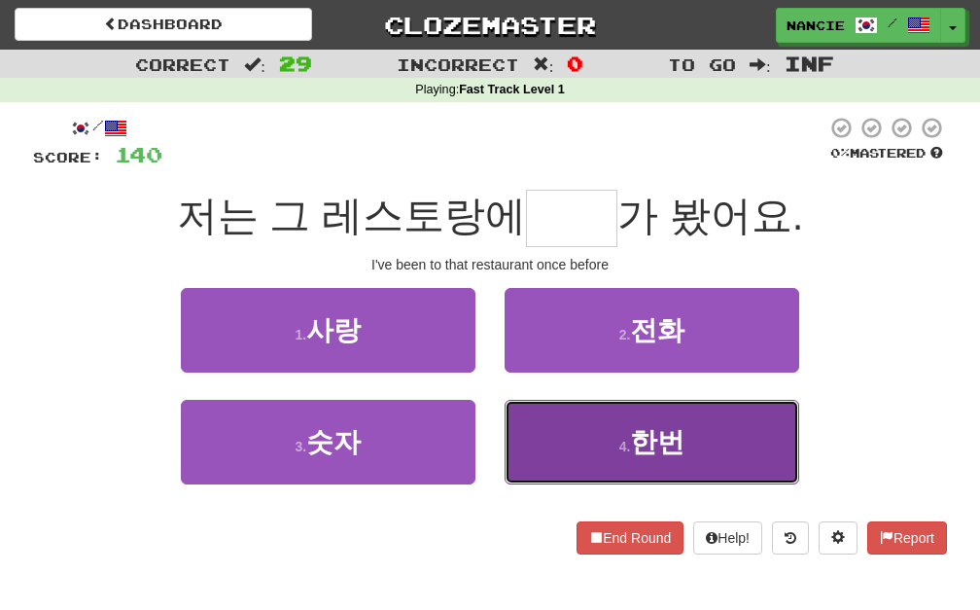
click at [590, 413] on button "4 . 한번" at bounding box center [652, 442] width 295 height 85
type input "**"
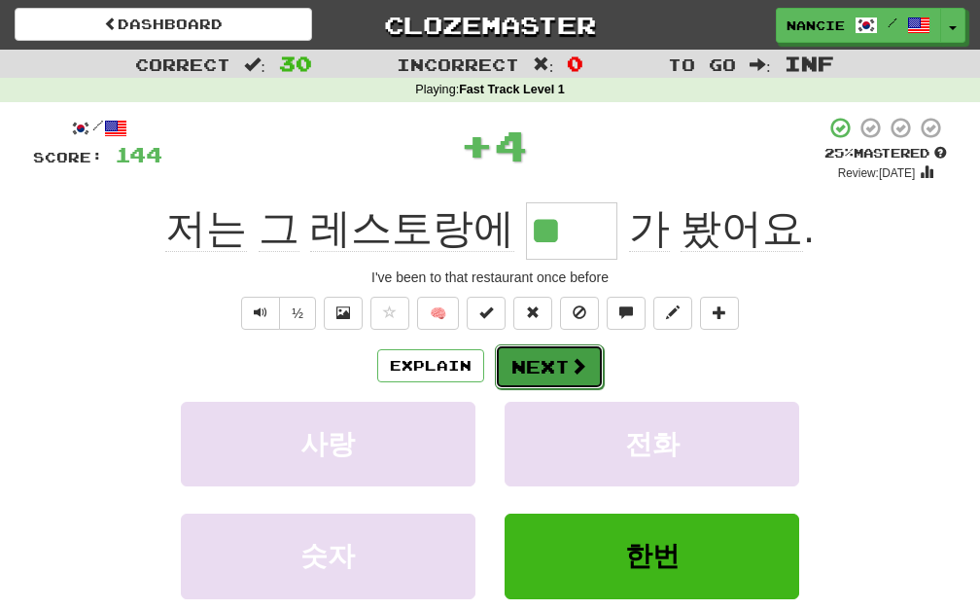
click at [507, 365] on button "Next" at bounding box center [549, 366] width 109 height 45
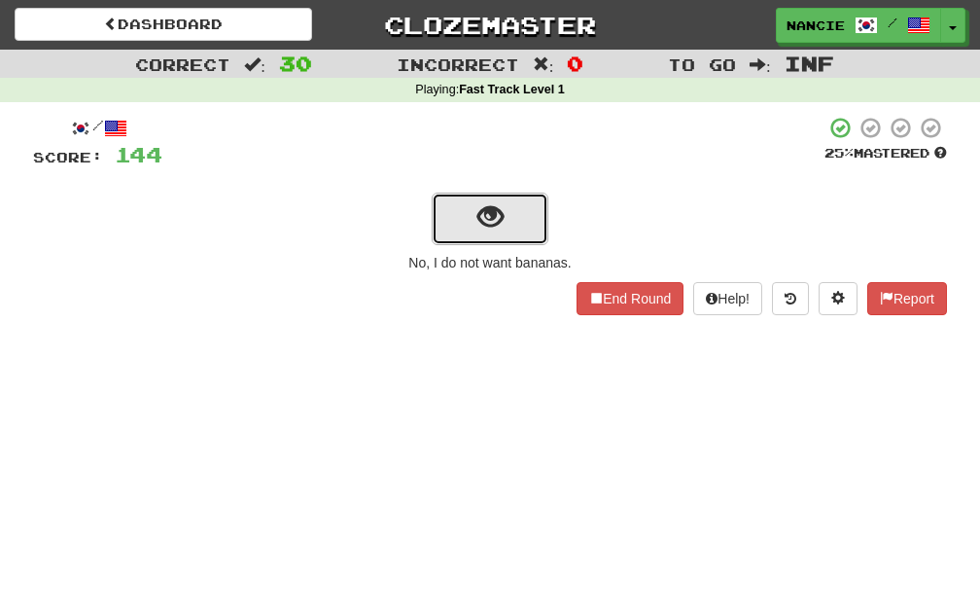
click at [475, 231] on button "show sentence" at bounding box center [490, 219] width 117 height 53
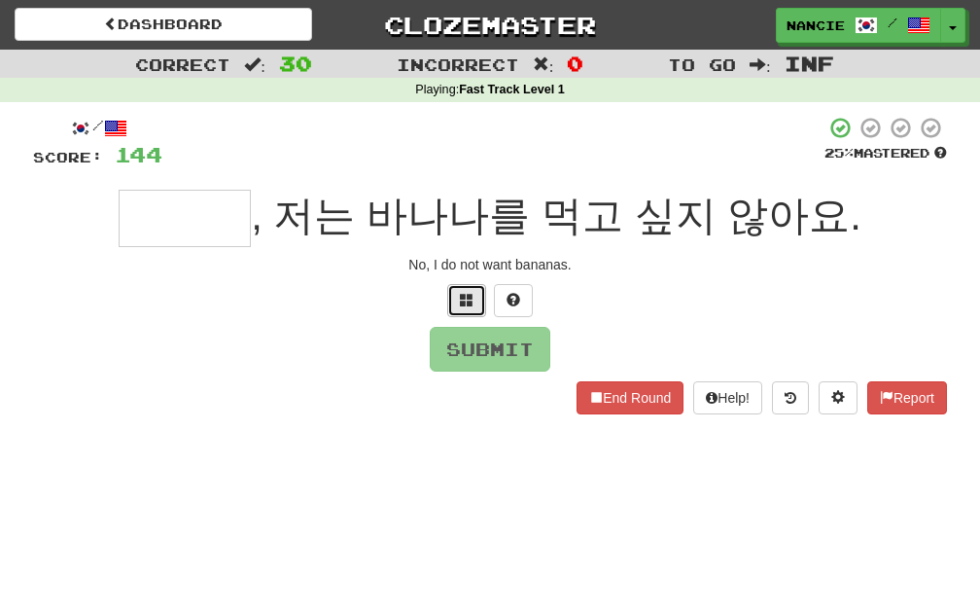
click at [469, 291] on button at bounding box center [466, 300] width 39 height 33
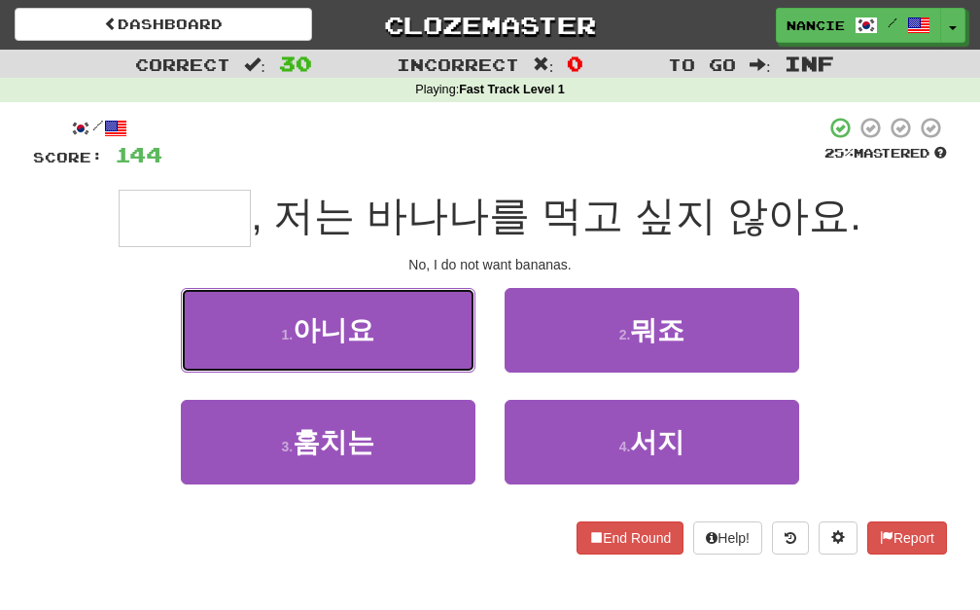
click at [469, 291] on button "1 . 아니요" at bounding box center [328, 330] width 295 height 85
type input "***"
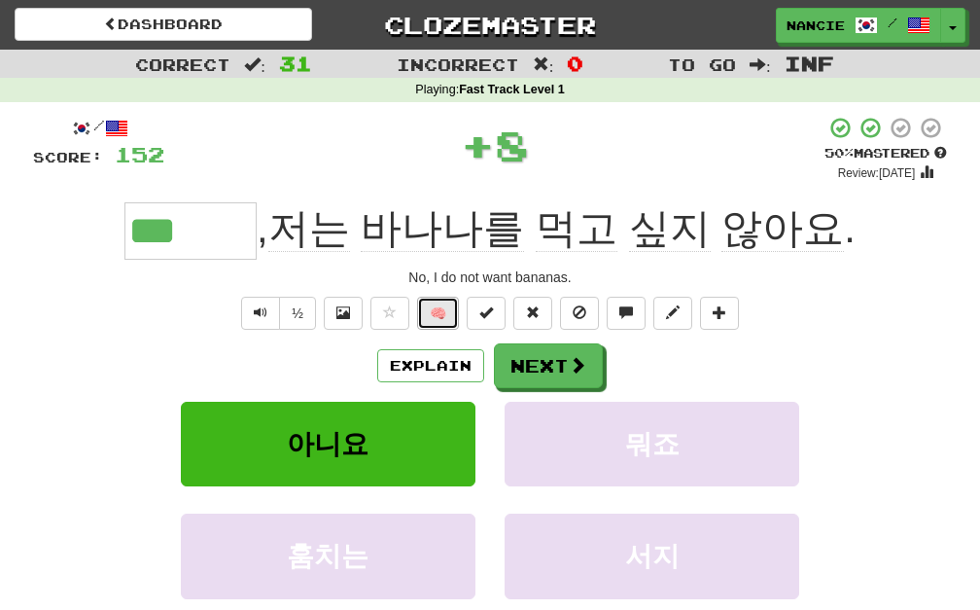
click at [432, 321] on button "🧠" at bounding box center [438, 313] width 42 height 33
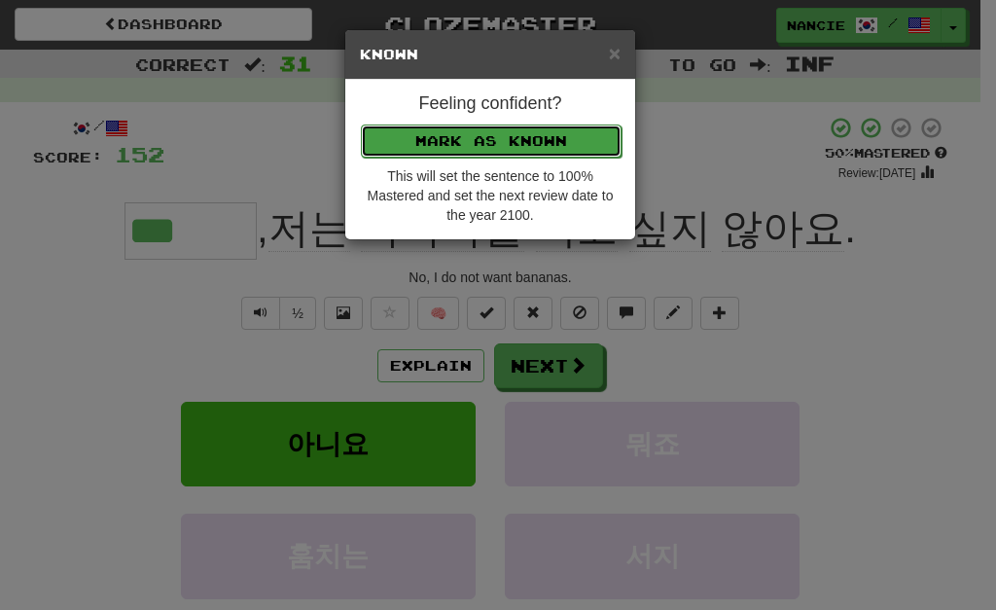
click at [538, 127] on button "Mark as Known" at bounding box center [491, 140] width 261 height 33
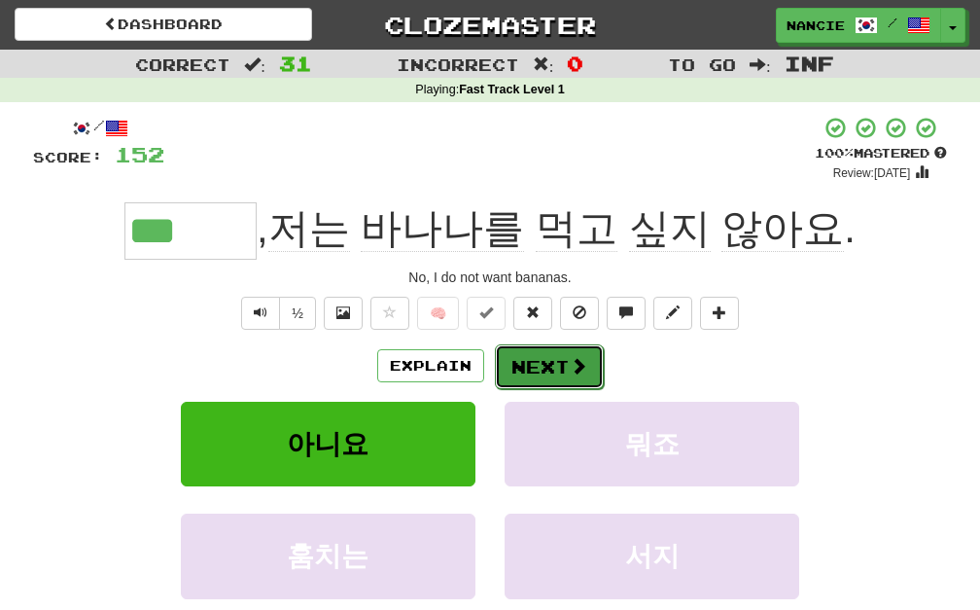
click at [522, 371] on button "Next" at bounding box center [549, 366] width 109 height 45
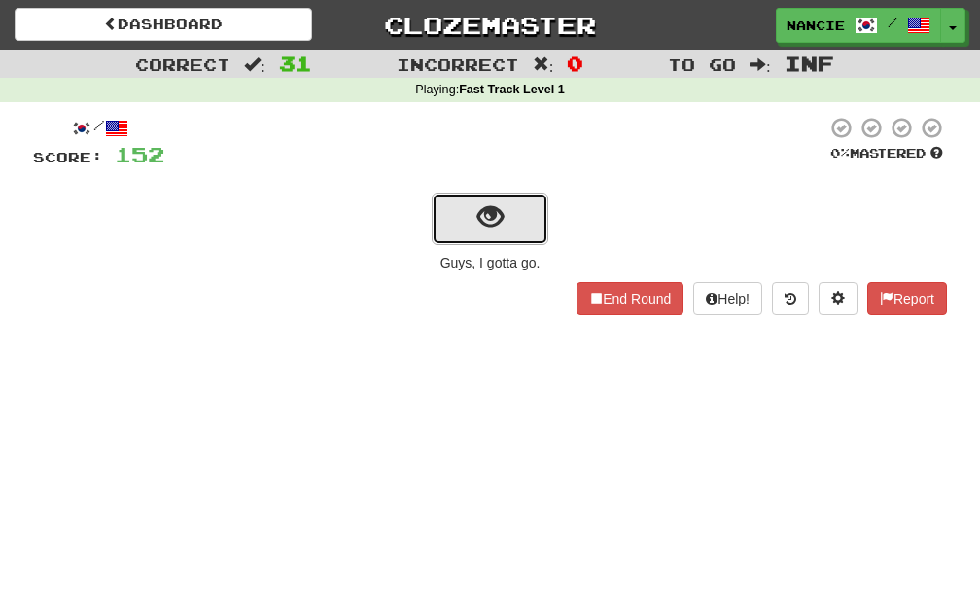
click at [476, 199] on button "show sentence" at bounding box center [490, 219] width 117 height 53
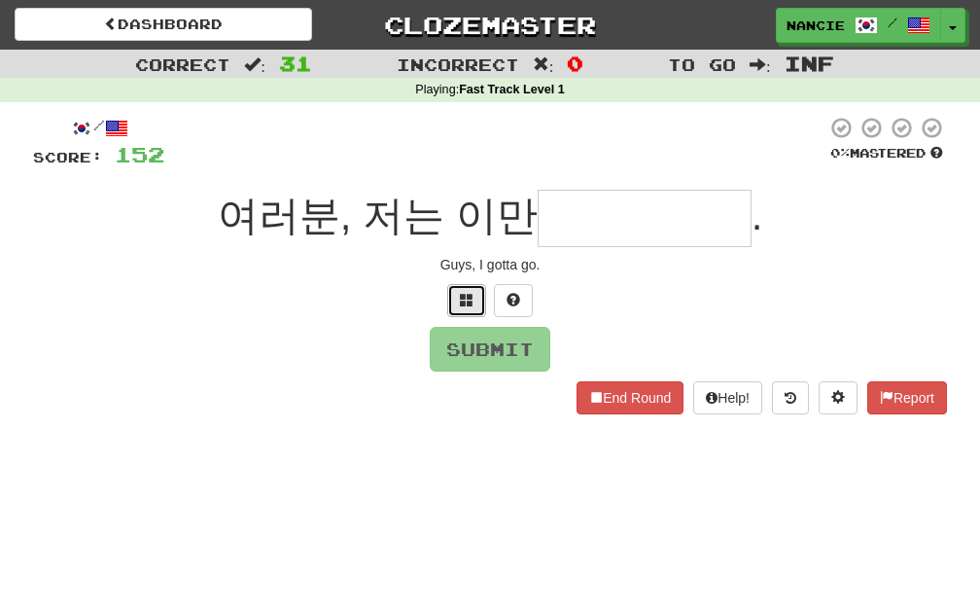
click at [467, 299] on span at bounding box center [467, 300] width 14 height 14
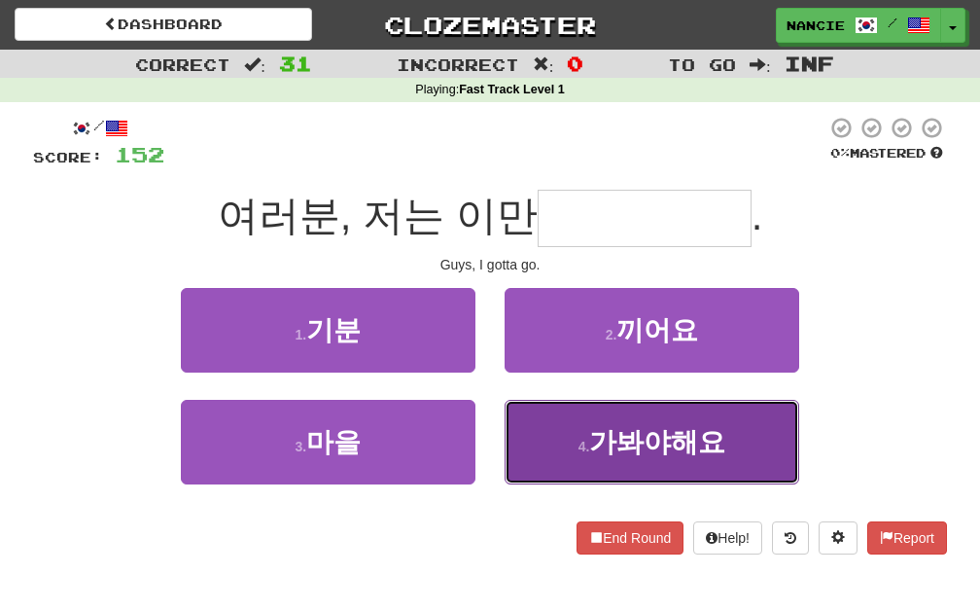
click at [622, 467] on button "4 . 가봐야해요" at bounding box center [652, 442] width 295 height 85
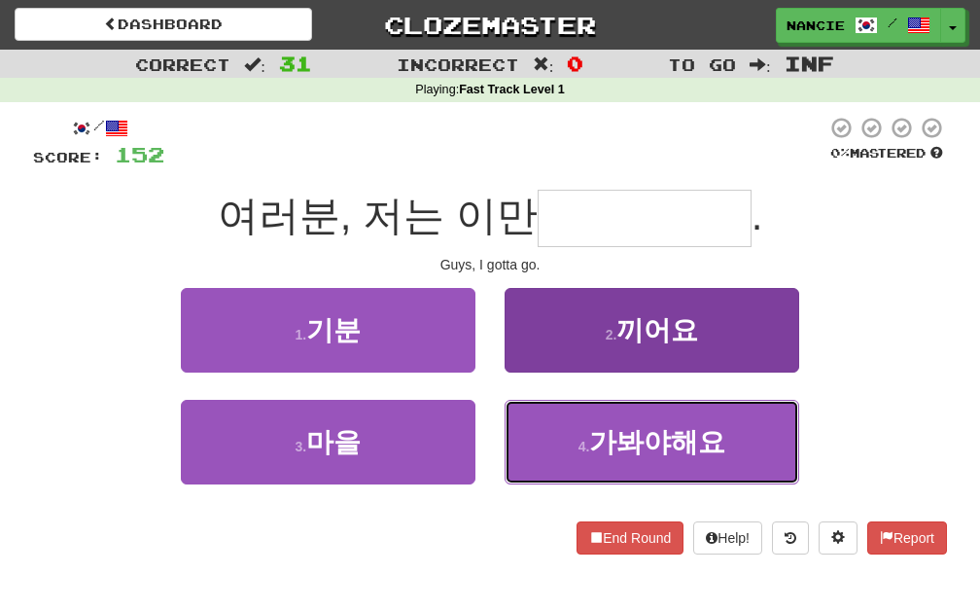
type input "*****"
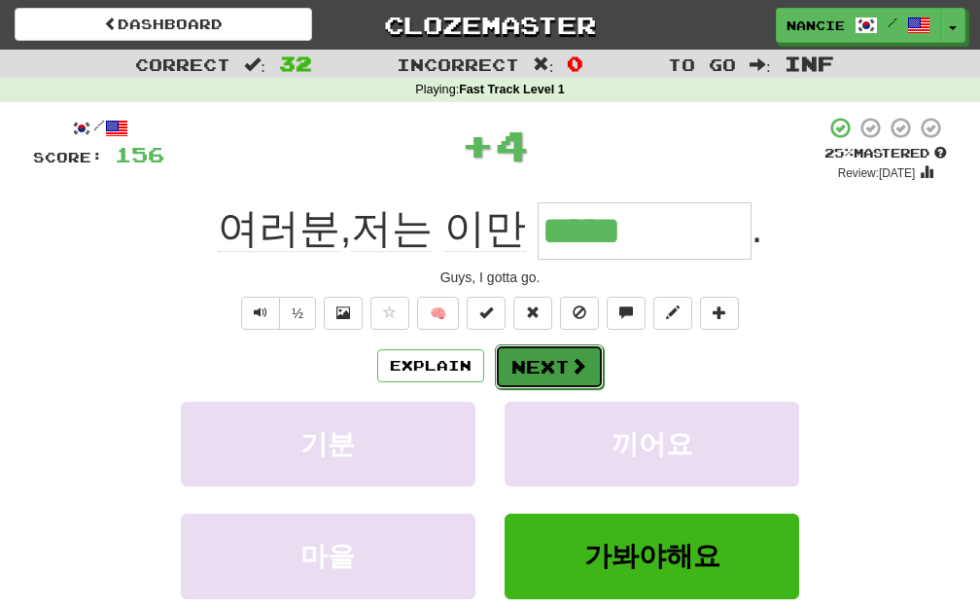
click at [547, 361] on button "Next" at bounding box center [549, 366] width 109 height 45
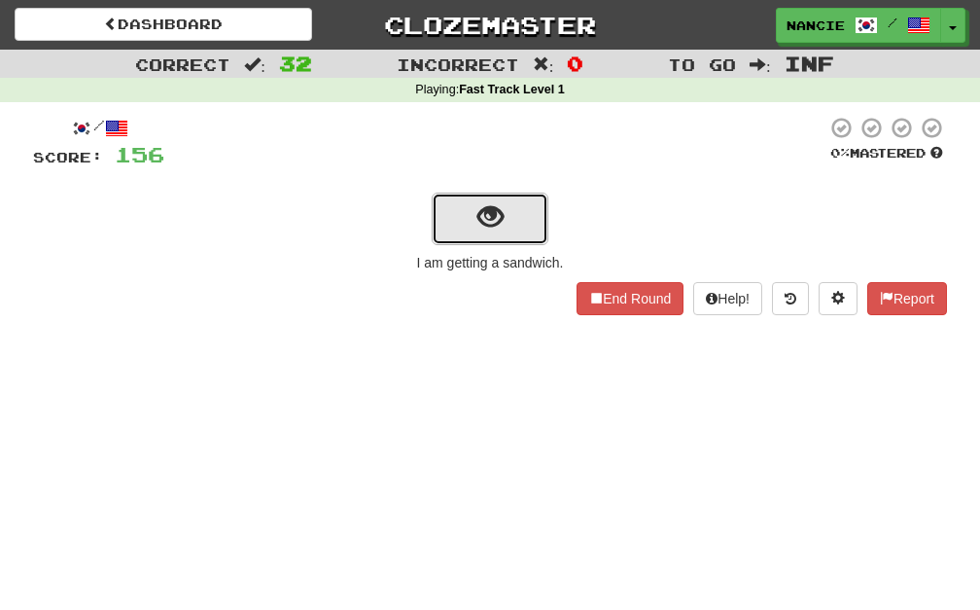
click at [483, 223] on span "show sentence" at bounding box center [490, 217] width 26 height 26
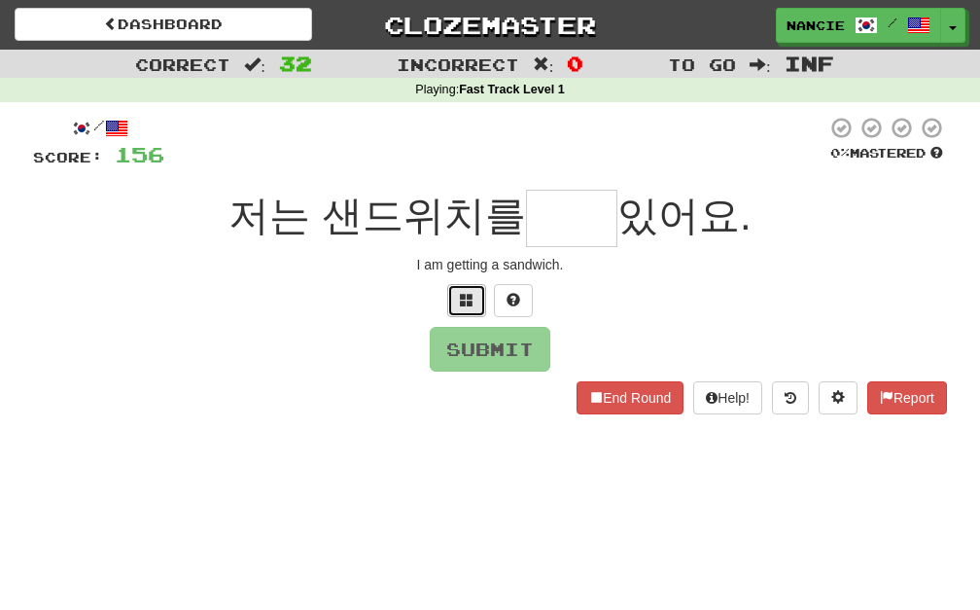
click at [475, 285] on button at bounding box center [466, 300] width 39 height 33
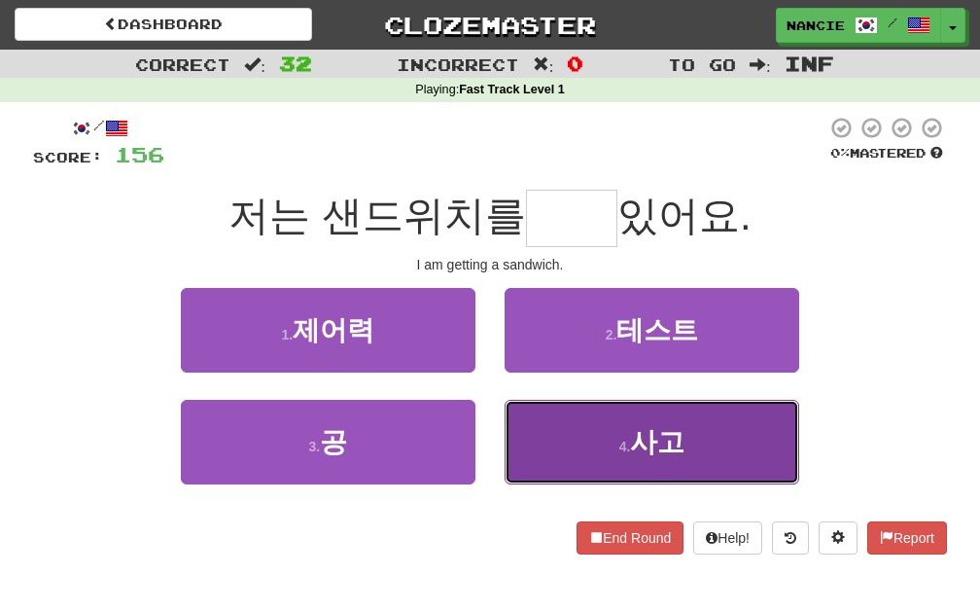
click at [646, 443] on span "사고" at bounding box center [657, 442] width 54 height 30
type input "**"
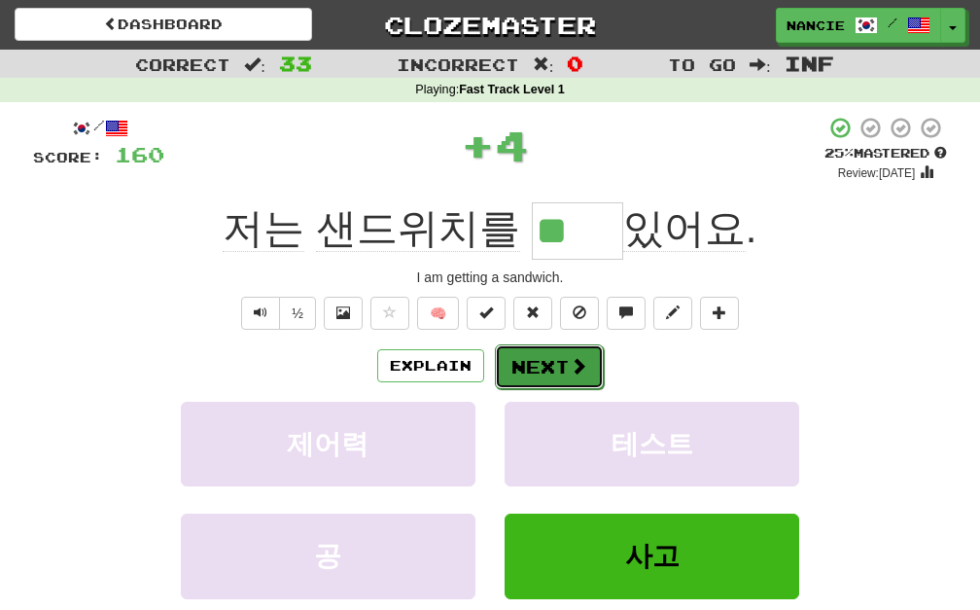
click at [521, 367] on button "Next" at bounding box center [549, 366] width 109 height 45
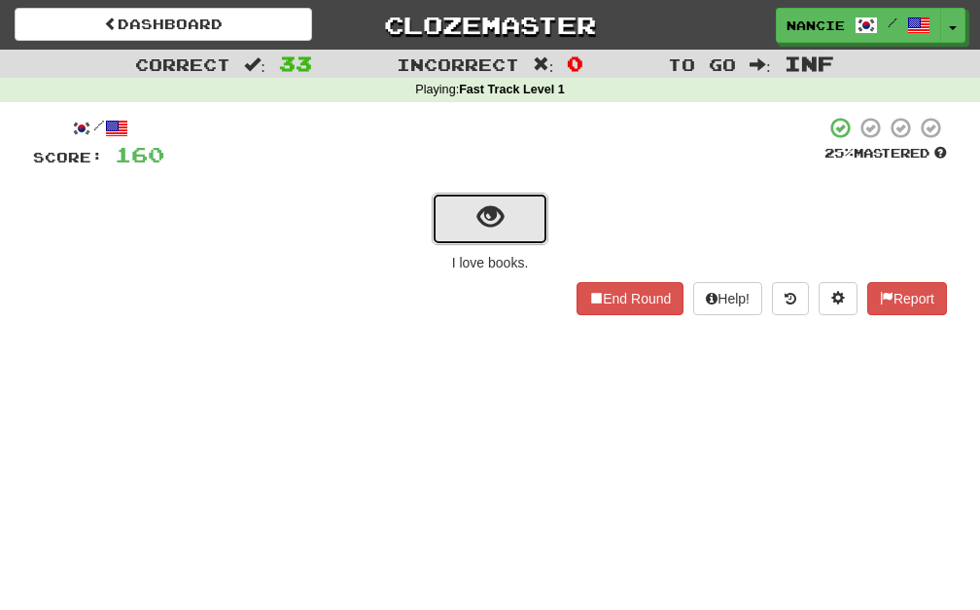
click at [506, 238] on button "show sentence" at bounding box center [490, 219] width 117 height 53
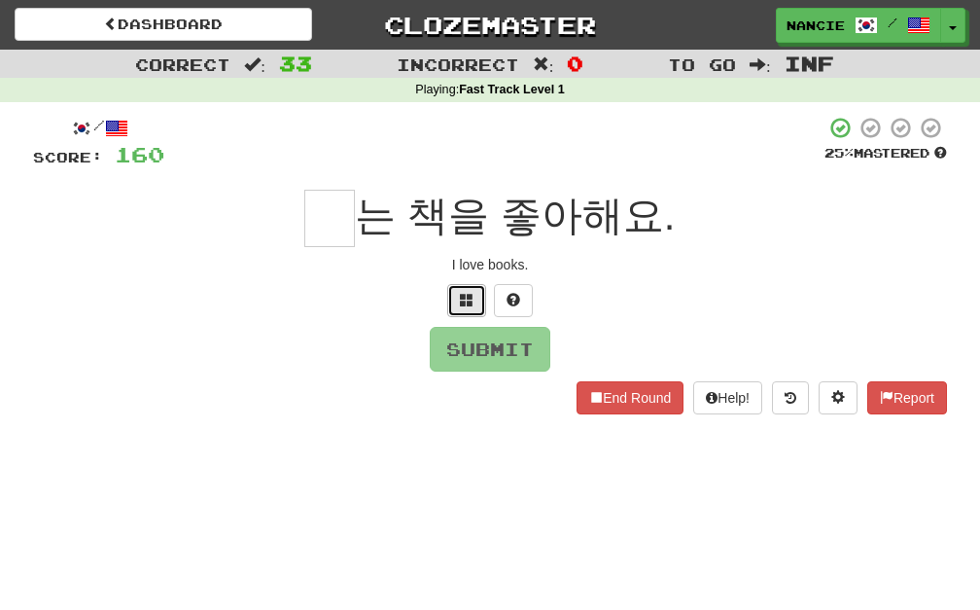
click at [452, 295] on button at bounding box center [466, 300] width 39 height 33
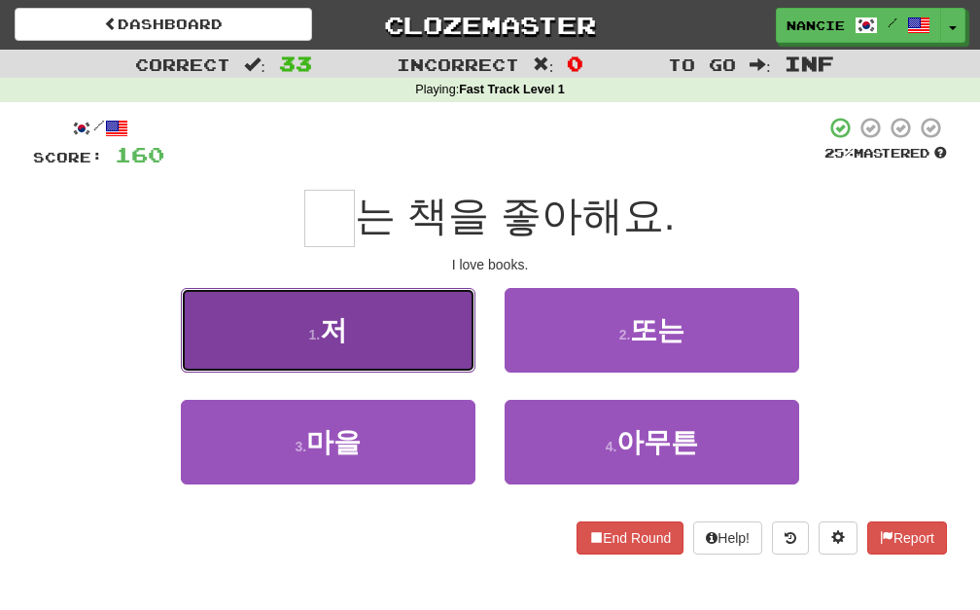
click at [353, 340] on button "1 . 저" at bounding box center [328, 330] width 295 height 85
type input "*"
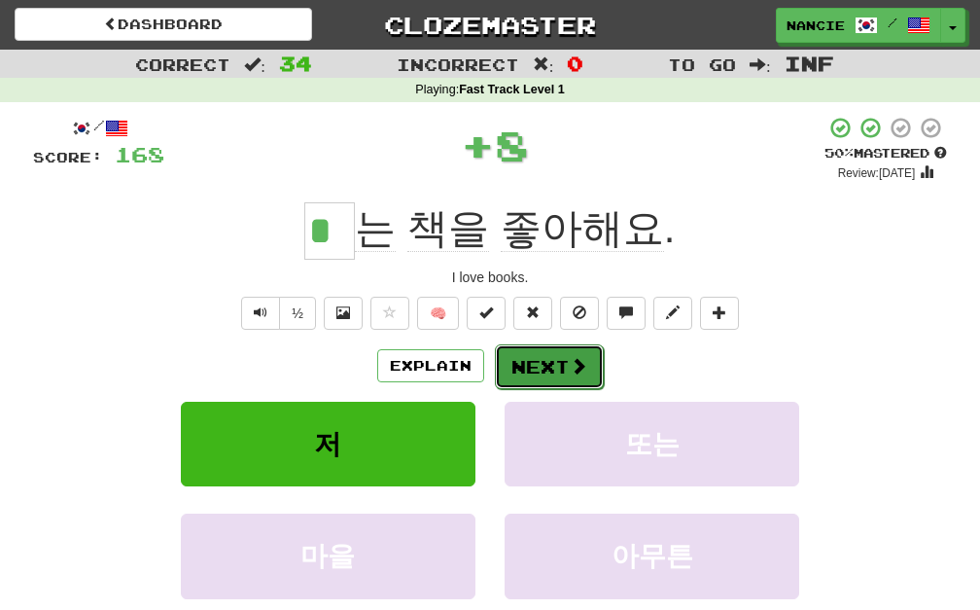
click at [587, 368] on button "Next" at bounding box center [549, 366] width 109 height 45
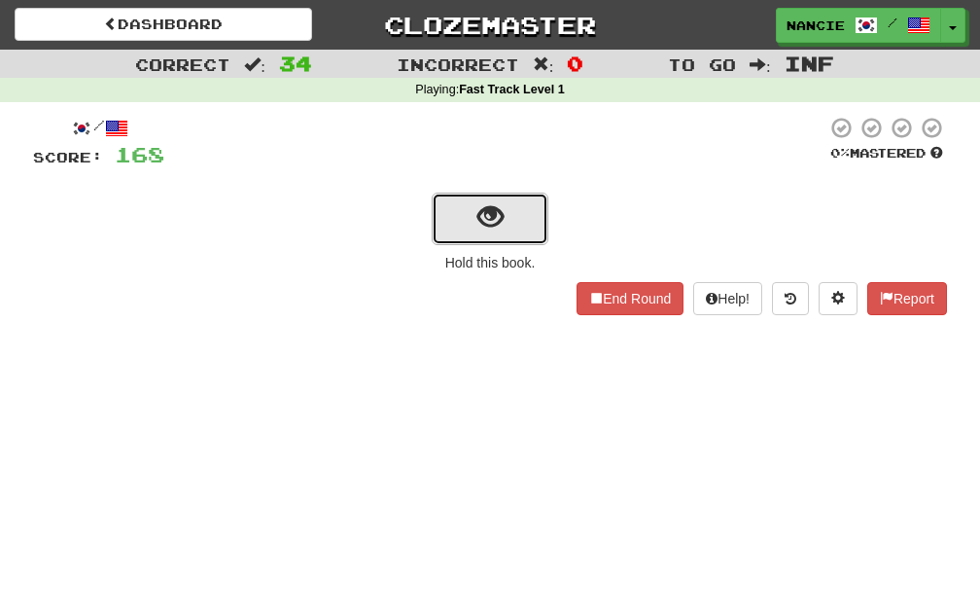
click at [491, 214] on span "show sentence" at bounding box center [490, 217] width 26 height 26
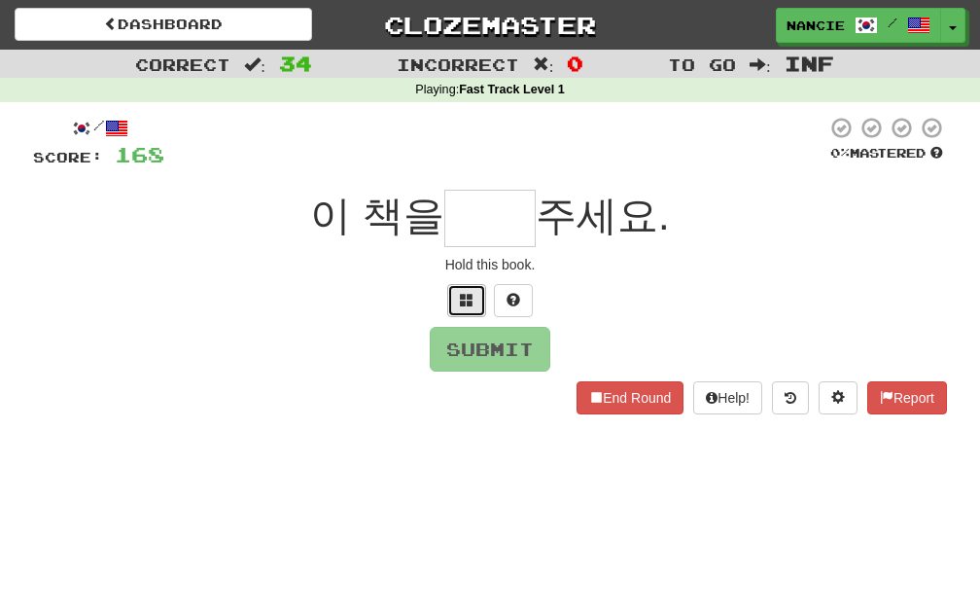
click at [463, 301] on span at bounding box center [467, 300] width 14 height 14
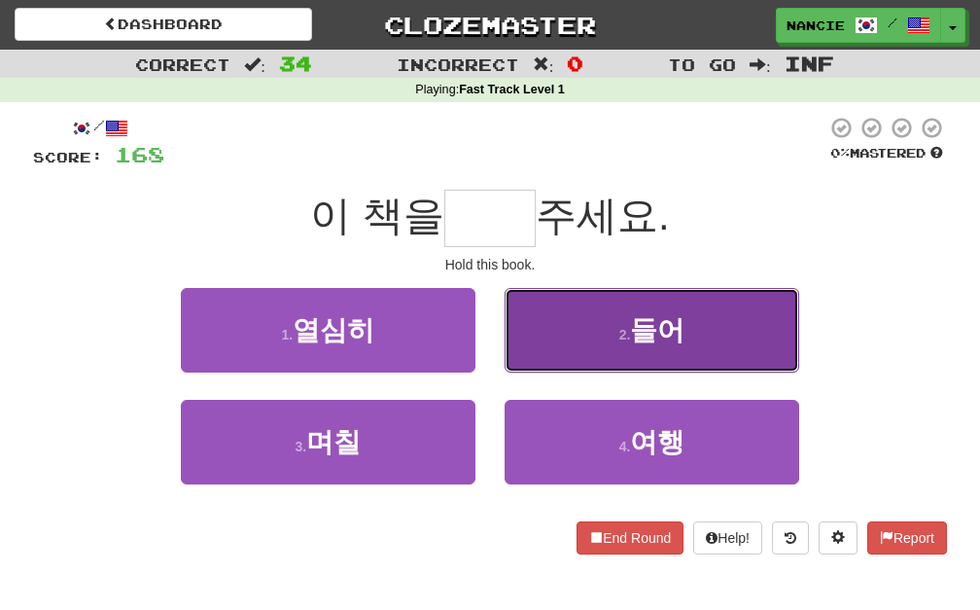
click at [611, 340] on button "2 . 들어" at bounding box center [652, 330] width 295 height 85
type input "**"
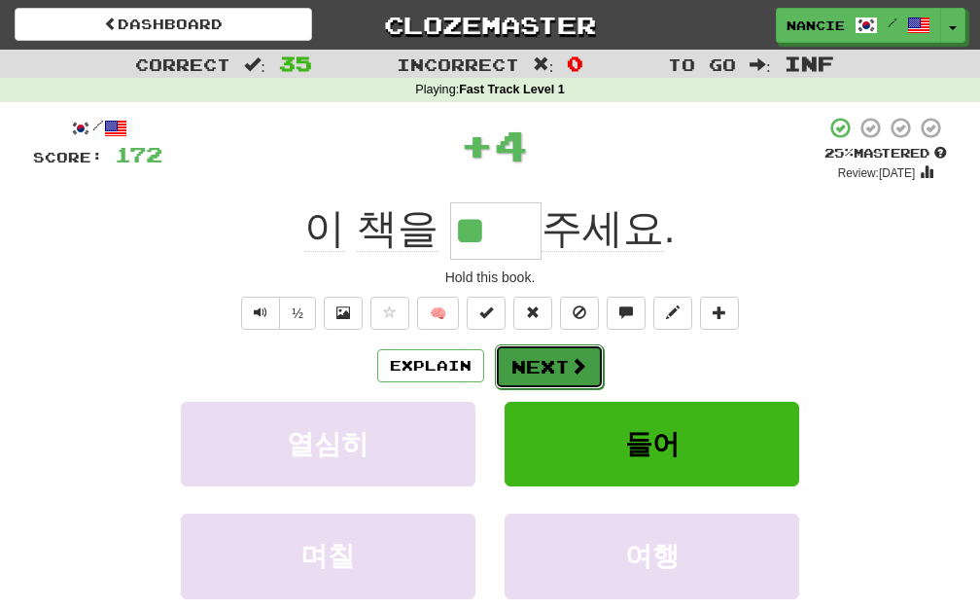
click at [555, 366] on button "Next" at bounding box center [549, 366] width 109 height 45
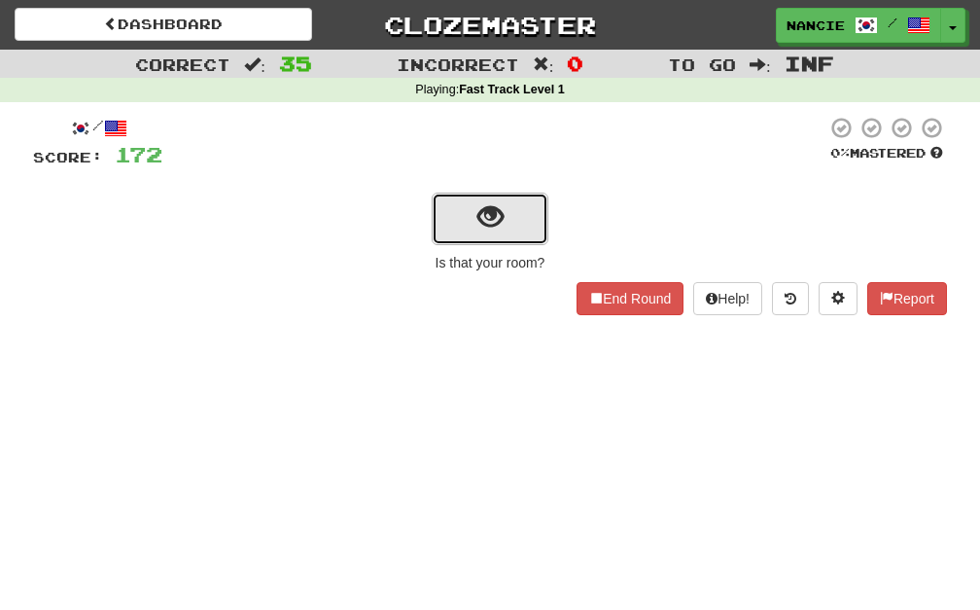
click at [490, 213] on span "show sentence" at bounding box center [490, 217] width 26 height 26
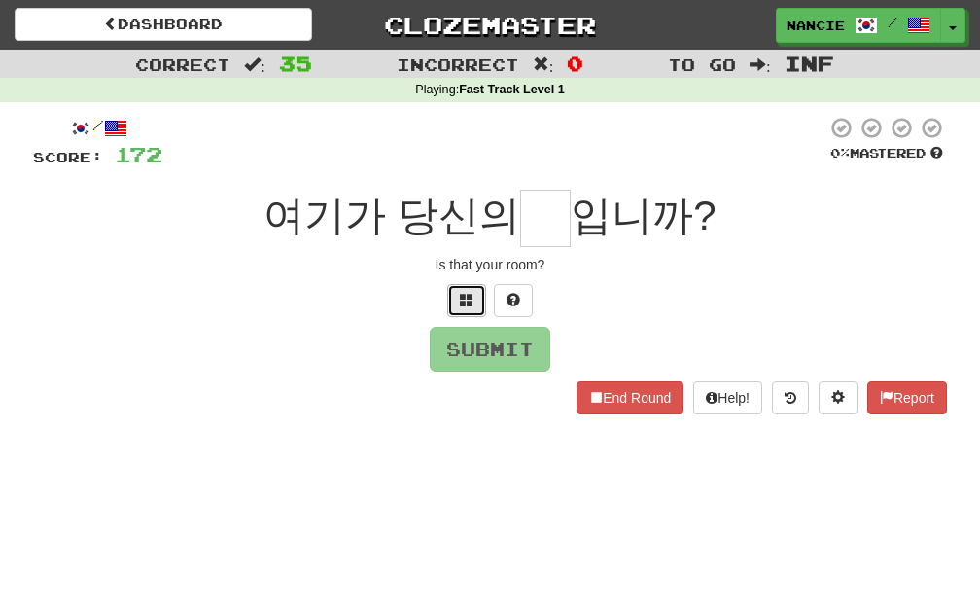
click at [472, 302] on span at bounding box center [467, 300] width 14 height 14
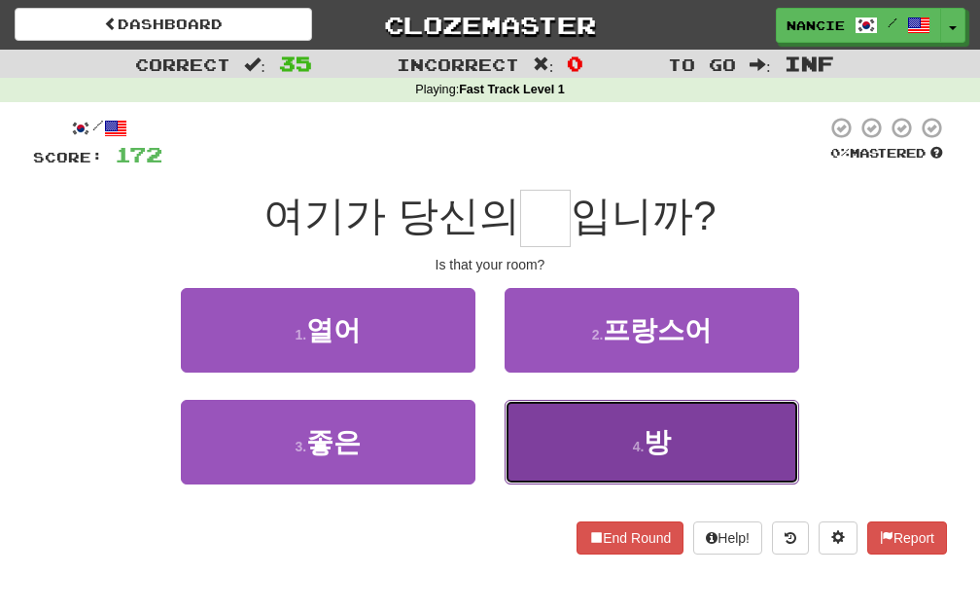
click at [591, 454] on button "4 . 방" at bounding box center [652, 442] width 295 height 85
type input "*"
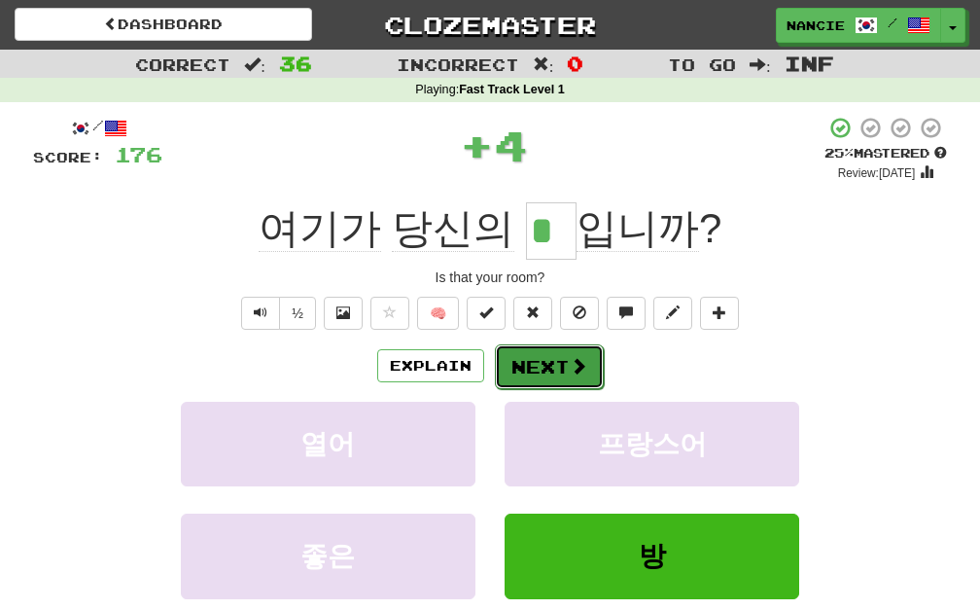
click at [548, 375] on button "Next" at bounding box center [549, 366] width 109 height 45
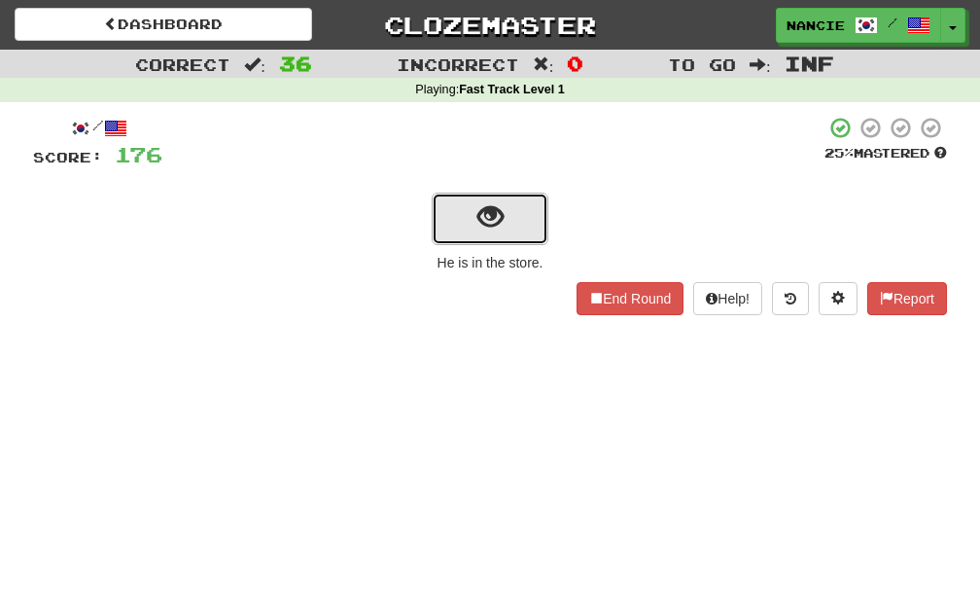
click at [480, 219] on span "show sentence" at bounding box center [490, 217] width 26 height 26
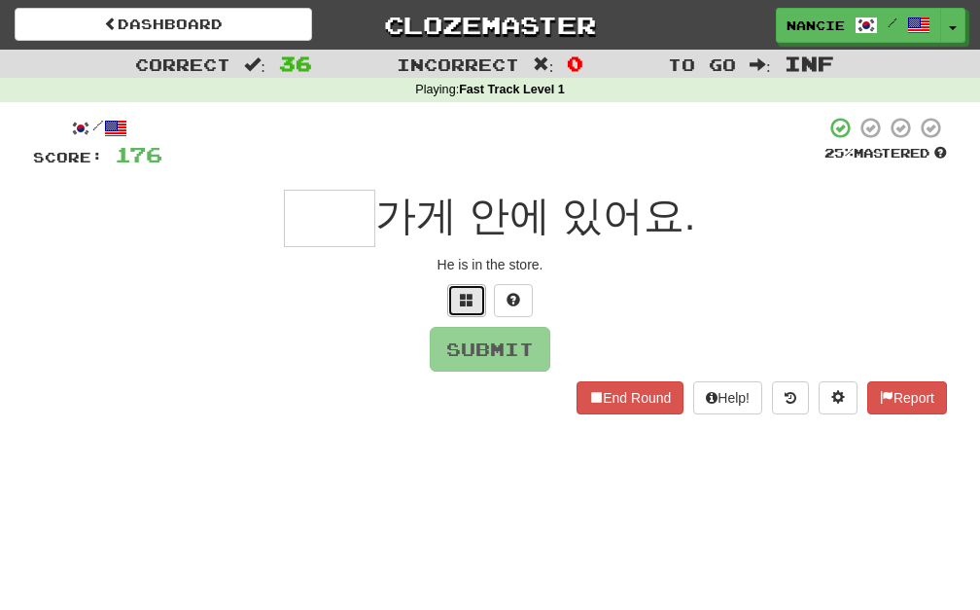
click at [471, 293] on span at bounding box center [467, 300] width 14 height 14
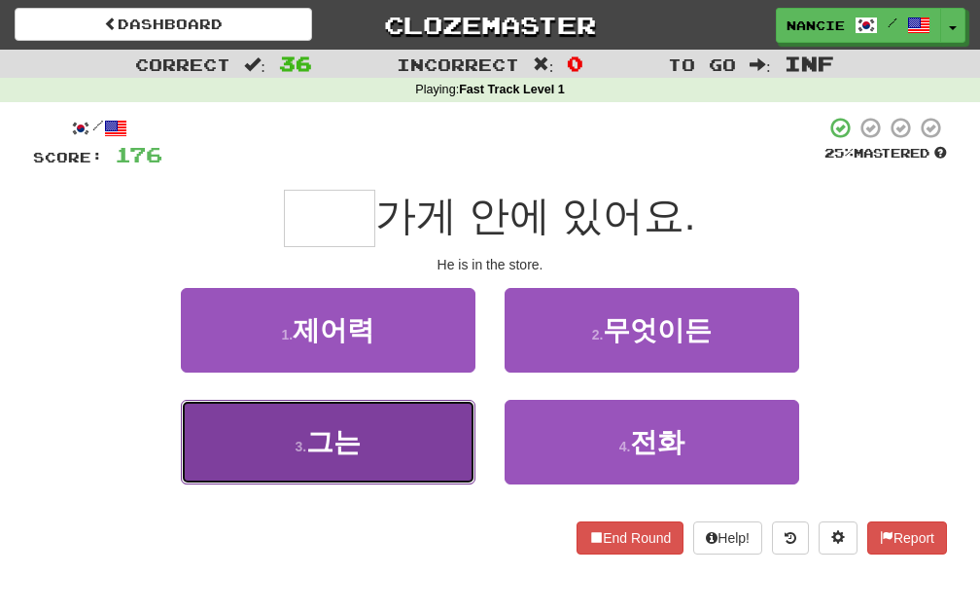
click at [383, 459] on button "3 . 그는" at bounding box center [328, 442] width 295 height 85
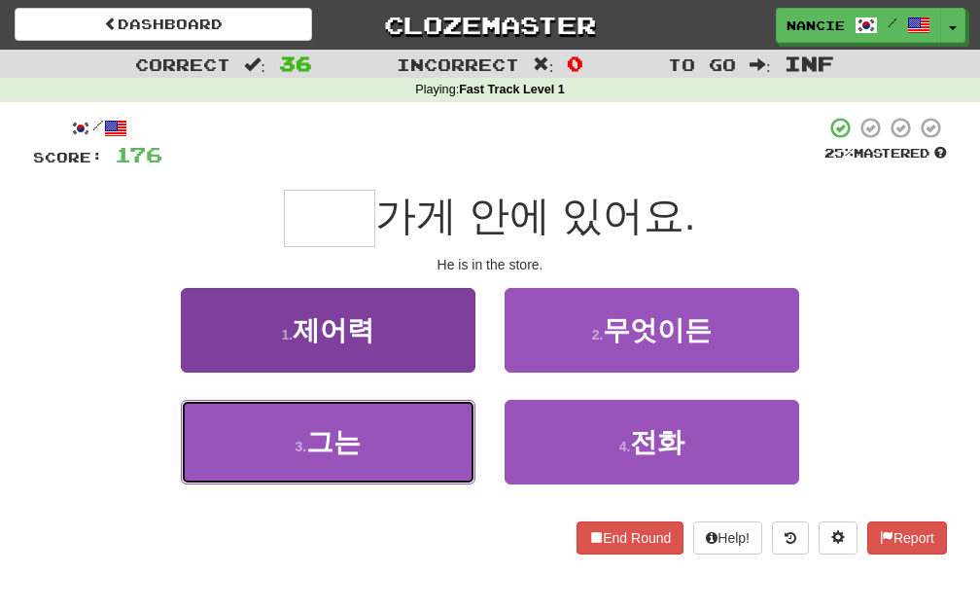
type input "**"
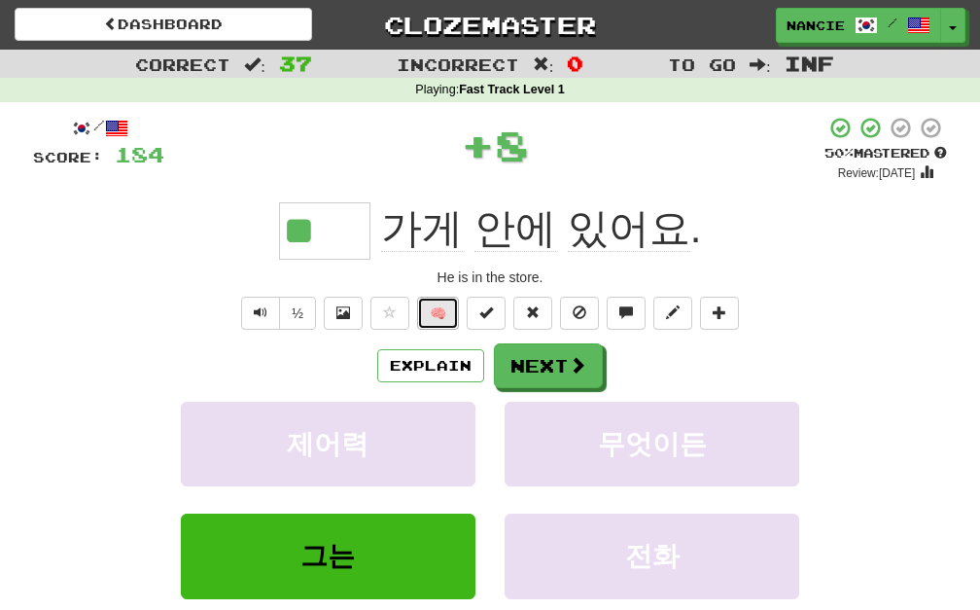
click at [440, 327] on button "🧠" at bounding box center [438, 313] width 42 height 33
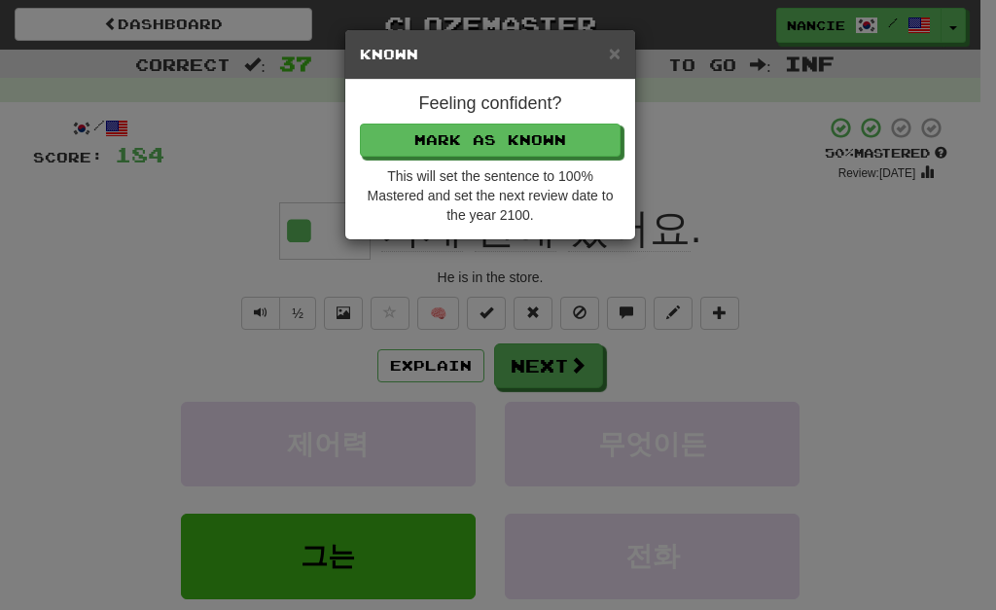
click at [539, 118] on div "Feeling confident? [PERSON_NAME] as Known This will set the sentence to 100% Ma…" at bounding box center [490, 159] width 290 height 159
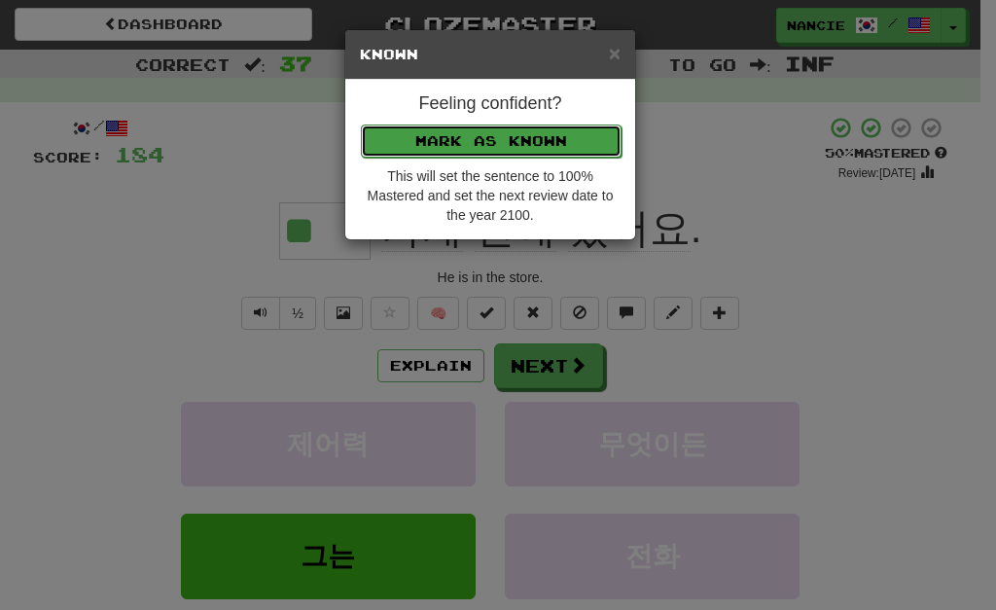
click at [535, 148] on button "Mark as Known" at bounding box center [491, 140] width 261 height 33
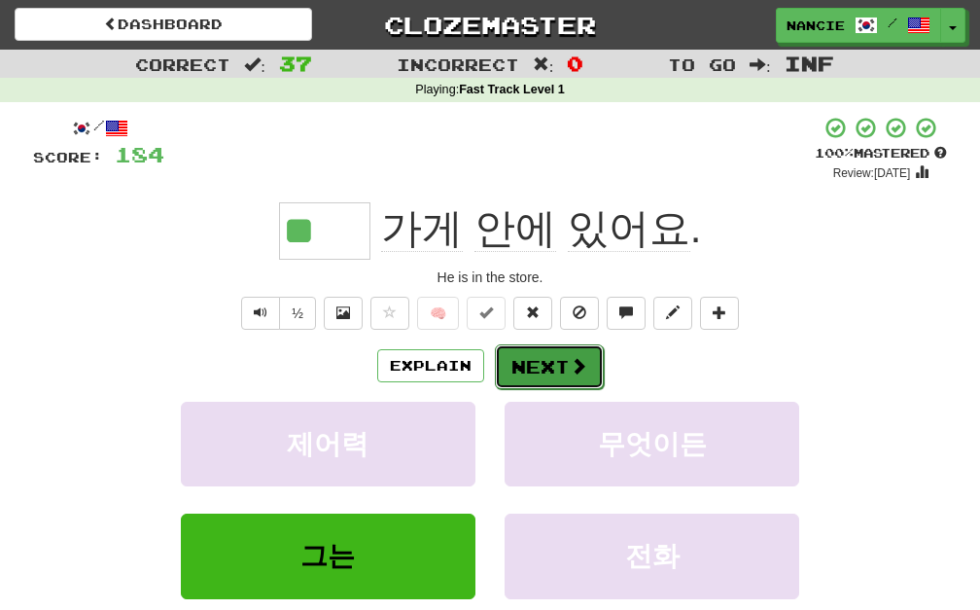
click at [535, 349] on button "Next" at bounding box center [549, 366] width 109 height 45
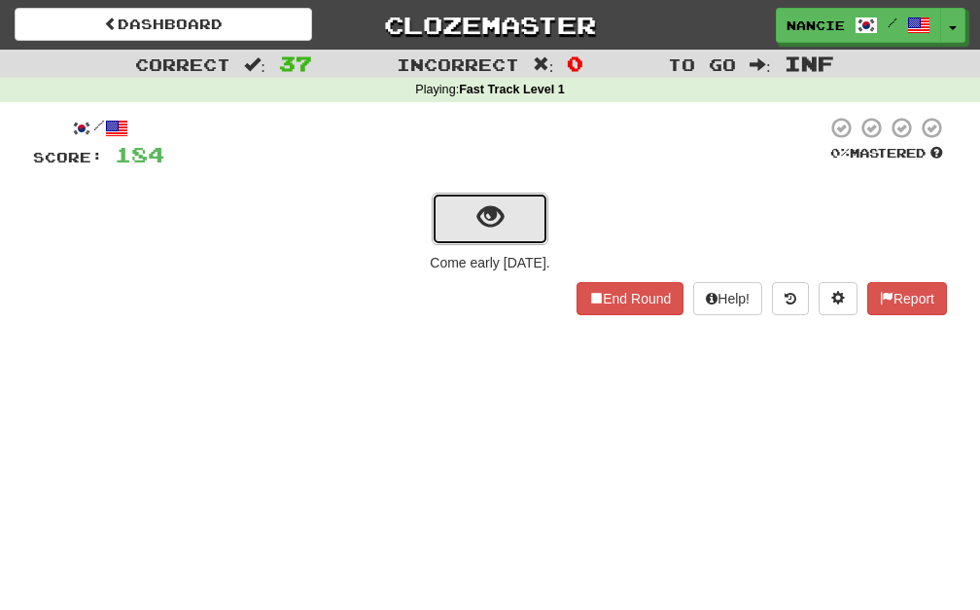
click at [507, 235] on button "show sentence" at bounding box center [490, 219] width 117 height 53
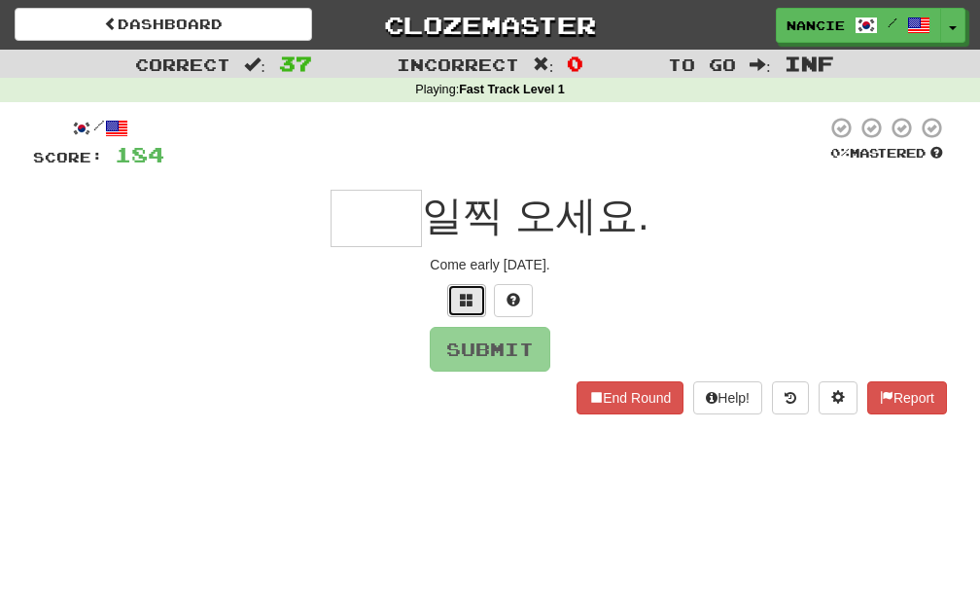
click at [454, 304] on button at bounding box center [466, 300] width 39 height 33
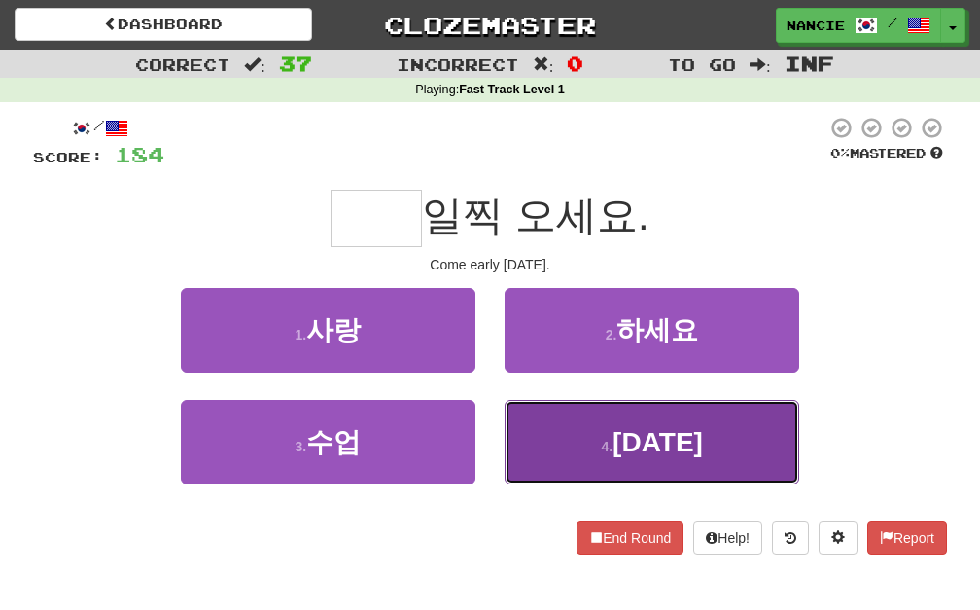
click at [706, 439] on button "4 . [DATE]" at bounding box center [652, 442] width 295 height 85
type input "**"
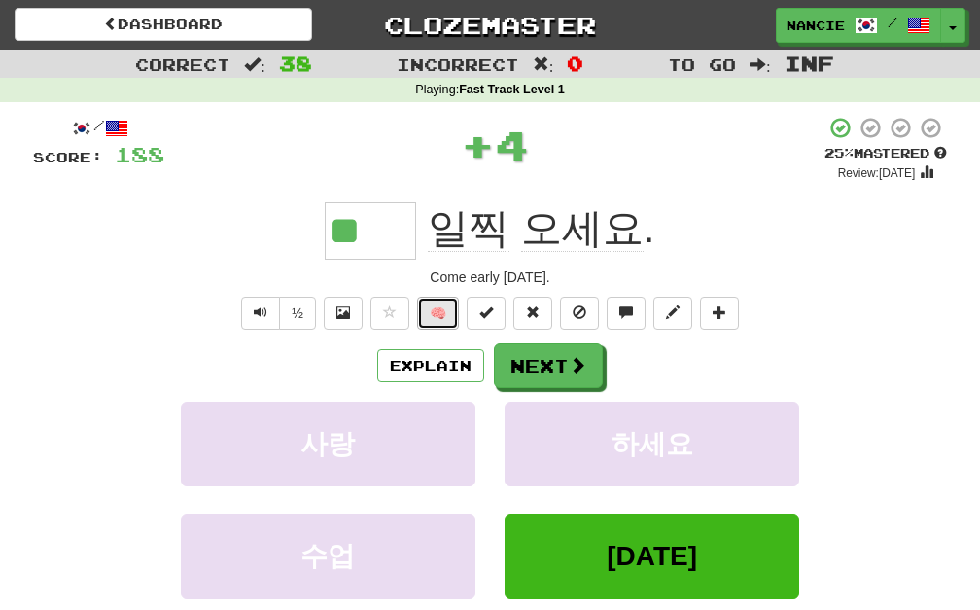
click at [437, 305] on button "🧠" at bounding box center [438, 313] width 42 height 33
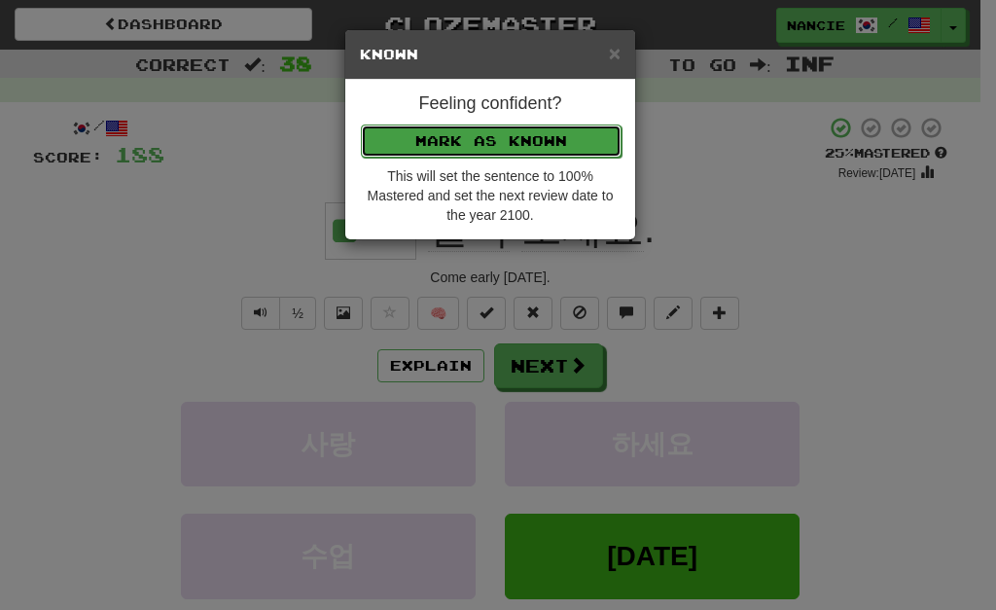
click at [562, 138] on button "Mark as Known" at bounding box center [491, 140] width 261 height 33
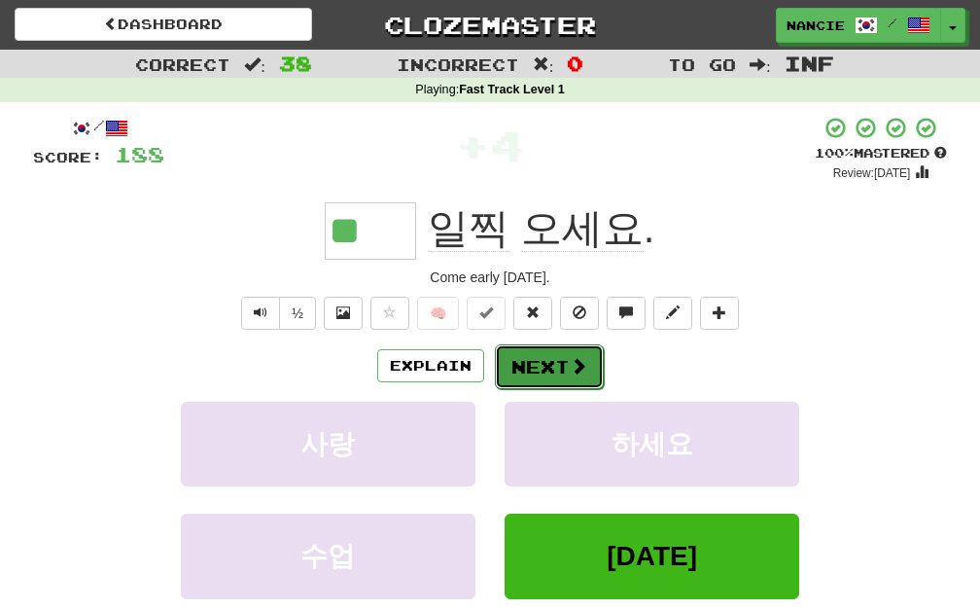
click at [554, 358] on button "Next" at bounding box center [549, 366] width 109 height 45
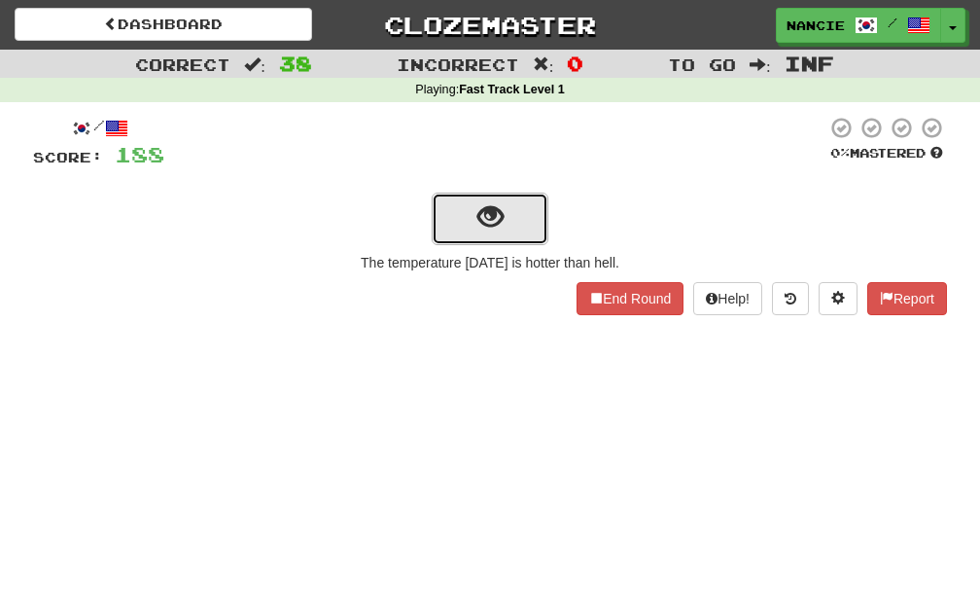
click at [485, 224] on span "show sentence" at bounding box center [490, 217] width 26 height 26
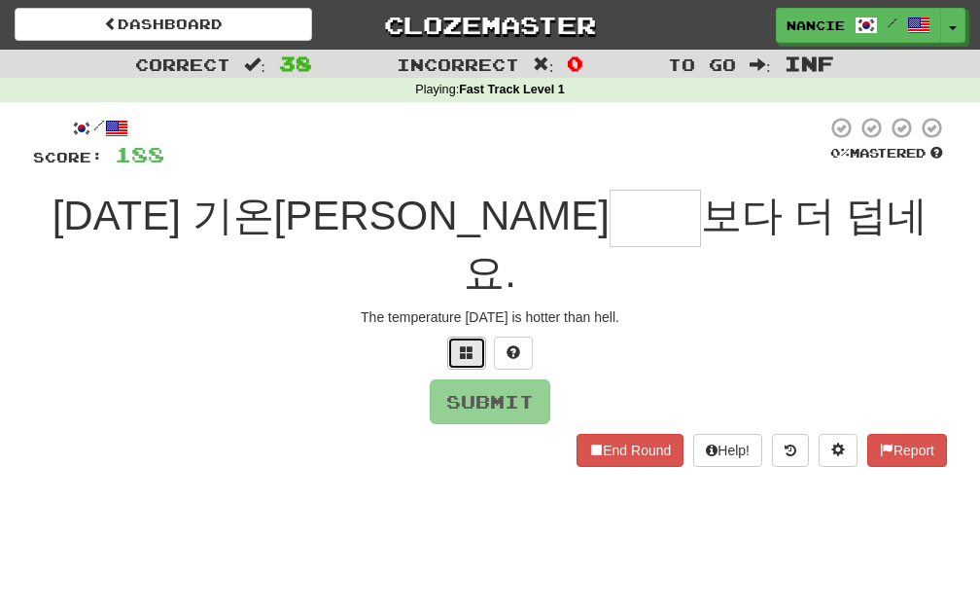
click at [473, 336] on button at bounding box center [466, 352] width 39 height 33
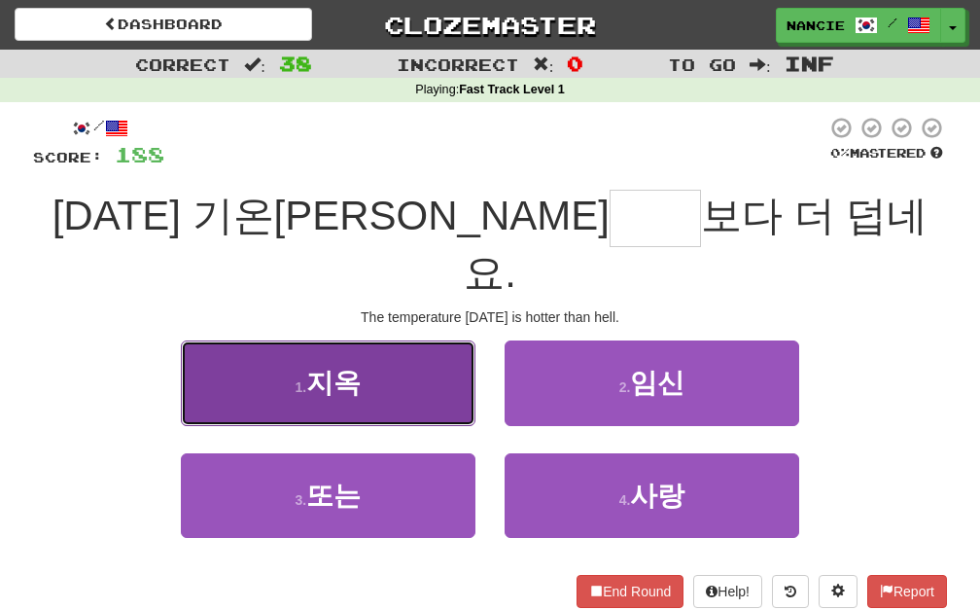
click at [434, 340] on button "1 . 지옥" at bounding box center [328, 382] width 295 height 85
type input "**"
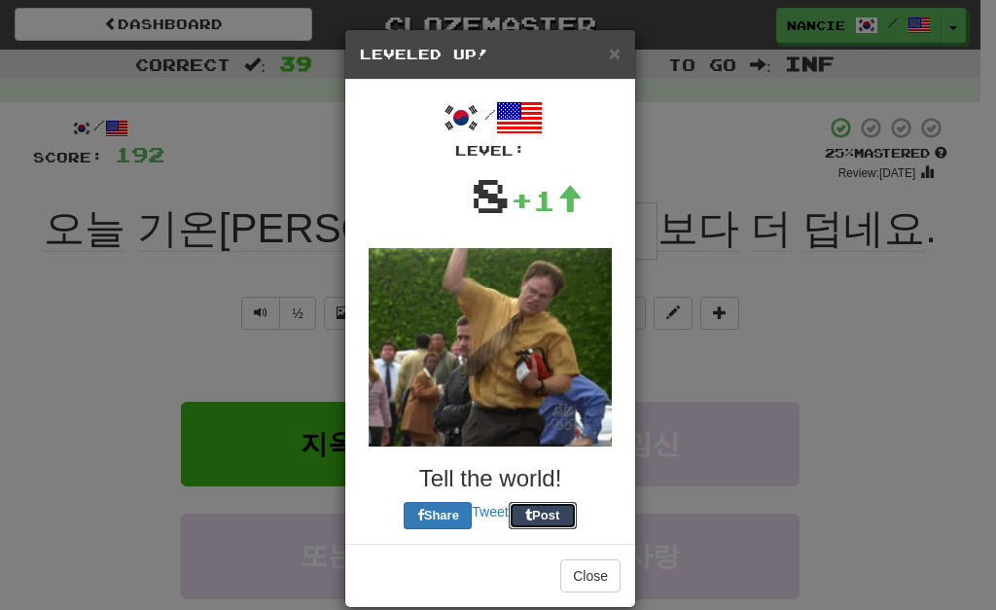
click at [540, 502] on button "Post" at bounding box center [543, 515] width 68 height 27
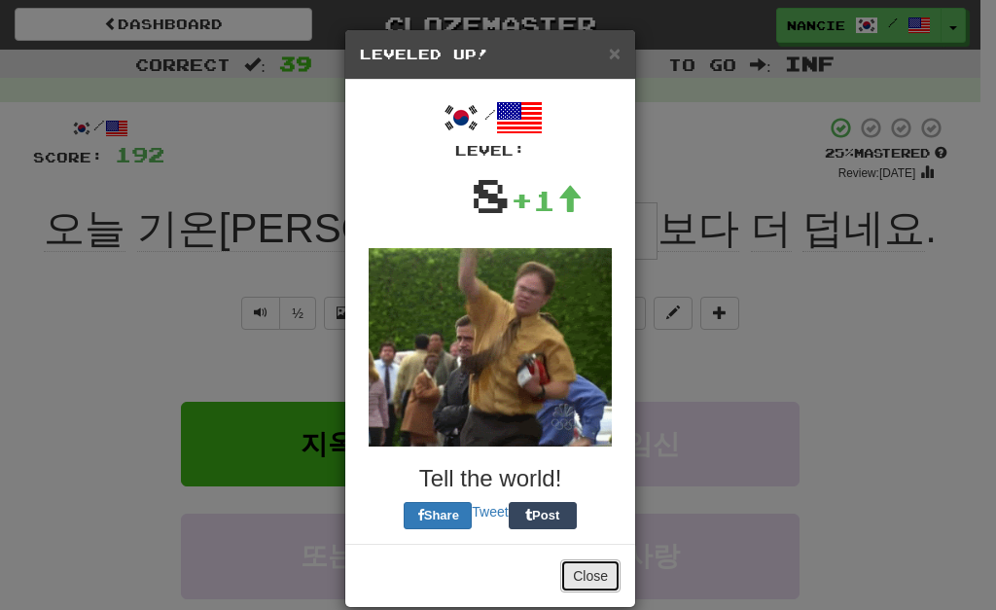
click at [572, 564] on button "Close" at bounding box center [590, 575] width 60 height 33
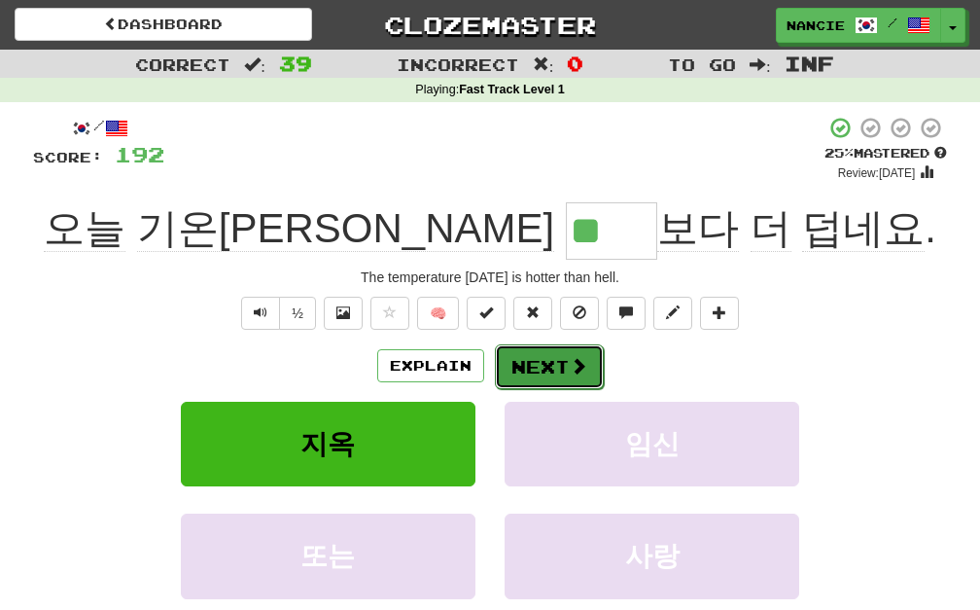
click at [543, 363] on button "Next" at bounding box center [549, 366] width 109 height 45
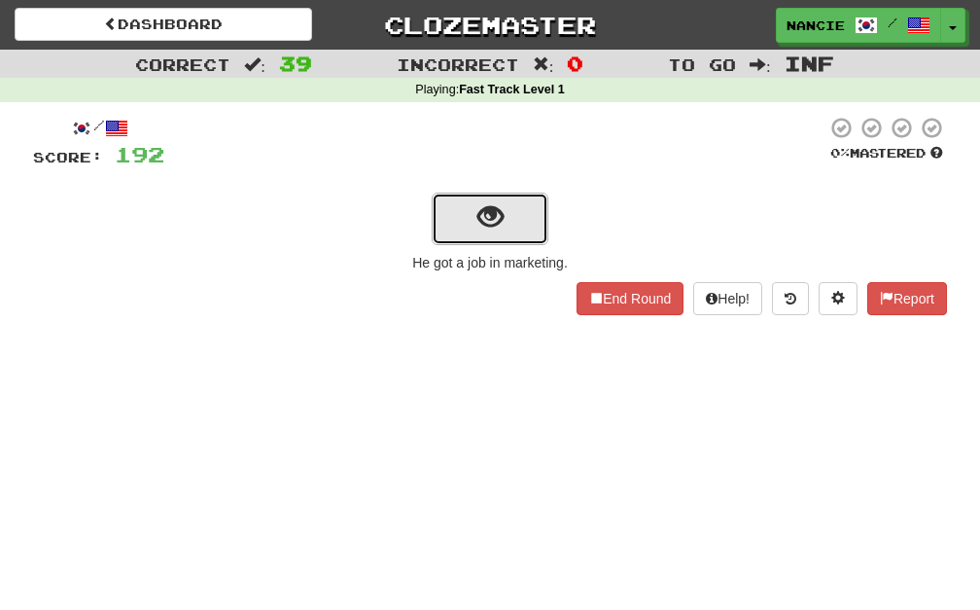
click at [514, 238] on button "show sentence" at bounding box center [490, 219] width 117 height 53
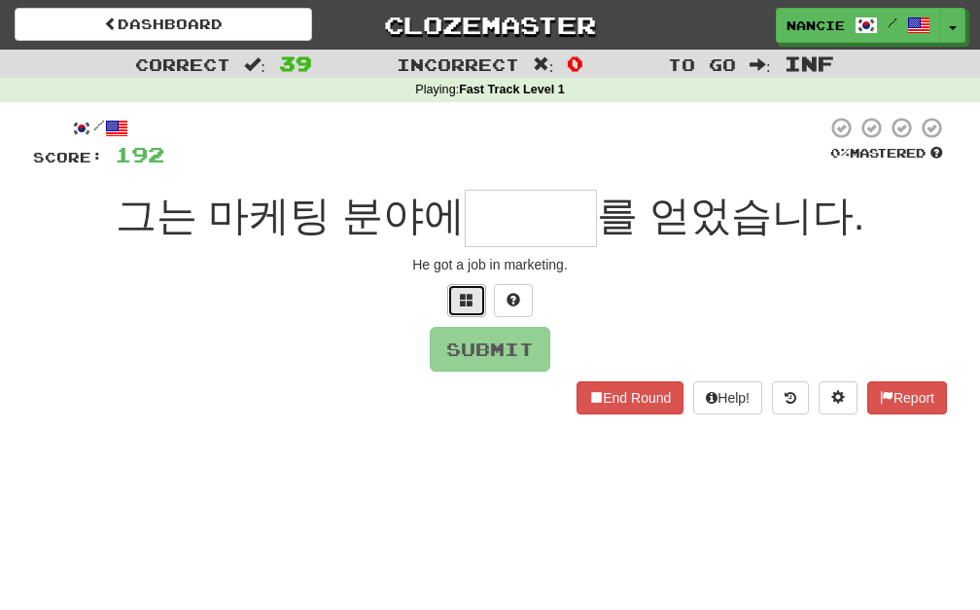
click at [476, 288] on button at bounding box center [466, 300] width 39 height 33
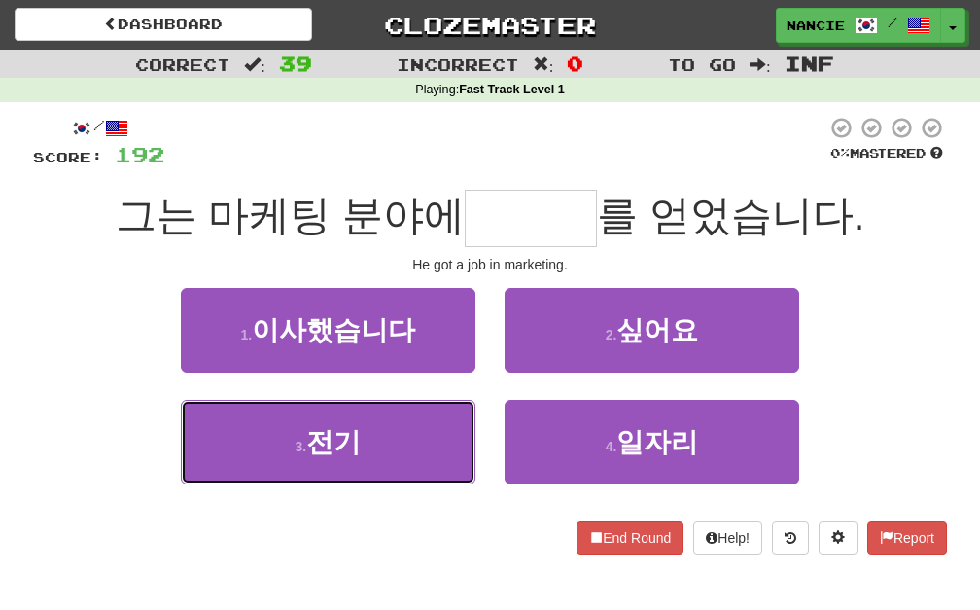
drag, startPoint x: 401, startPoint y: 453, endPoint x: 289, endPoint y: 551, distance: 148.8
click at [289, 551] on div "/ Score: 192 0 % Mastered 그는 마케팅 분야에 를 얻었습니다. He got a job in marketing. 1 . 이사…" at bounding box center [490, 335] width 914 height 439
click at [289, 551] on div "End Round Help! Report" at bounding box center [490, 537] width 914 height 33
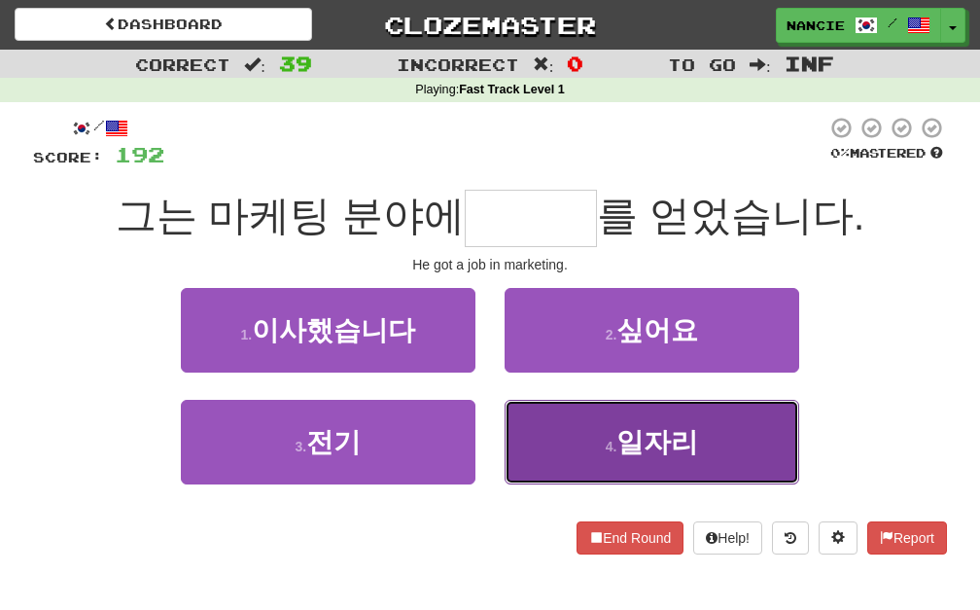
click at [726, 436] on button "4 . 일자리" at bounding box center [652, 442] width 295 height 85
type input "***"
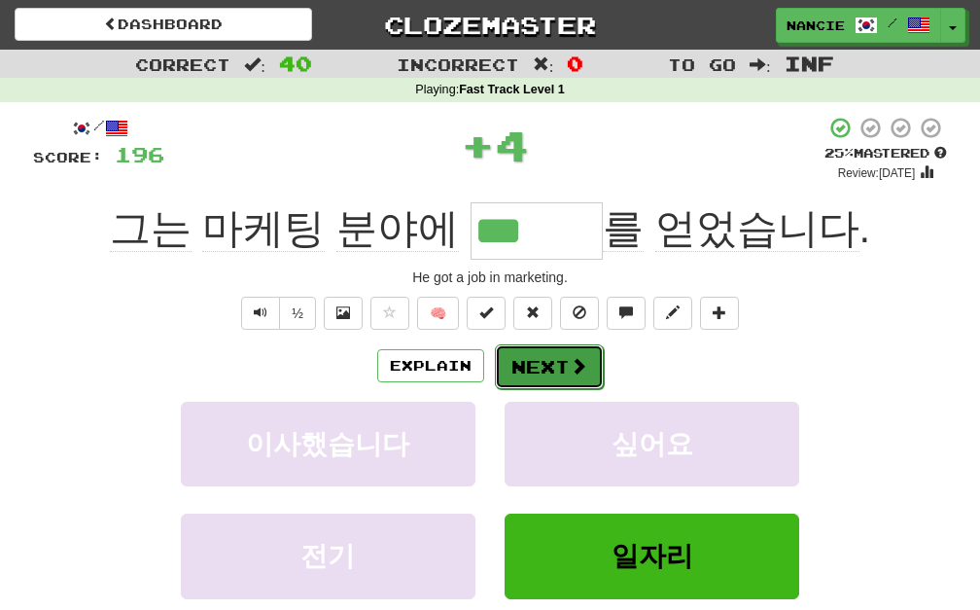
click at [536, 351] on button "Next" at bounding box center [549, 366] width 109 height 45
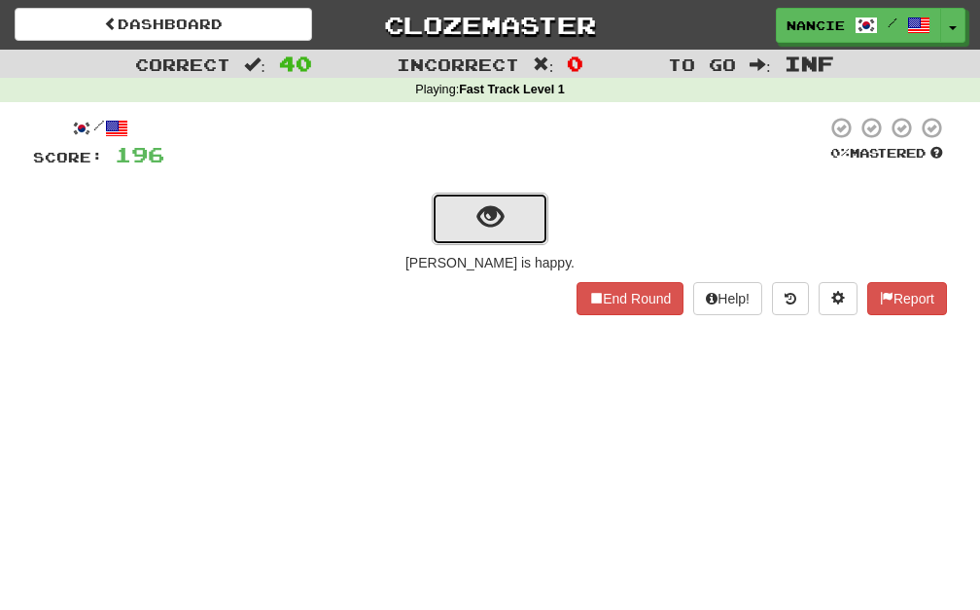
click at [512, 229] on button "show sentence" at bounding box center [490, 219] width 117 height 53
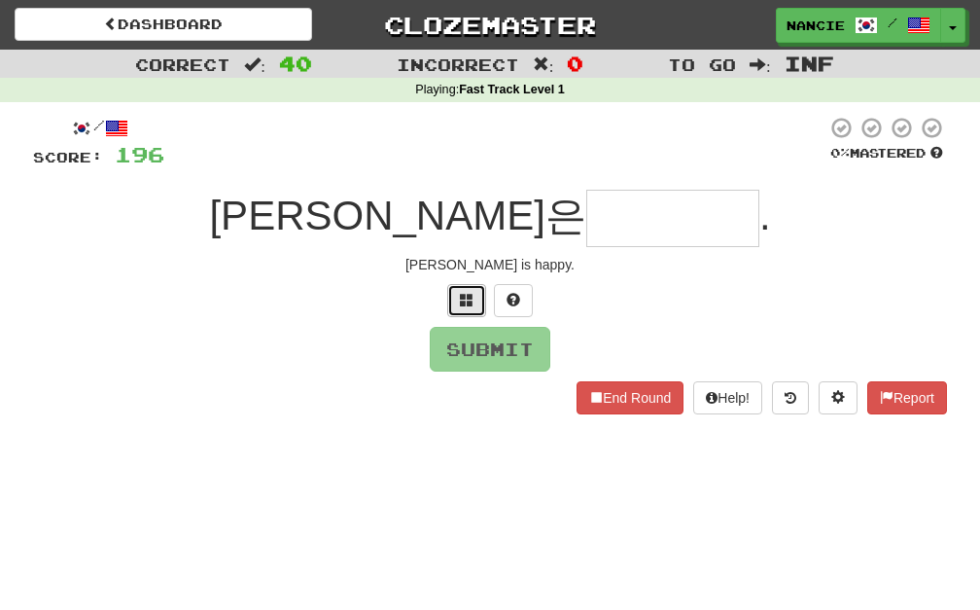
click at [457, 304] on button at bounding box center [466, 300] width 39 height 33
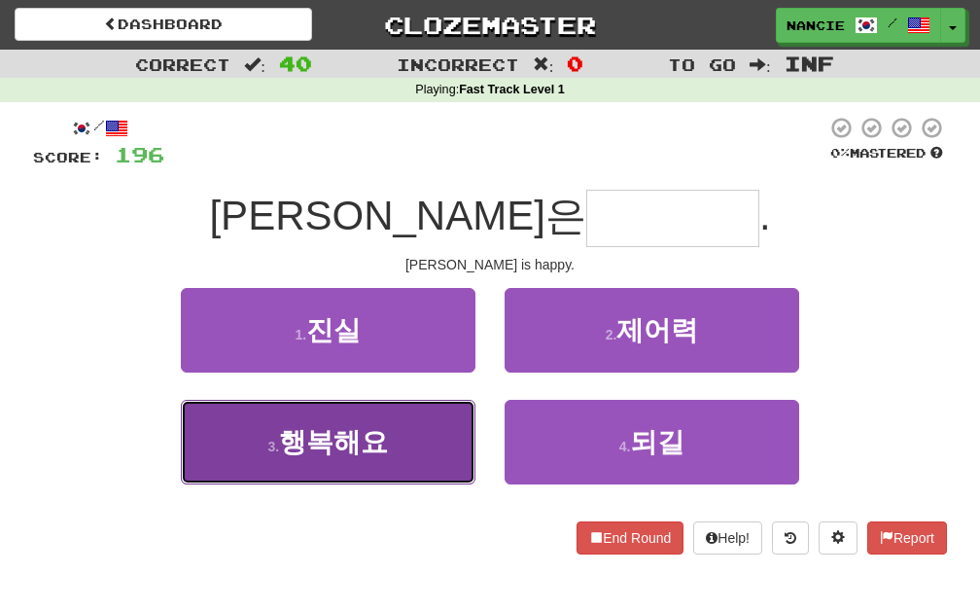
click at [438, 413] on button "3 . 행복해요" at bounding box center [328, 442] width 295 height 85
type input "****"
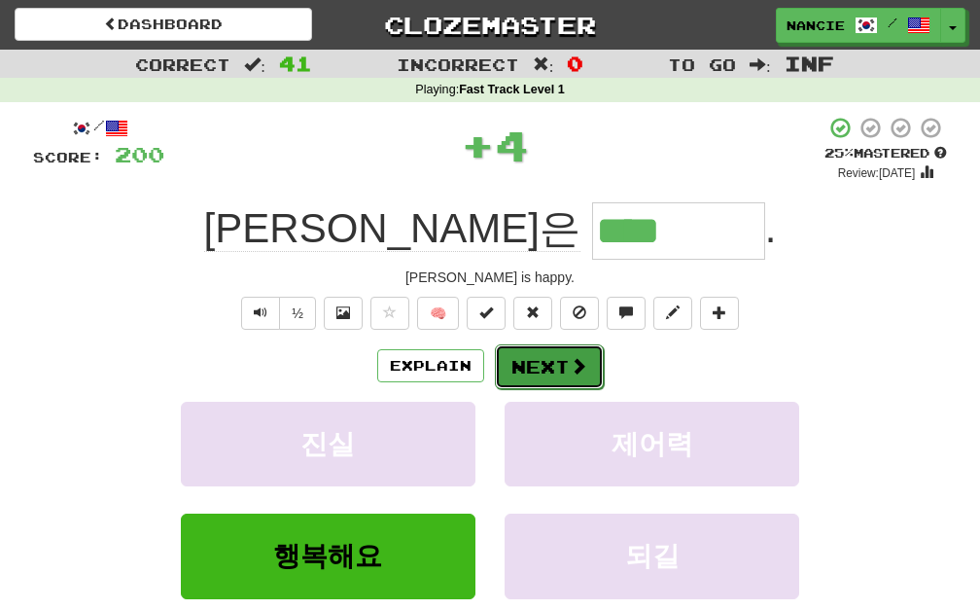
click at [559, 362] on button "Next" at bounding box center [549, 366] width 109 height 45
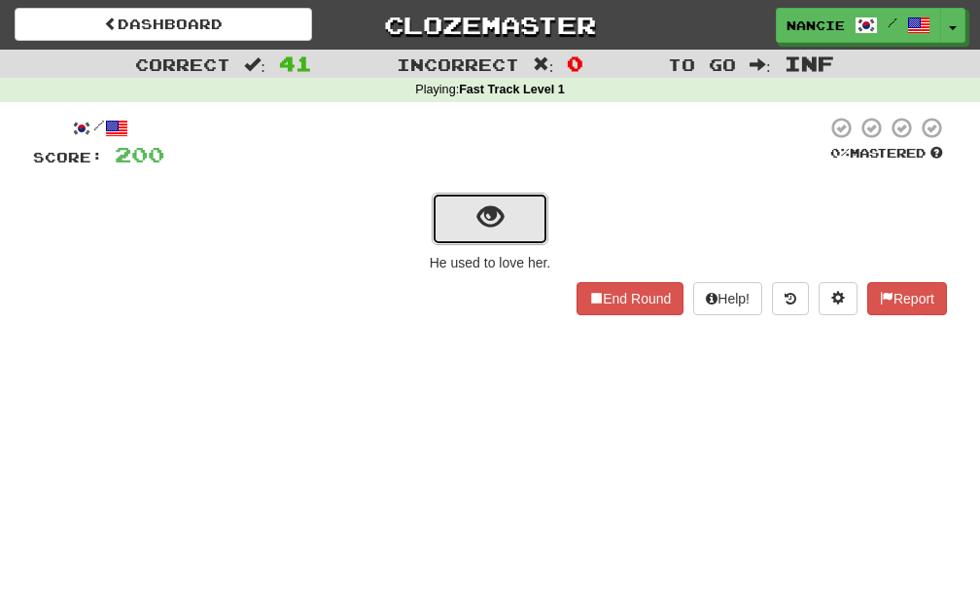
click at [447, 193] on button "show sentence" at bounding box center [490, 219] width 117 height 53
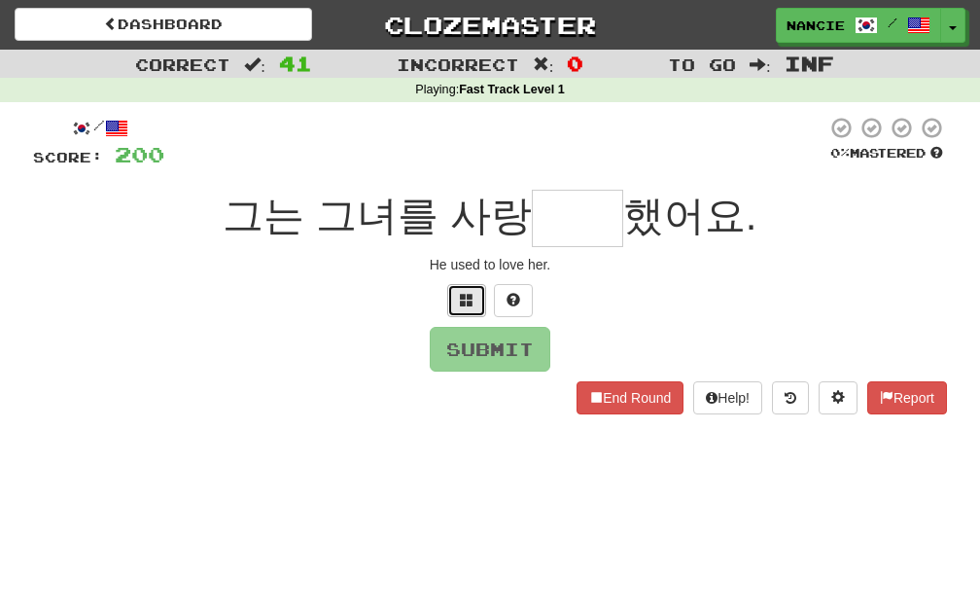
click at [458, 308] on button at bounding box center [466, 300] width 39 height 33
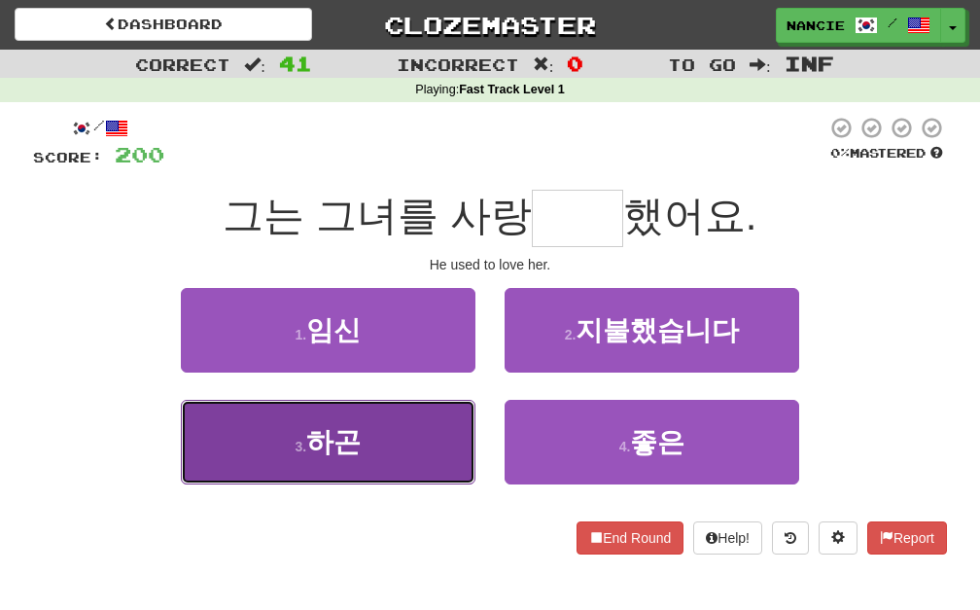
click at [433, 427] on button "3 . 하곤" at bounding box center [328, 442] width 295 height 85
type input "**"
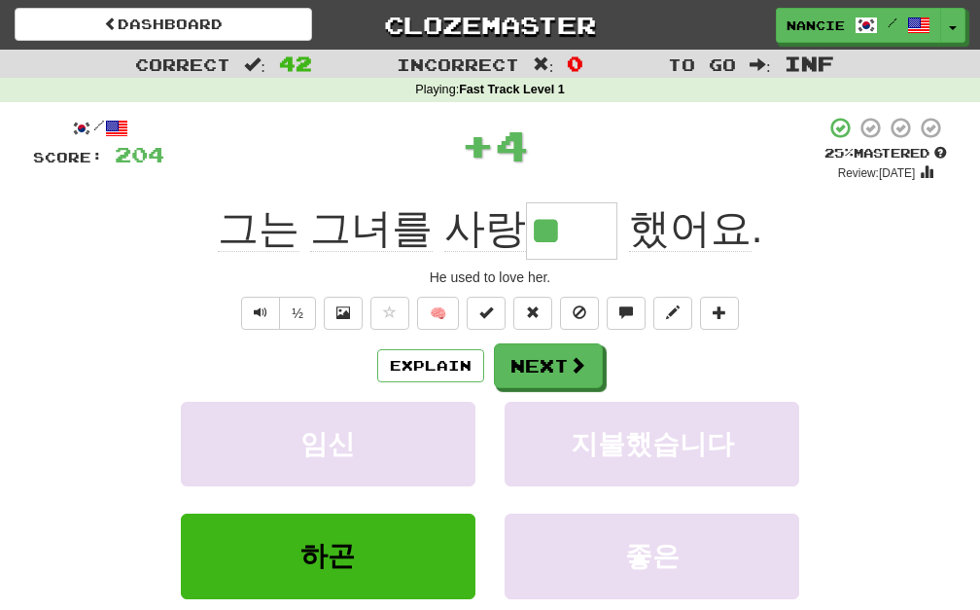
click at [582, 389] on div "Explain Next 임신 지불했습니다 하곤 좋은 Learn more: 임신 지불했습니다 하곤 좋은" at bounding box center [490, 499] width 914 height 312
click at [578, 364] on span at bounding box center [579, 366] width 18 height 18
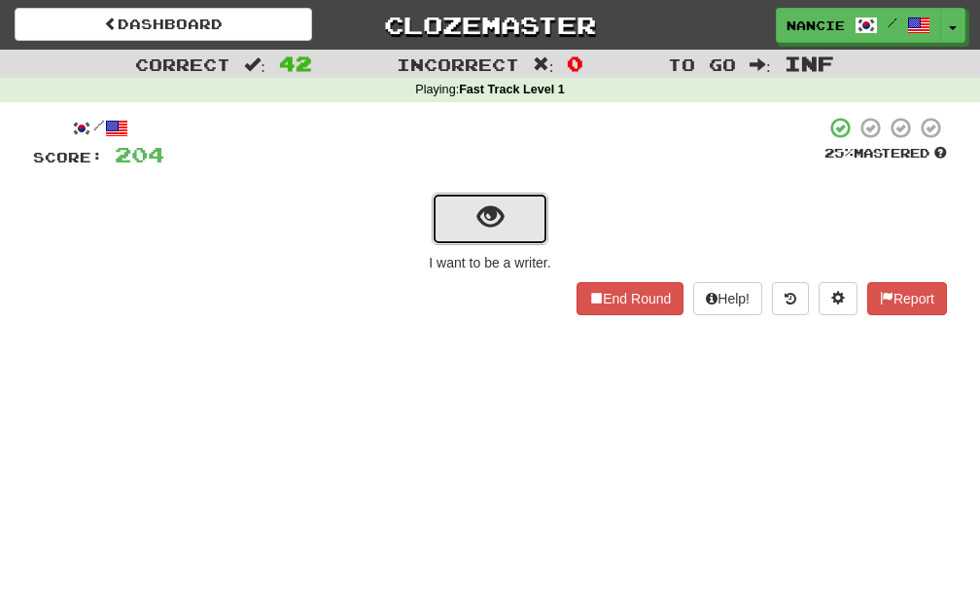
click at [481, 236] on button "show sentence" at bounding box center [490, 219] width 117 height 53
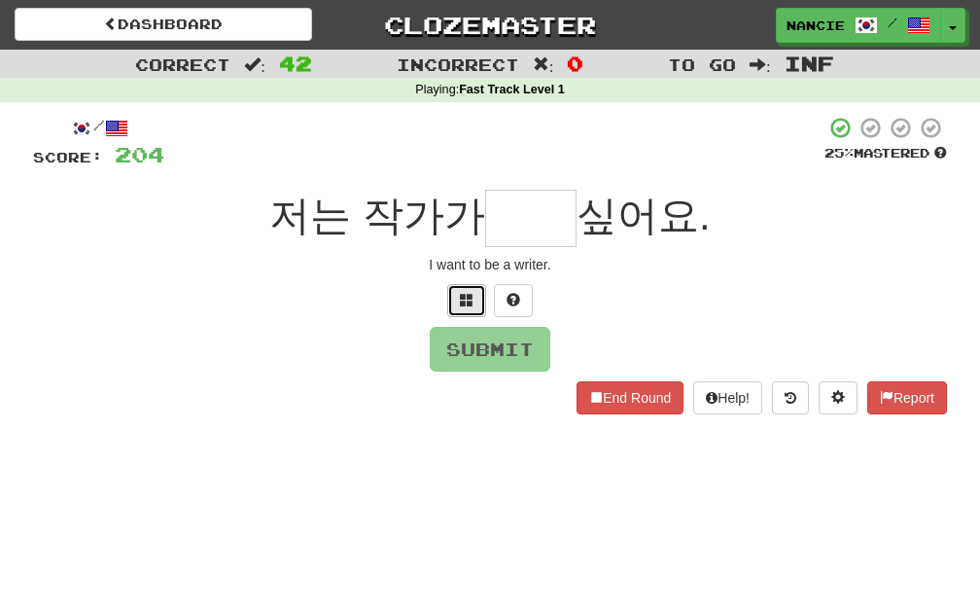
click at [469, 297] on span at bounding box center [467, 300] width 14 height 14
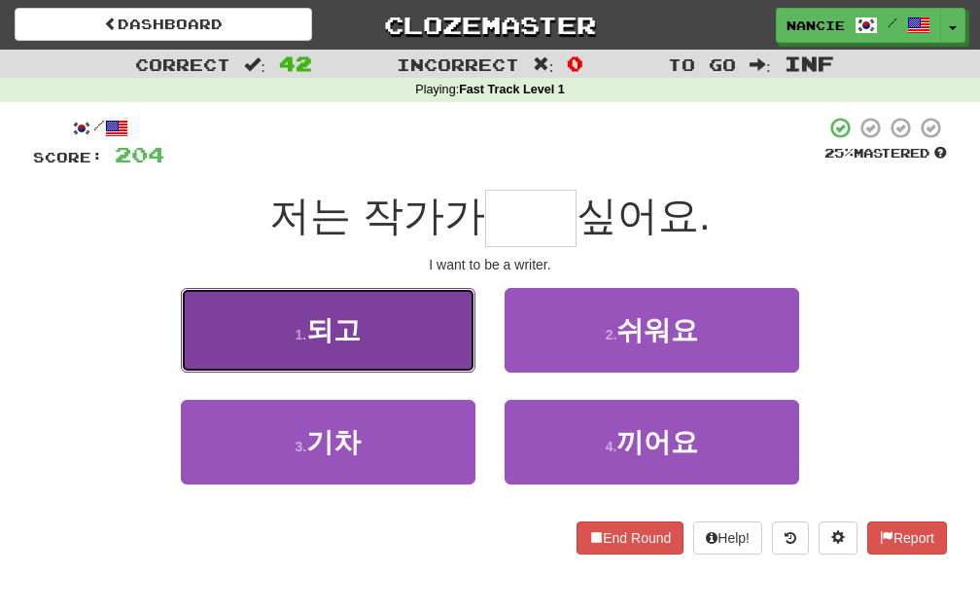
click at [418, 325] on button "1 . 되고" at bounding box center [328, 330] width 295 height 85
type input "**"
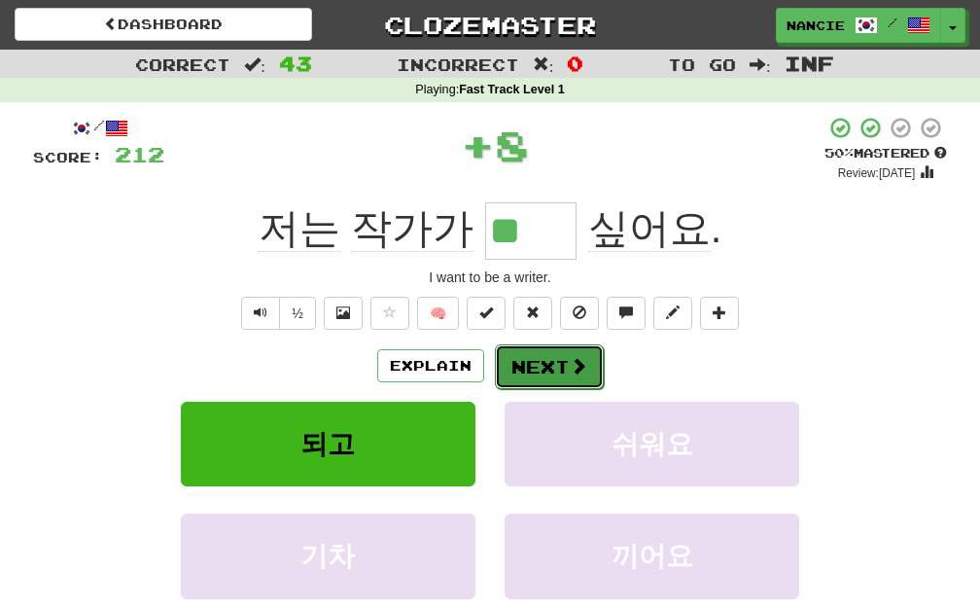
click at [555, 355] on button "Next" at bounding box center [549, 366] width 109 height 45
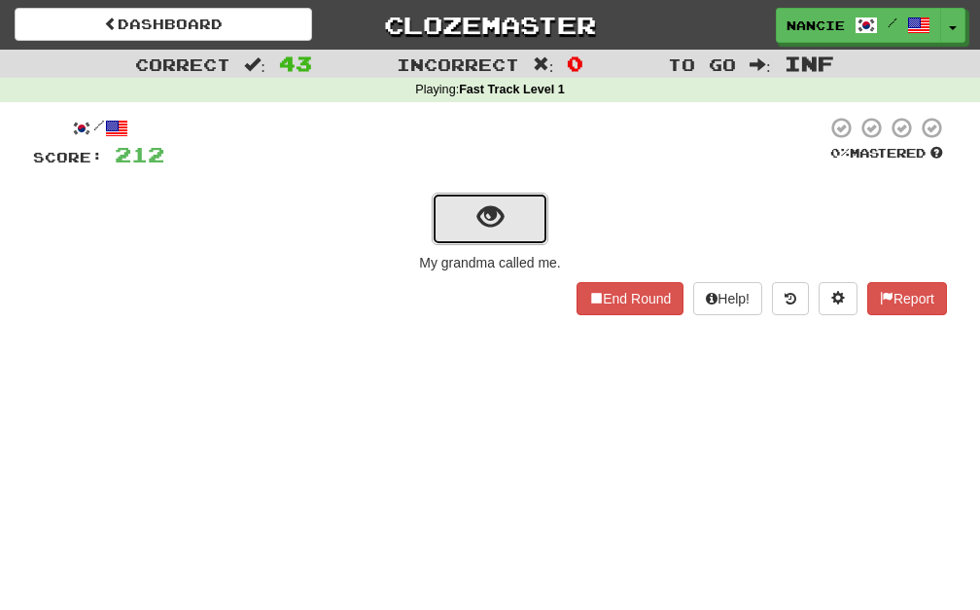
click at [489, 199] on button "show sentence" at bounding box center [490, 219] width 117 height 53
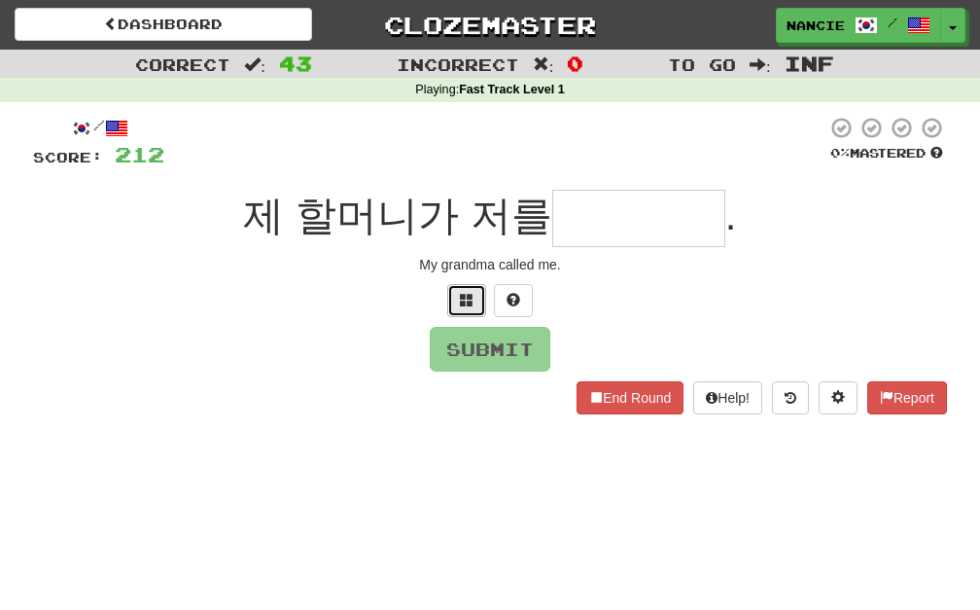
click at [467, 302] on span at bounding box center [467, 300] width 14 height 14
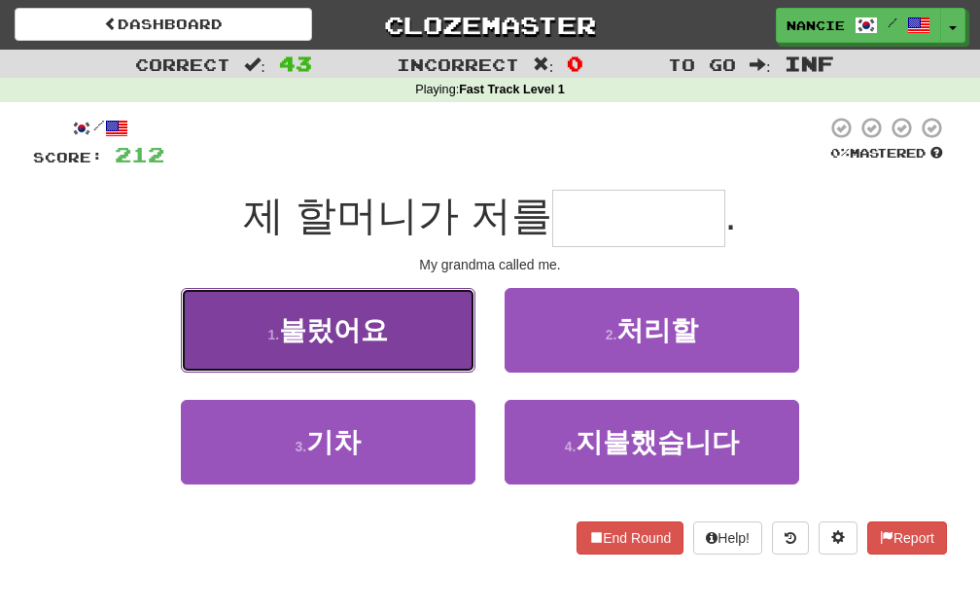
click at [450, 310] on button "1 . 불렀어요" at bounding box center [328, 330] width 295 height 85
type input "****"
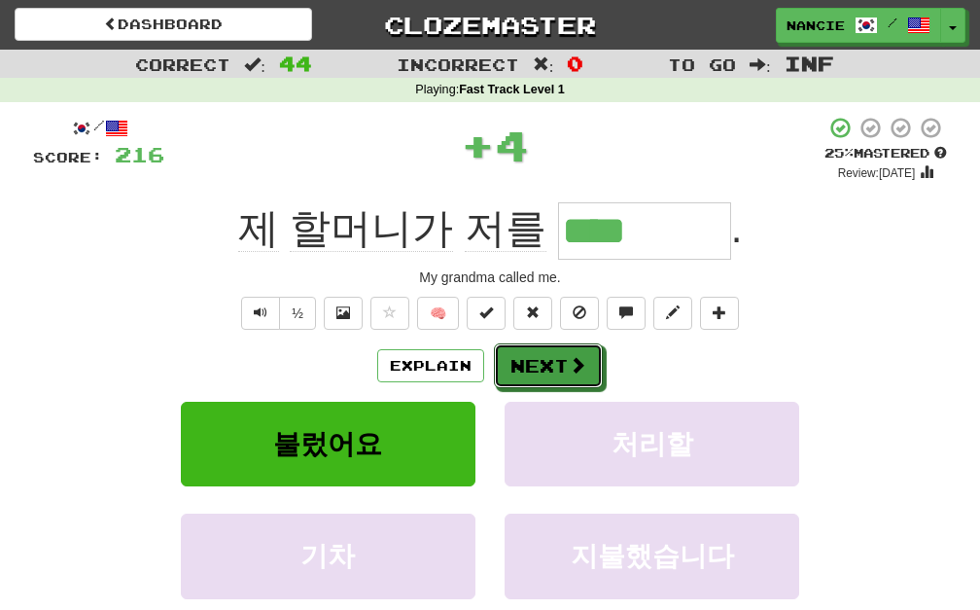
click at [575, 379] on button "Next" at bounding box center [548, 365] width 109 height 45
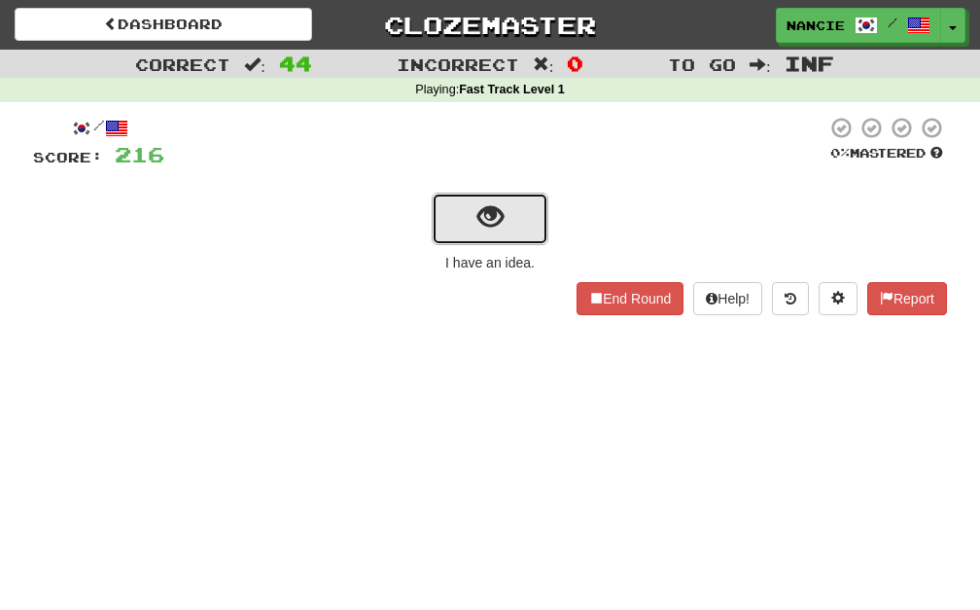
click at [456, 212] on button "show sentence" at bounding box center [490, 219] width 117 height 53
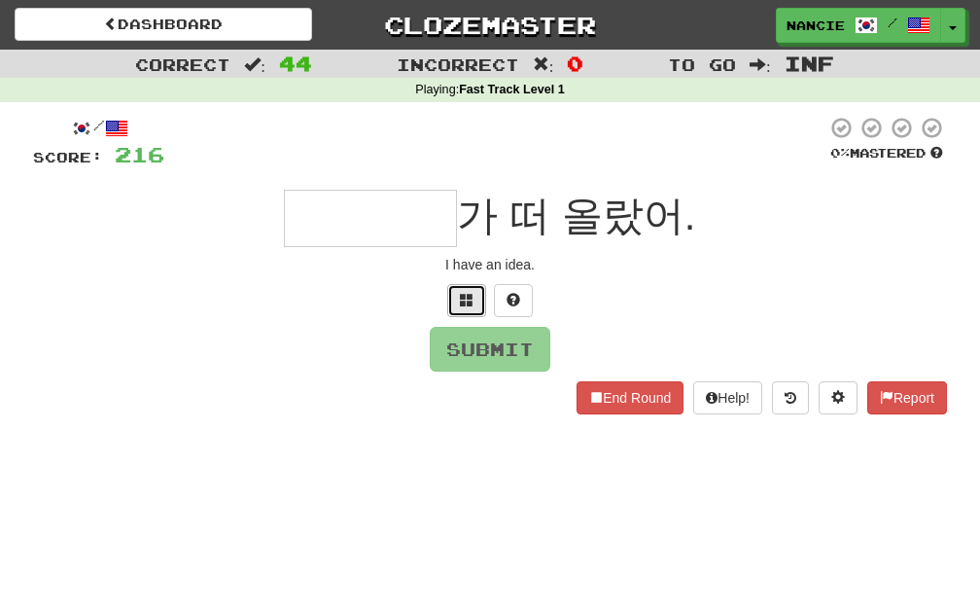
click at [468, 297] on span at bounding box center [467, 300] width 14 height 14
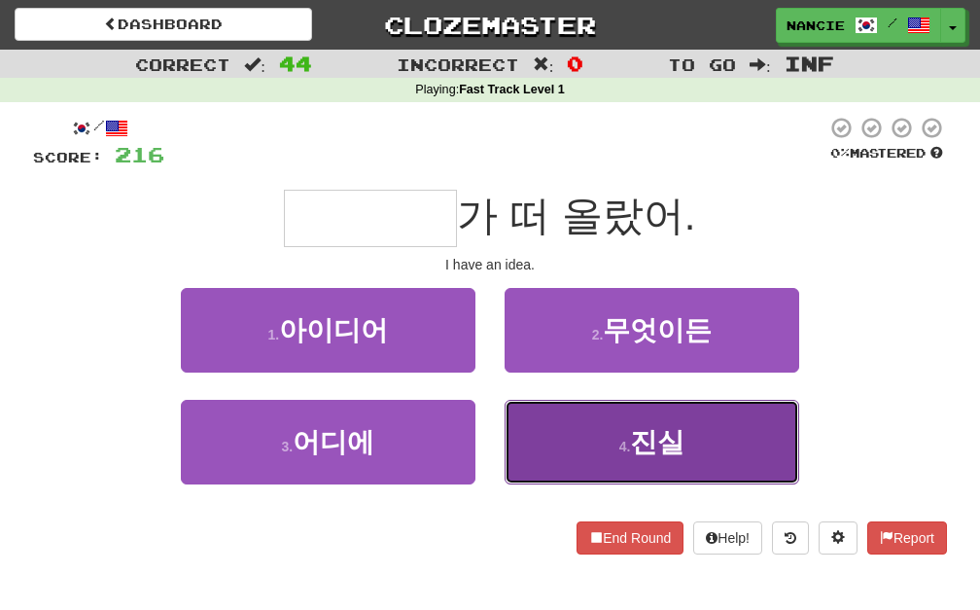
click at [569, 419] on button "4 . 진실" at bounding box center [652, 442] width 295 height 85
type input "****"
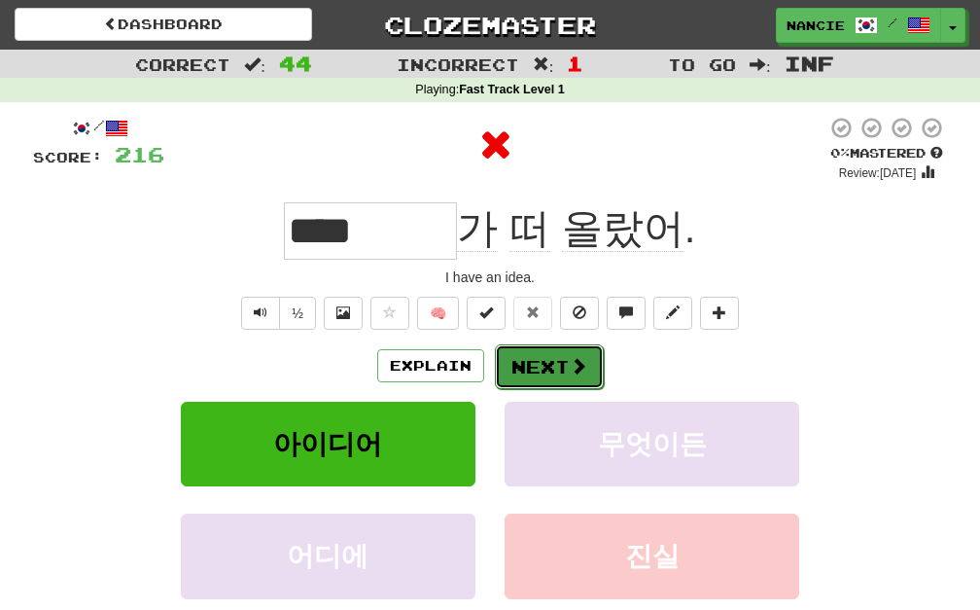
click at [586, 344] on button "Next" at bounding box center [549, 366] width 109 height 45
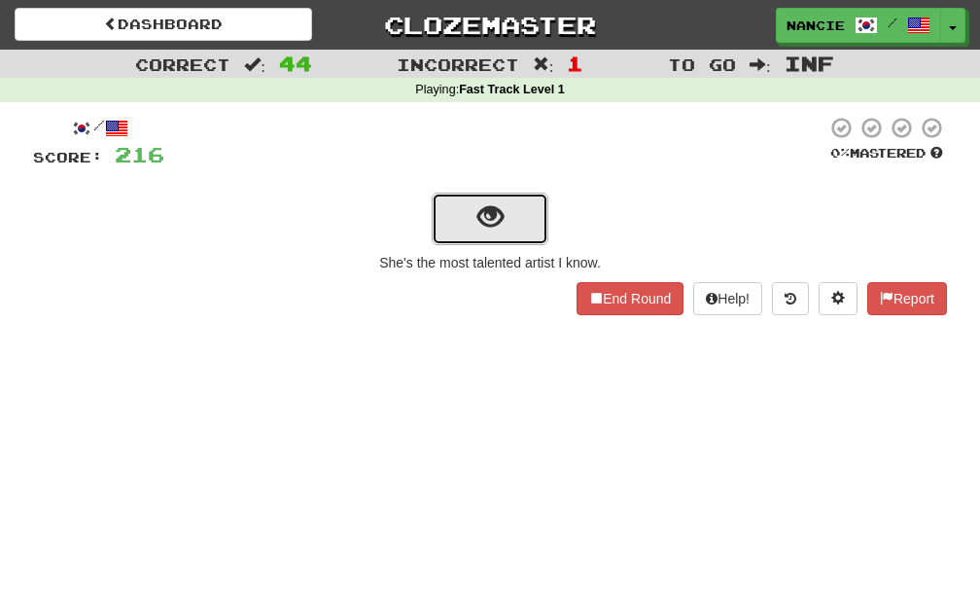
click at [478, 227] on span "show sentence" at bounding box center [490, 217] width 26 height 26
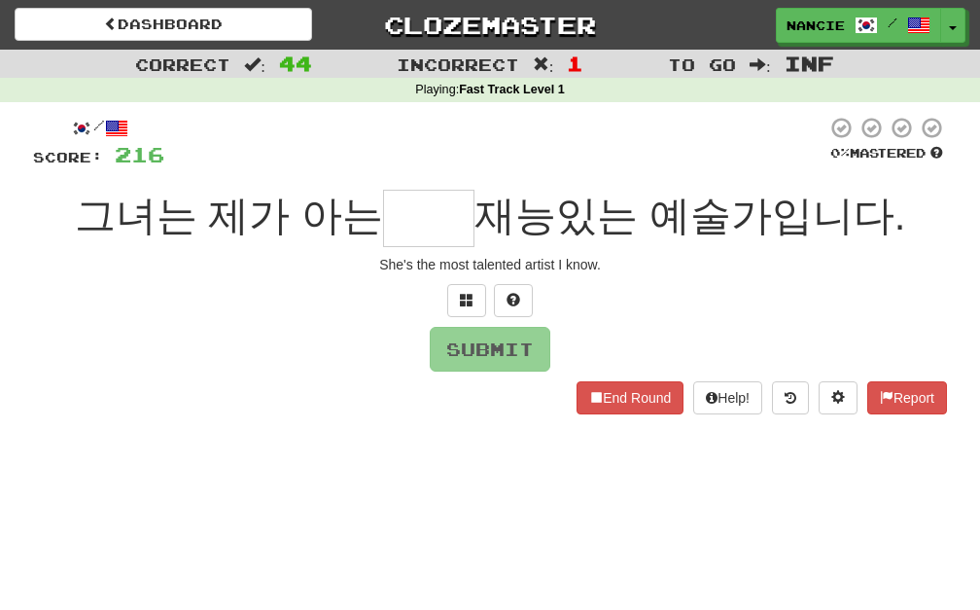
click at [444, 303] on div at bounding box center [490, 300] width 914 height 33
click at [444, 305] on div at bounding box center [490, 300] width 914 height 33
click at [460, 302] on span at bounding box center [467, 300] width 14 height 14
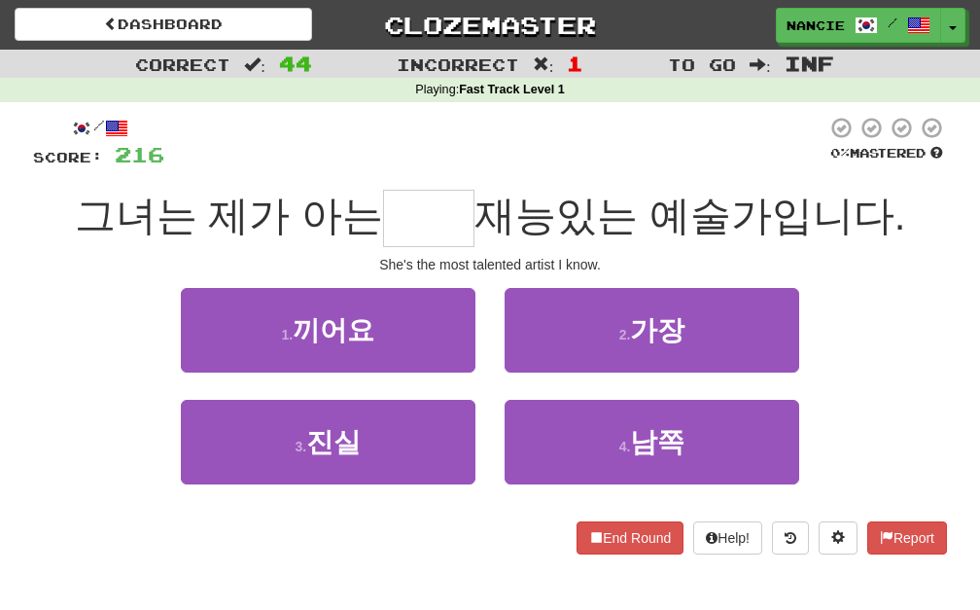
click at [619, 383] on div "2 . 가장" at bounding box center [652, 344] width 324 height 112
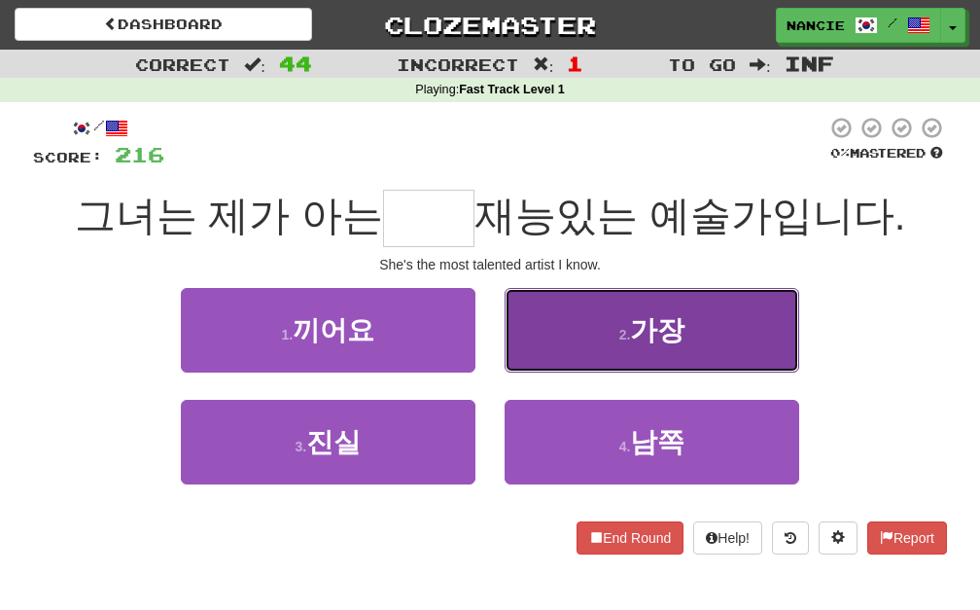
click at [625, 348] on button "2 . 가장" at bounding box center [652, 330] width 295 height 85
type input "**"
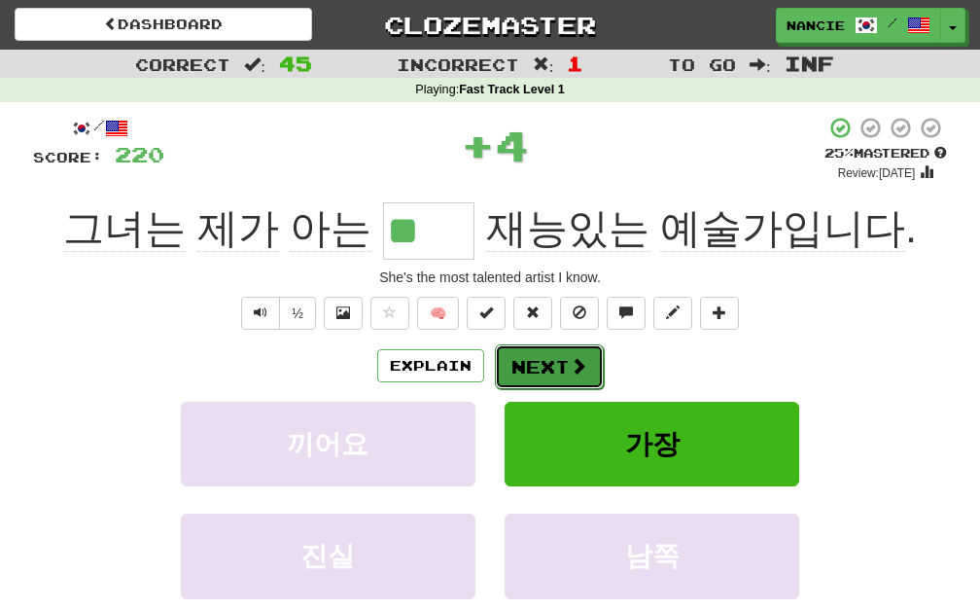
click at [561, 374] on button "Next" at bounding box center [549, 366] width 109 height 45
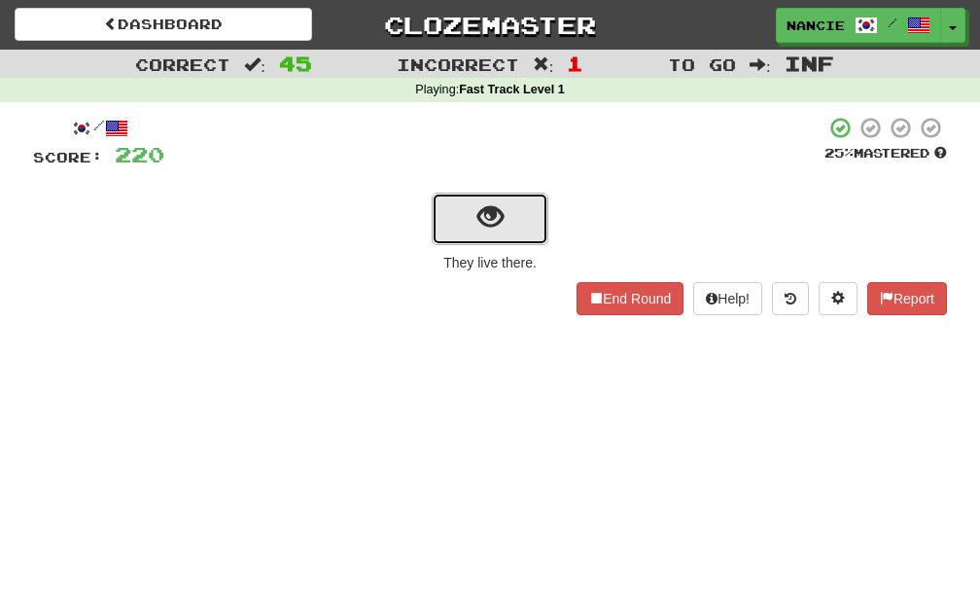
click at [545, 224] on button "show sentence" at bounding box center [490, 219] width 117 height 53
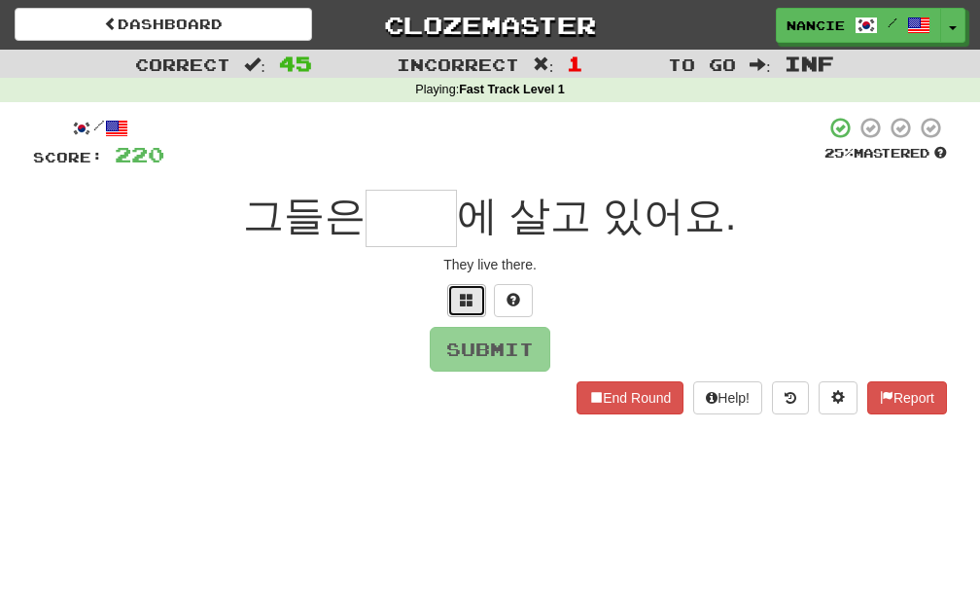
click at [470, 300] on span at bounding box center [467, 300] width 14 height 14
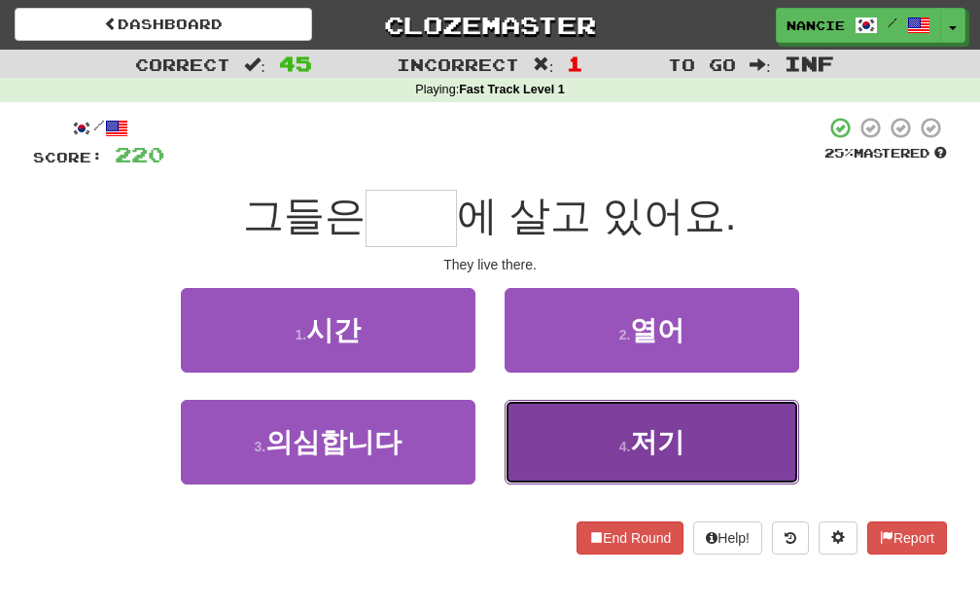
click at [581, 422] on button "4 . 저기" at bounding box center [652, 442] width 295 height 85
type input "**"
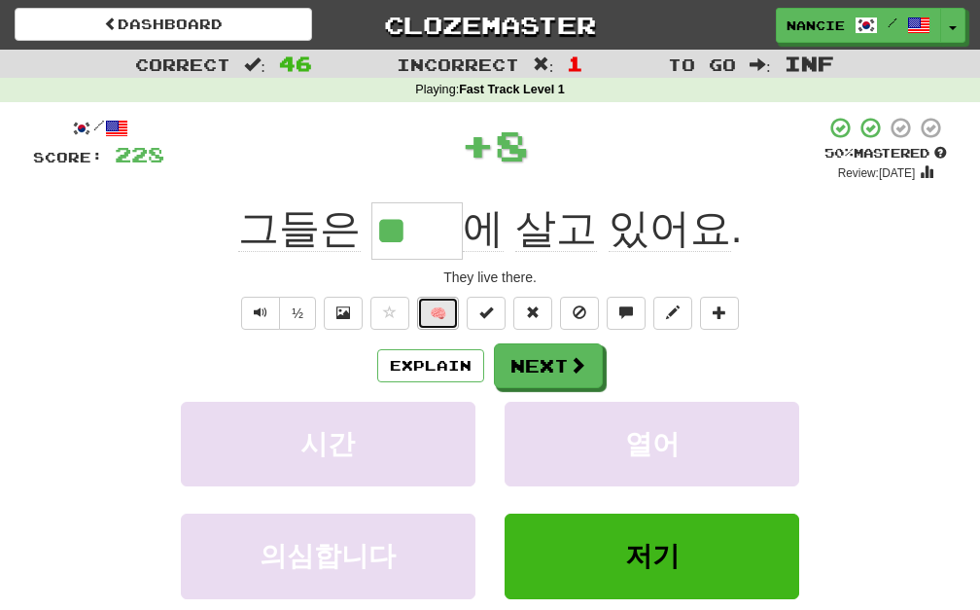
click at [444, 320] on button "🧠" at bounding box center [438, 313] width 42 height 33
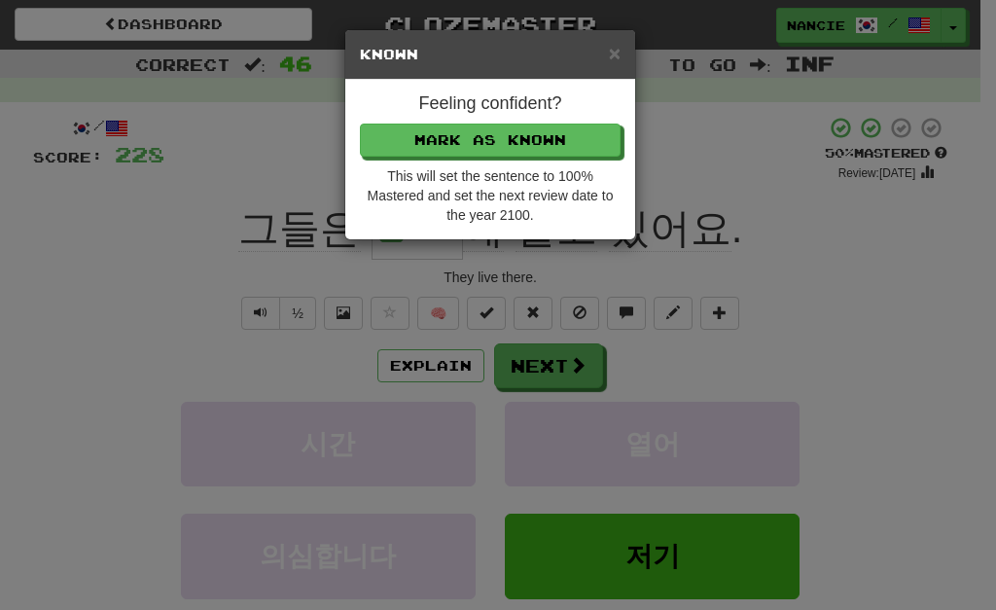
click at [461, 158] on div "Feeling confident? [PERSON_NAME] as Known This will set the sentence to 100% Ma…" at bounding box center [490, 159] width 290 height 159
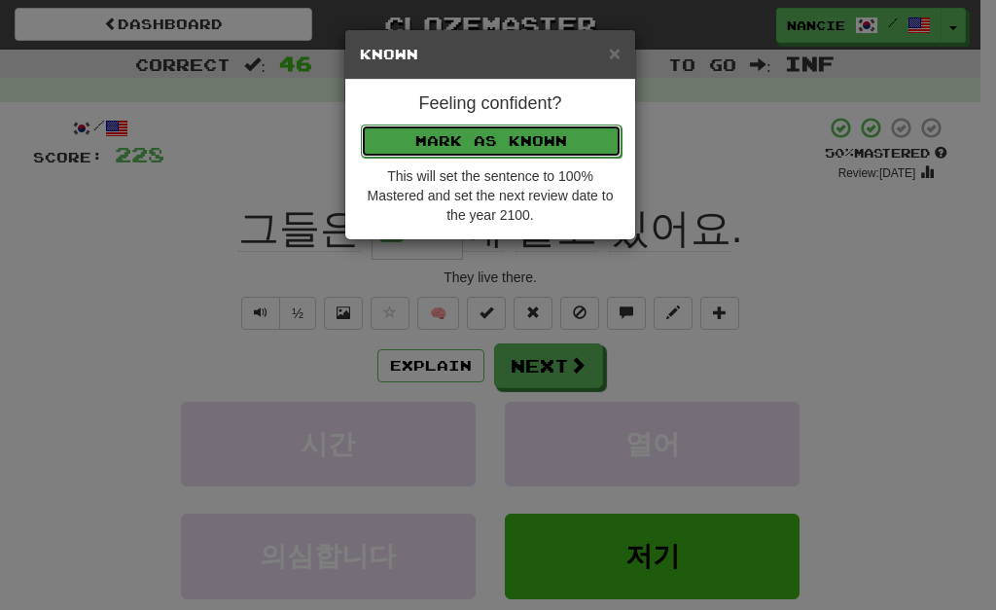
click at [461, 145] on button "Mark as Known" at bounding box center [491, 140] width 261 height 33
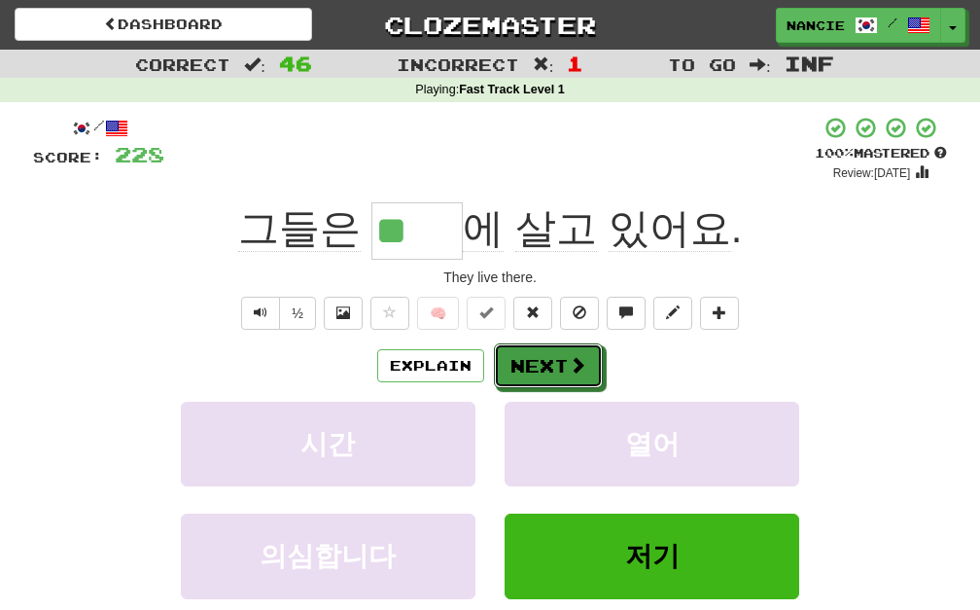
click at [578, 377] on button "Next" at bounding box center [548, 365] width 109 height 45
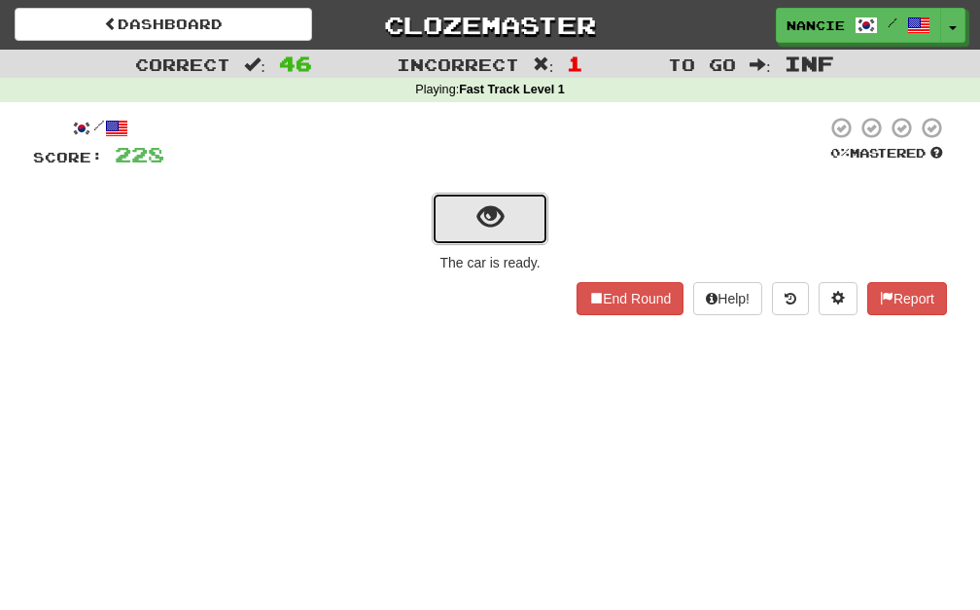
click at [471, 194] on button "show sentence" at bounding box center [490, 219] width 117 height 53
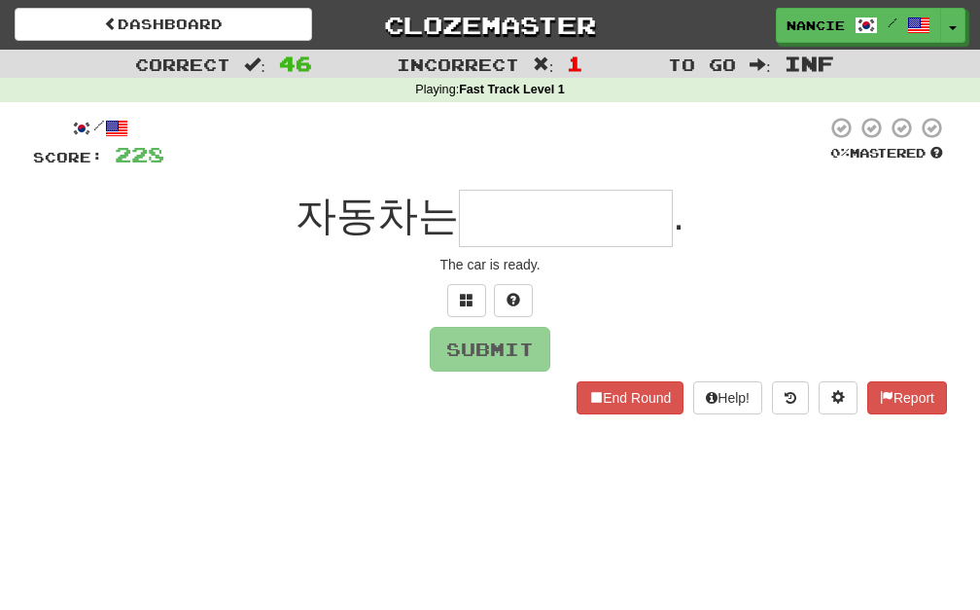
click at [478, 318] on div "/ Score: 228 0 % Mastered 자동차는 . The car is ready. Submit End Round Help! Report" at bounding box center [490, 265] width 914 height 298
click at [475, 310] on button at bounding box center [466, 300] width 39 height 33
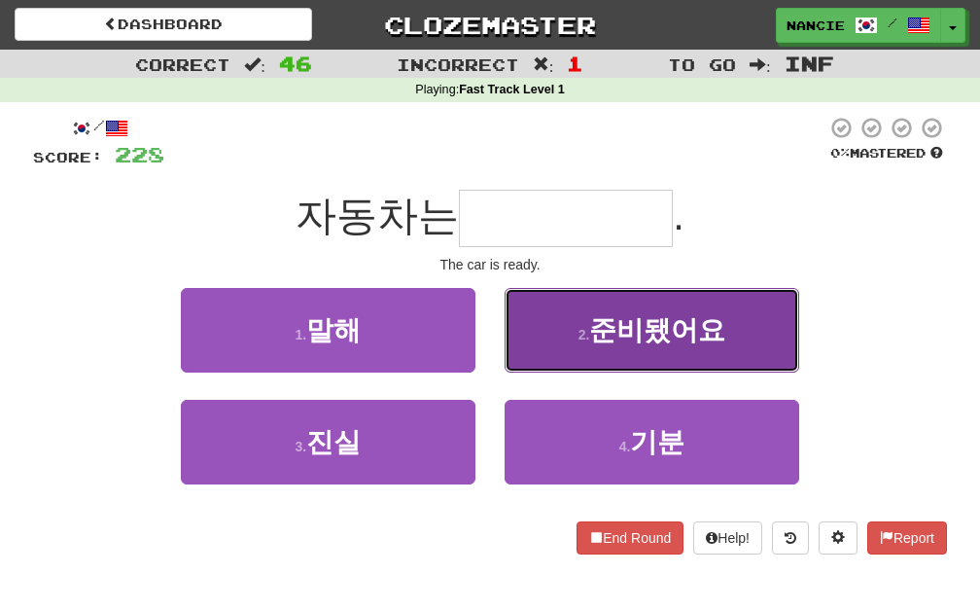
click at [559, 352] on button "2 . 준비됐어요" at bounding box center [652, 330] width 295 height 85
type input "*****"
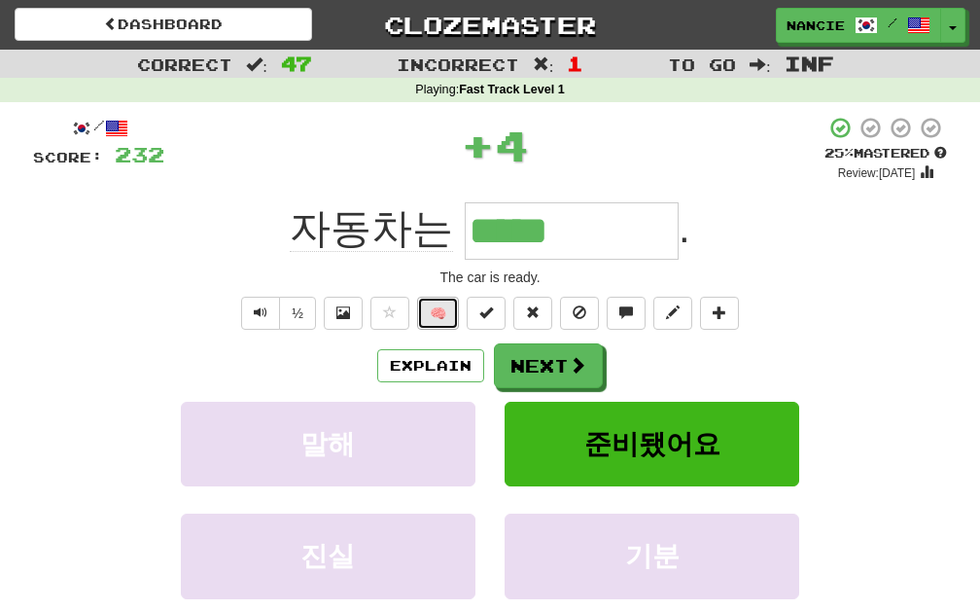
click at [449, 326] on button "🧠" at bounding box center [438, 313] width 42 height 33
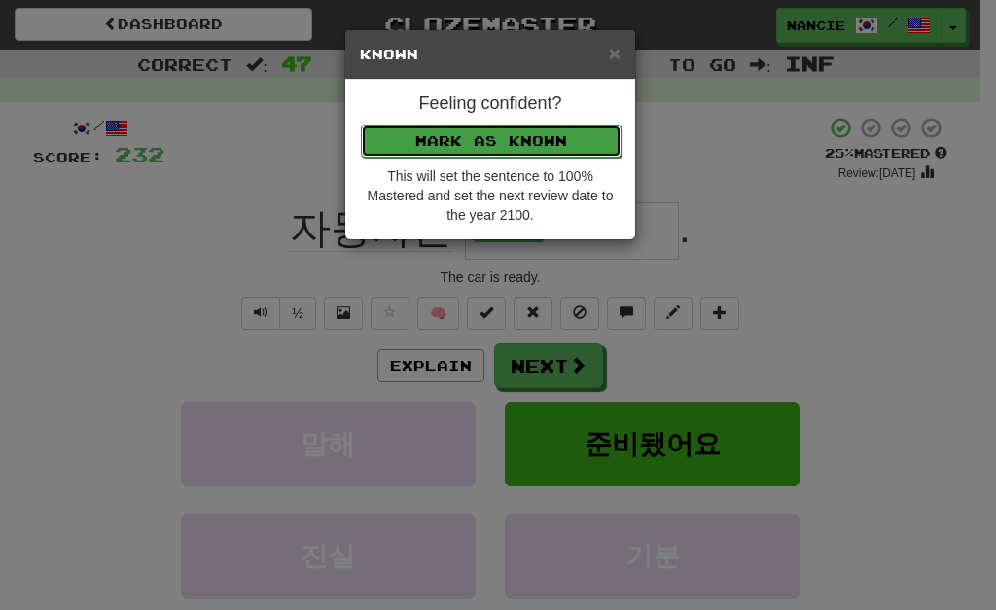
click at [469, 151] on button "Mark as Known" at bounding box center [491, 140] width 261 height 33
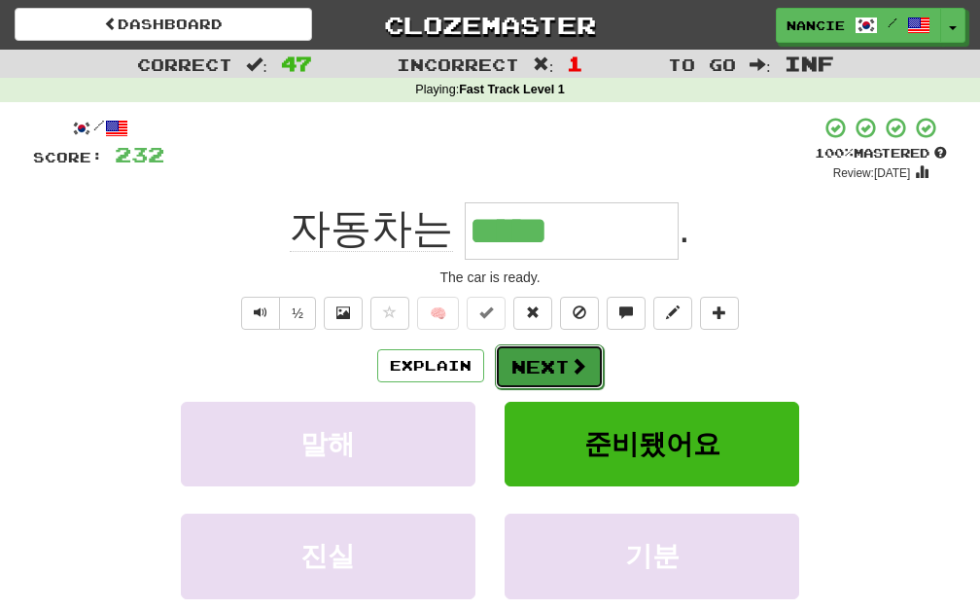
click at [552, 369] on button "Next" at bounding box center [549, 366] width 109 height 45
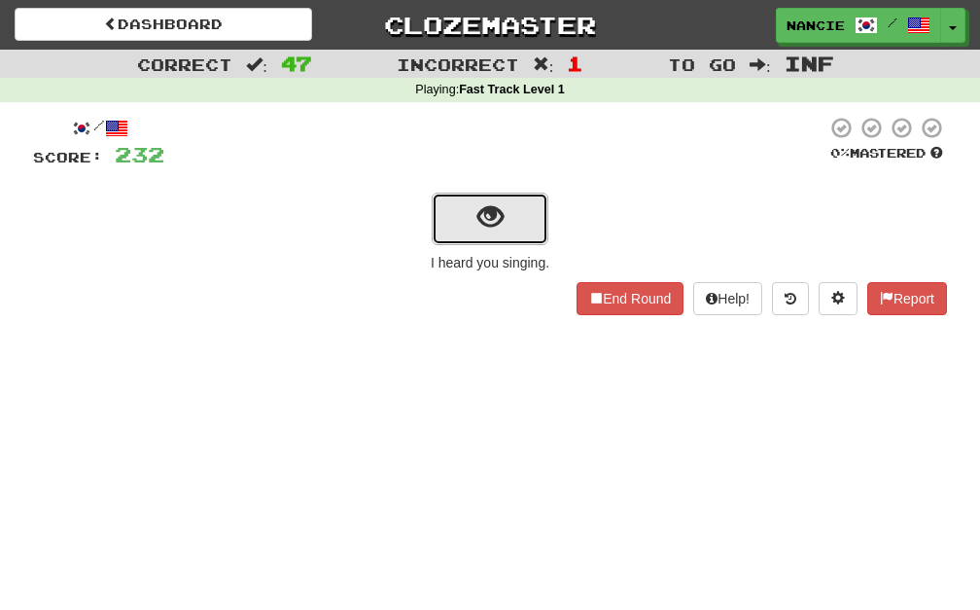
click at [488, 213] on span "show sentence" at bounding box center [490, 217] width 26 height 26
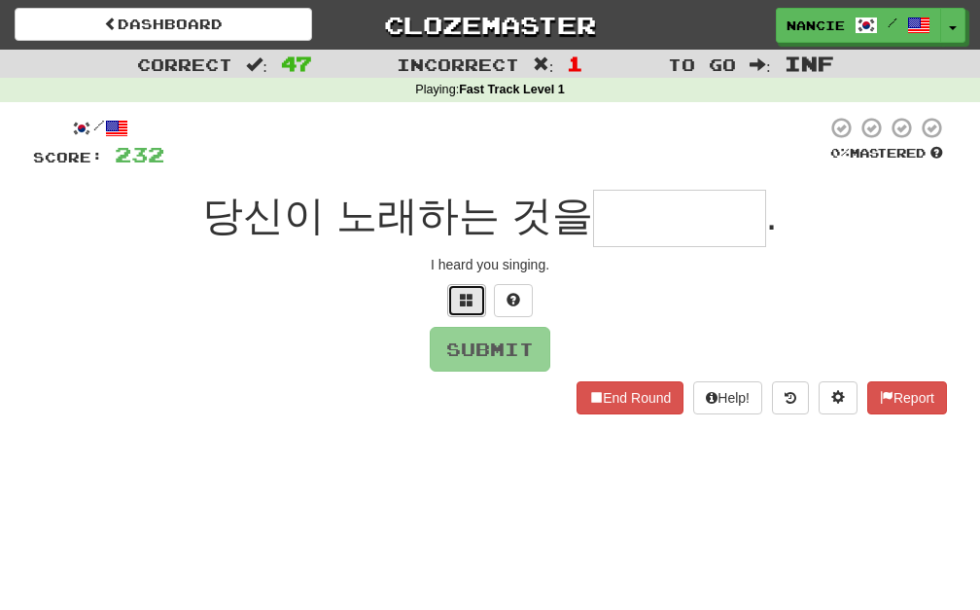
click at [469, 306] on span at bounding box center [467, 300] width 14 height 14
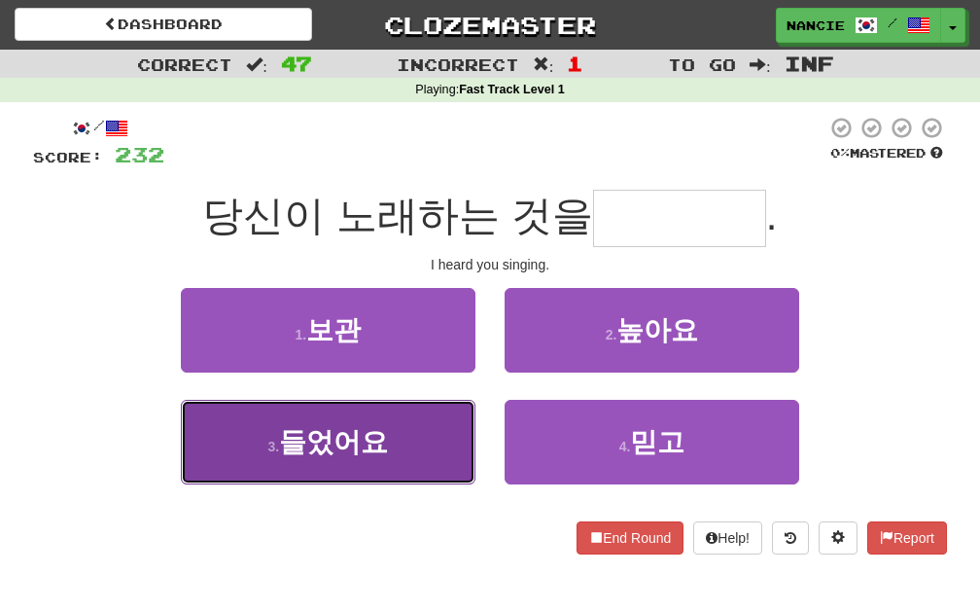
click at [424, 419] on button "3 . 들었어요" at bounding box center [328, 442] width 295 height 85
type input "****"
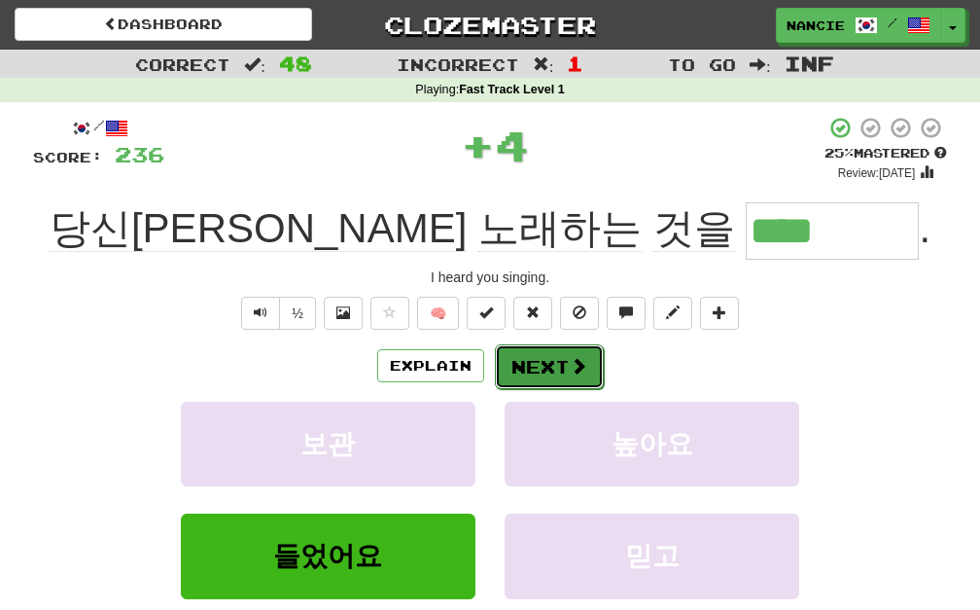
click at [545, 354] on button "Next" at bounding box center [549, 366] width 109 height 45
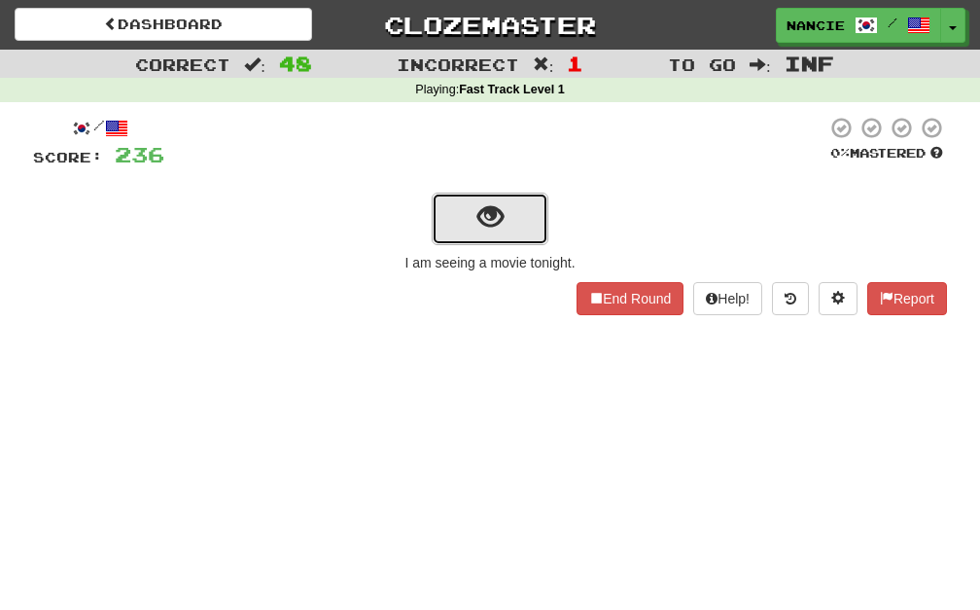
click at [467, 221] on button "show sentence" at bounding box center [490, 219] width 117 height 53
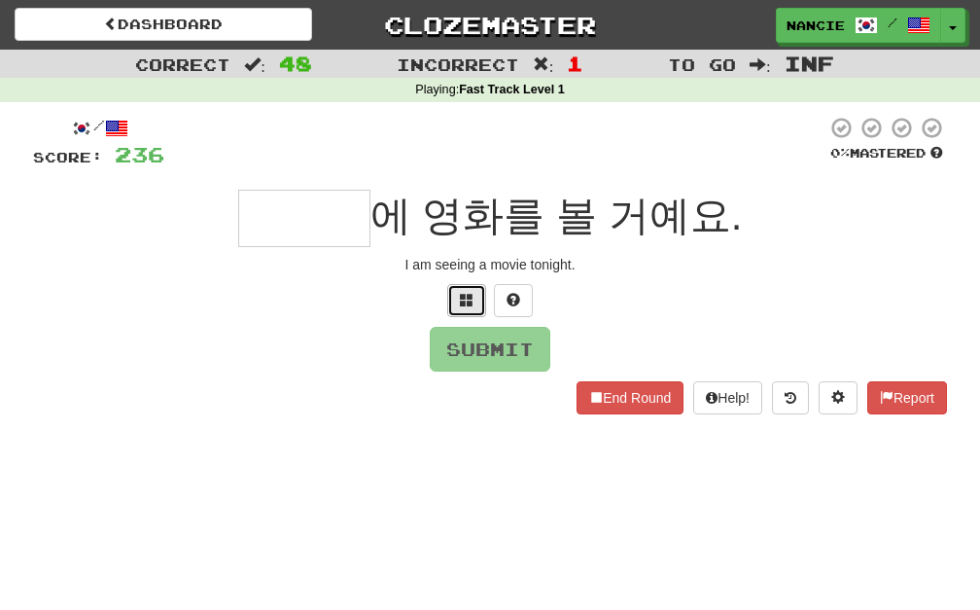
click at [464, 300] on span at bounding box center [467, 300] width 14 height 14
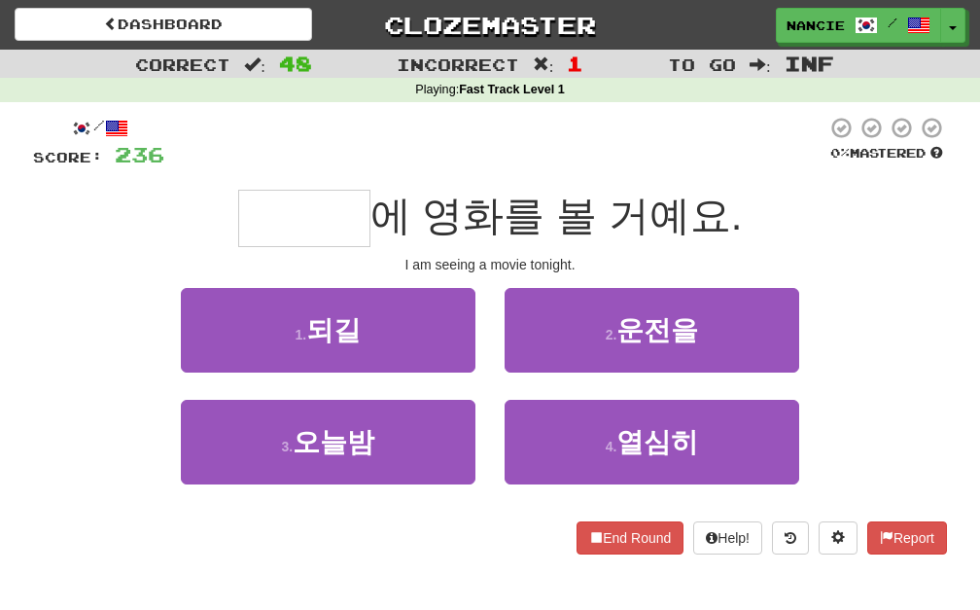
click at [475, 439] on div "3 . [DATE]밤" at bounding box center [328, 456] width 324 height 112
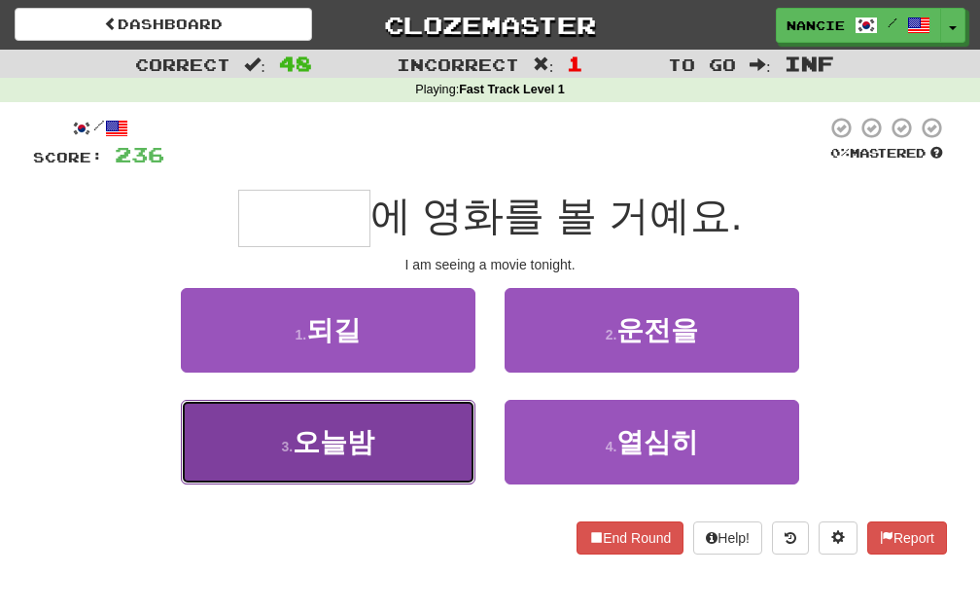
click at [439, 440] on button "3 . [DATE]밤" at bounding box center [328, 442] width 295 height 85
type input "***"
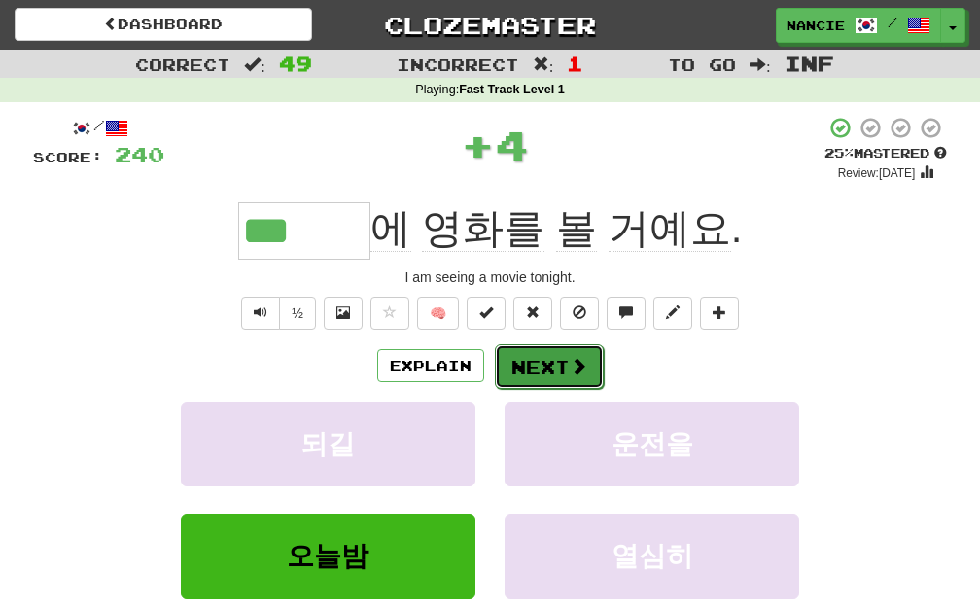
click at [581, 362] on span at bounding box center [579, 366] width 18 height 18
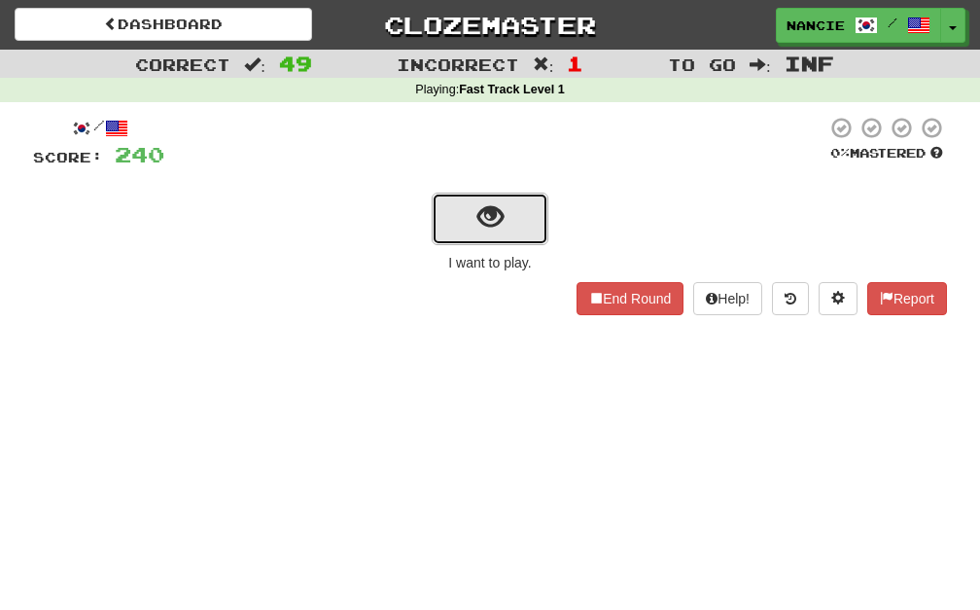
click at [450, 215] on button "show sentence" at bounding box center [490, 219] width 117 height 53
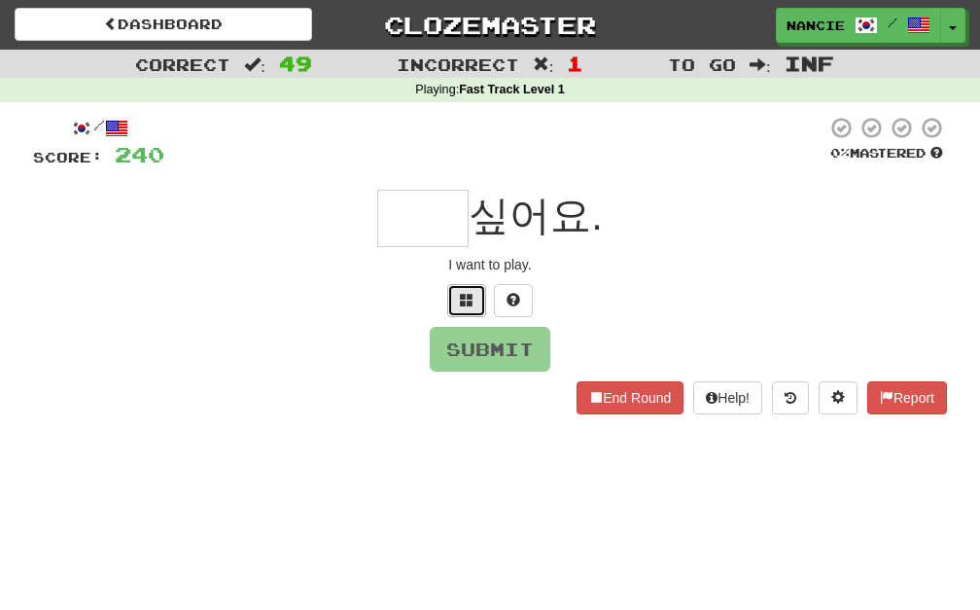
click at [459, 289] on button at bounding box center [466, 300] width 39 height 33
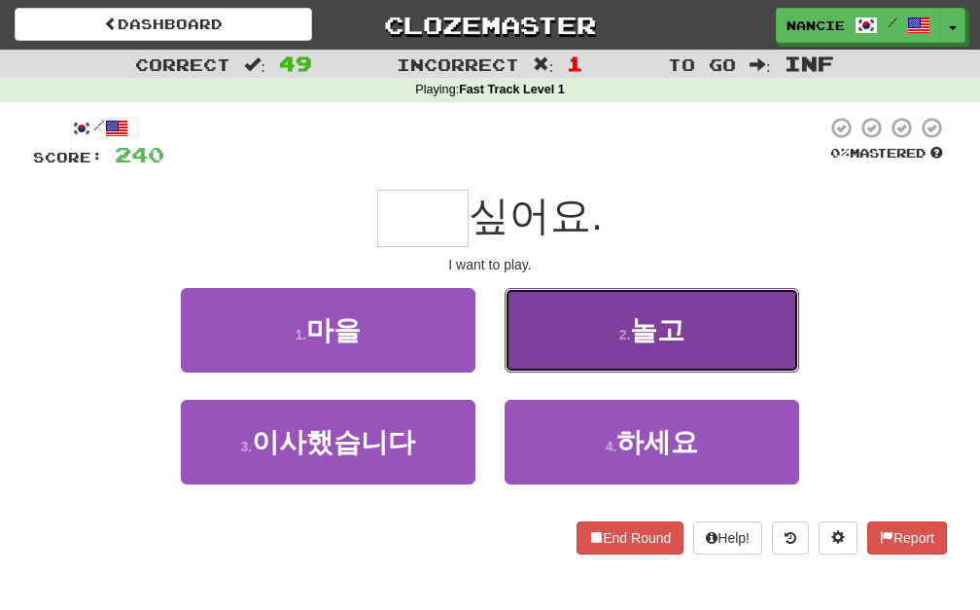
click at [594, 343] on button "2 . 놀고" at bounding box center [652, 330] width 295 height 85
type input "**"
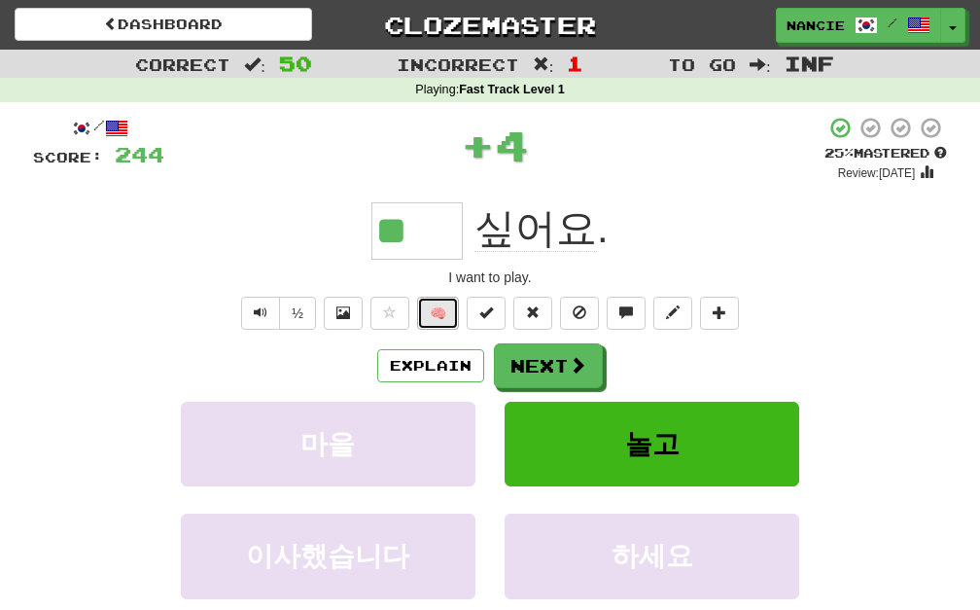
click at [437, 307] on button "🧠" at bounding box center [438, 313] width 42 height 33
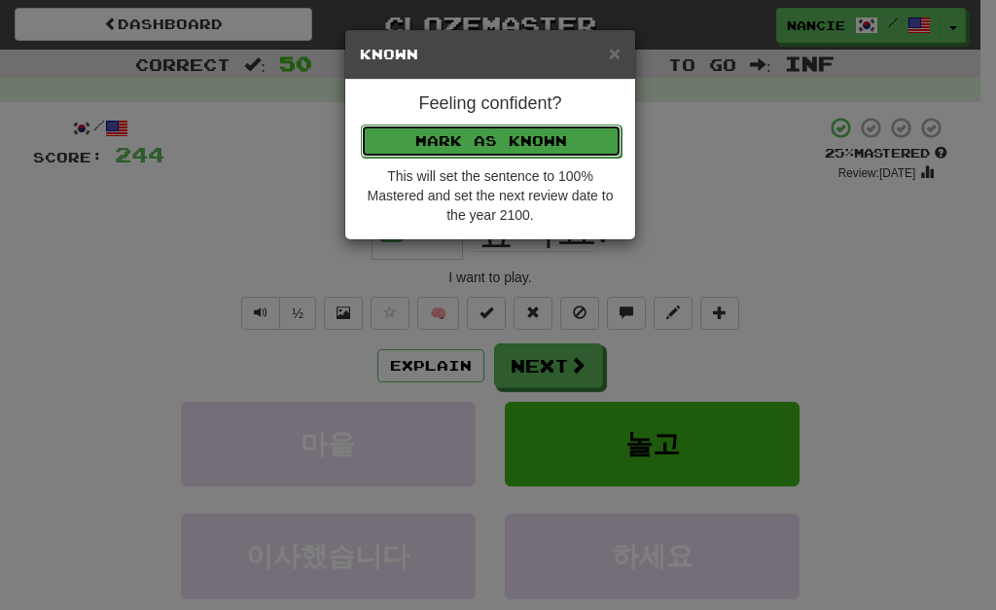
click at [564, 132] on button "Mark as Known" at bounding box center [491, 140] width 261 height 33
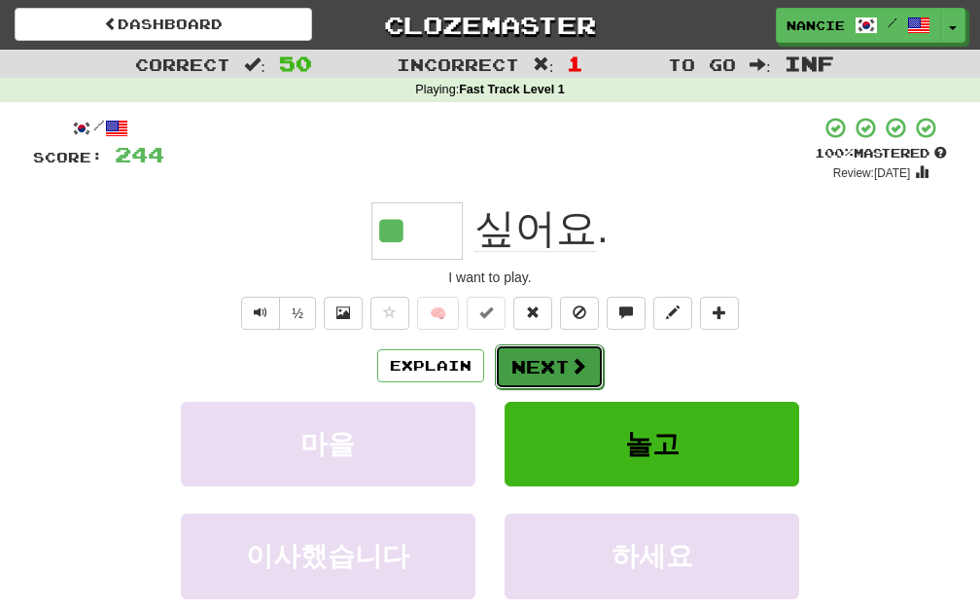
click at [543, 370] on button "Next" at bounding box center [549, 366] width 109 height 45
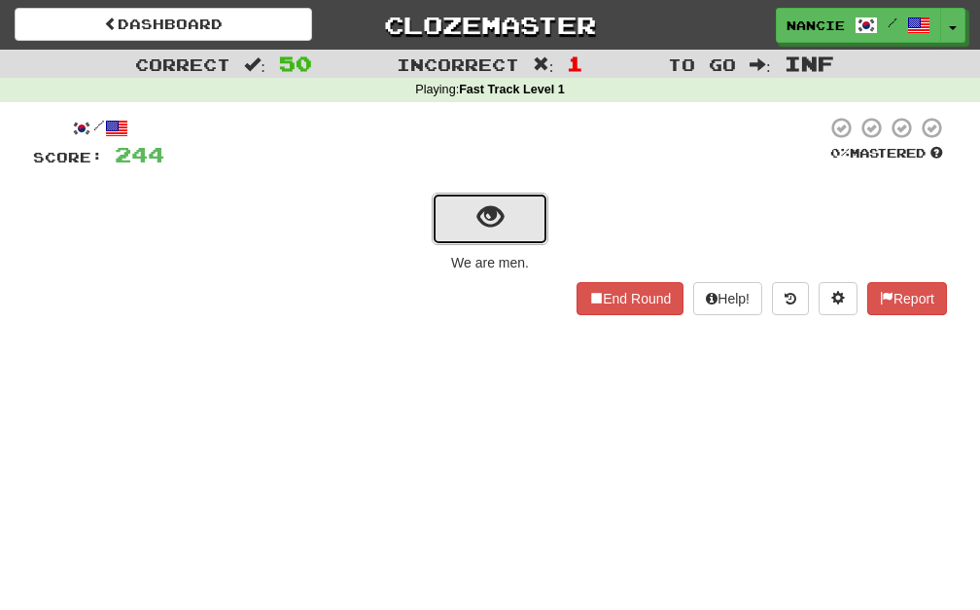
click at [505, 224] on button "show sentence" at bounding box center [490, 219] width 117 height 53
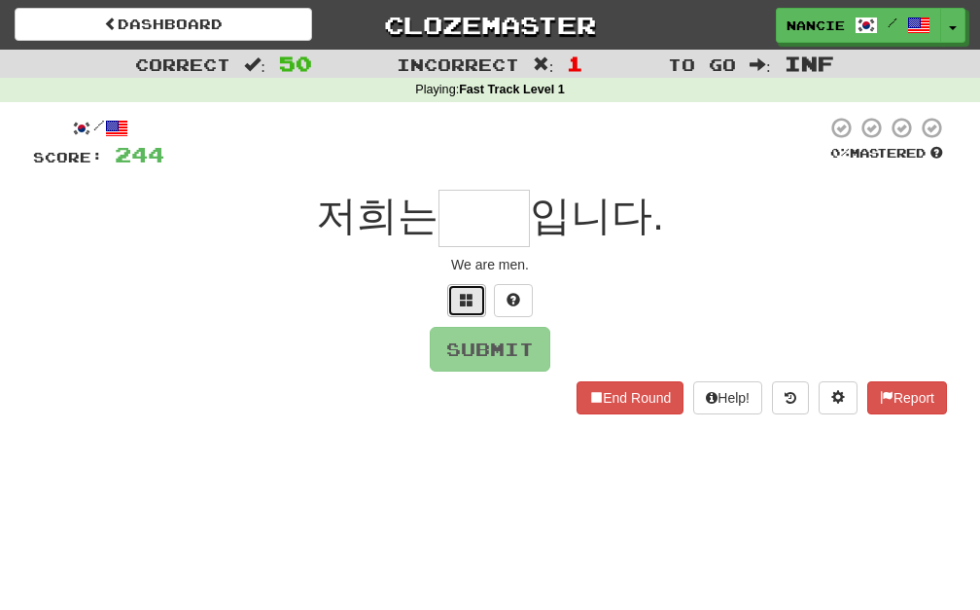
click at [453, 296] on button at bounding box center [466, 300] width 39 height 33
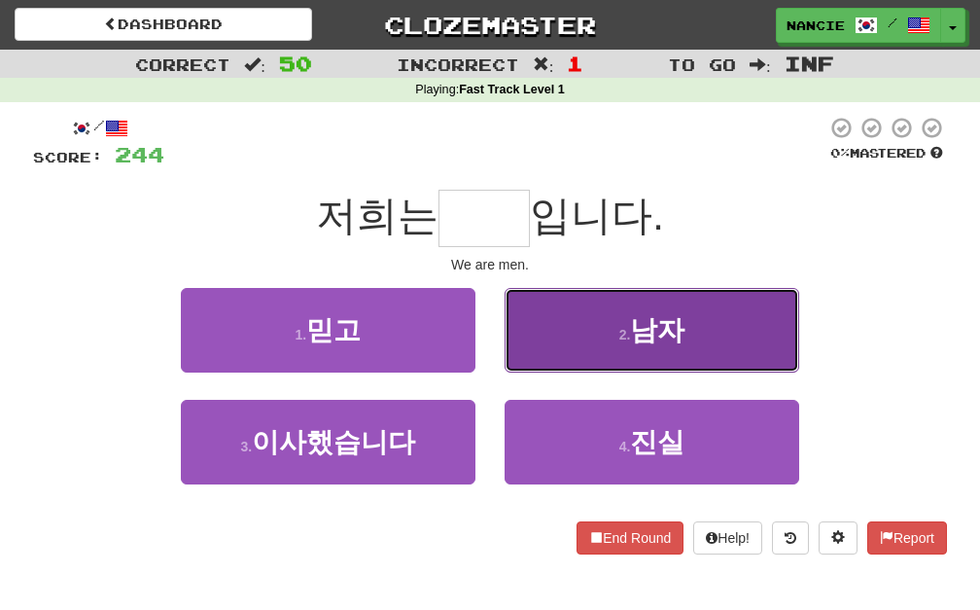
click at [540, 342] on button "2 . 남자" at bounding box center [652, 330] width 295 height 85
type input "**"
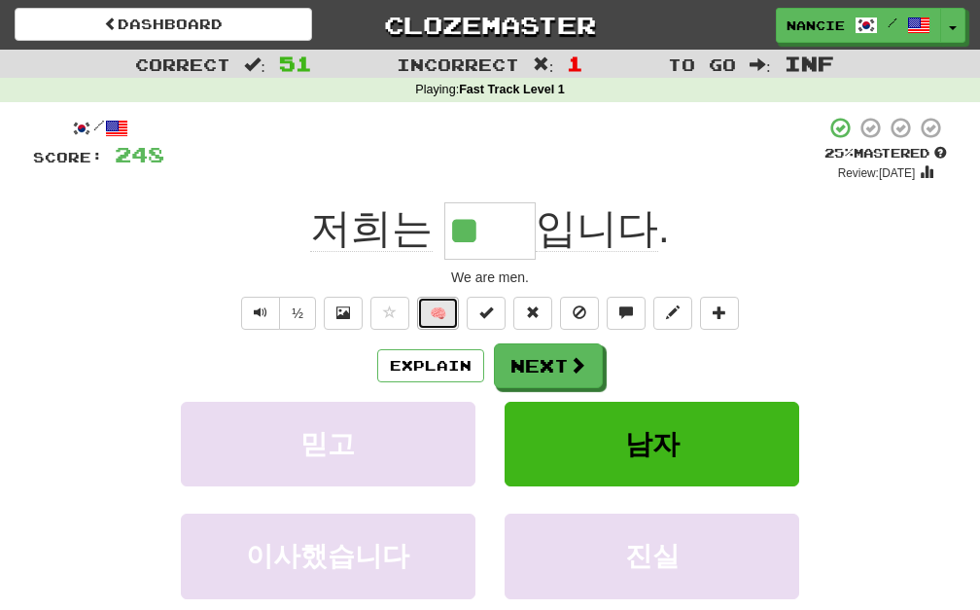
click at [427, 317] on button "🧠" at bounding box center [438, 313] width 42 height 33
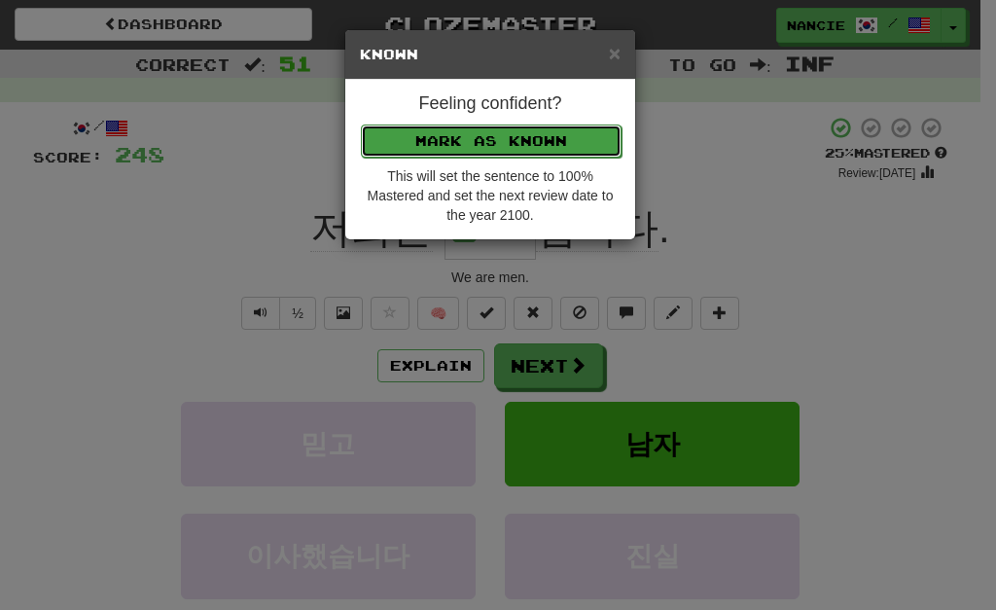
click at [491, 145] on button "Mark as Known" at bounding box center [491, 140] width 261 height 33
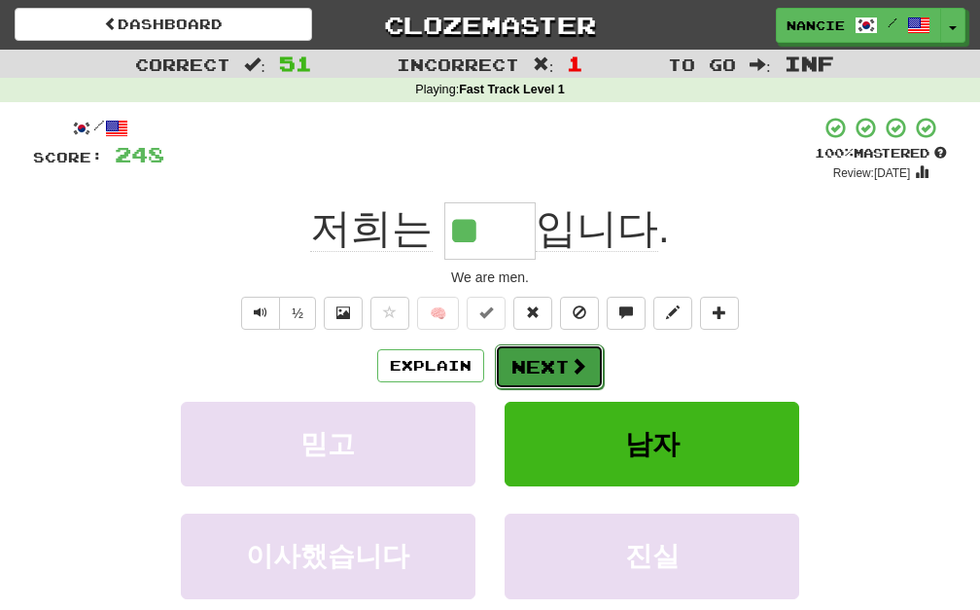
click at [557, 353] on button "Next" at bounding box center [549, 366] width 109 height 45
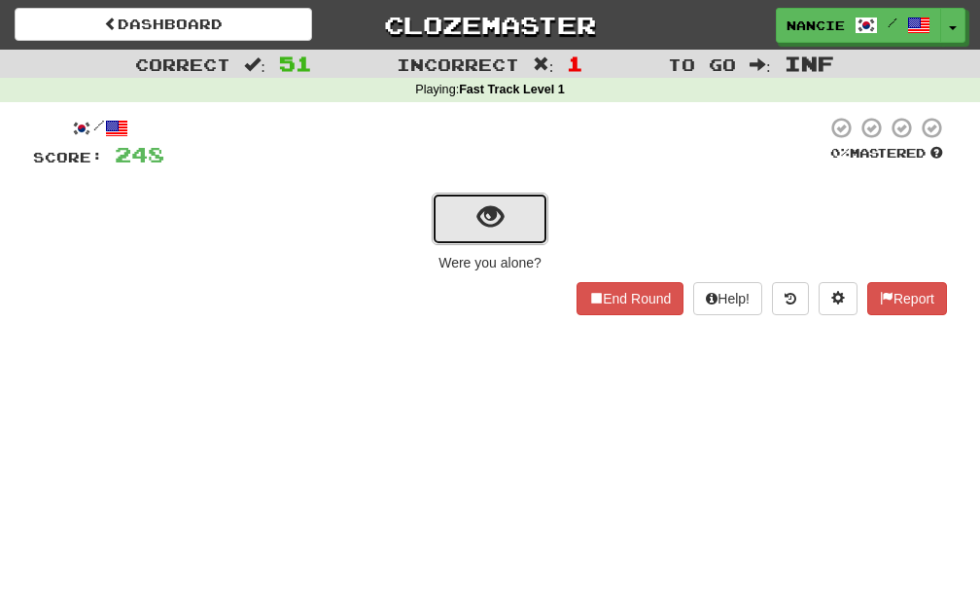
click at [515, 228] on button "show sentence" at bounding box center [490, 219] width 117 height 53
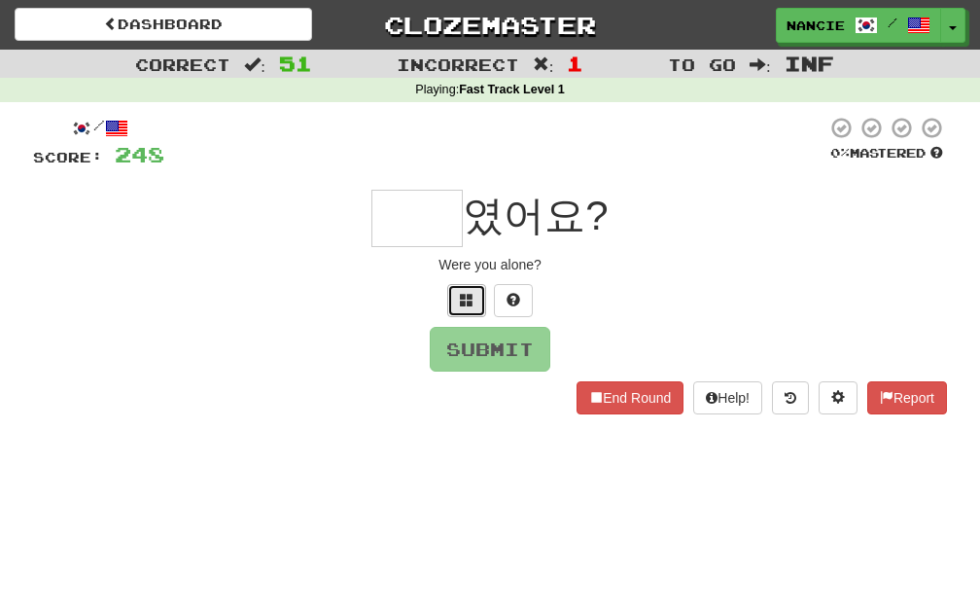
click at [471, 306] on span at bounding box center [467, 300] width 14 height 14
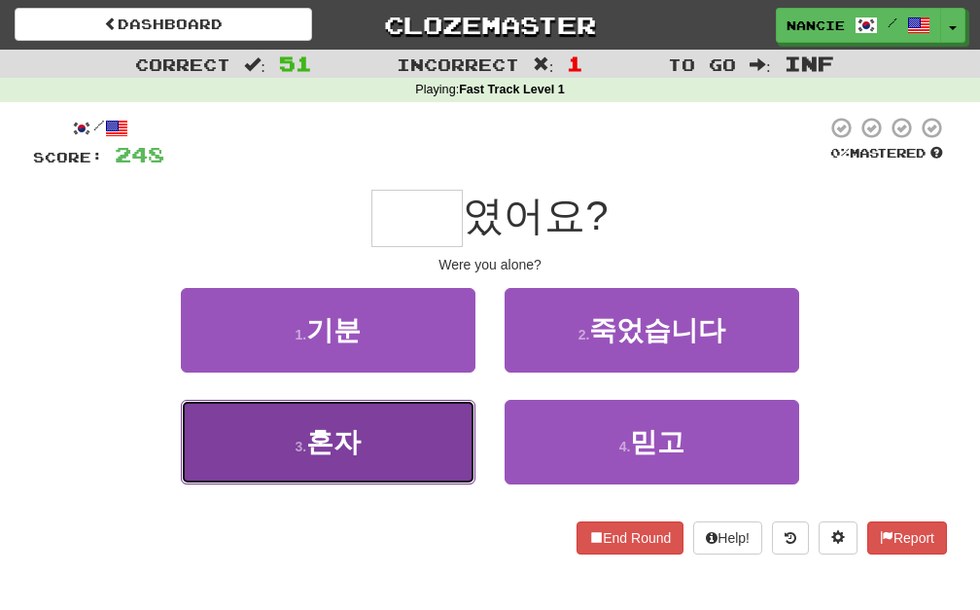
click at [422, 414] on button "3 . 혼자" at bounding box center [328, 442] width 295 height 85
type input "**"
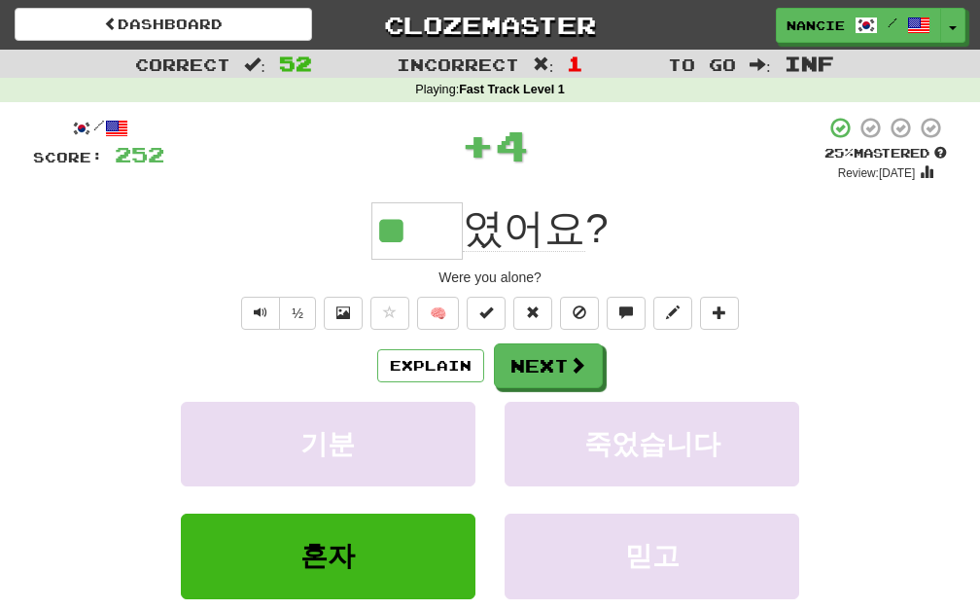
click at [442, 285] on div "Were you alone?" at bounding box center [490, 276] width 914 height 19
click at [441, 297] on button "🧠" at bounding box center [438, 313] width 42 height 33
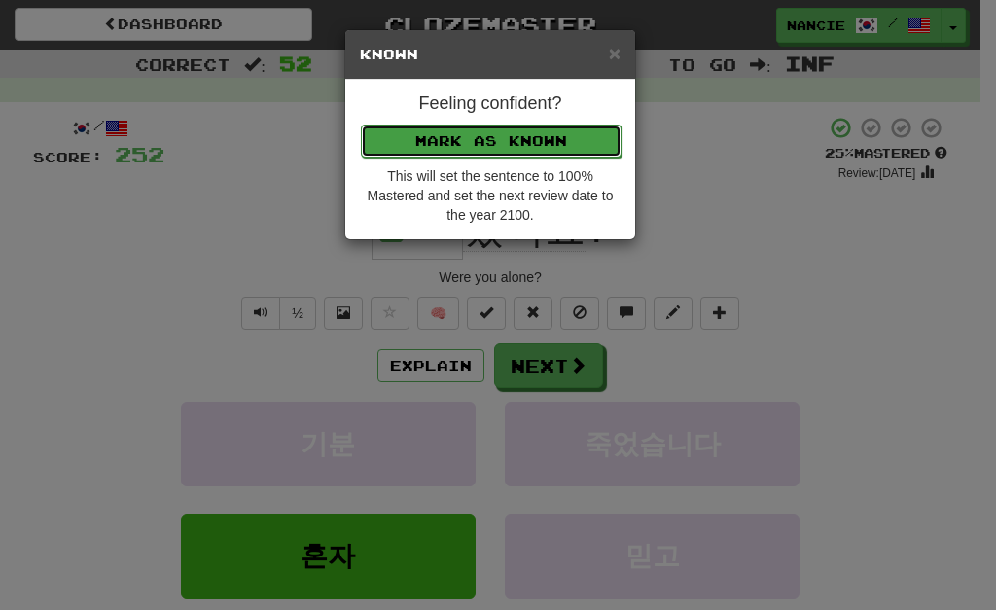
click at [498, 124] on button "Mark as Known" at bounding box center [491, 140] width 261 height 33
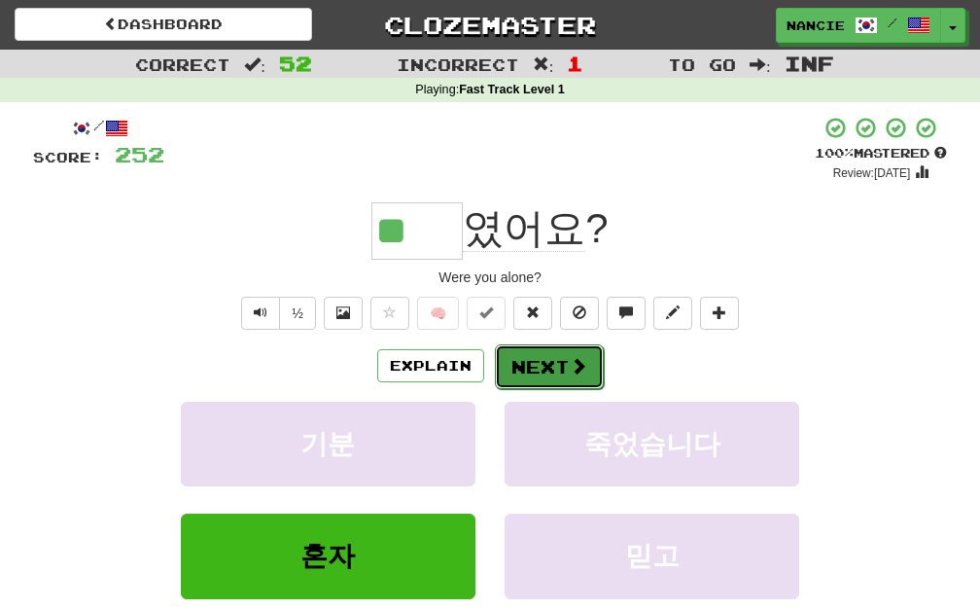
click at [547, 355] on button "Next" at bounding box center [549, 366] width 109 height 45
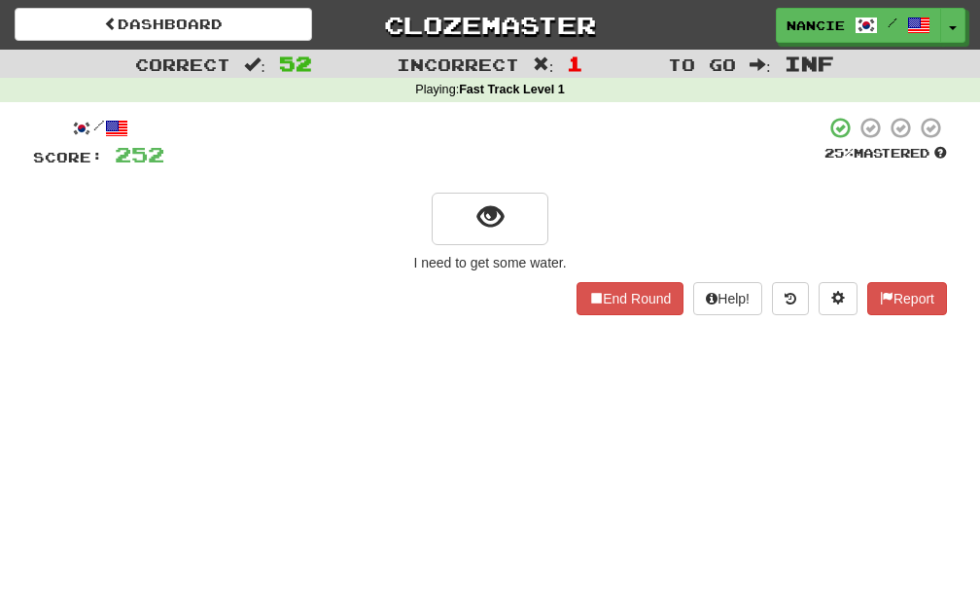
click at [461, 188] on div "/ Score: 252 25 % Mastered I need to get some water. End Round Help! Report" at bounding box center [490, 215] width 914 height 199
click at [454, 211] on button "show sentence" at bounding box center [490, 219] width 117 height 53
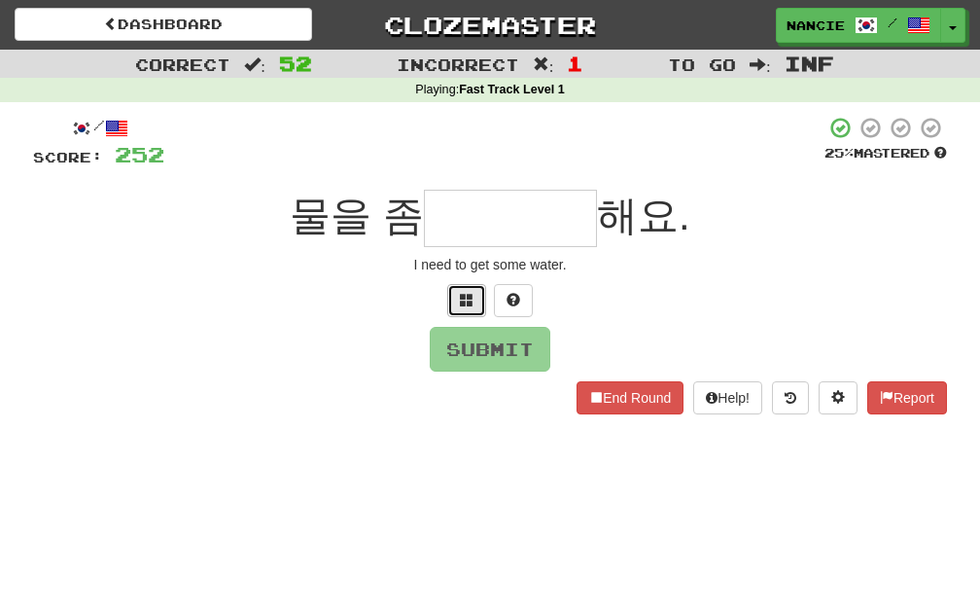
click at [451, 293] on button at bounding box center [466, 300] width 39 height 33
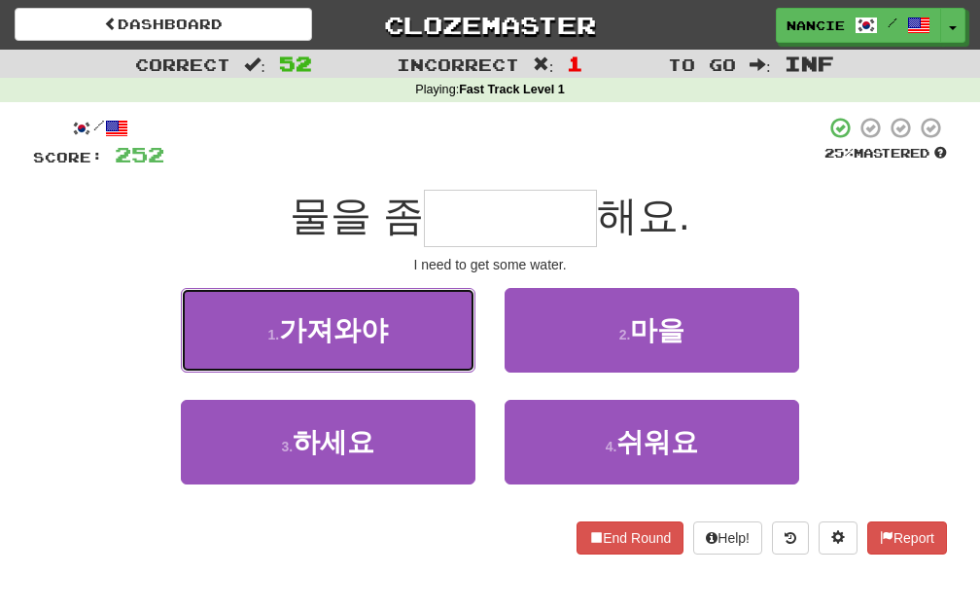
click at [451, 293] on button "1 . 가져와야" at bounding box center [328, 330] width 295 height 85
type input "****"
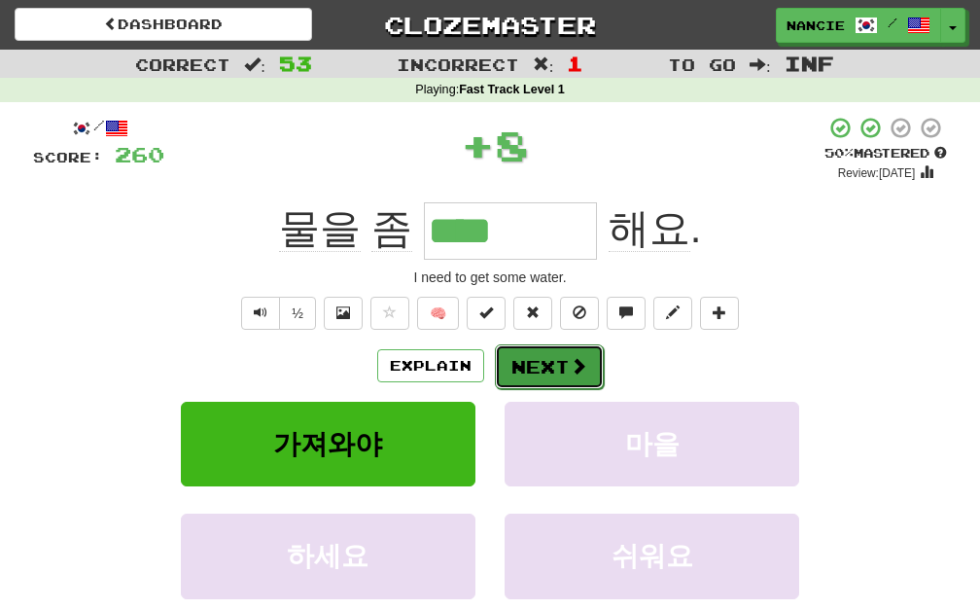
click at [552, 351] on button "Next" at bounding box center [549, 366] width 109 height 45
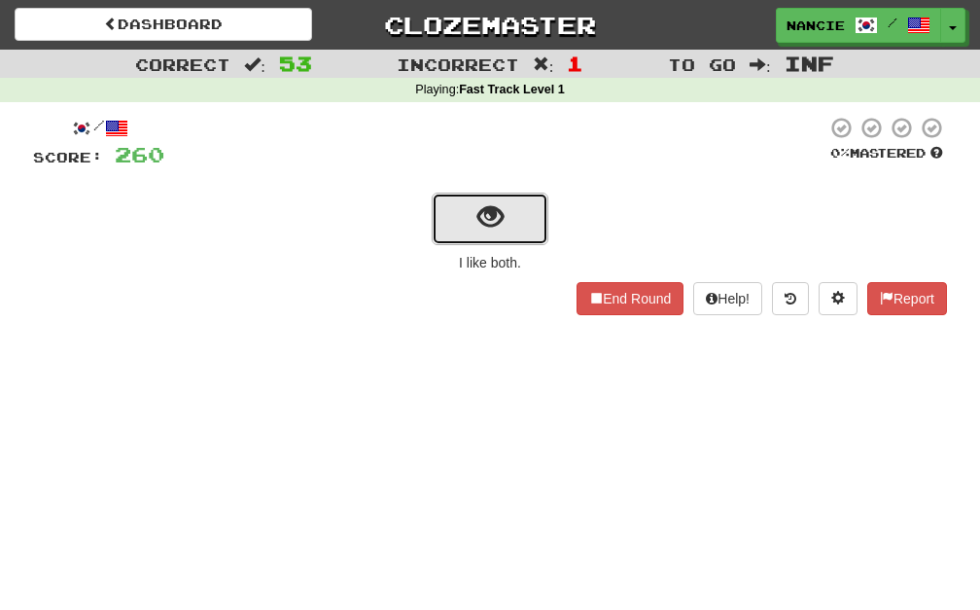
click at [493, 208] on span "show sentence" at bounding box center [490, 217] width 26 height 26
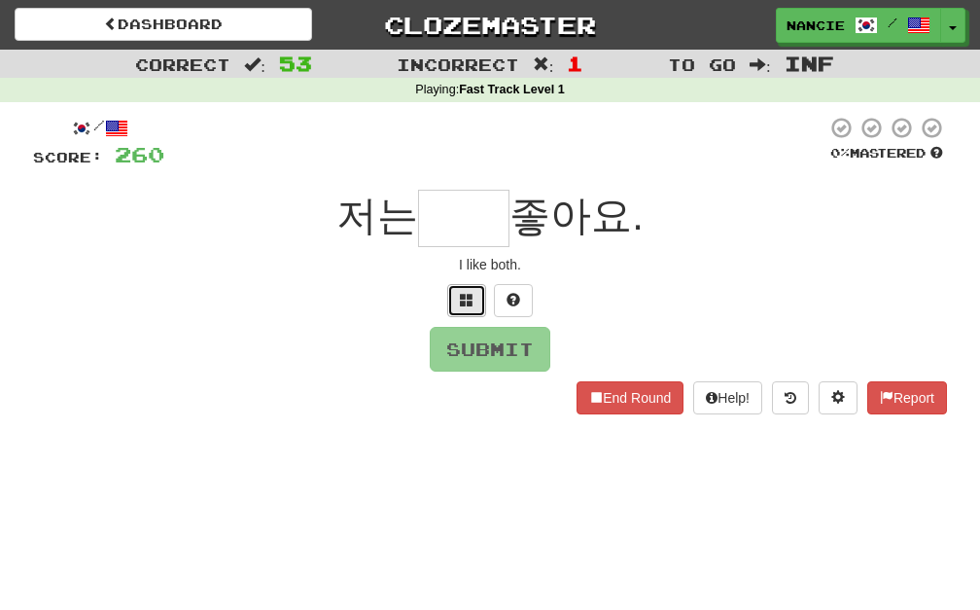
click at [483, 308] on button at bounding box center [466, 300] width 39 height 33
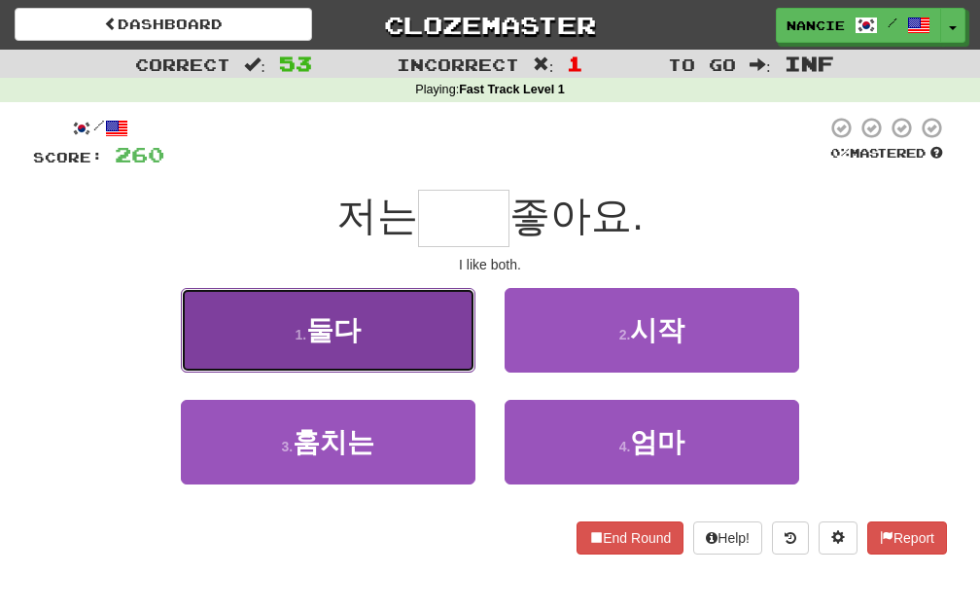
click at [401, 332] on button "1 . 둘다" at bounding box center [328, 330] width 295 height 85
type input "**"
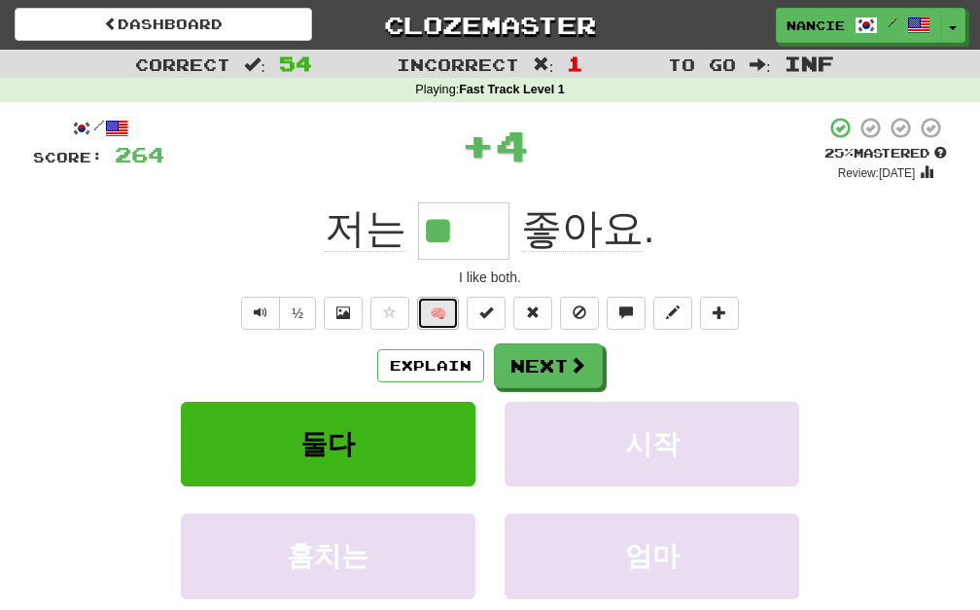
click at [449, 305] on button "🧠" at bounding box center [438, 313] width 42 height 33
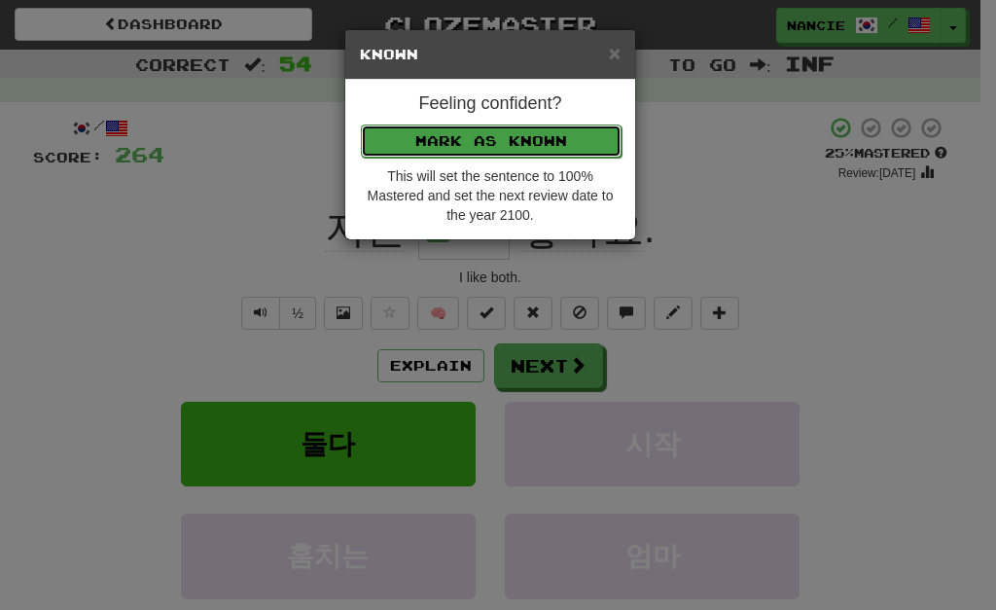
click at [543, 155] on button "Mark as Known" at bounding box center [491, 140] width 261 height 33
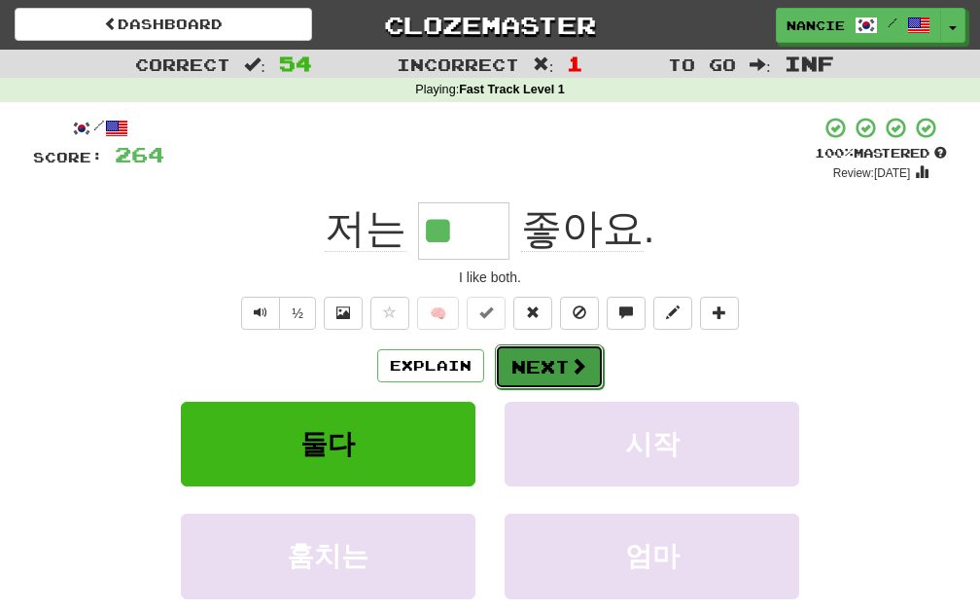
click at [525, 372] on button "Next" at bounding box center [549, 366] width 109 height 45
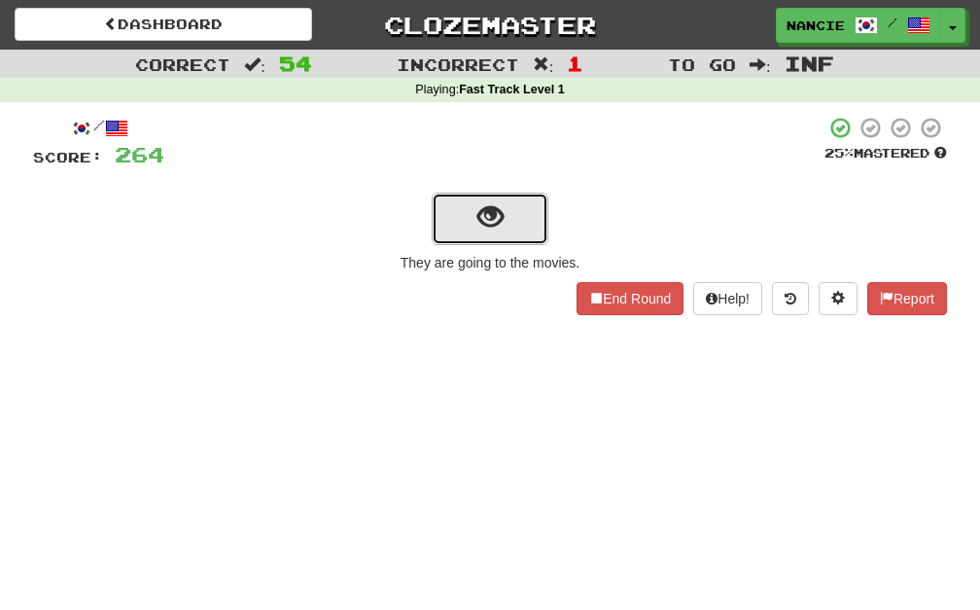
click at [477, 229] on span "show sentence" at bounding box center [490, 217] width 26 height 26
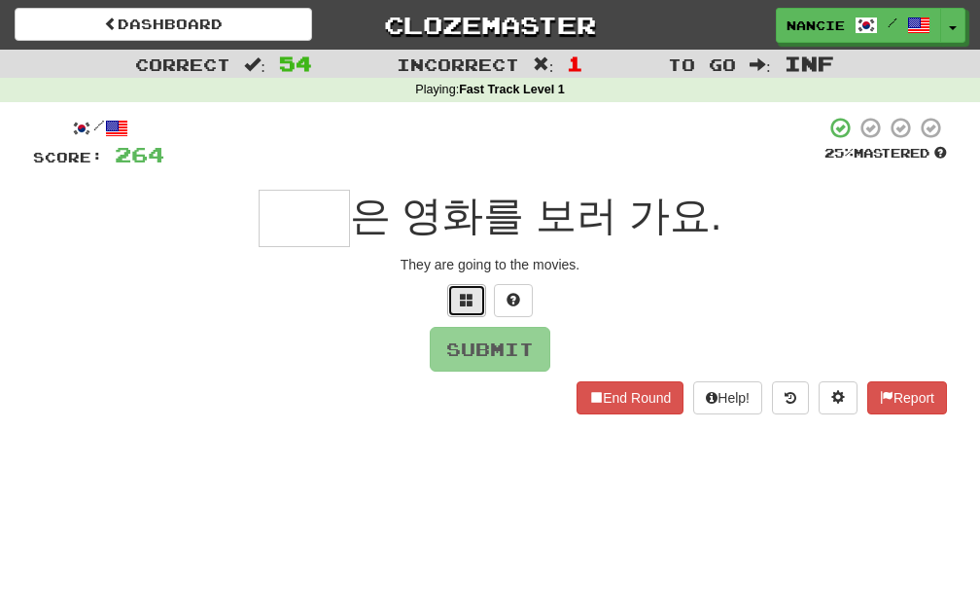
click at [451, 291] on button at bounding box center [466, 300] width 39 height 33
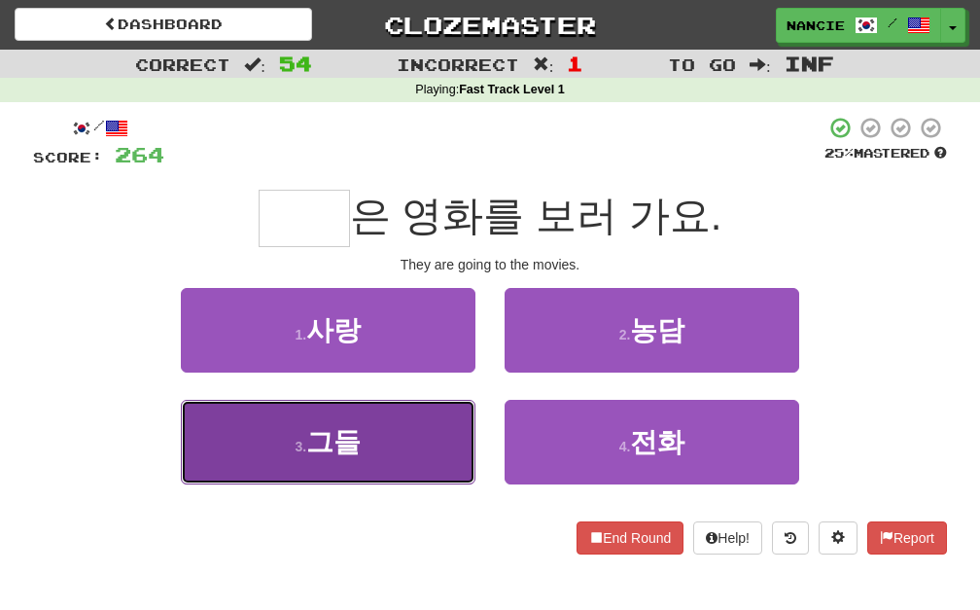
click at [437, 452] on button "3 . 그들" at bounding box center [328, 442] width 295 height 85
type input "**"
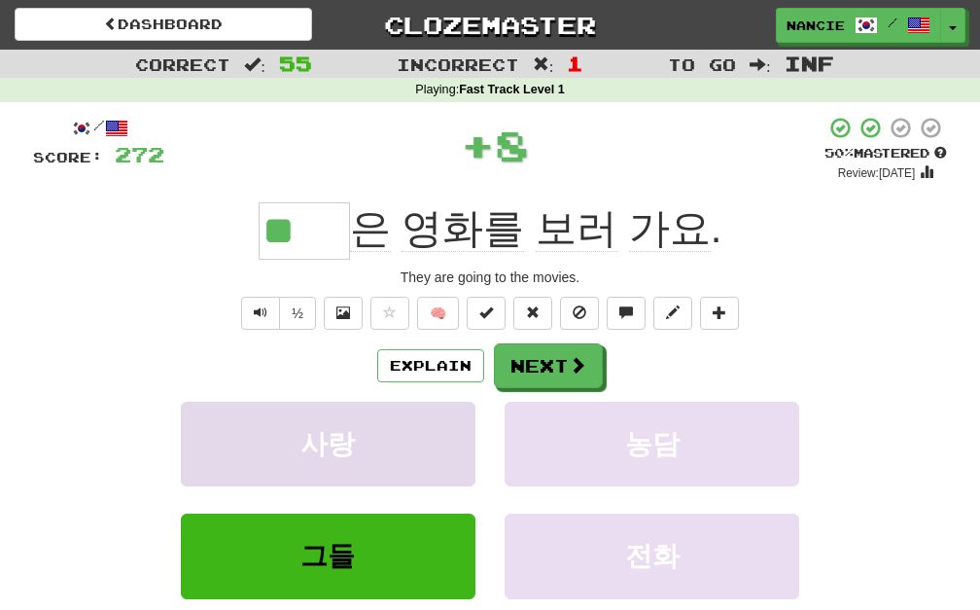
click at [418, 297] on div "½ 🧠" at bounding box center [490, 313] width 914 height 33
click at [431, 323] on button "🧠" at bounding box center [438, 313] width 42 height 33
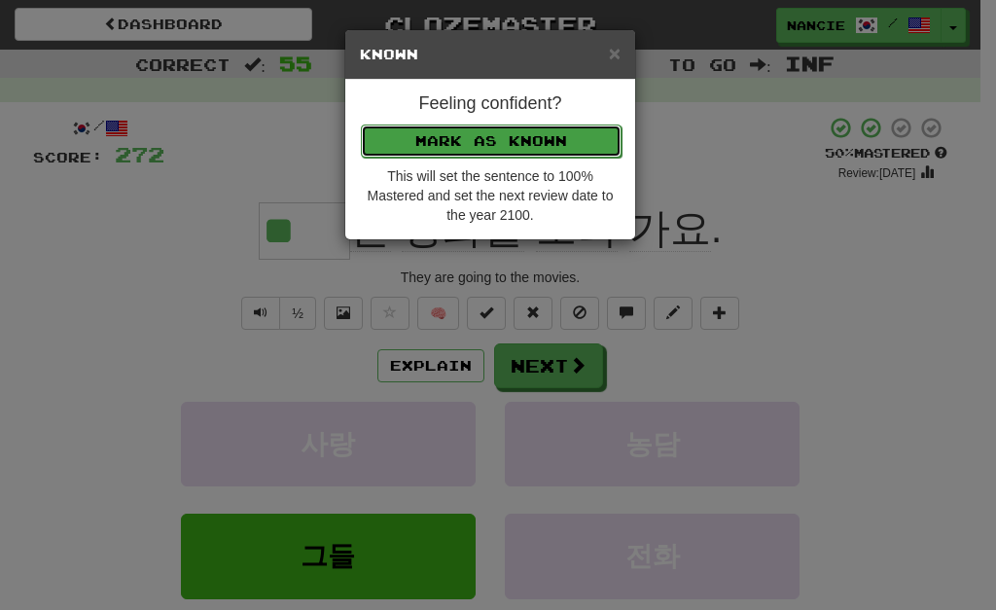
click at [536, 127] on button "Mark as Known" at bounding box center [491, 140] width 261 height 33
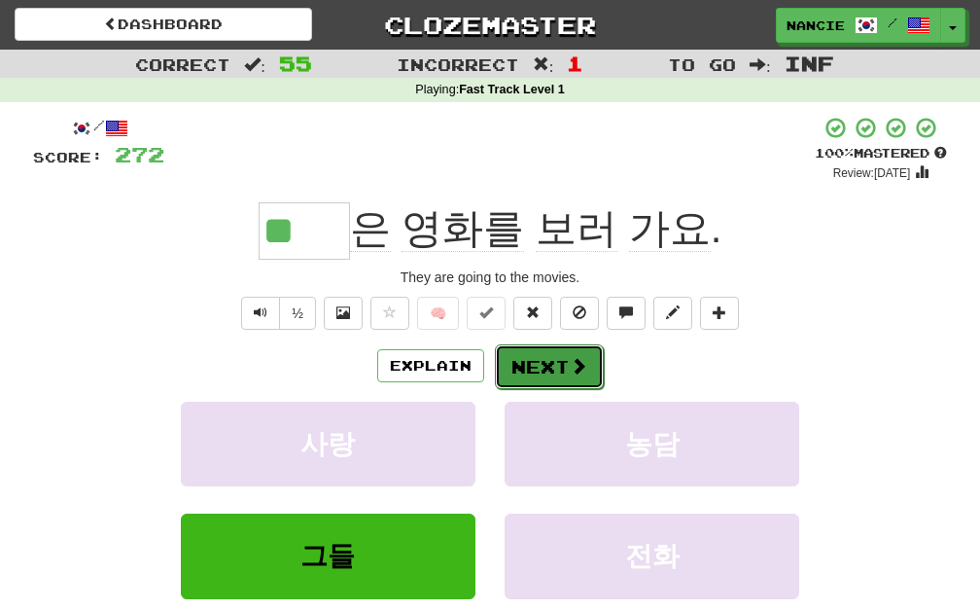
click at [582, 365] on span at bounding box center [579, 366] width 18 height 18
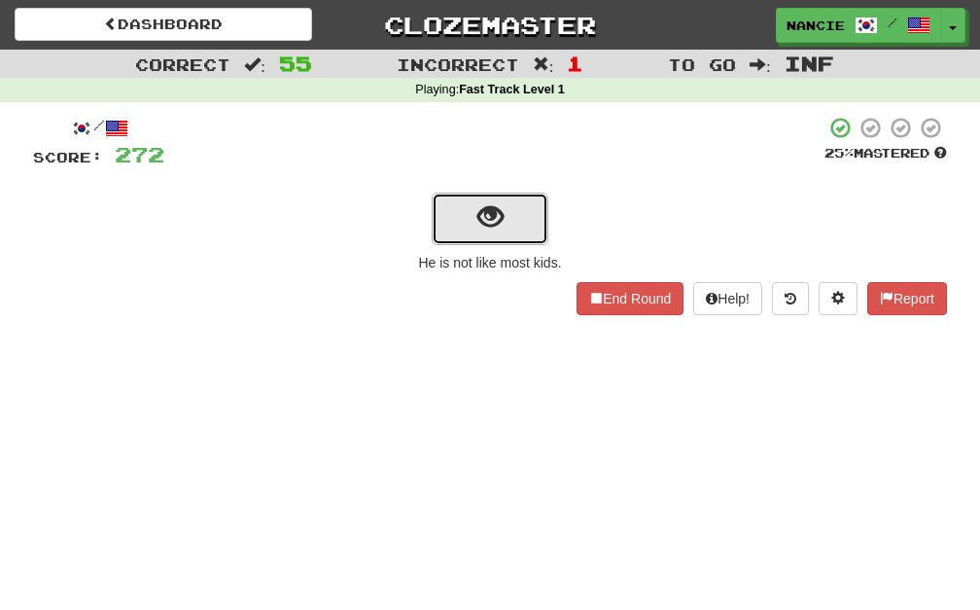
click at [477, 228] on span "show sentence" at bounding box center [490, 217] width 26 height 26
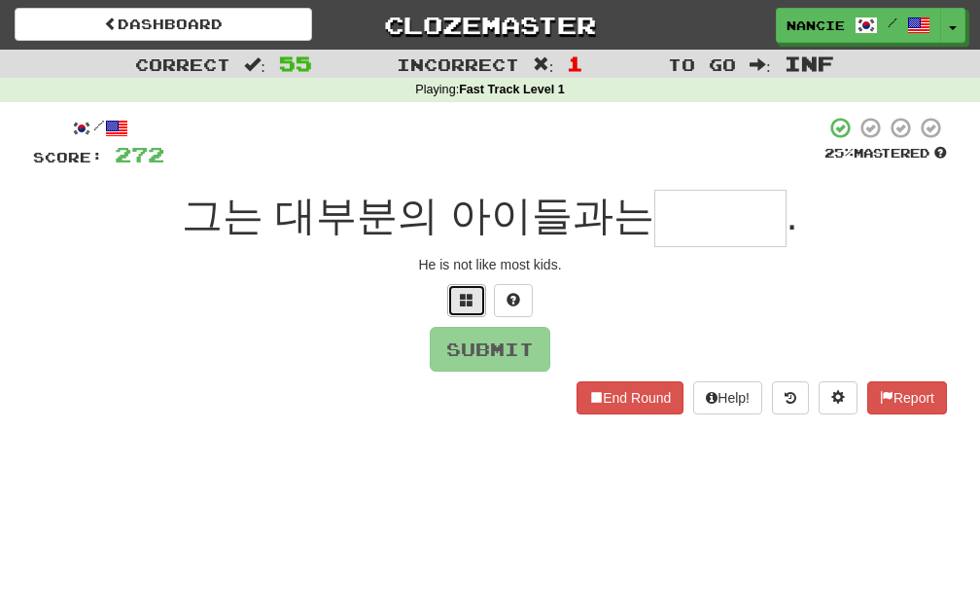
click at [451, 299] on button at bounding box center [466, 300] width 39 height 33
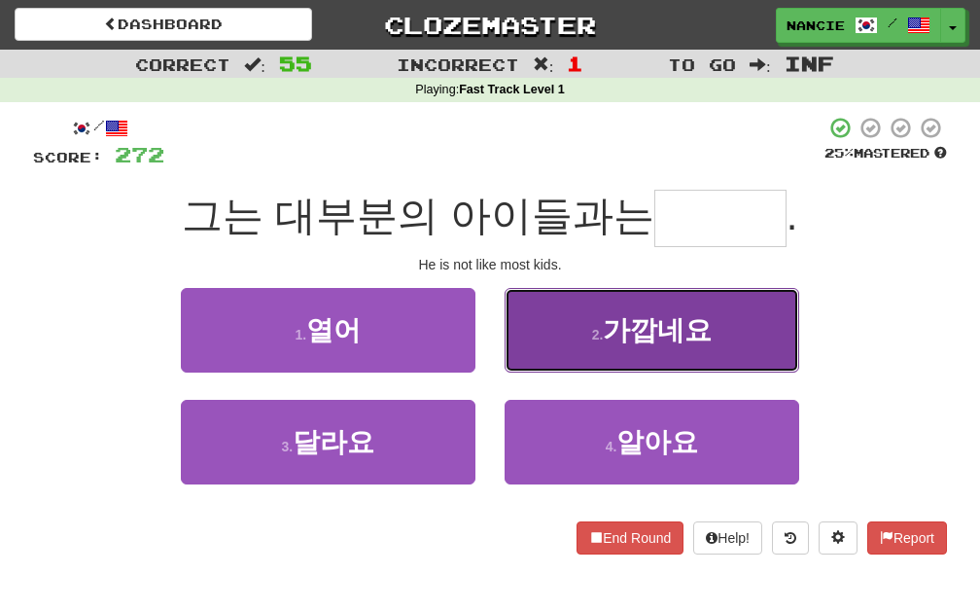
click at [552, 341] on button "2 . 가깝네요" at bounding box center [652, 330] width 295 height 85
type input "***"
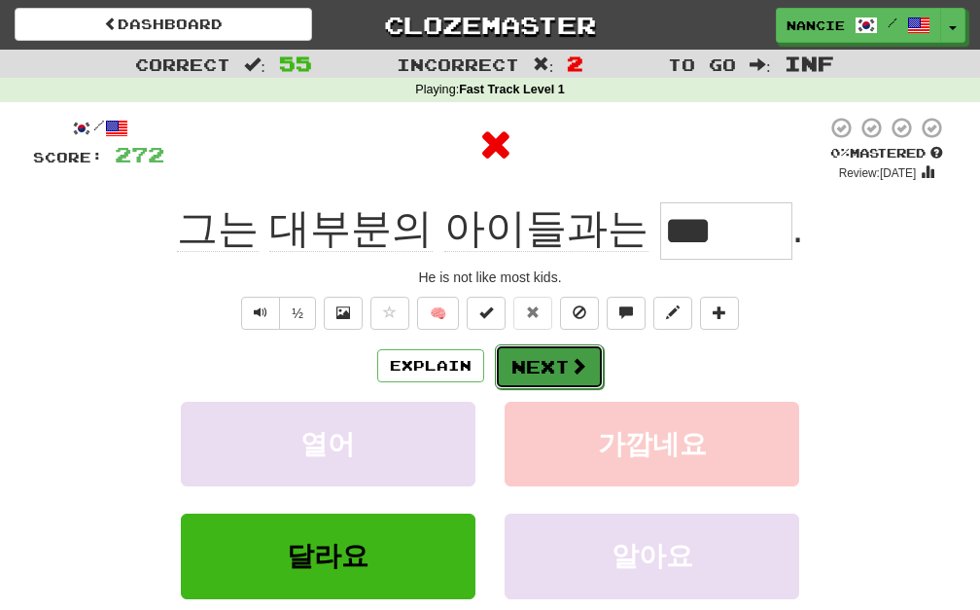
click at [552, 354] on button "Next" at bounding box center [549, 366] width 109 height 45
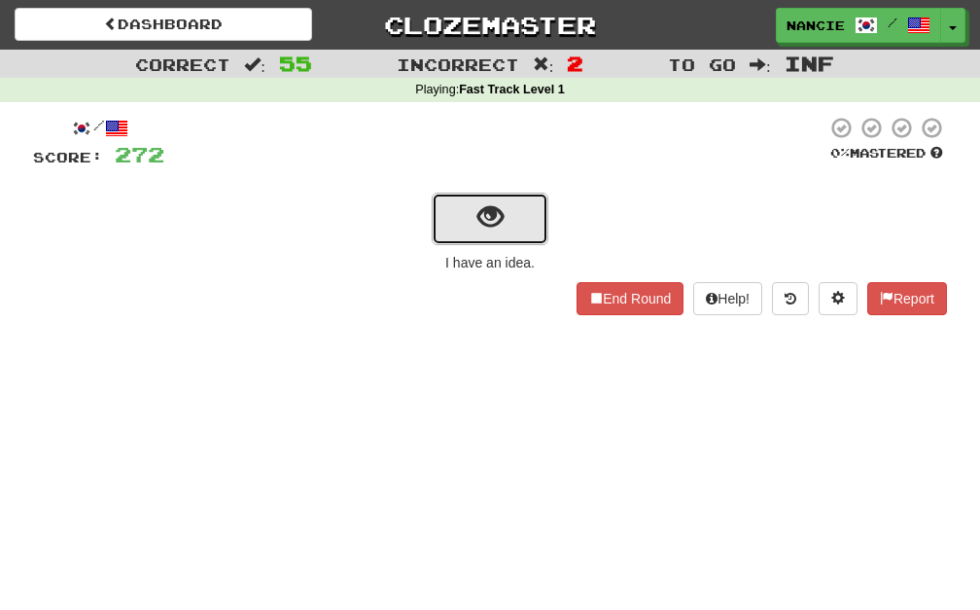
click at [459, 212] on button "show sentence" at bounding box center [490, 219] width 117 height 53
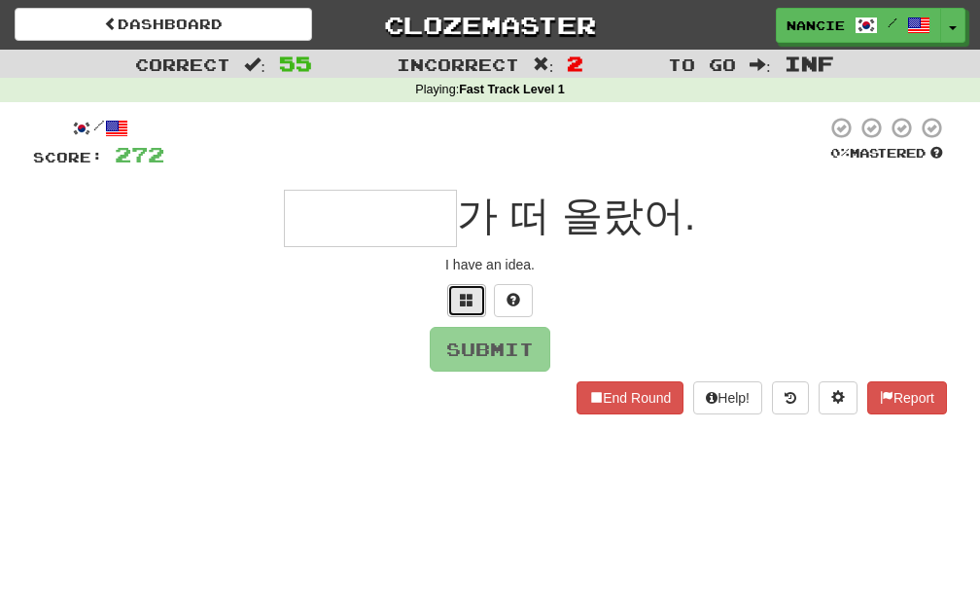
click at [466, 293] on span at bounding box center [467, 300] width 14 height 14
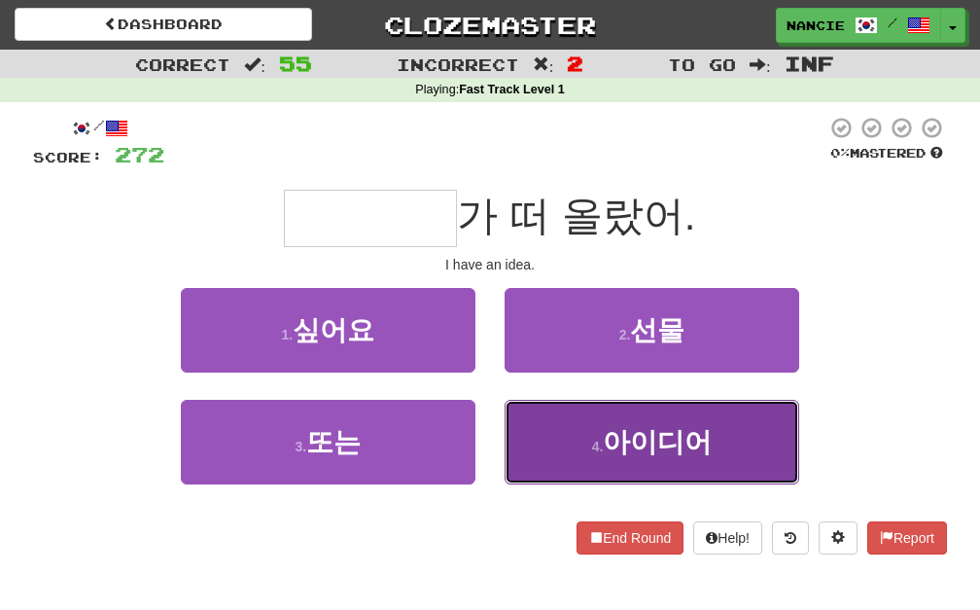
click at [551, 411] on button "4 . 아이디어" at bounding box center [652, 442] width 295 height 85
type input "****"
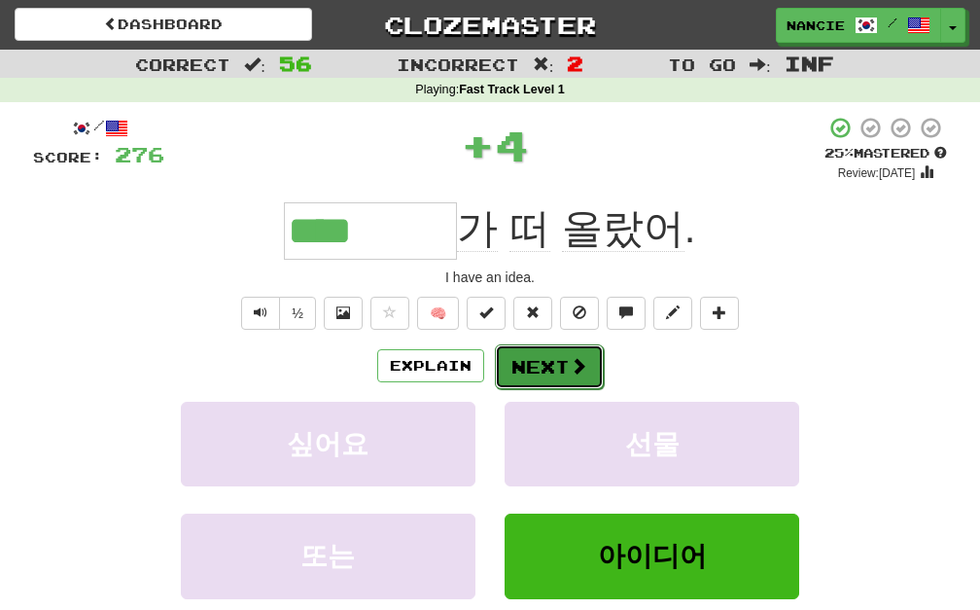
click at [552, 369] on button "Next" at bounding box center [549, 366] width 109 height 45
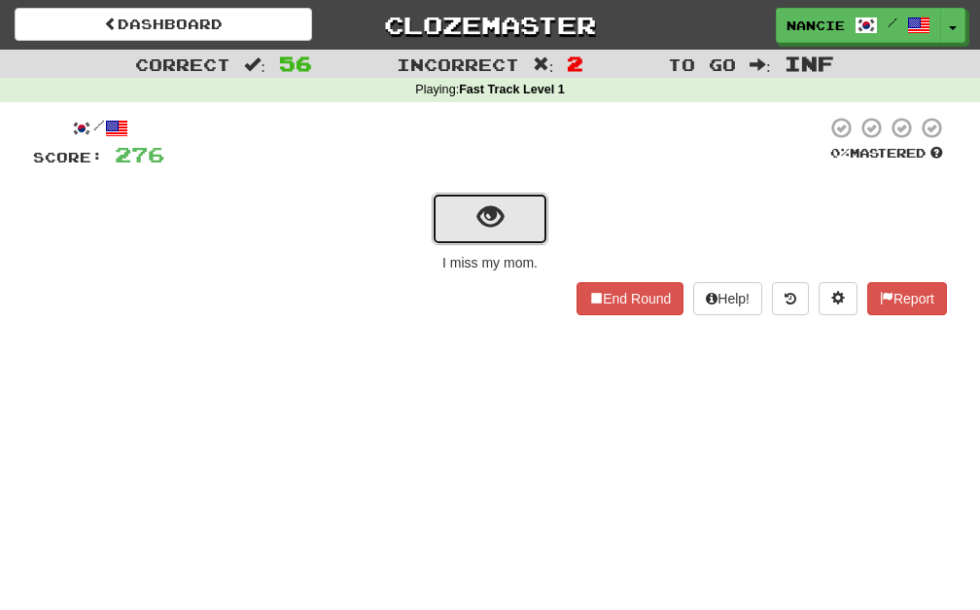
click at [436, 204] on button "show sentence" at bounding box center [490, 219] width 117 height 53
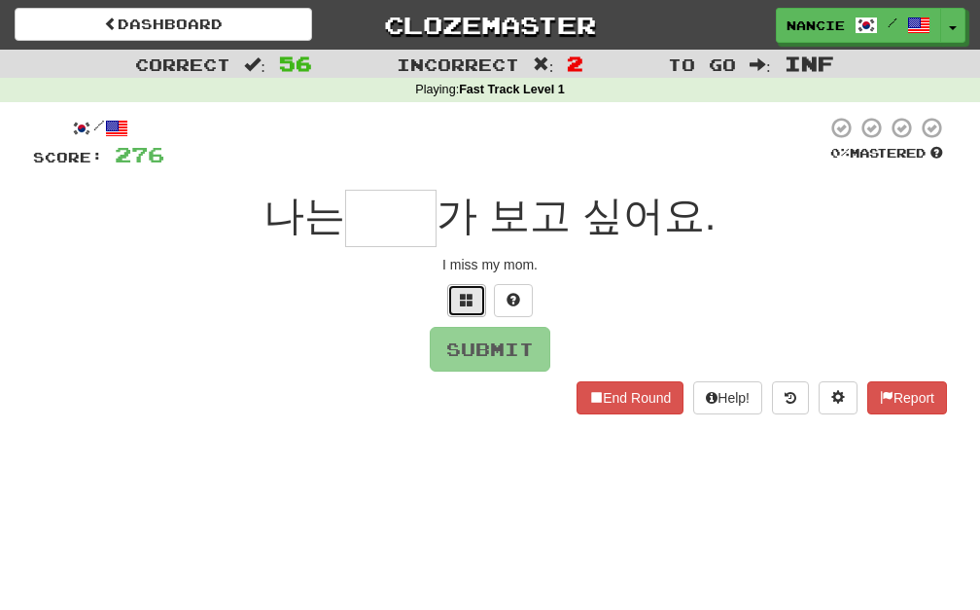
click at [449, 301] on button at bounding box center [466, 300] width 39 height 33
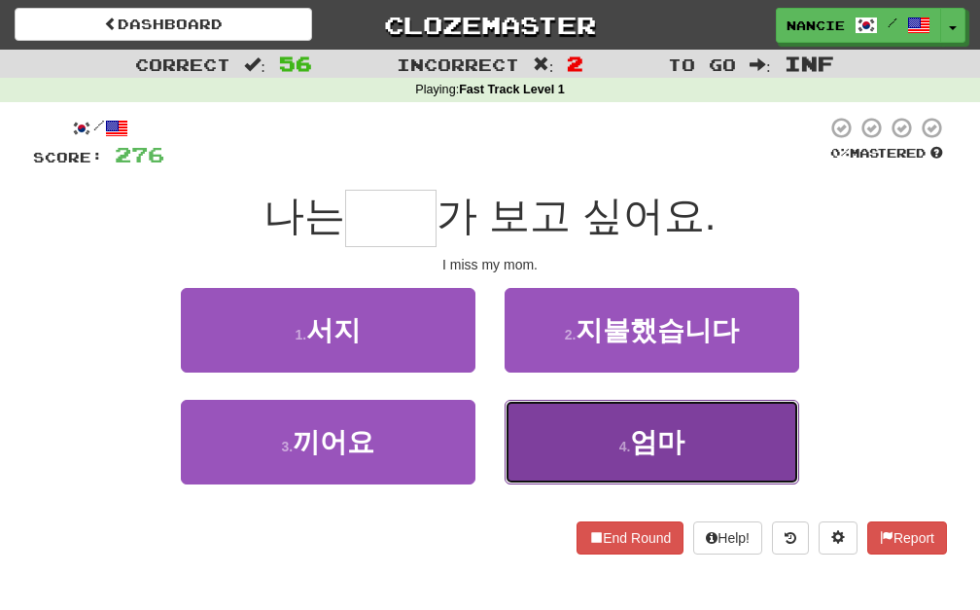
click at [629, 458] on button "4 . 엄마" at bounding box center [652, 442] width 295 height 85
type input "**"
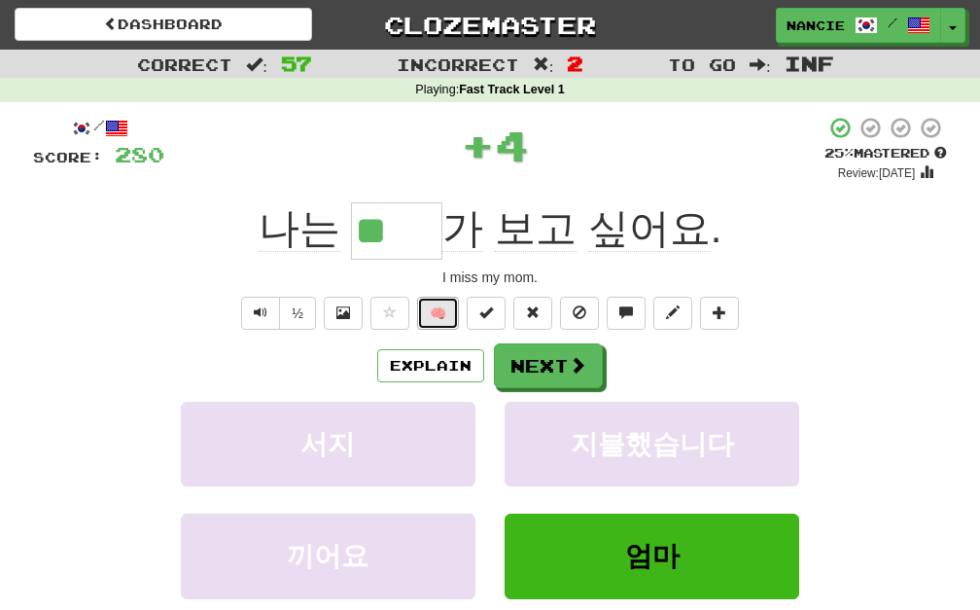
click at [440, 320] on button "🧠" at bounding box center [438, 313] width 42 height 33
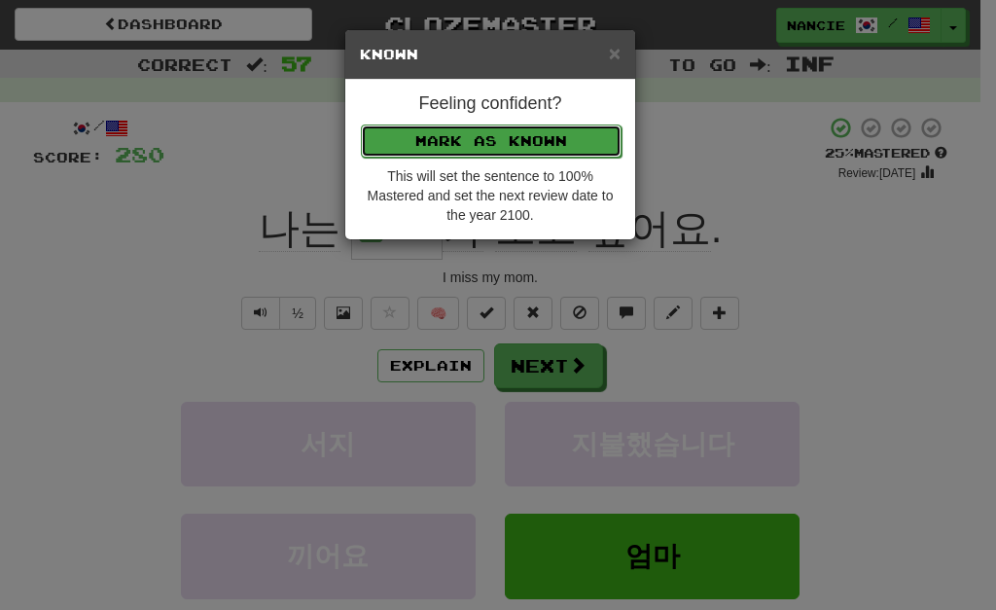
click at [490, 129] on button "Mark as Known" at bounding box center [491, 140] width 261 height 33
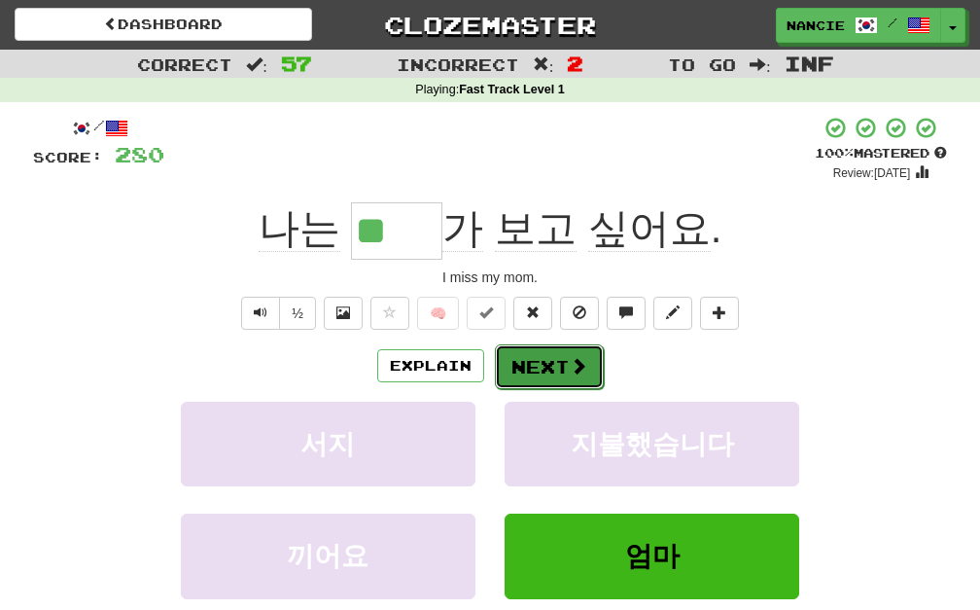
click at [540, 365] on button "Next" at bounding box center [549, 366] width 109 height 45
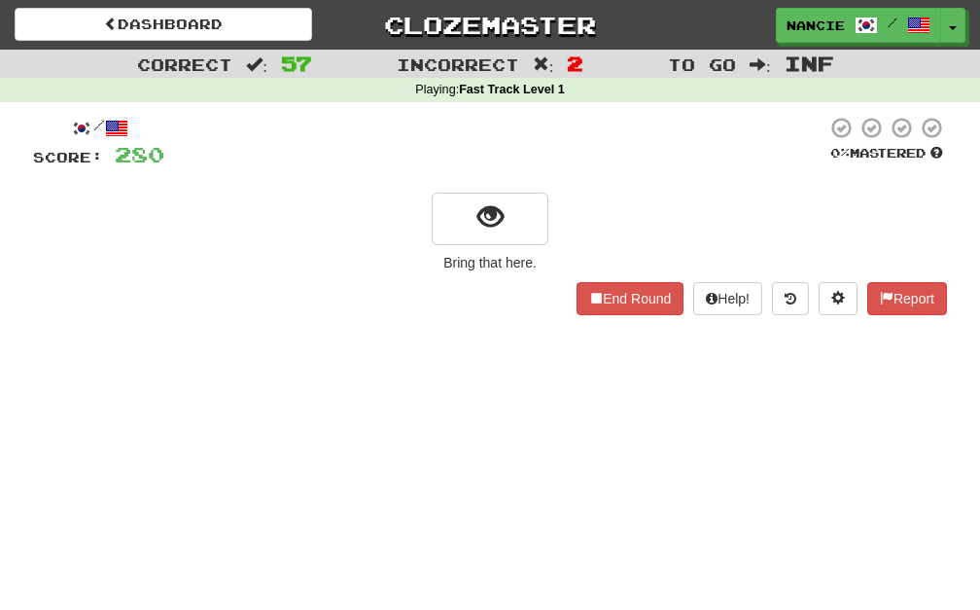
click at [483, 245] on div "/ Score: 280 0 % Mastered Bring that here. End Round Help! Report" at bounding box center [490, 215] width 914 height 199
click at [496, 228] on span "show sentence" at bounding box center [490, 217] width 26 height 26
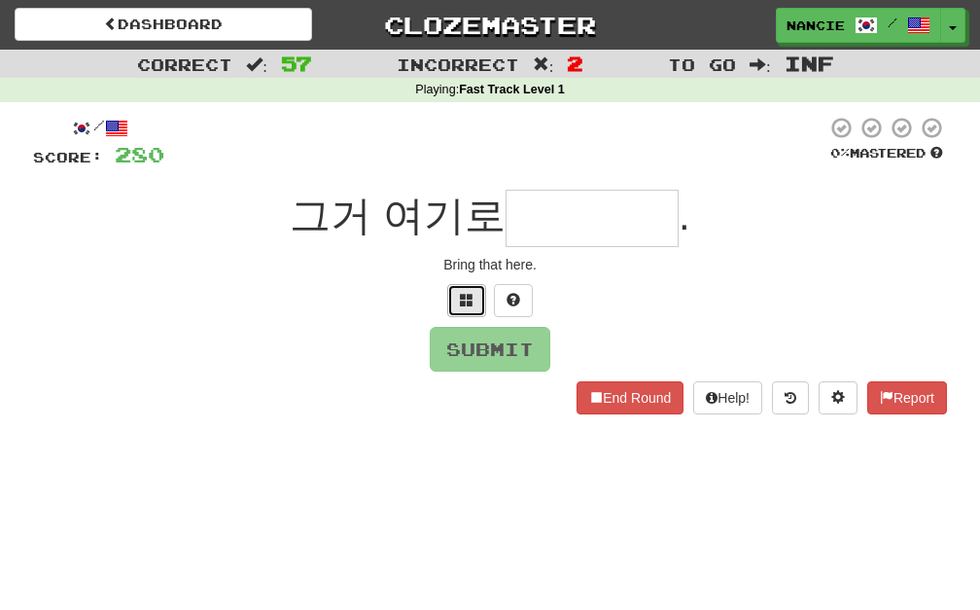
click at [461, 305] on span at bounding box center [467, 300] width 14 height 14
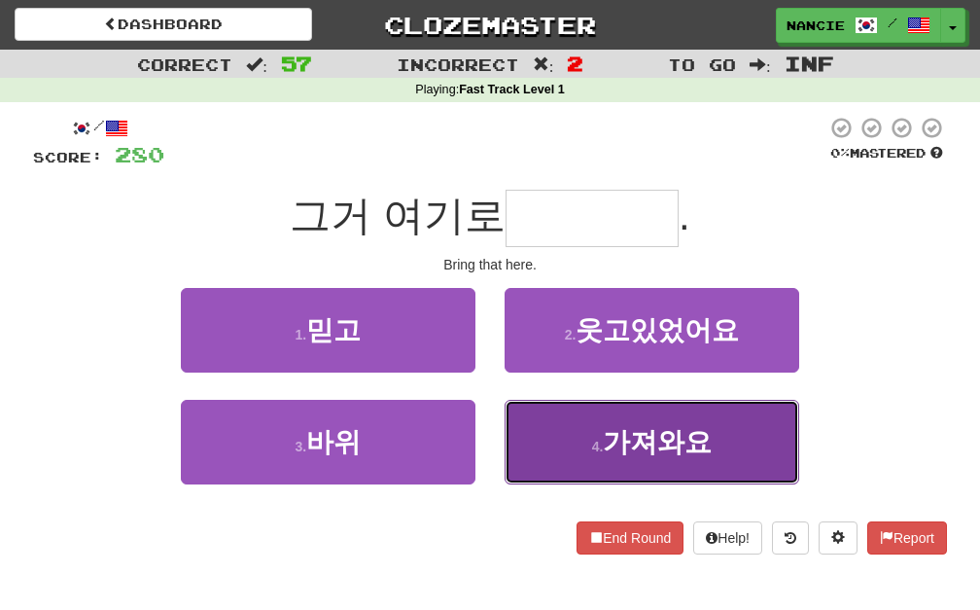
click at [569, 430] on button "4 . 가져와요" at bounding box center [652, 442] width 295 height 85
type input "****"
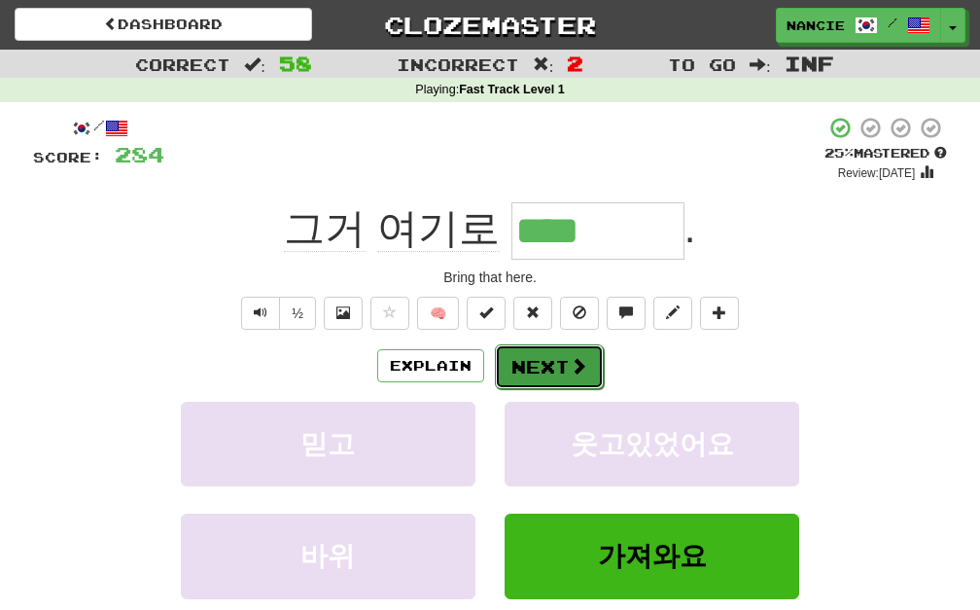
click at [549, 370] on button "Next" at bounding box center [549, 366] width 109 height 45
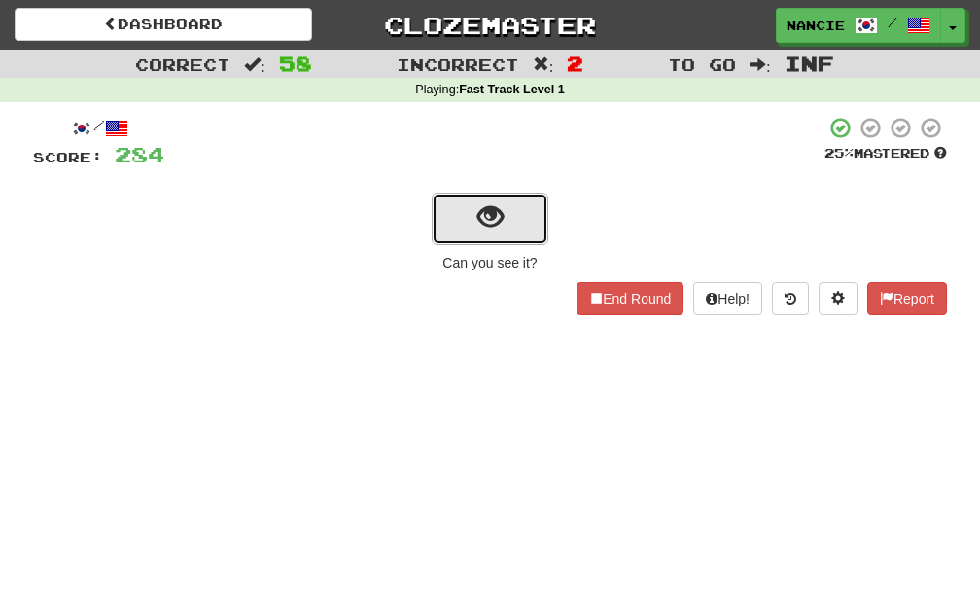
click at [470, 205] on button "show sentence" at bounding box center [490, 219] width 117 height 53
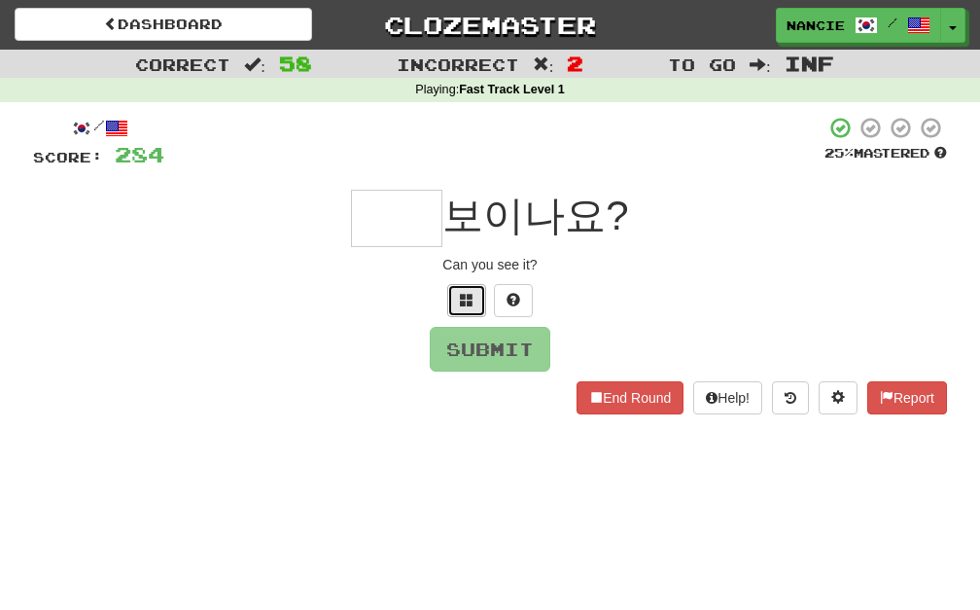
click at [470, 311] on button at bounding box center [466, 300] width 39 height 33
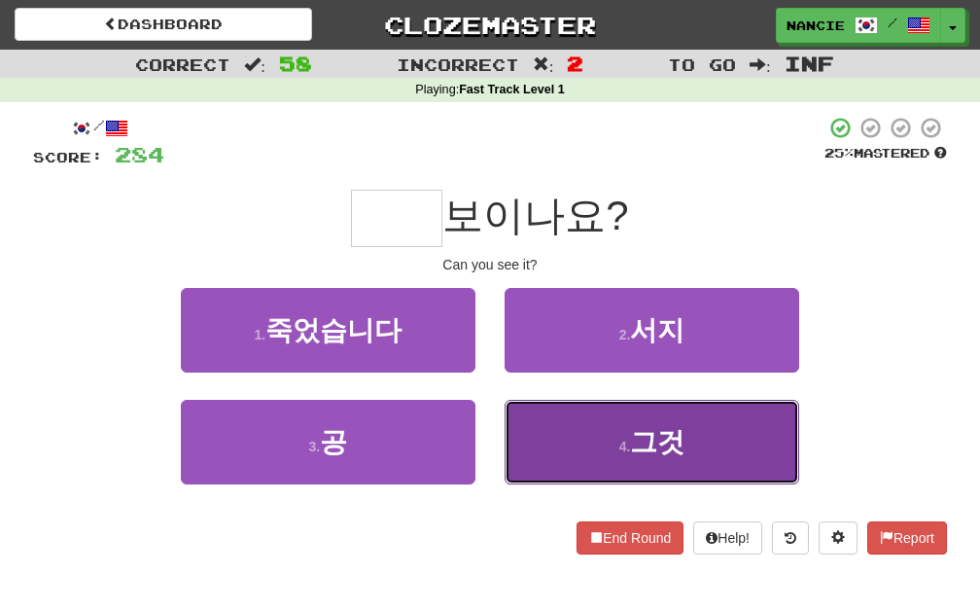
click at [641, 441] on span "그것" at bounding box center [657, 442] width 54 height 30
type input "**"
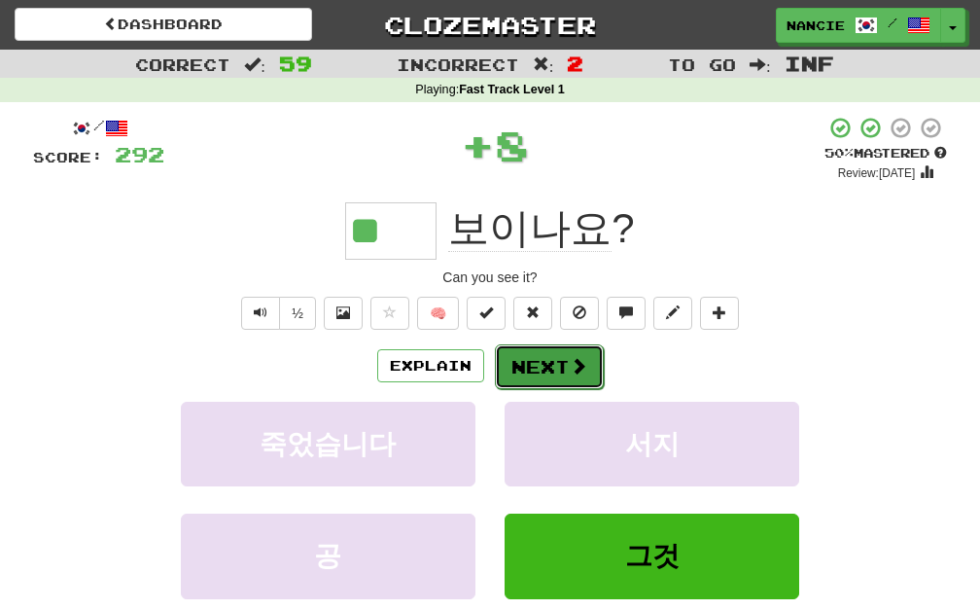
click at [515, 364] on button "Next" at bounding box center [549, 366] width 109 height 45
